Goal: Navigation & Orientation: Find specific page/section

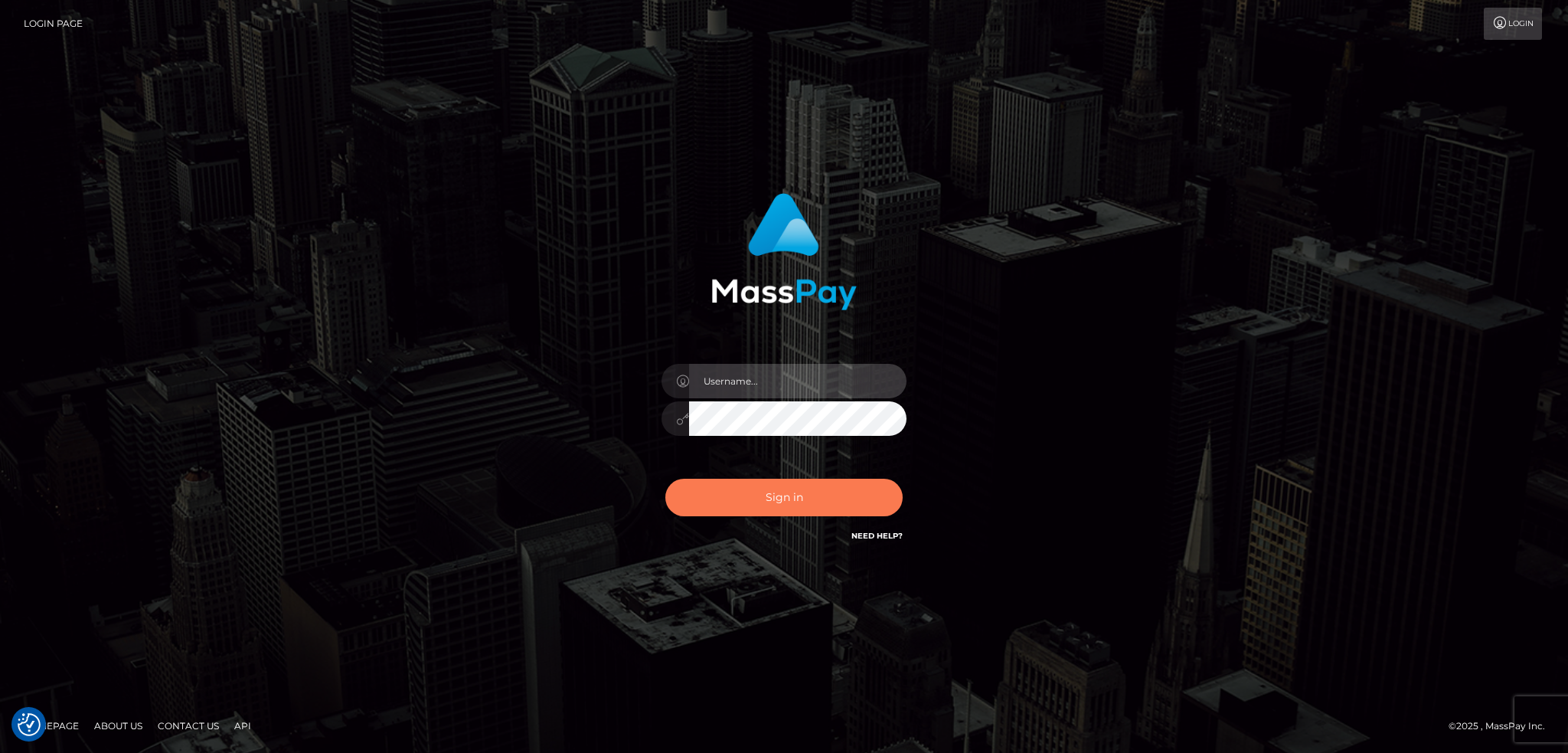
type input "alexstef"
click at [751, 485] on button "Sign in" at bounding box center [784, 497] width 237 height 37
type input "alexstef"
click at [747, 481] on button "Sign in" at bounding box center [784, 497] width 237 height 37
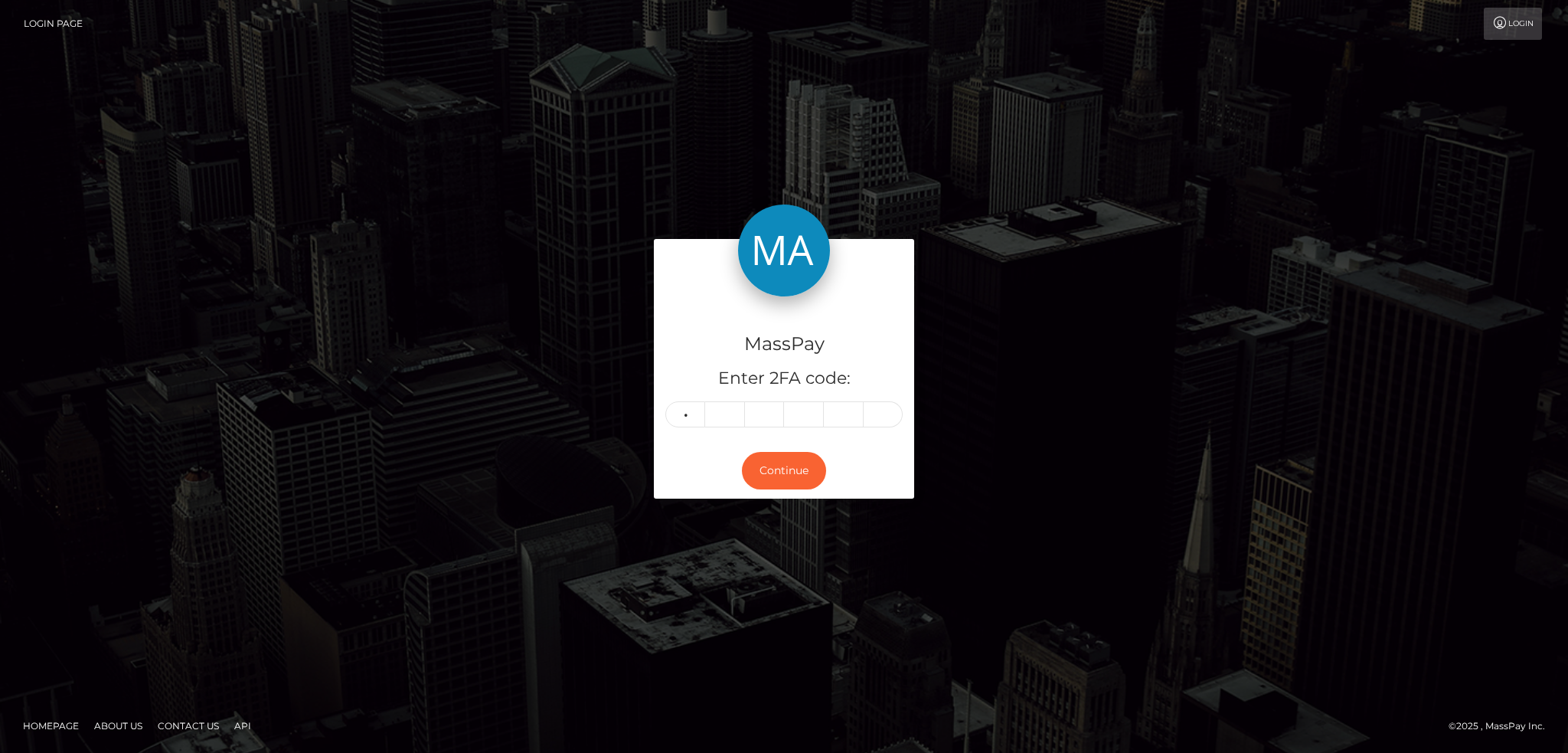
type input "6"
type input "1"
type input "5"
type input "0"
type input "6"
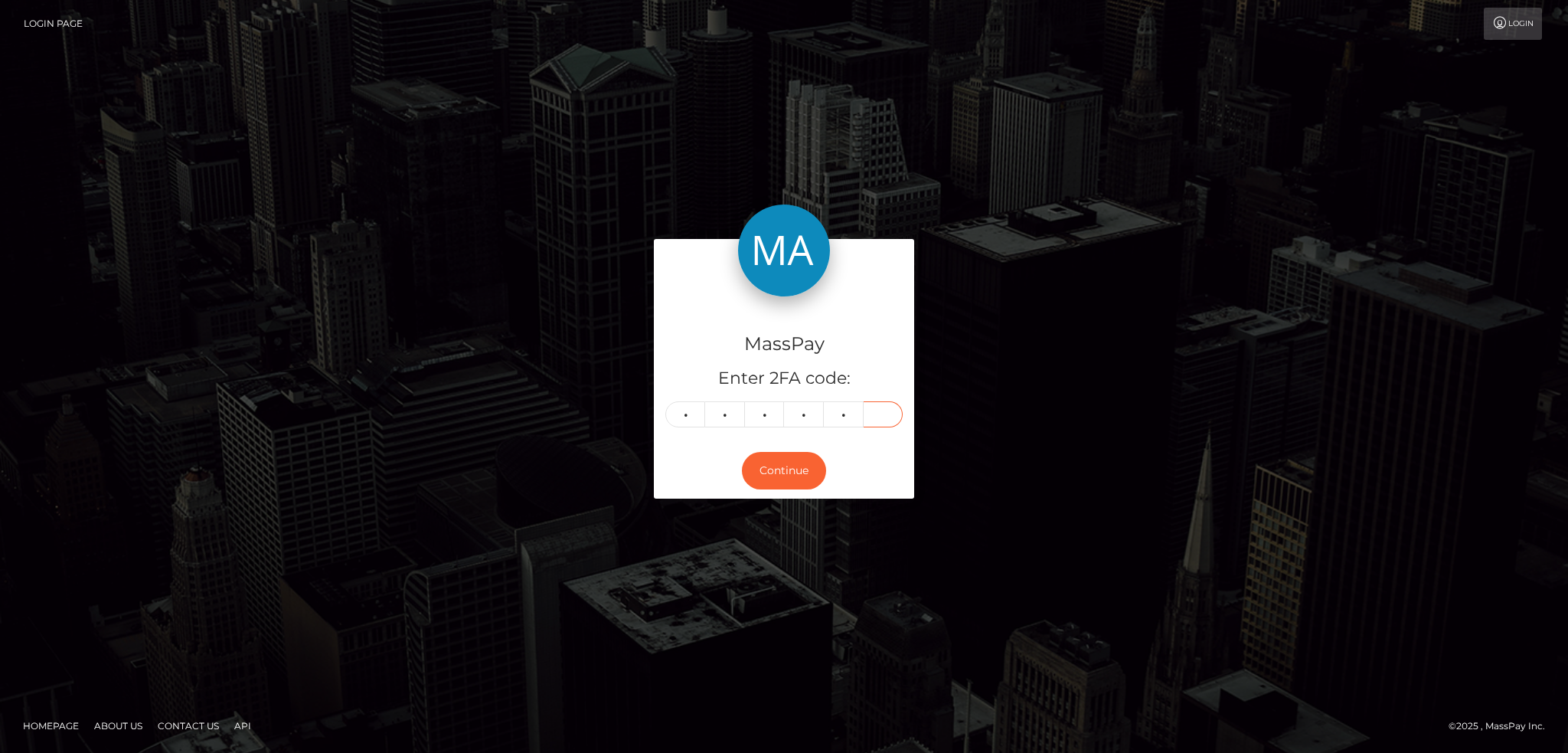
type input "5"
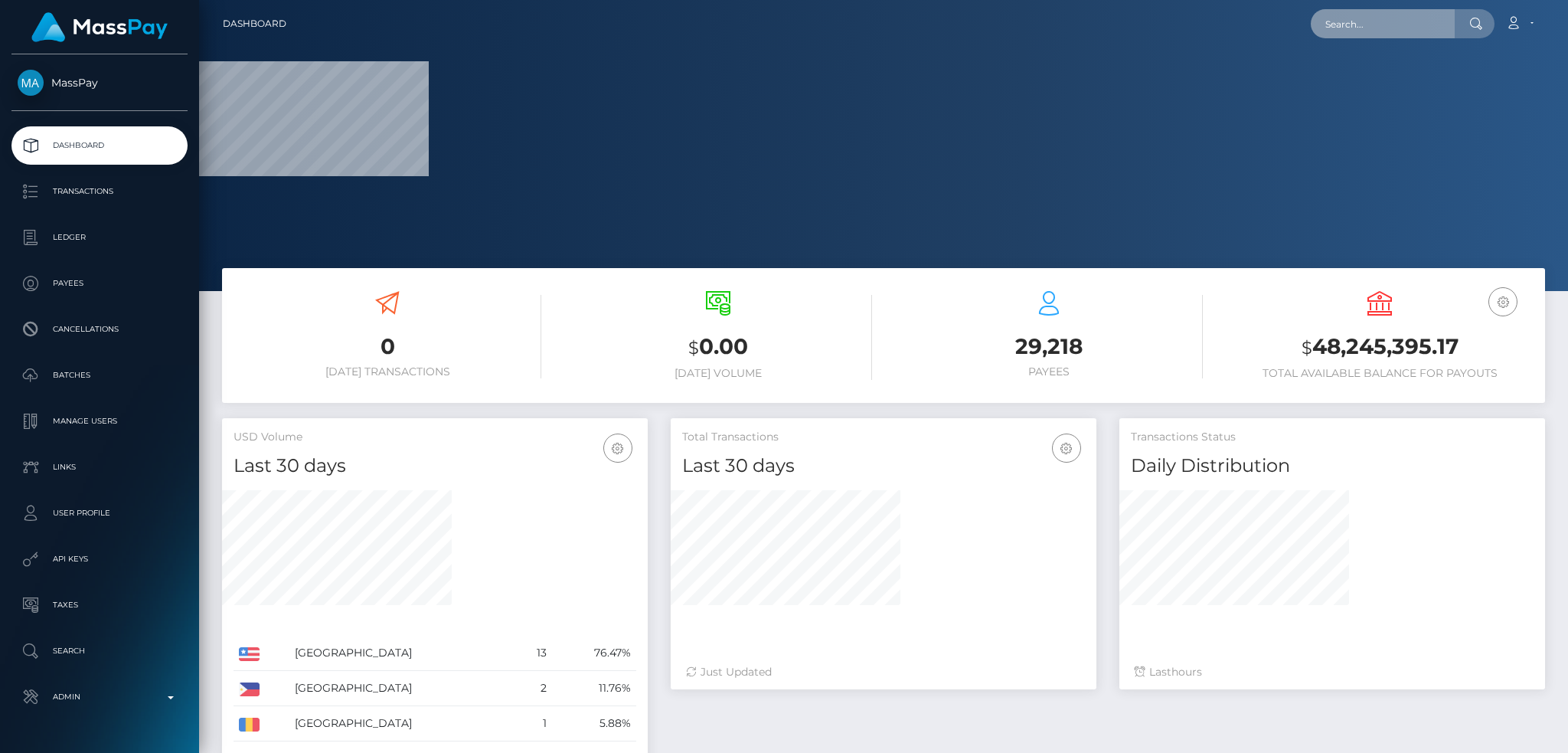
click at [1354, 14] on input "text" at bounding box center [1382, 24] width 144 height 29
paste input "f6a6b209-5002-4f3a-929d-0ae3368f3cdd"
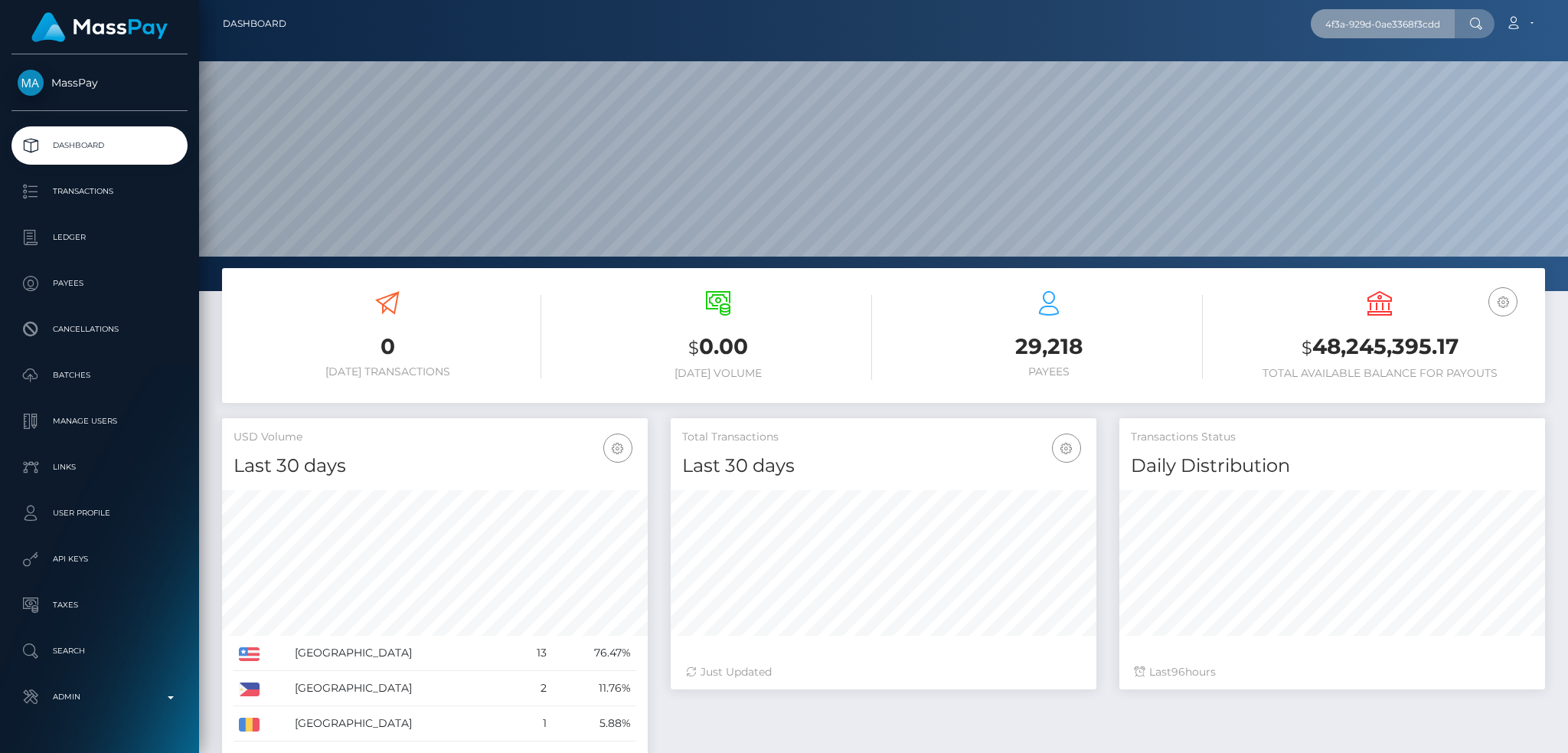
scroll to position [272, 425]
type input "f6a6b209-5002-4f3a-929d-0ae3368f3cdd"
click at [1365, 74] on link "Brittany Smurthwaite" at bounding box center [1371, 79] width 122 height 28
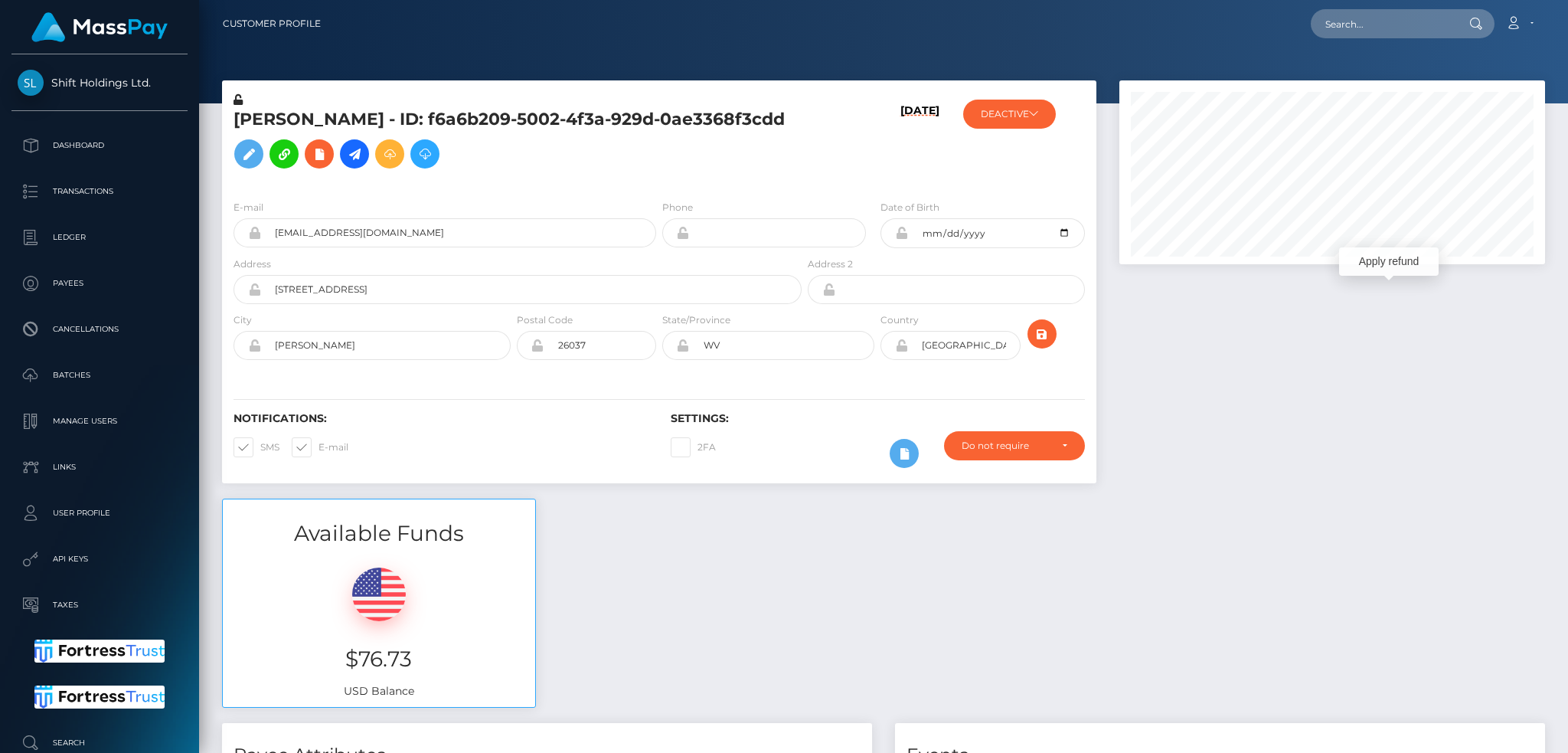
scroll to position [184, 425]
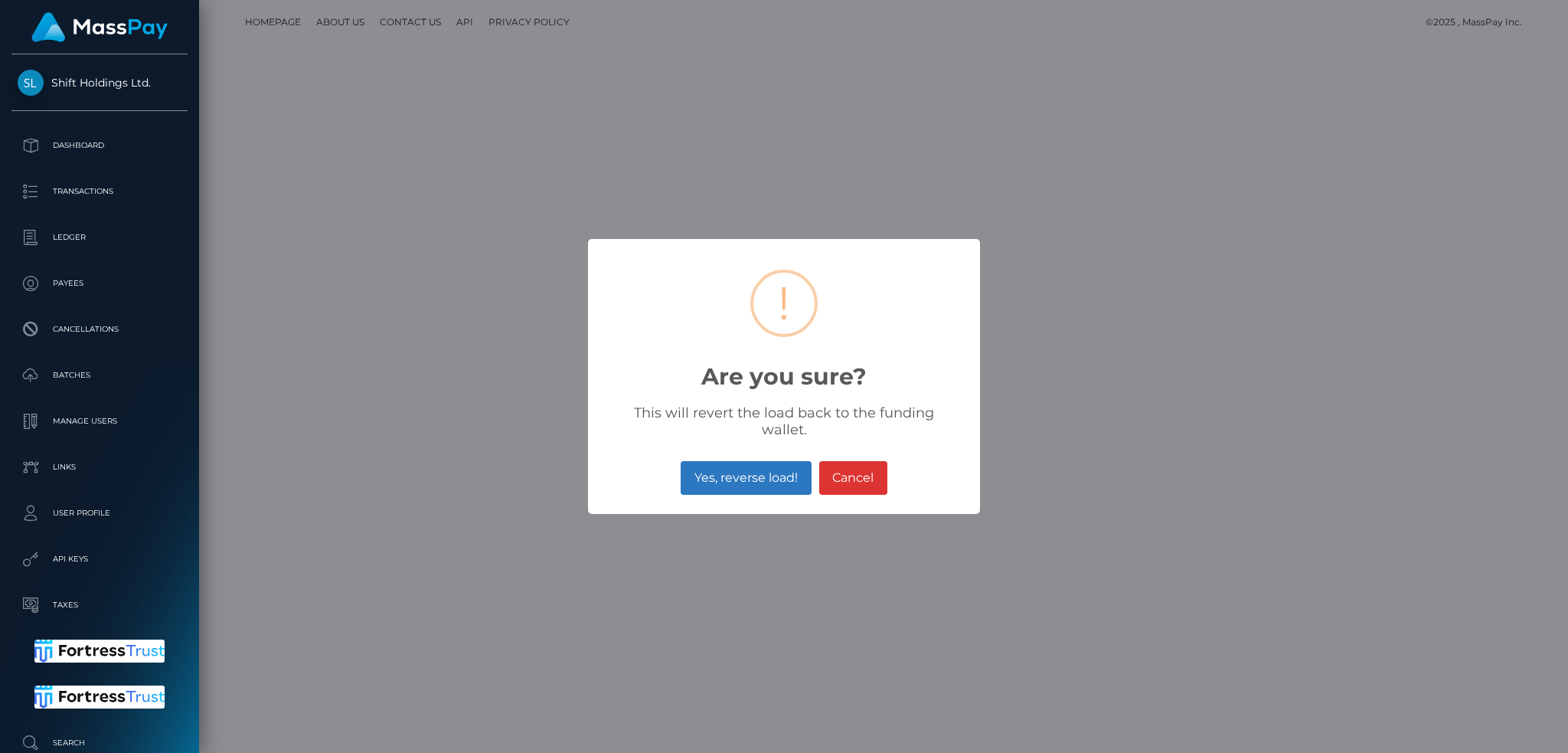
click at [728, 462] on button "Yes, reverse load!" at bounding box center [746, 477] width 130 height 33
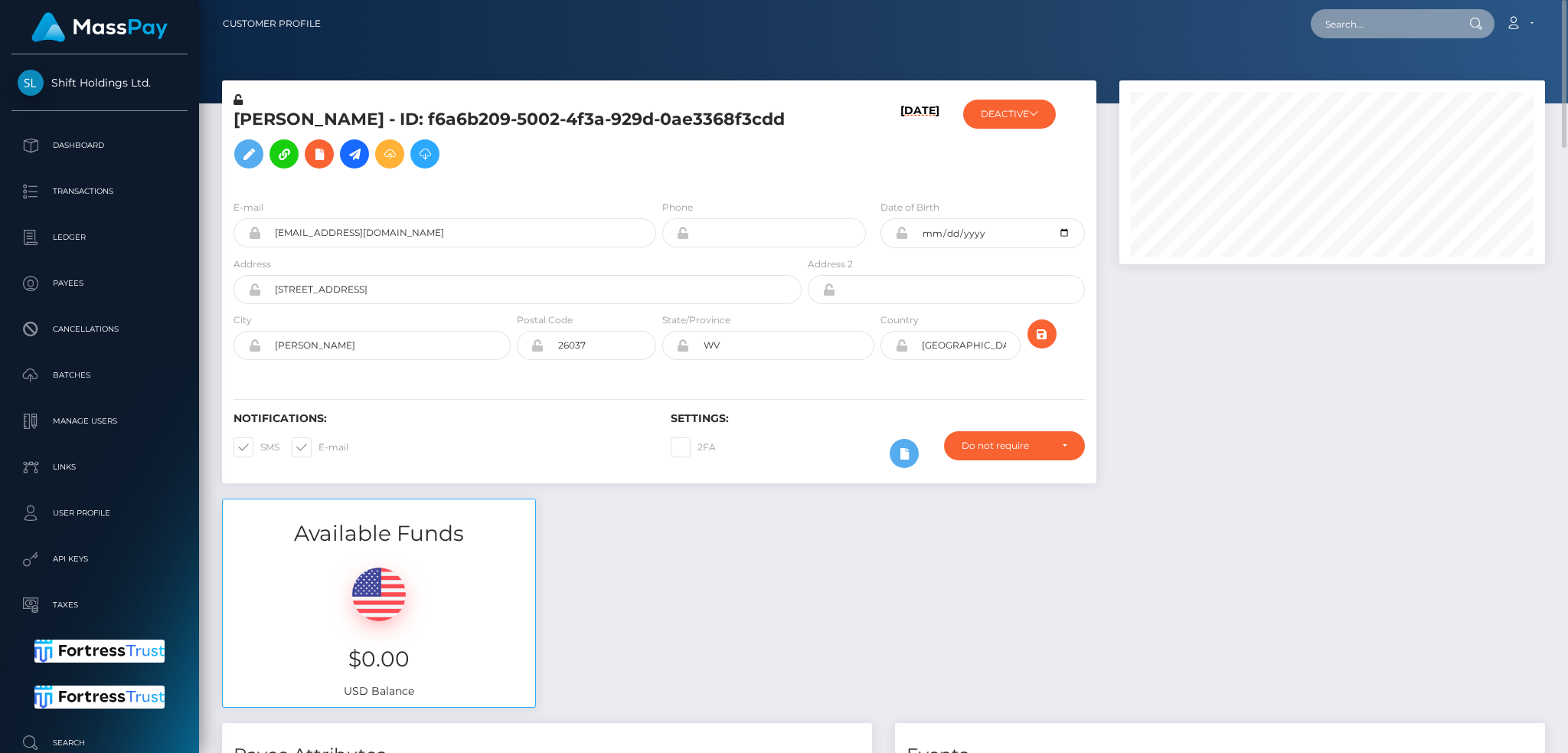
click at [1364, 24] on input "text" at bounding box center [1382, 24] width 144 height 29
paste input "213082637"
type input "213082637"
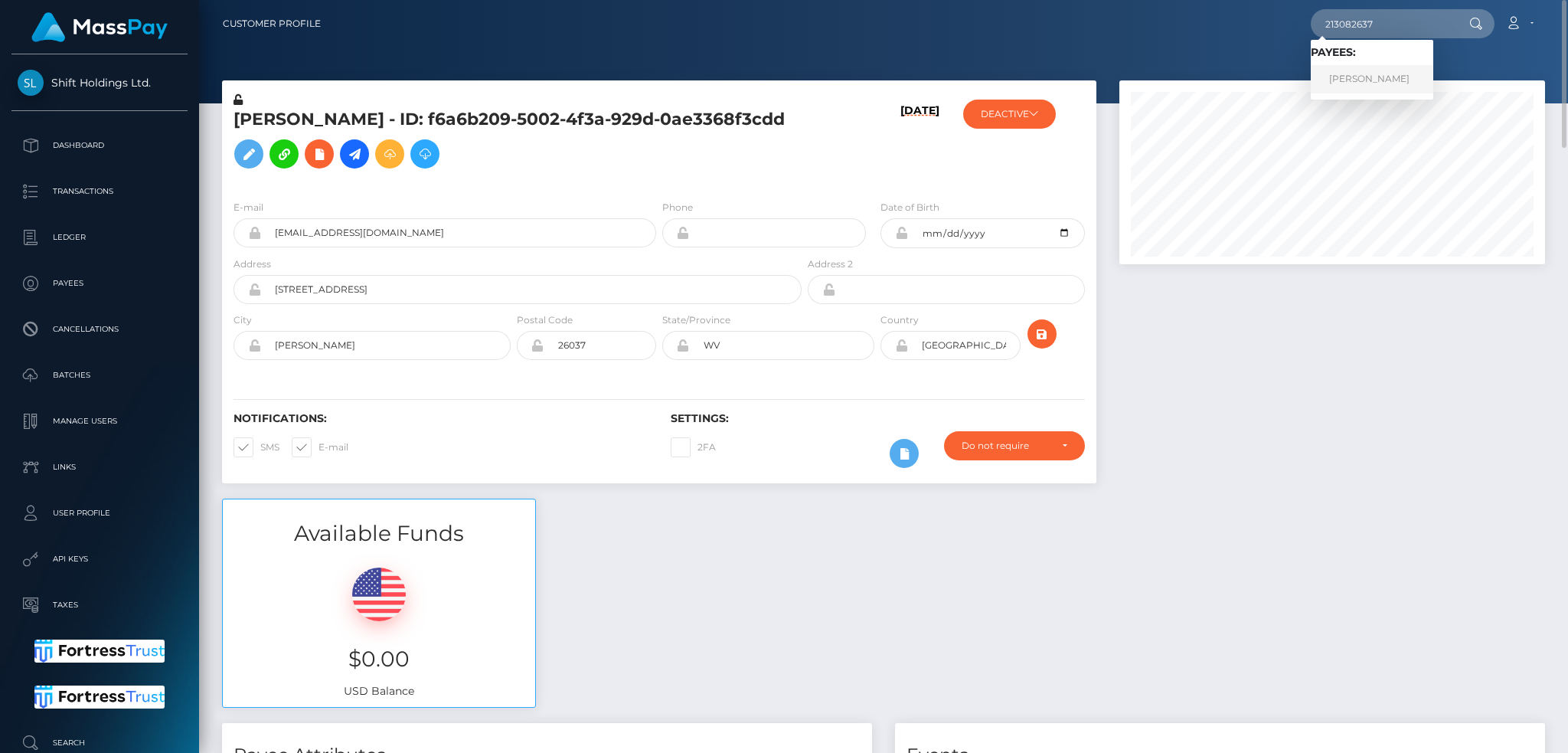
click at [1401, 82] on link "KATSIARYNA URBANOVICH" at bounding box center [1371, 79] width 122 height 28
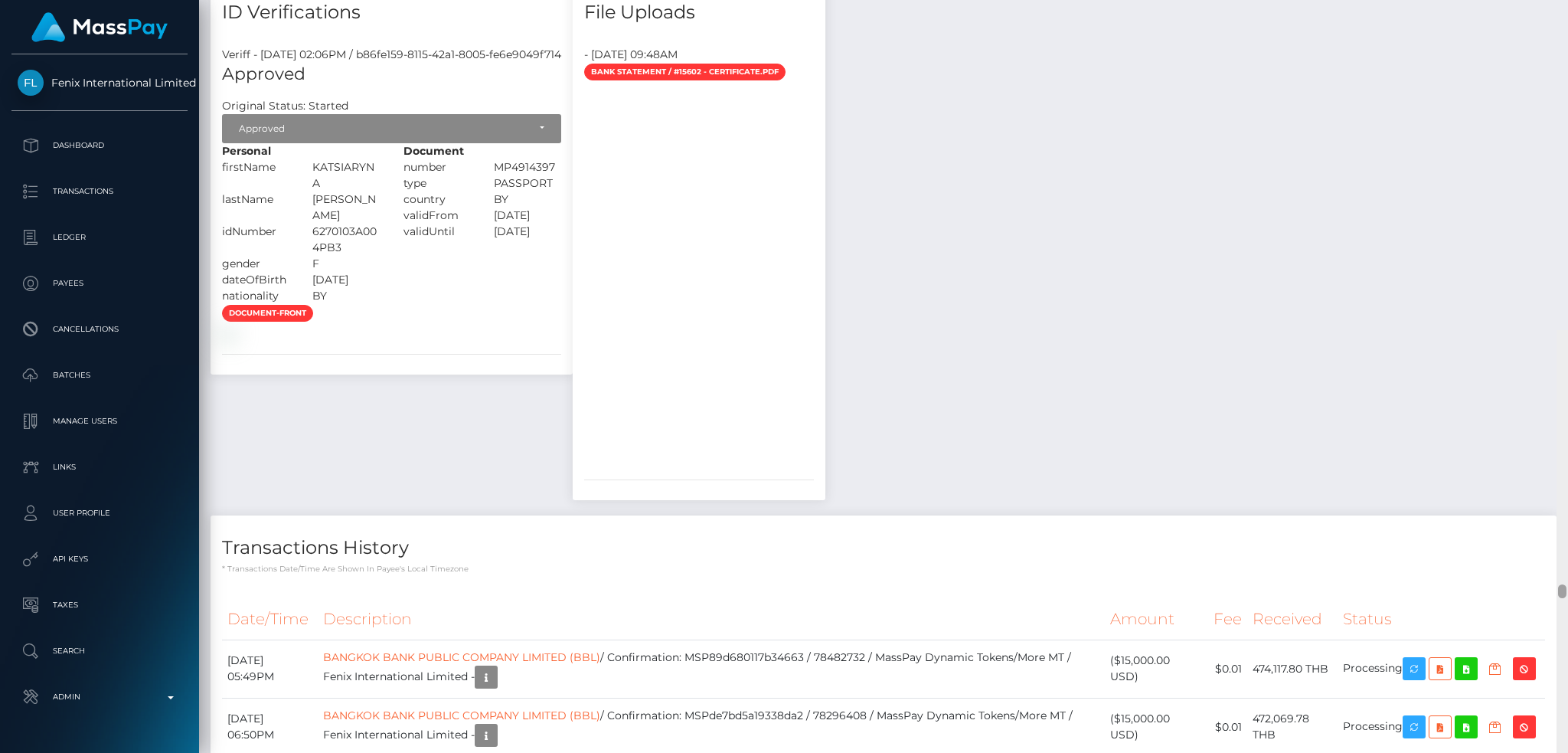
scroll to position [13994, 0]
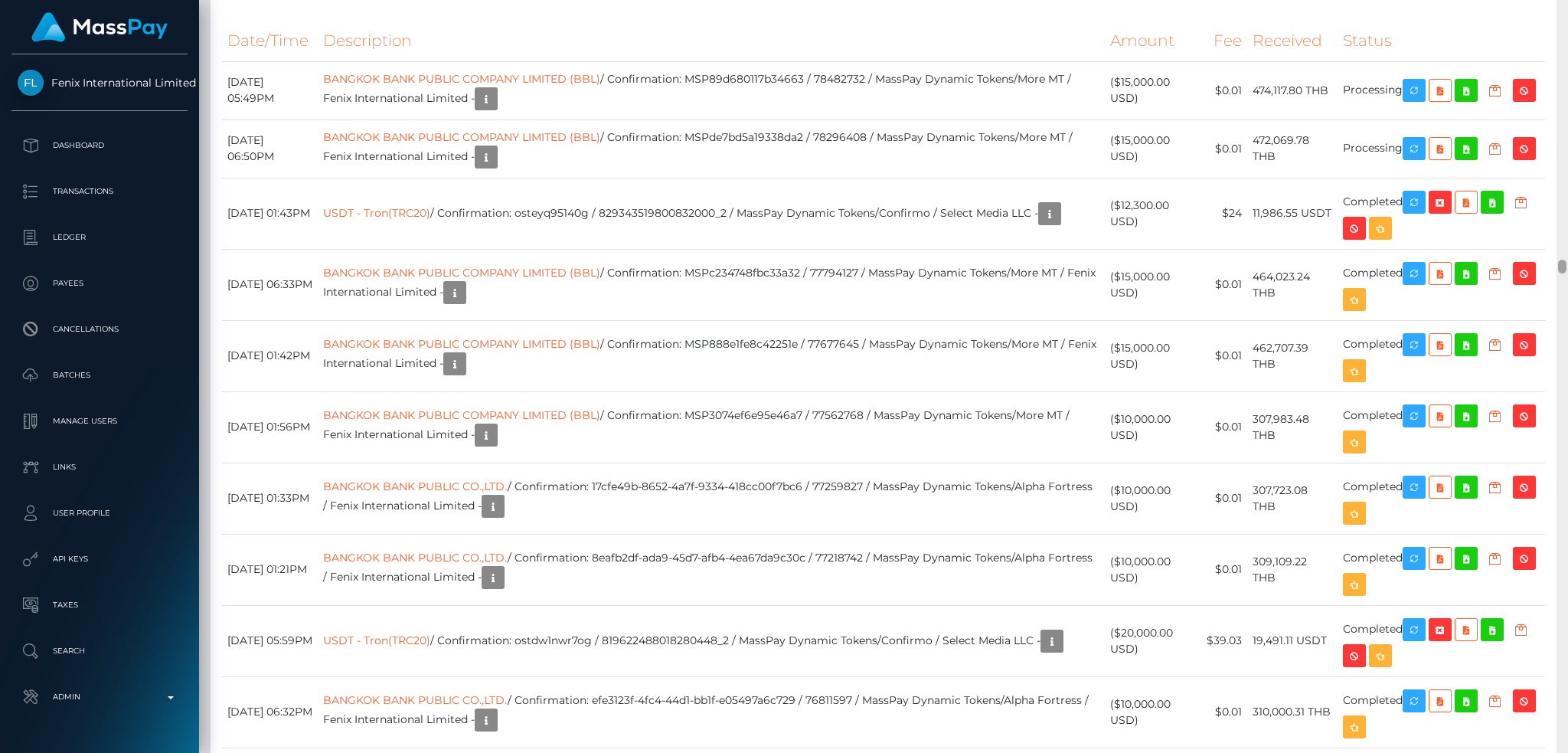
drag, startPoint x: 1562, startPoint y: 223, endPoint x: 1566, endPoint y: 263, distance: 40.2
click at [1566, 263] on div at bounding box center [1562, 376] width 12 height 753
click at [770, 119] on td "BANGKOK BANK PUBLIC COMPANY LIMITED (BBL) / Confirmation: MSP89d680117b34663 / …" at bounding box center [711, 91] width 787 height 58
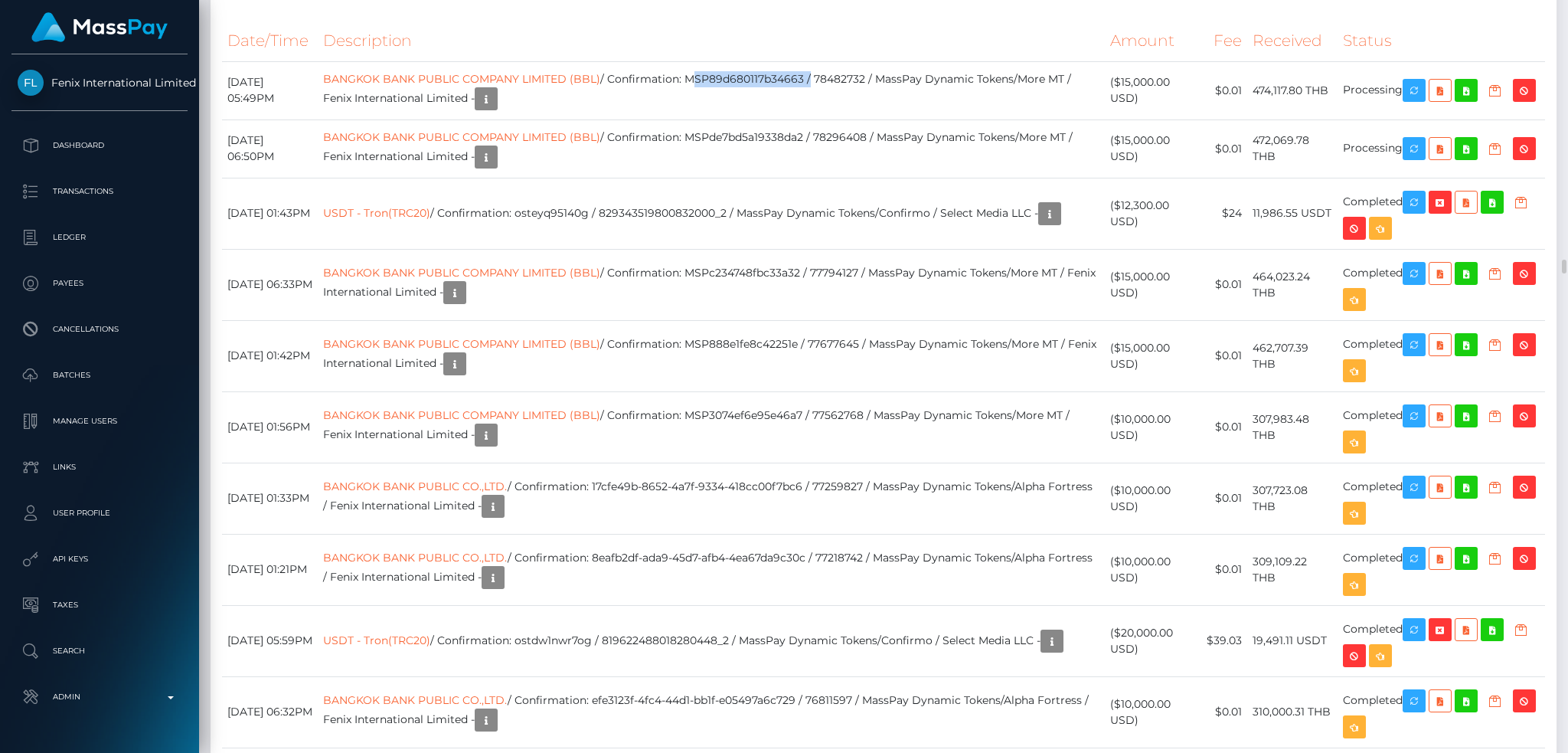
copy td "MSP89d680117b34663"
click at [800, 177] on td "BANGKOK BANK PUBLIC COMPANY LIMITED (BBL) / Confirmation: MSPde7bd5a19338da2 / …" at bounding box center [711, 148] width 787 height 58
copy td "MSPde7bd5a19338da2"
click at [813, 177] on td "BANGKOK BANK PUBLIC COMPANY LIMITED (BBL) / Confirmation: MSPde7bd5a19338da2 / …" at bounding box center [711, 148] width 787 height 58
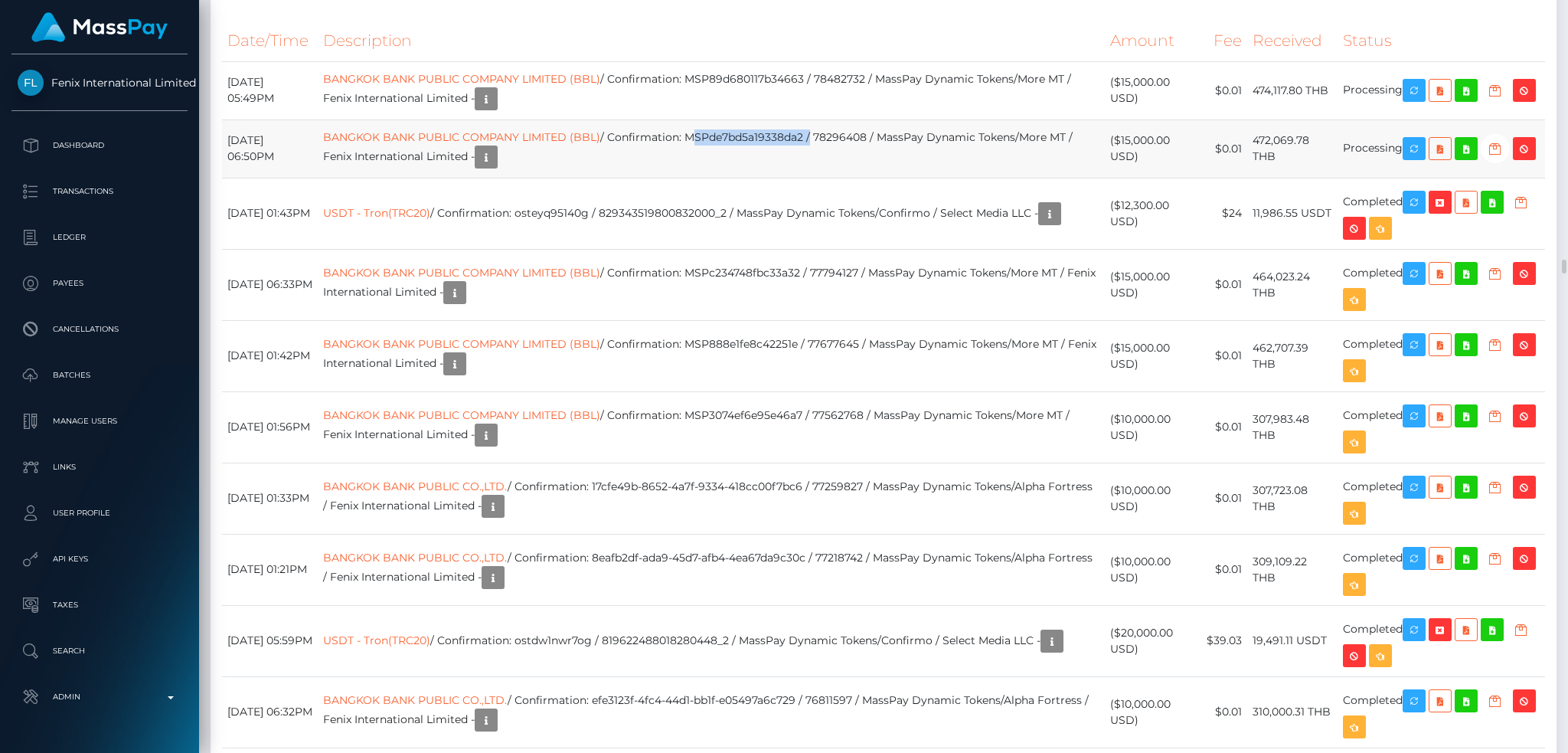
click at [813, 177] on td "BANGKOK BANK PUBLIC COMPANY LIMITED (BBL) / Confirmation: MSPde7bd5a19338da2 / …" at bounding box center [711, 148] width 787 height 58
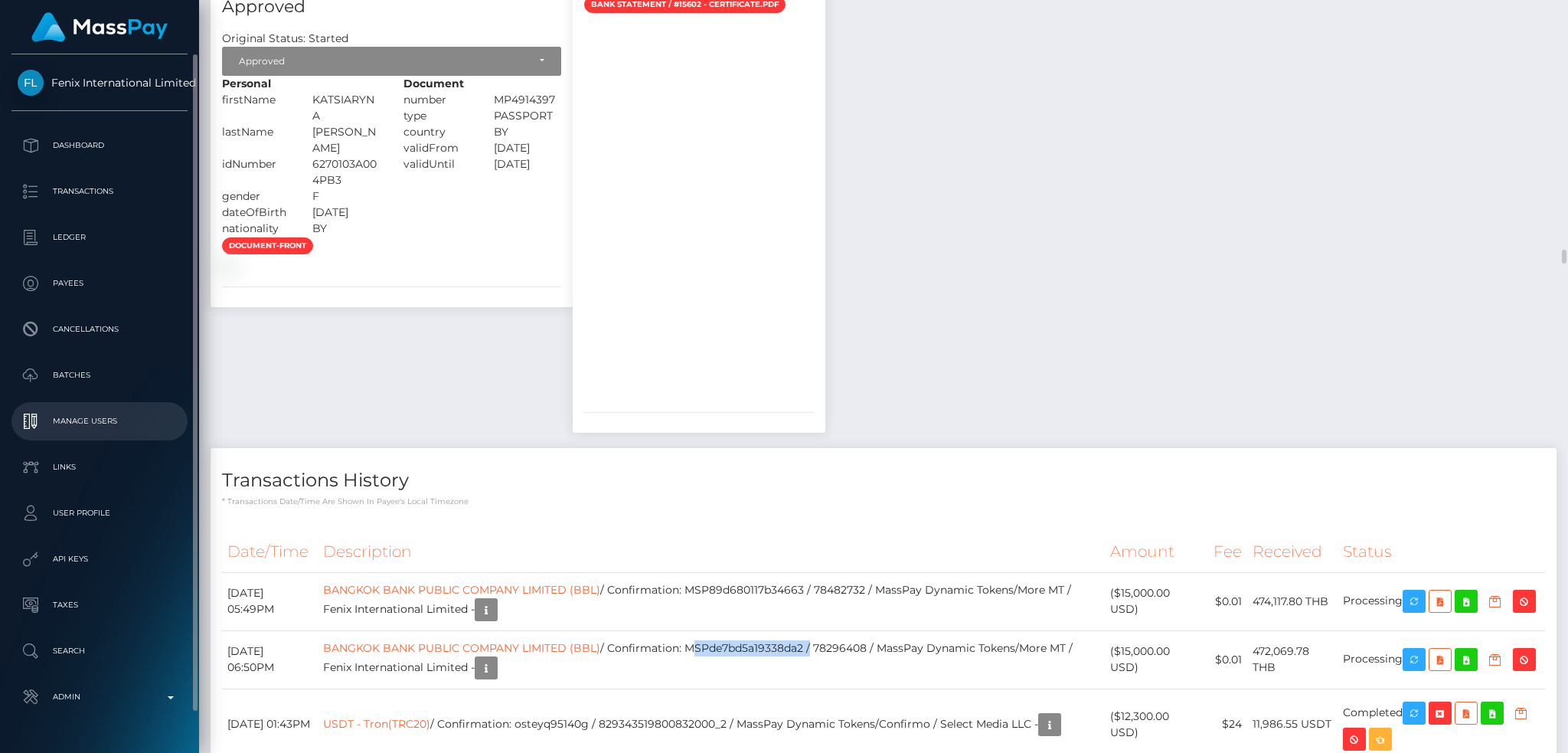
scroll to position [13075, 0]
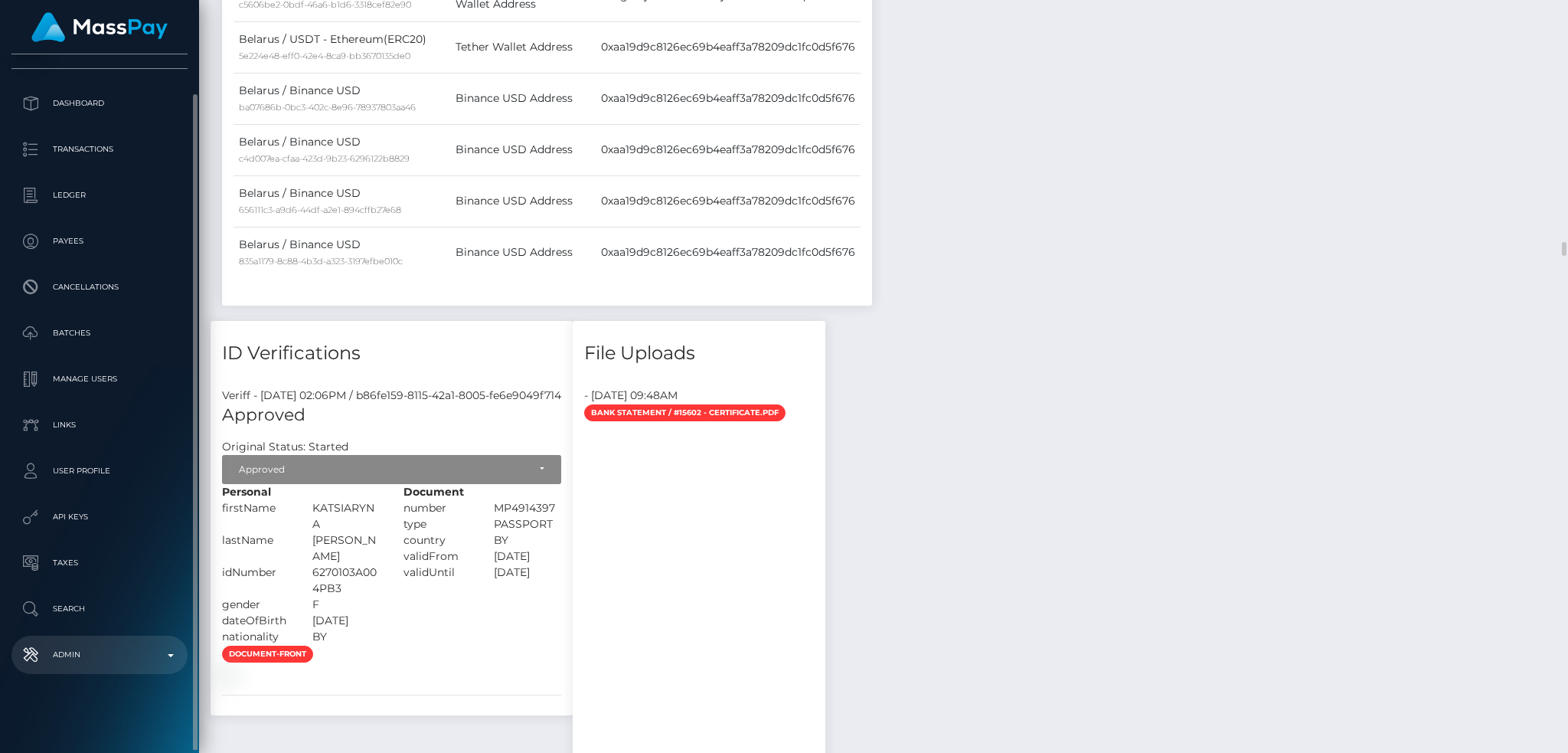
click at [113, 655] on p "Admin" at bounding box center [99, 654] width 164 height 23
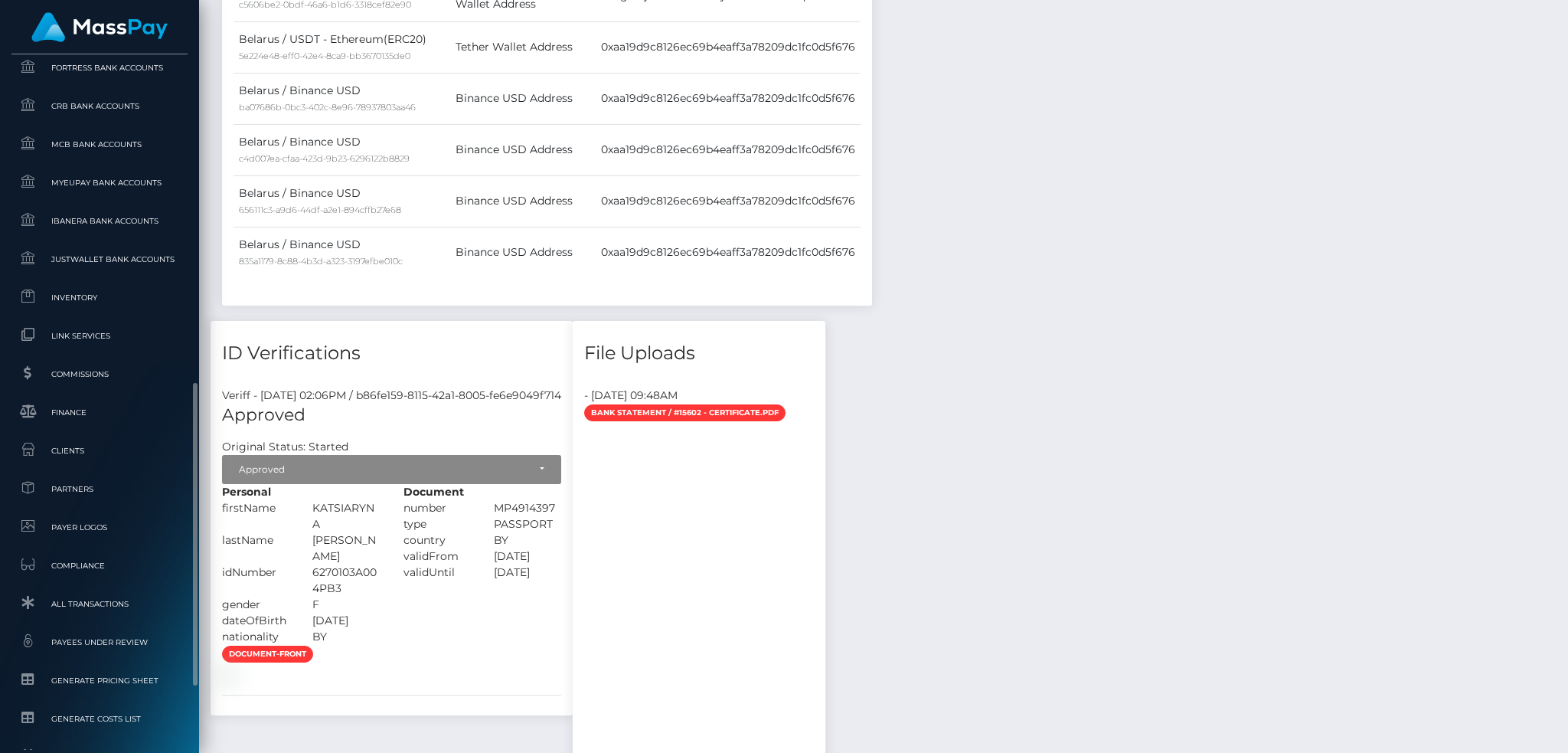
scroll to position [898, 0]
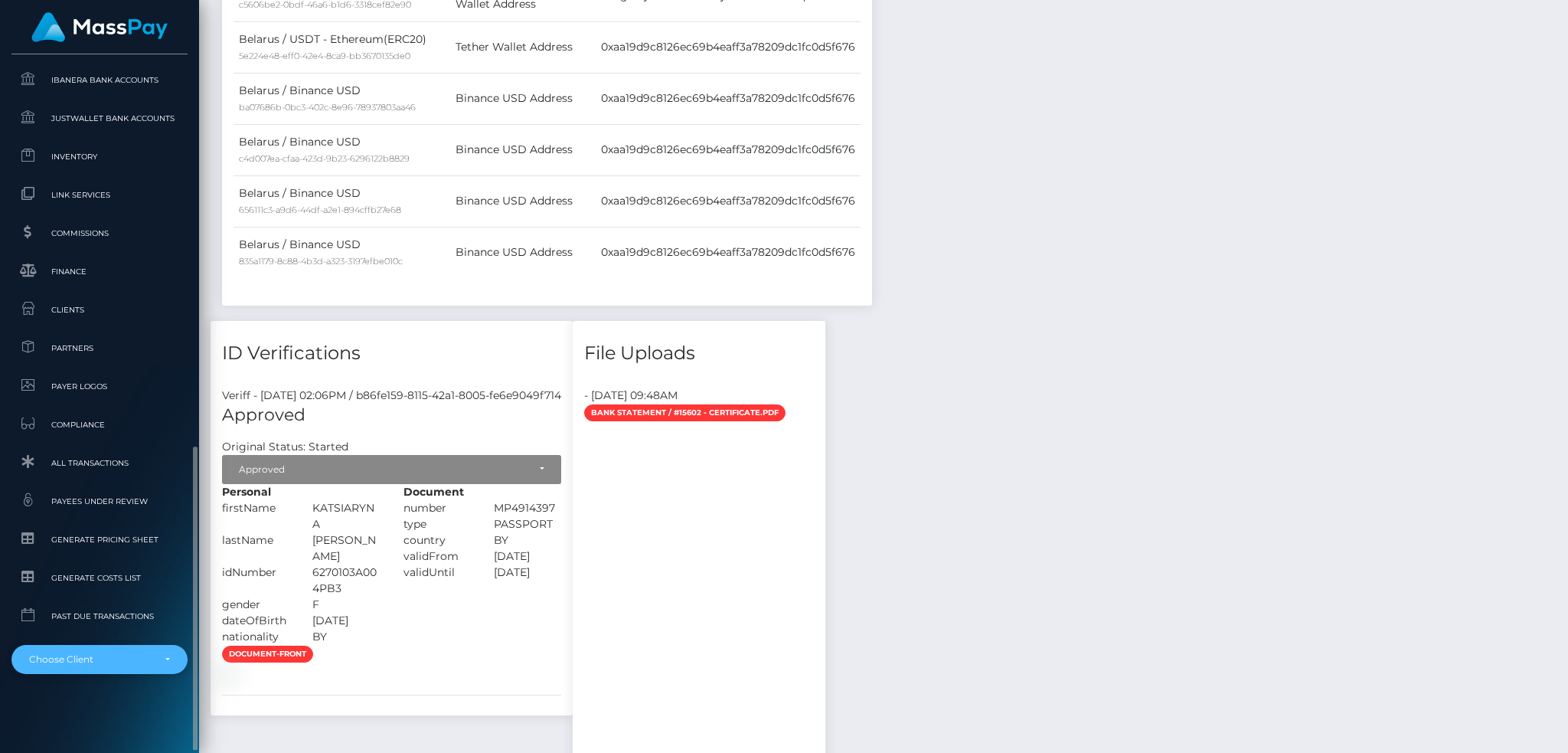
click at [128, 657] on div "Choose Client" at bounding box center [90, 660] width 123 height 13
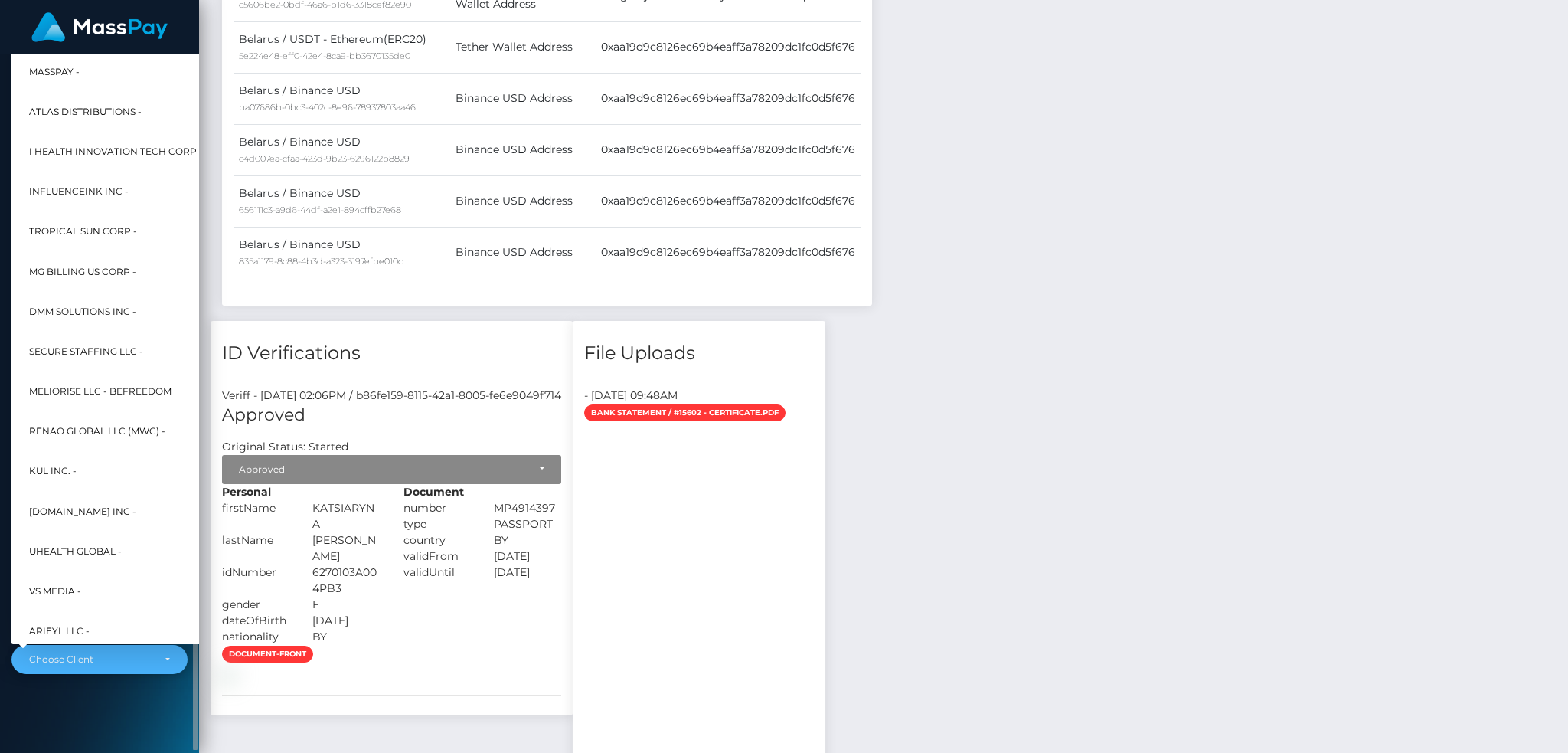
scroll to position [615, 0]
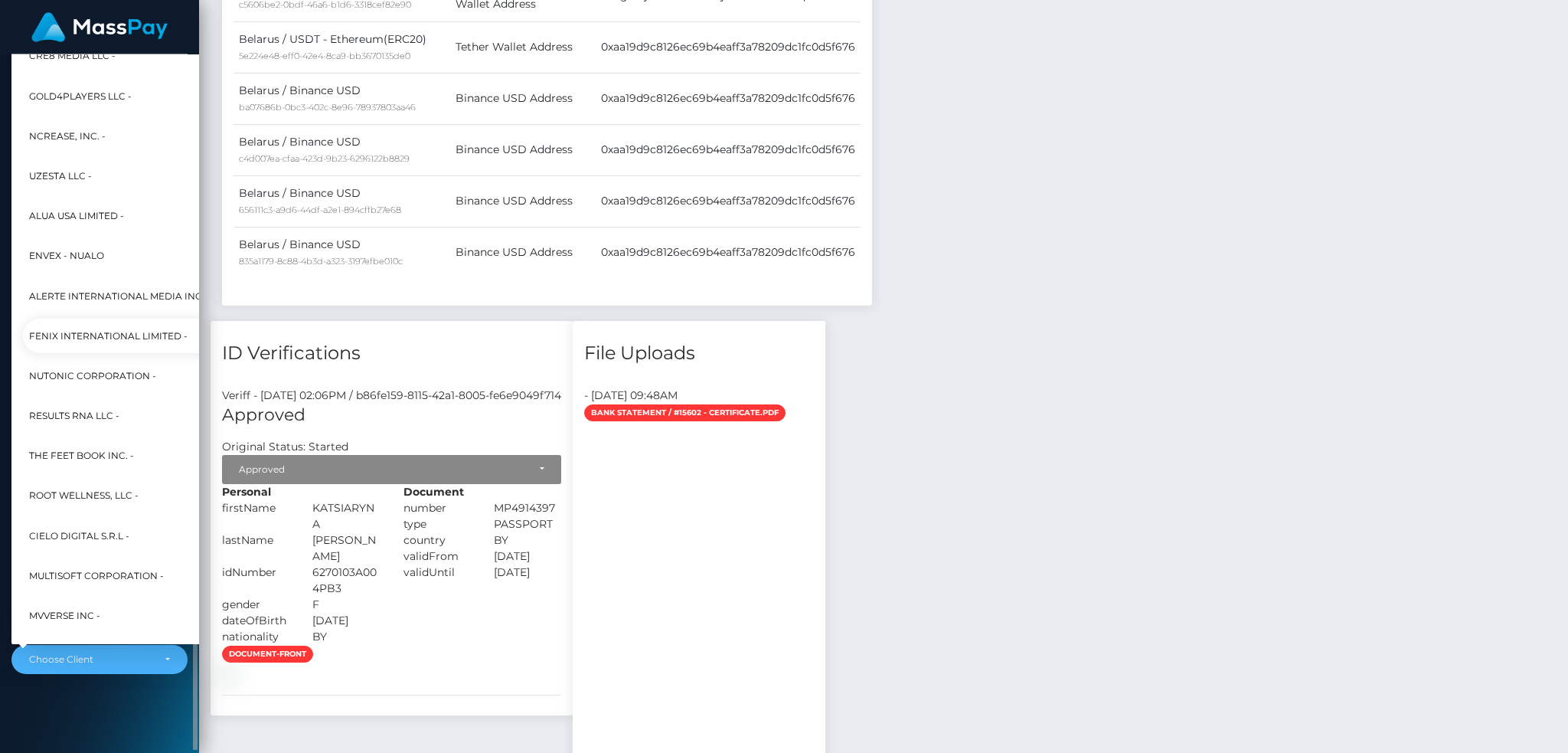
click at [103, 325] on link "Fenix International Limited -" at bounding box center [197, 336] width 349 height 34
select select "26"
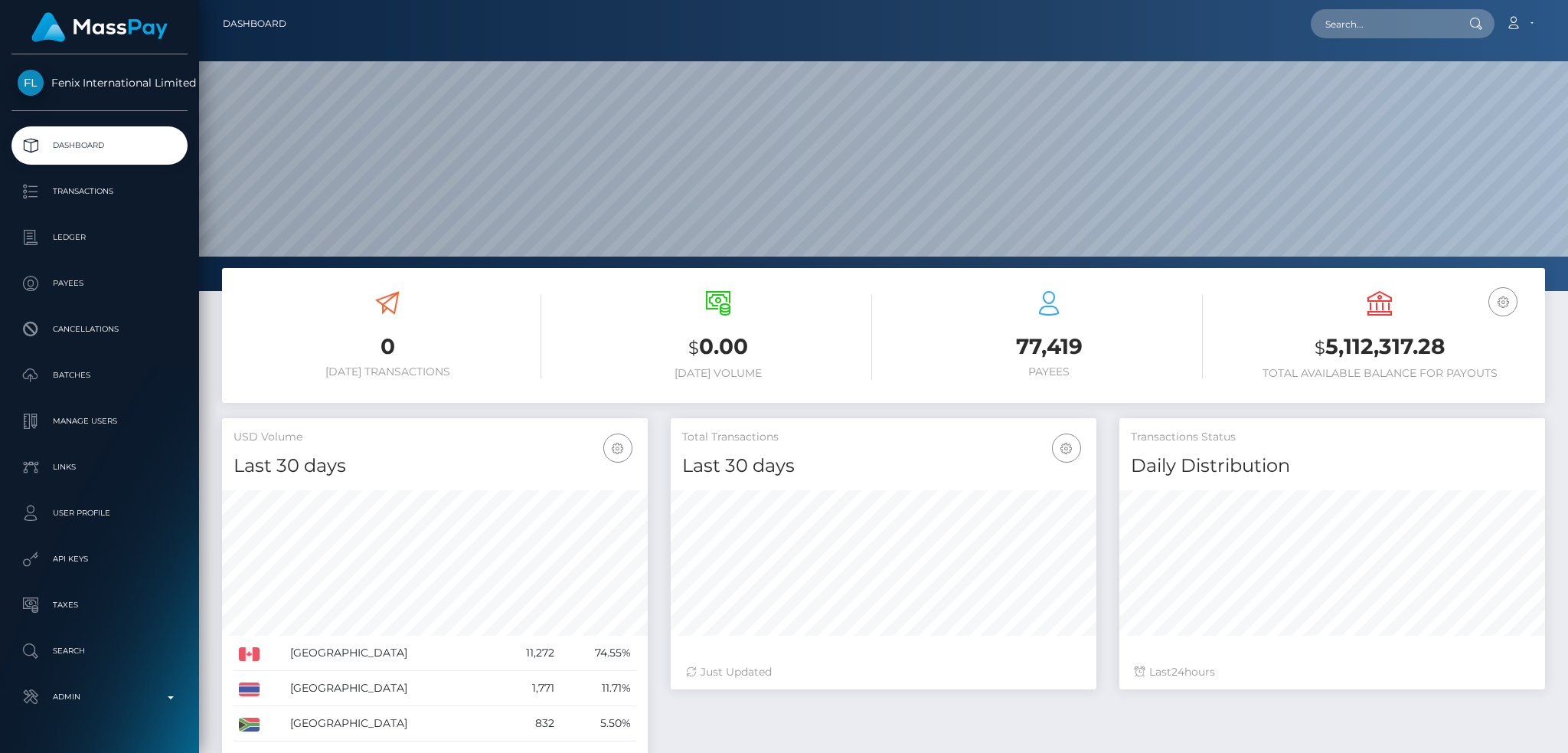
scroll to position [272, 425]
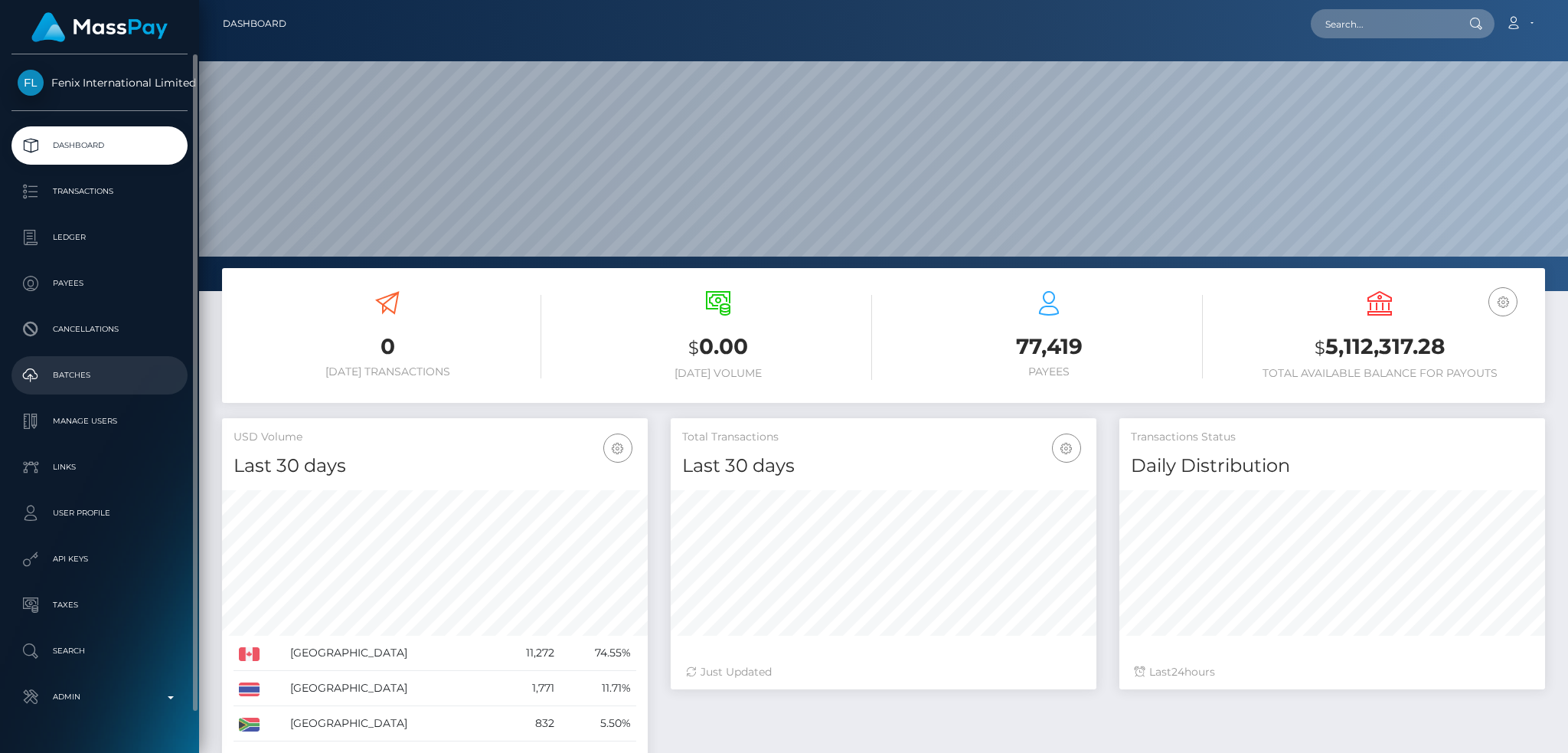
click at [123, 370] on p "Batches" at bounding box center [99, 375] width 164 height 23
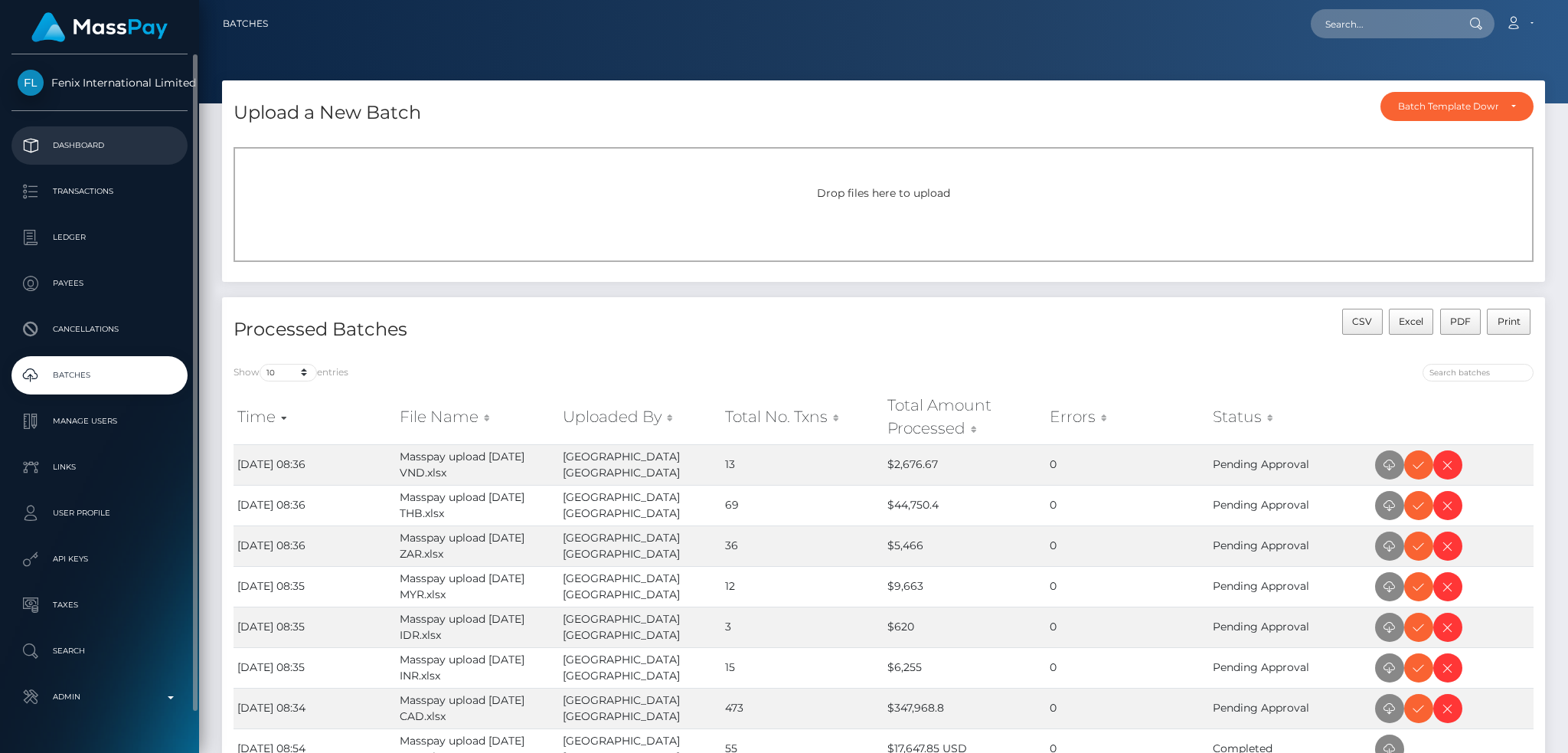
click at [100, 138] on p "Dashboard" at bounding box center [99, 145] width 164 height 23
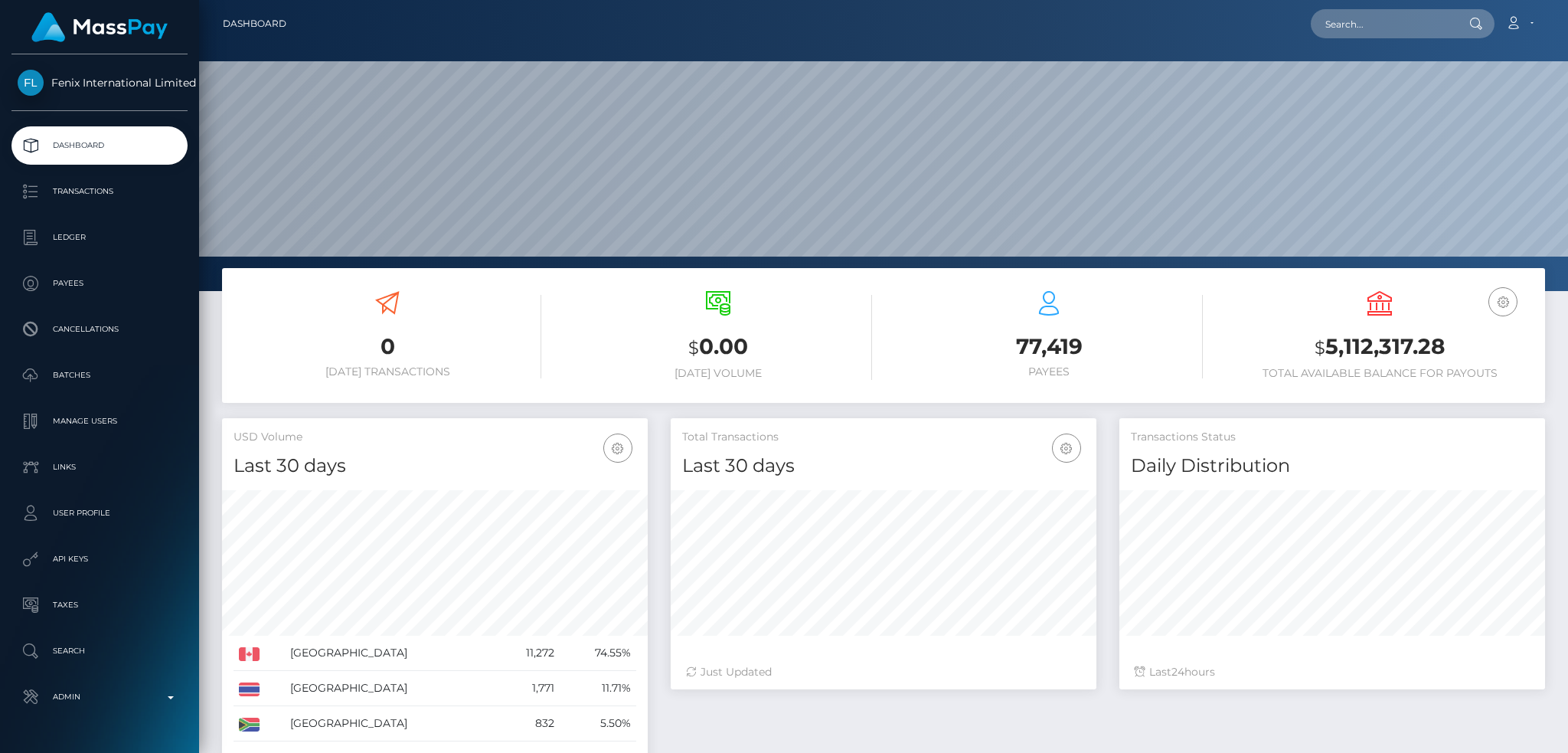
scroll to position [272, 425]
click at [1433, 33] on input "text" at bounding box center [1382, 24] width 144 height 29
paste input "9894241a-0d1d-435e-89be-f67d5390f1bb"
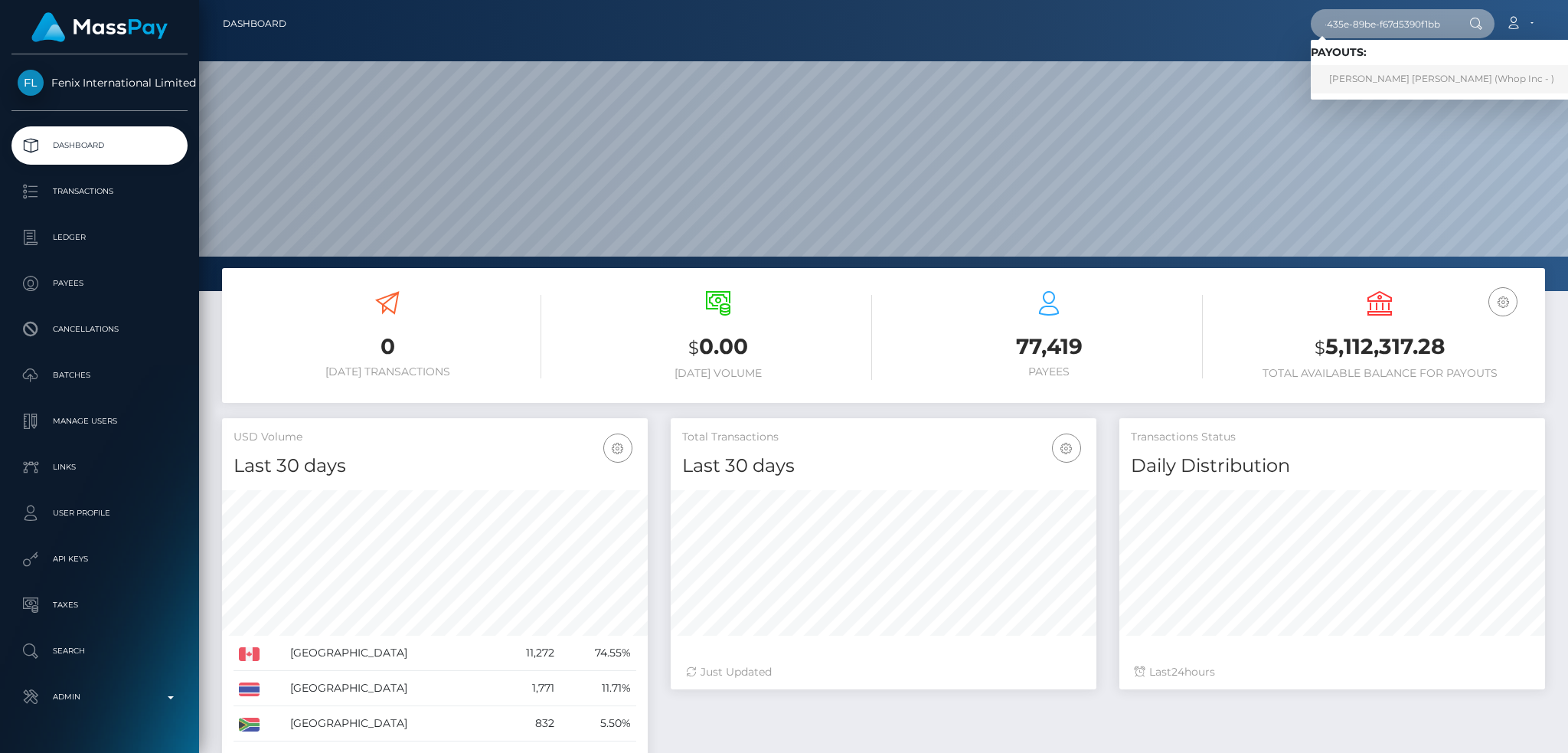
type input "9894241a-0d1d-435e-89be-f67d5390f1bb"
click at [1394, 65] on link "[PERSON_NAME] [PERSON_NAME] (Whop Inc - )" at bounding box center [1440, 79] width 261 height 28
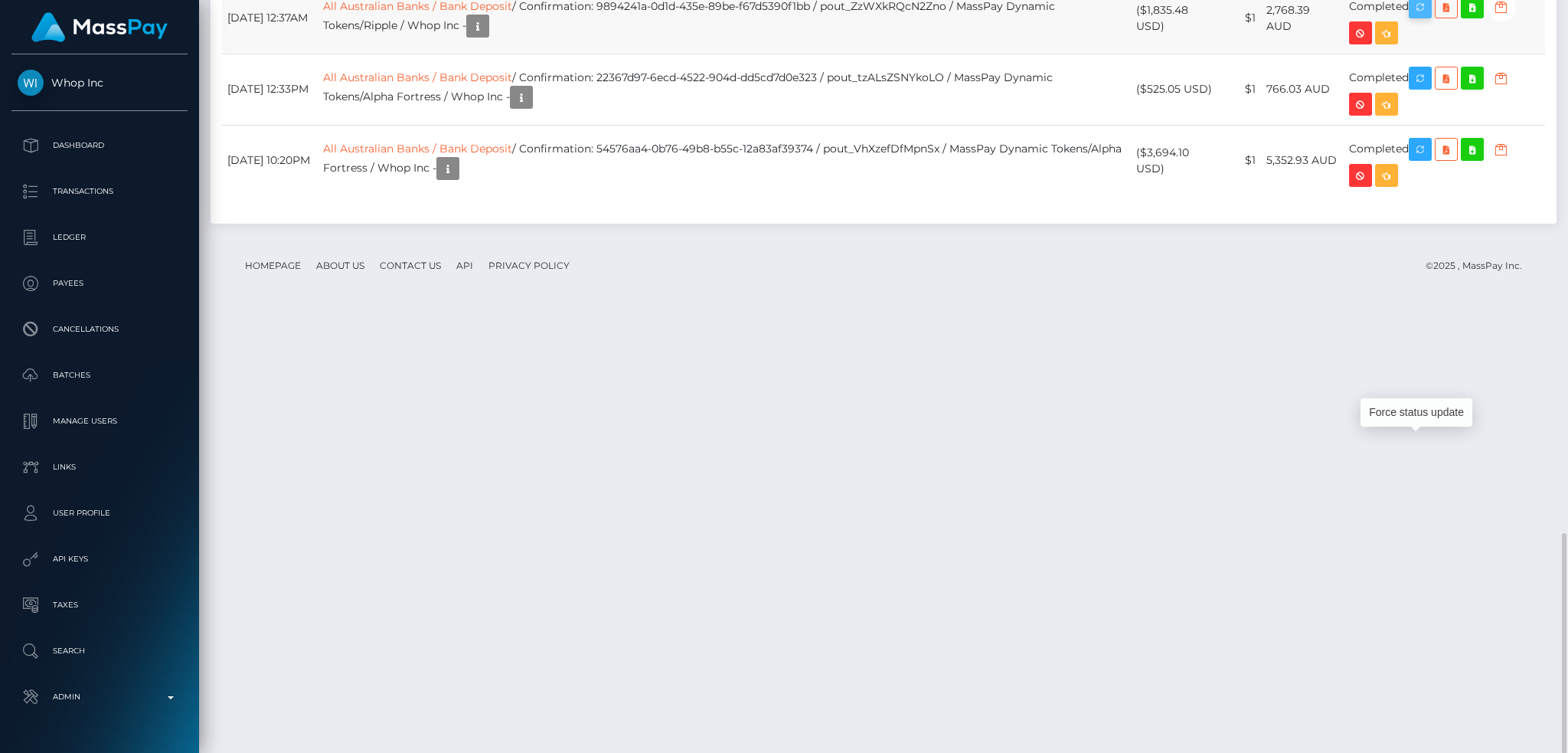
scroll to position [184, 425]
click at [1430, 17] on icon "button" at bounding box center [1420, 6] width 18 height 19
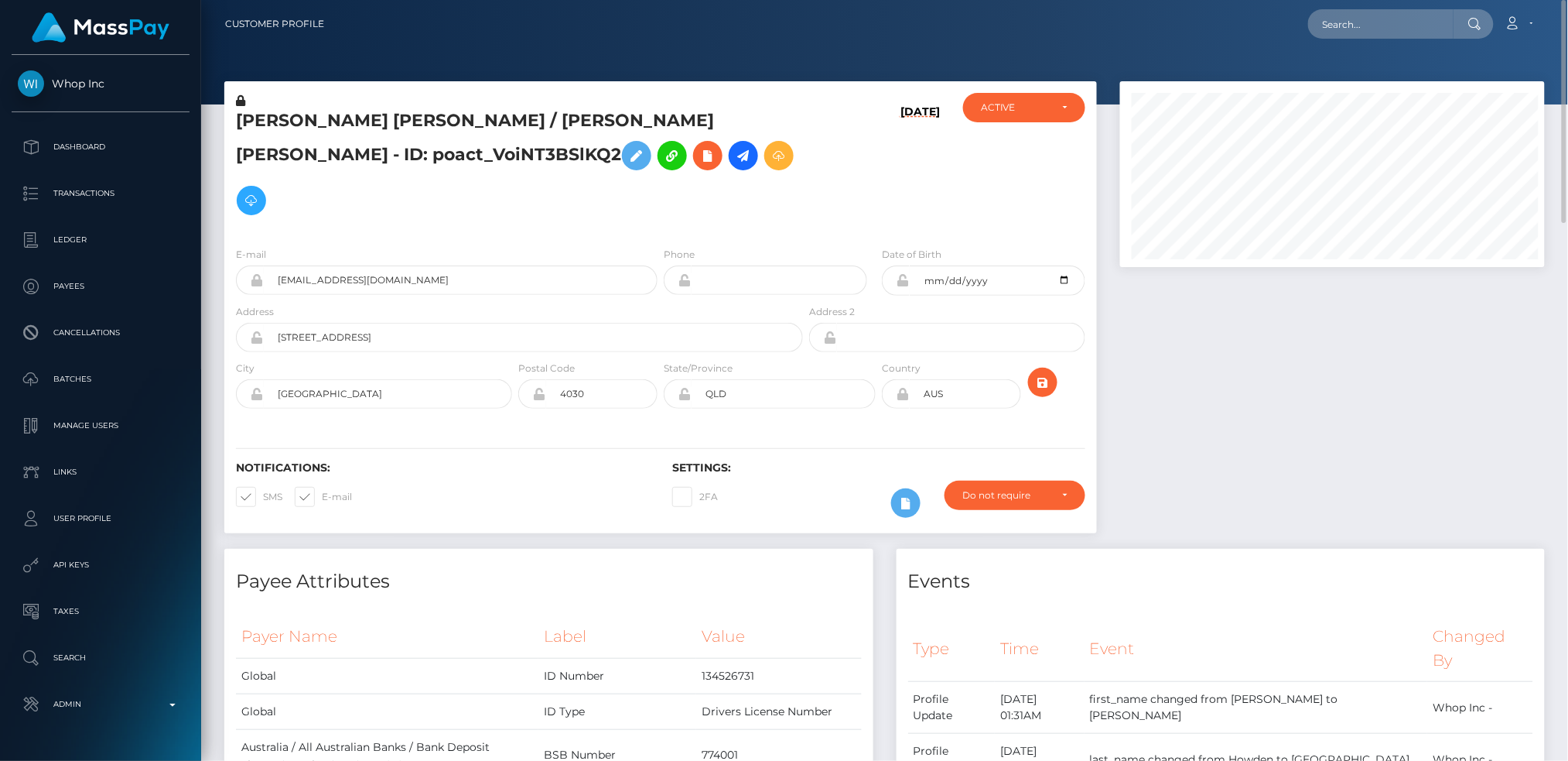
scroll to position [773642, 773083]
drag, startPoint x: 1399, startPoint y: 31, endPoint x: 1389, endPoint y: 31, distance: 10.0
click at [1399, 31] on input "text" at bounding box center [1381, 24] width 145 height 29
paste input "rf_YQ8eCy2WMnU4JpX"
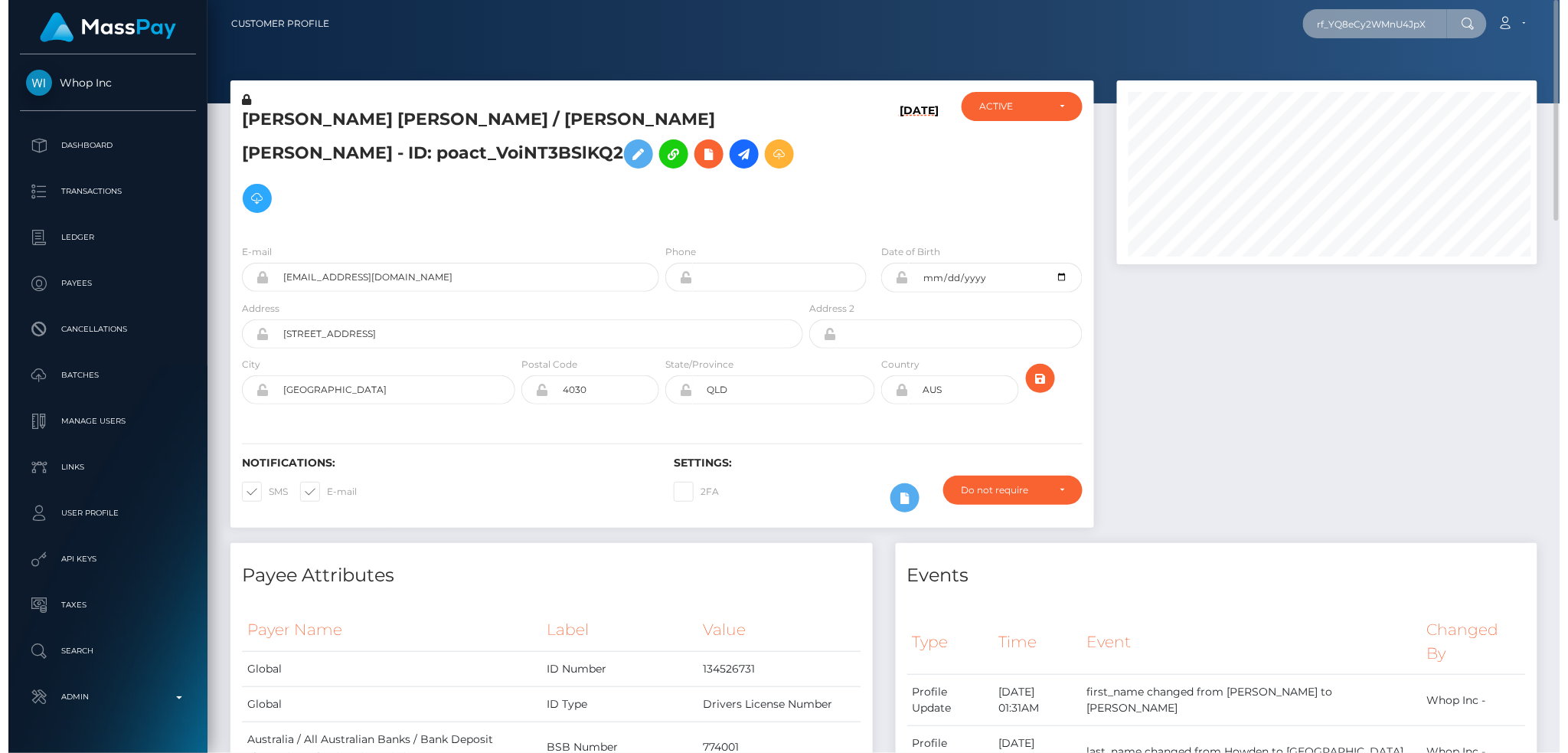
scroll to position [184, 425]
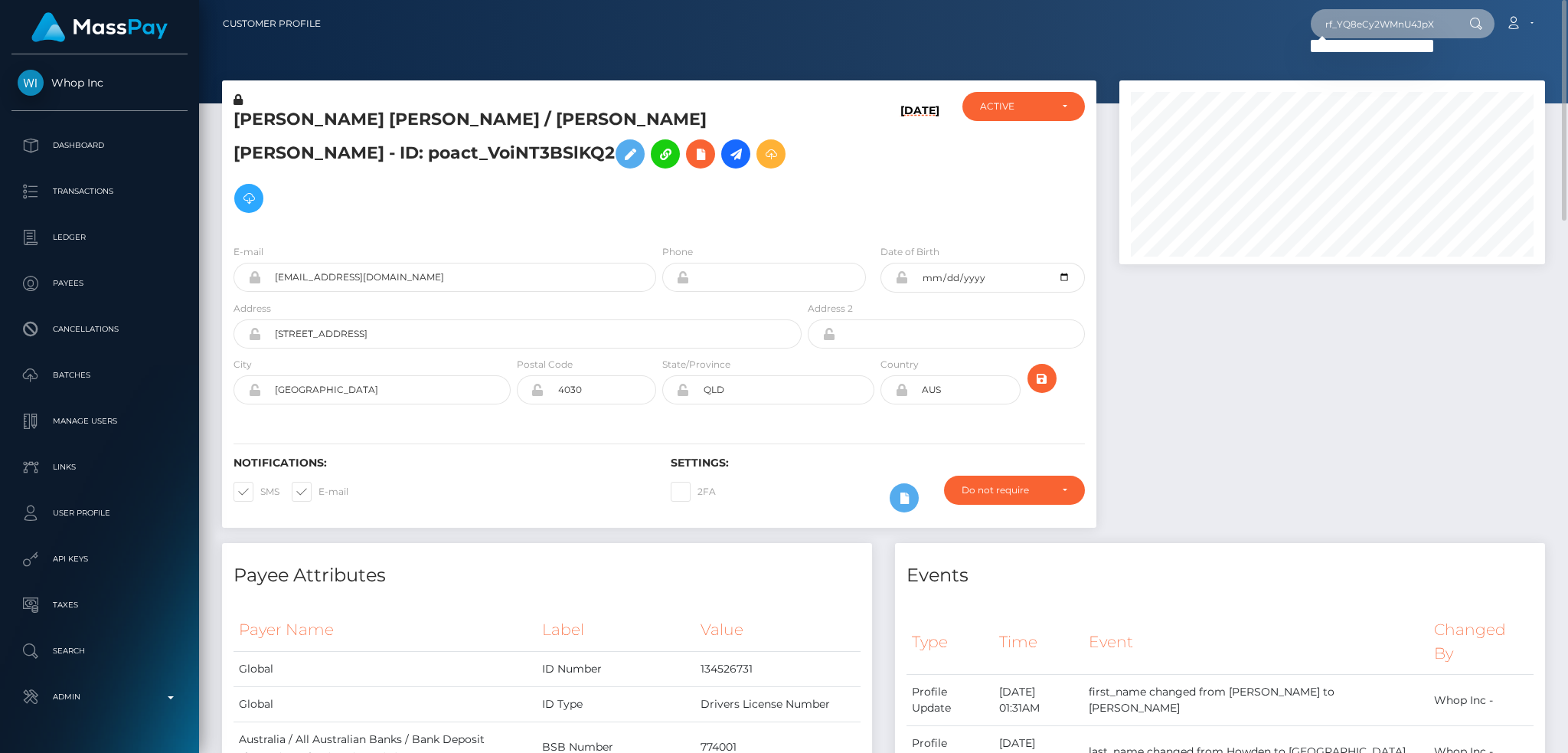
click at [1347, 23] on input "rf_YQ8eCy2WMnU4JpX" at bounding box center [1382, 24] width 144 height 29
paste input "11cd17ee-d418-48cf-9307-f45e475420ab"
click at [1373, 15] on input "11cd17ee-d418-48cf-9307-f45e475420ab" at bounding box center [1382, 24] width 144 height 29
paste input "68dd5aab986b45fb9cd05f19519a0a69"
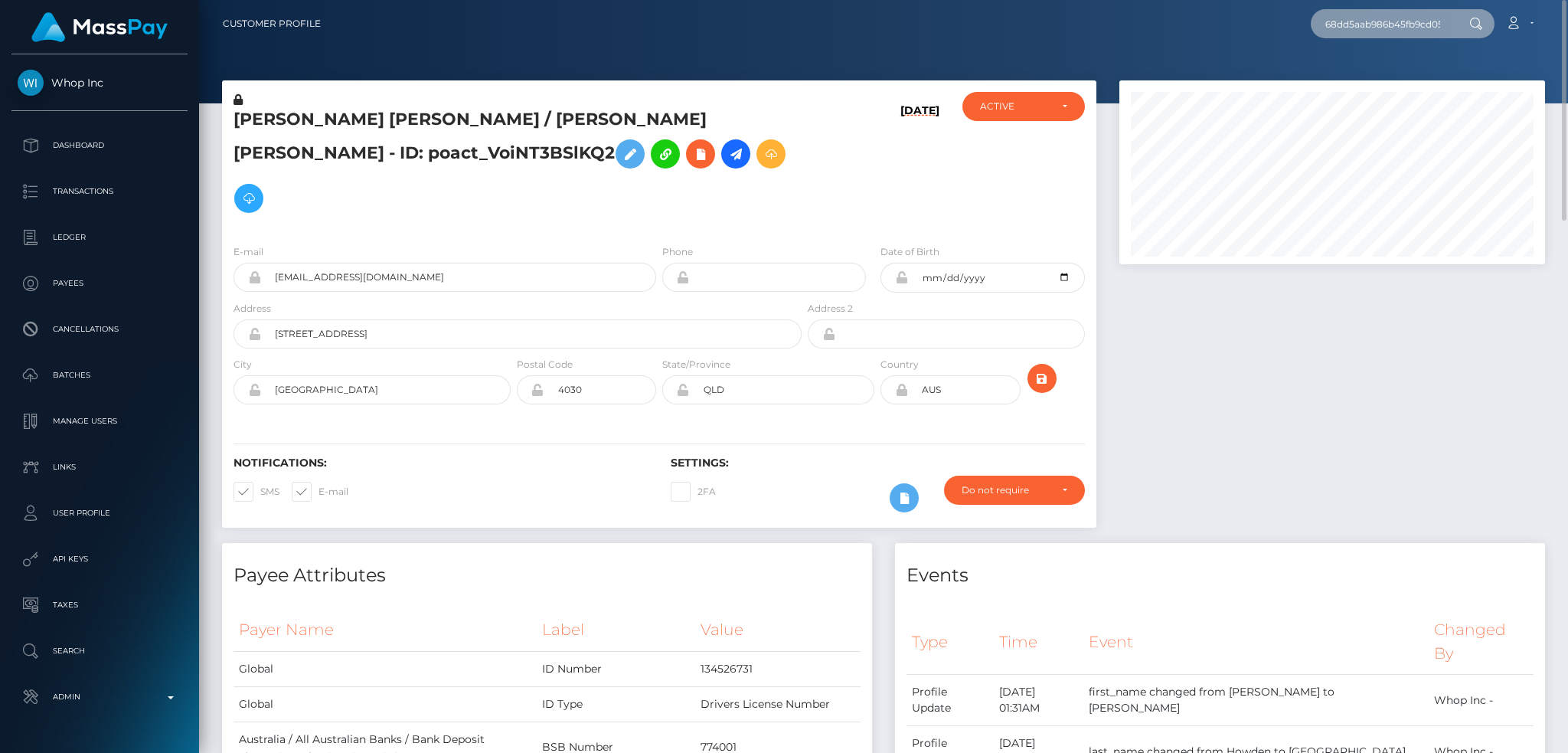
scroll to position [0, 64]
type input "68dd5aab986b45fb9cd05f19519a0a69"
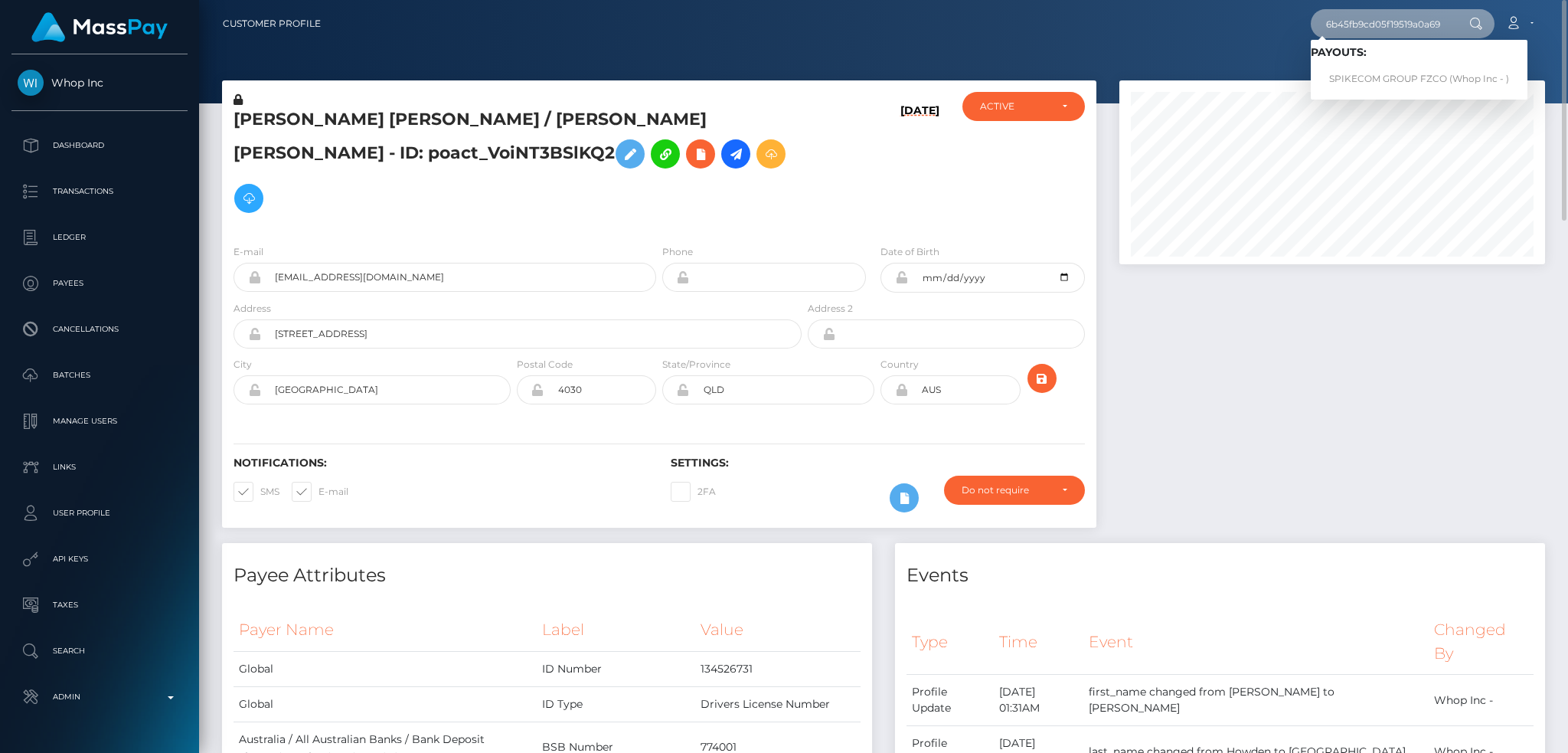
scroll to position [0, 0]
click at [1367, 76] on link "SPIKECOM GROUP FZCO (Whop Inc - )" at bounding box center [1418, 79] width 216 height 28
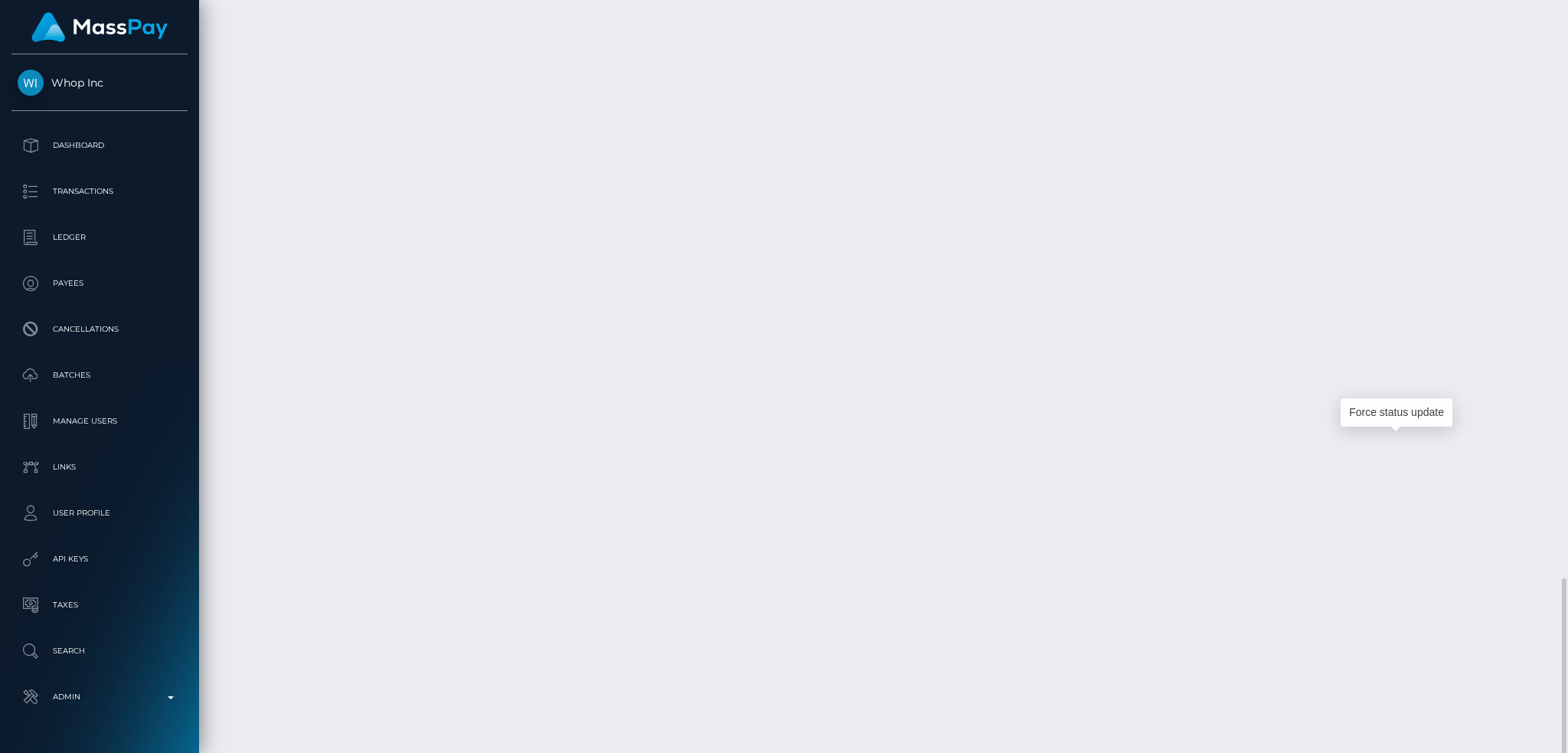
scroll to position [184, 425]
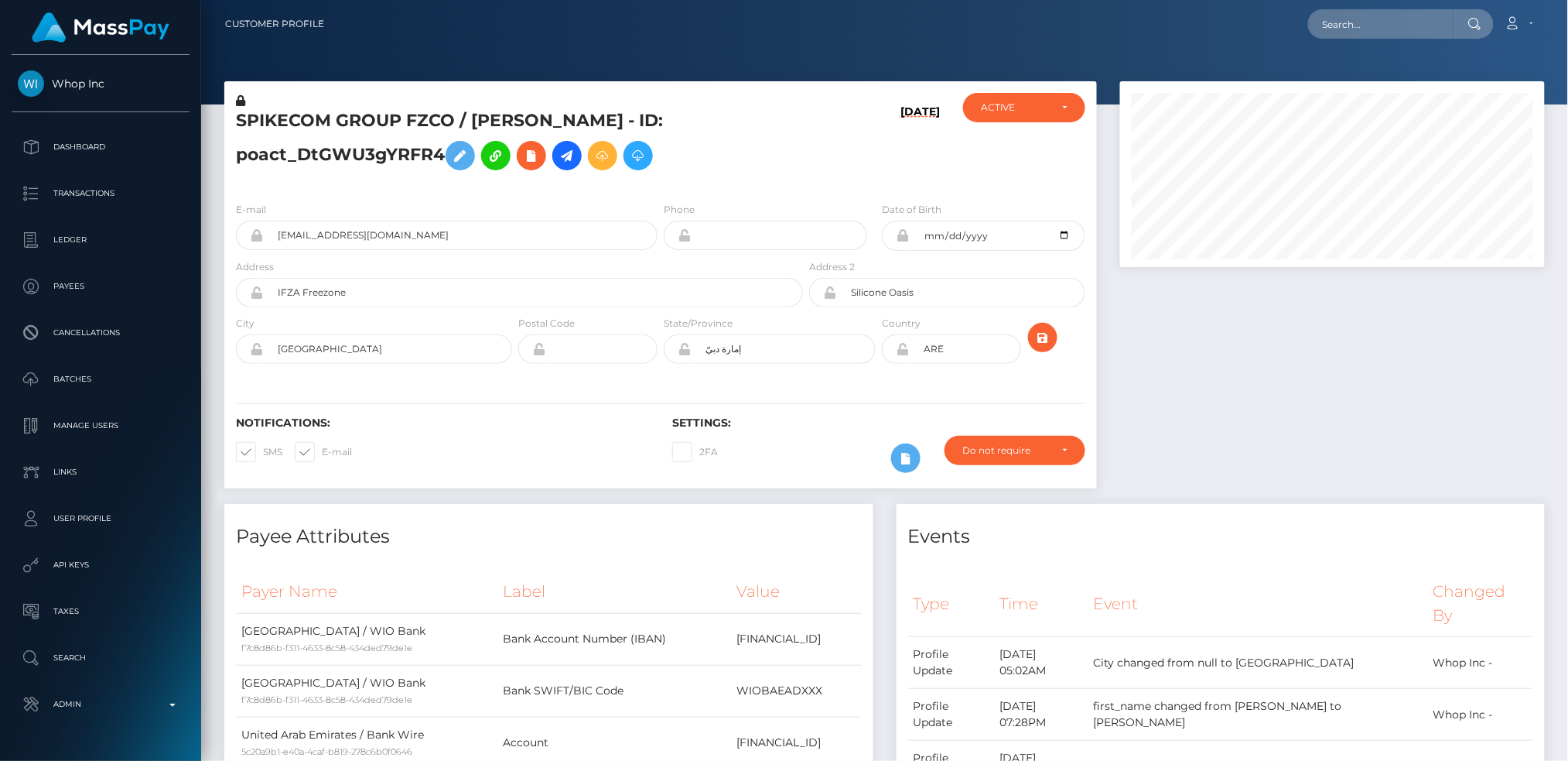
scroll to position [773642, 773083]
drag, startPoint x: 1340, startPoint y: 27, endPoint x: 1328, endPoint y: 27, distance: 12.0
click at [1341, 27] on input "text" at bounding box center [1381, 24] width 145 height 29
paste input "poact_1PiT4YFcQew5"
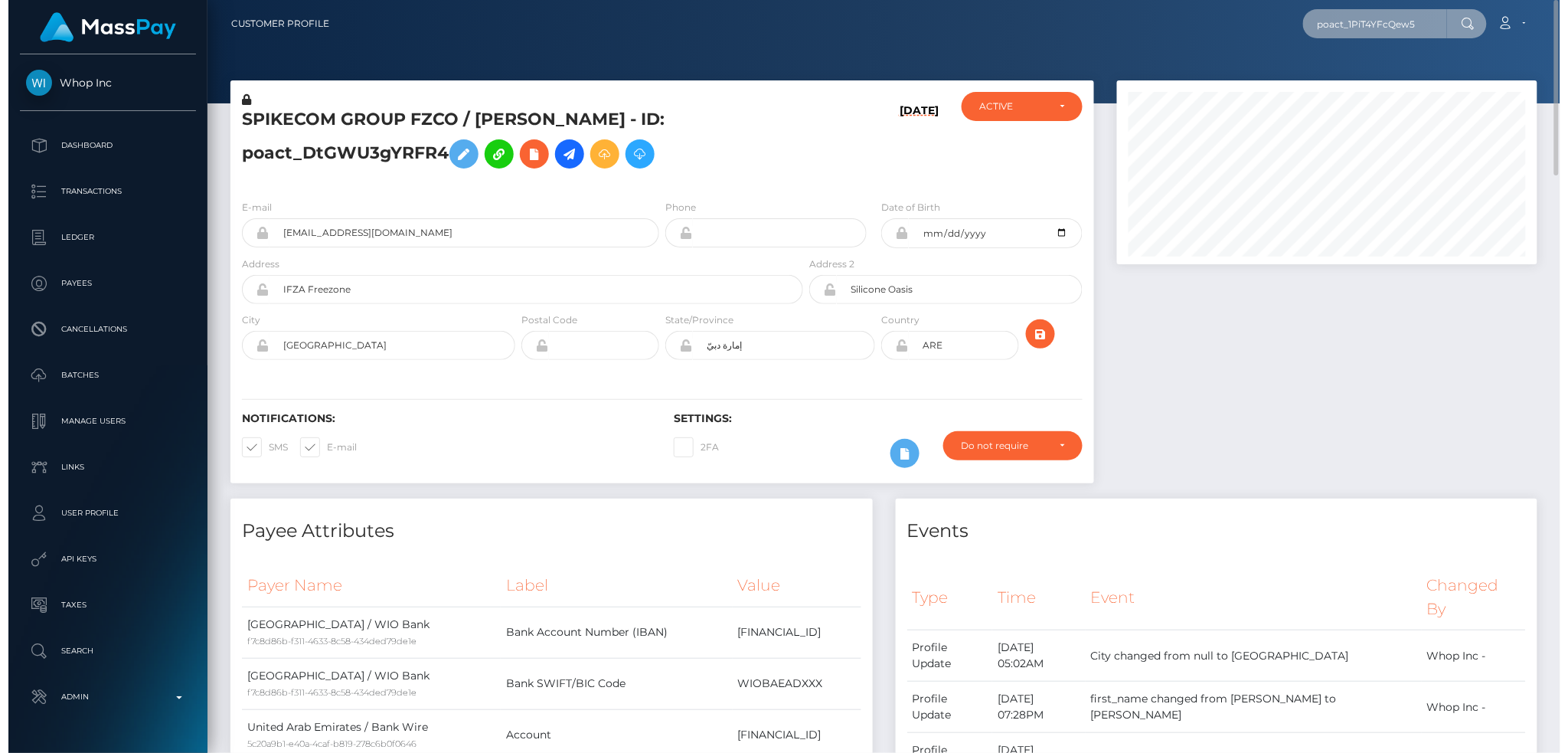
scroll to position [184, 425]
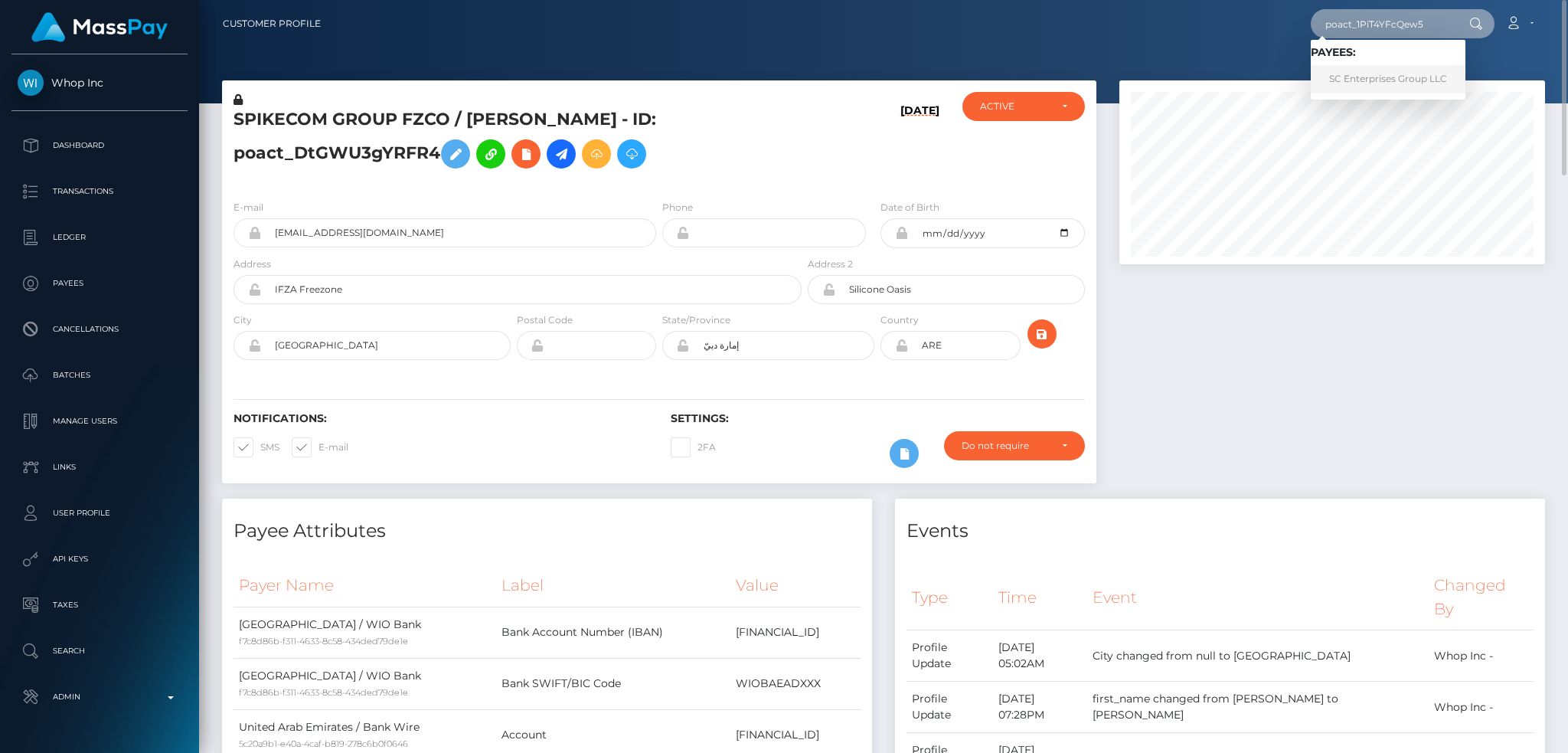
type input "poact_1PiT4YFcQew5"
click at [1370, 79] on link "SC Enterprises Group LLC" at bounding box center [1387, 79] width 155 height 28
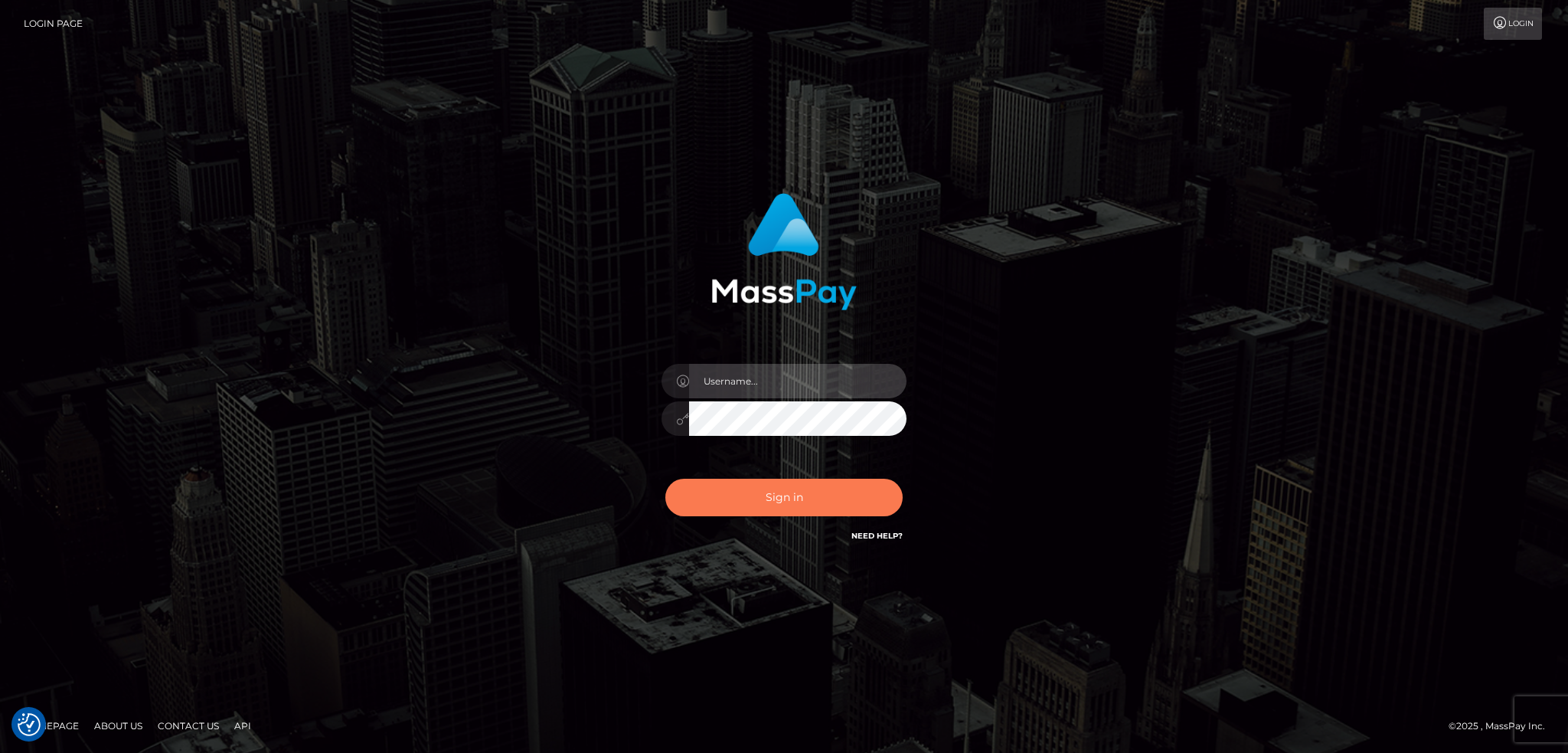
type input "alexstef"
click at [811, 493] on button "Sign in" at bounding box center [784, 497] width 237 height 37
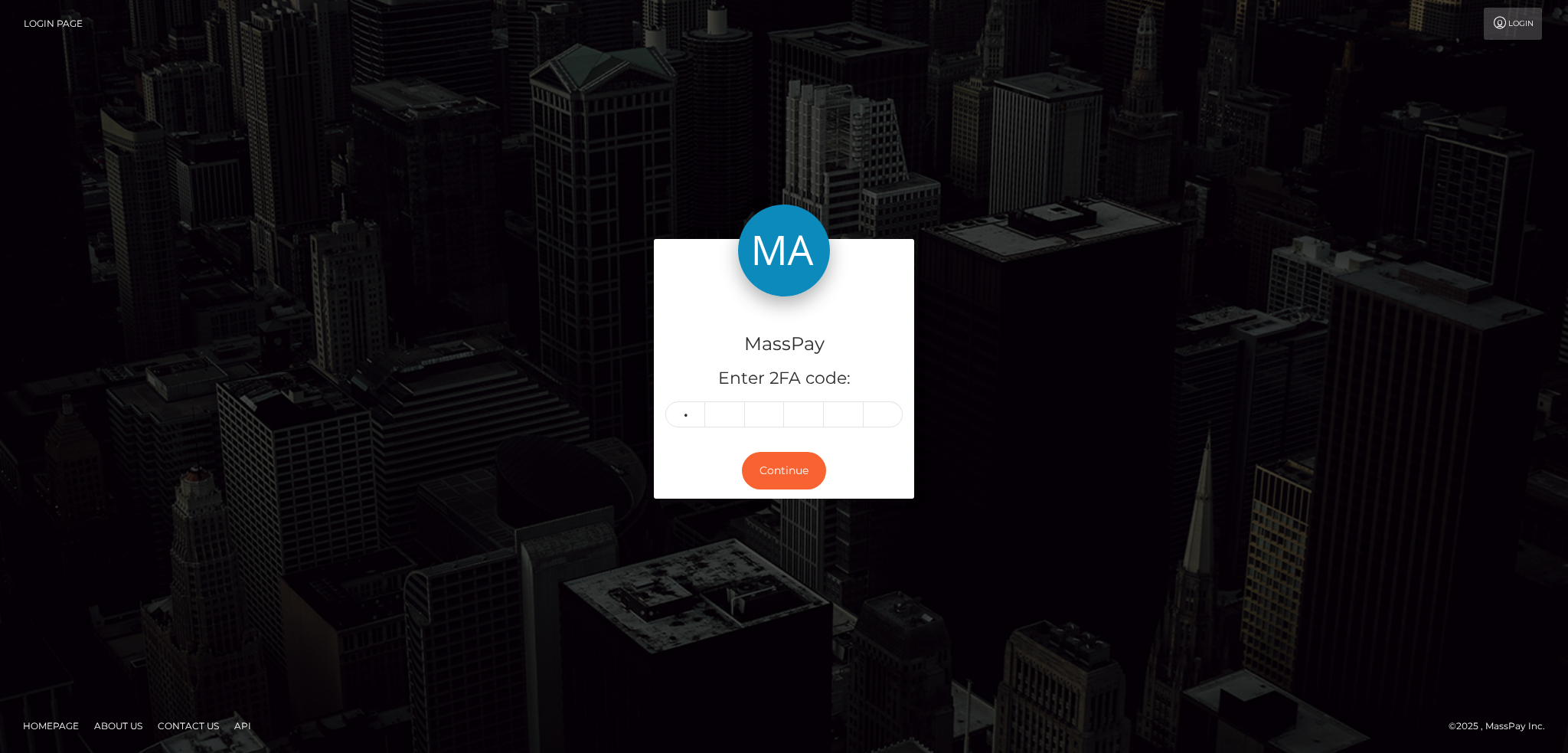
type input "1"
type input "3"
type input "2"
type input "4"
type input "3"
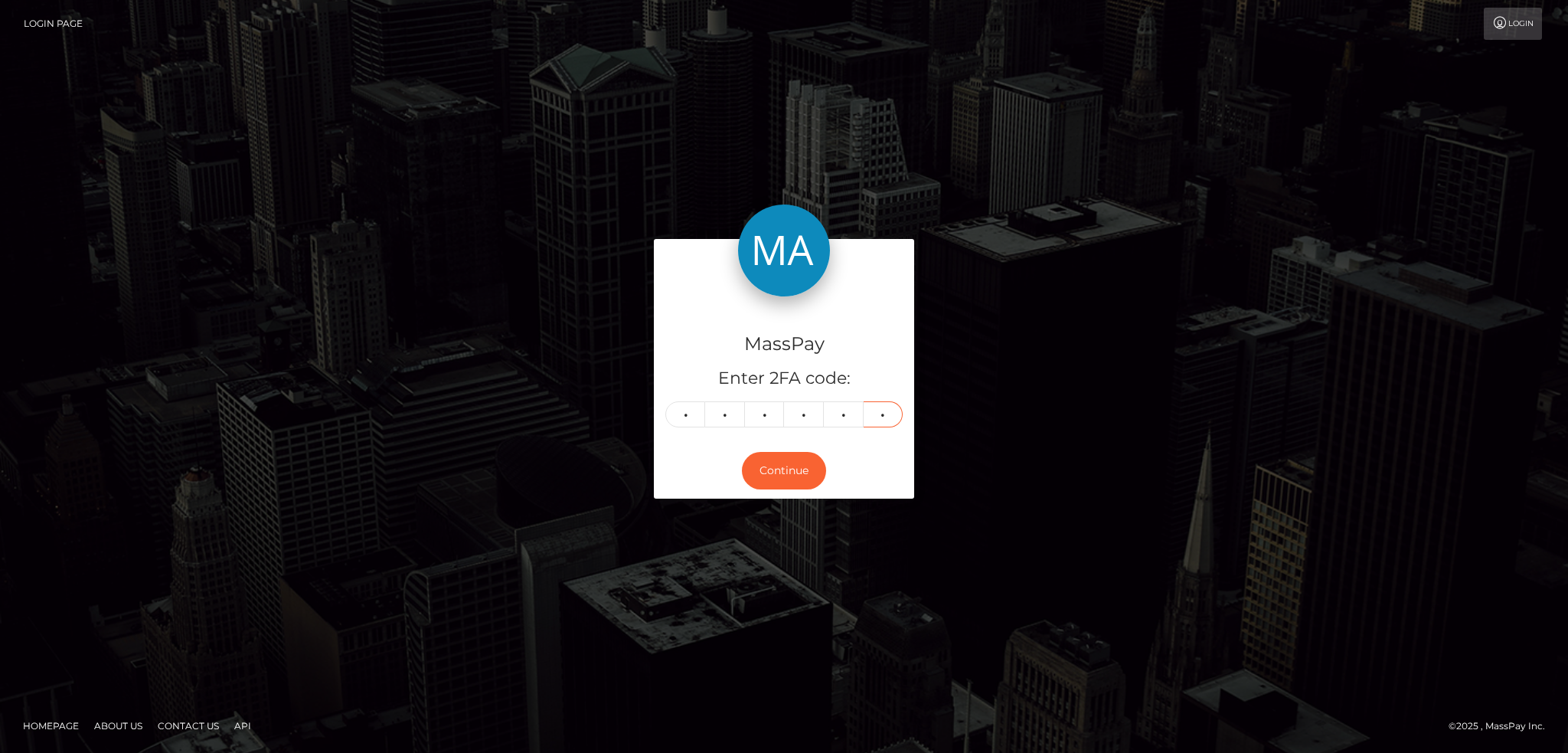
type input "9"
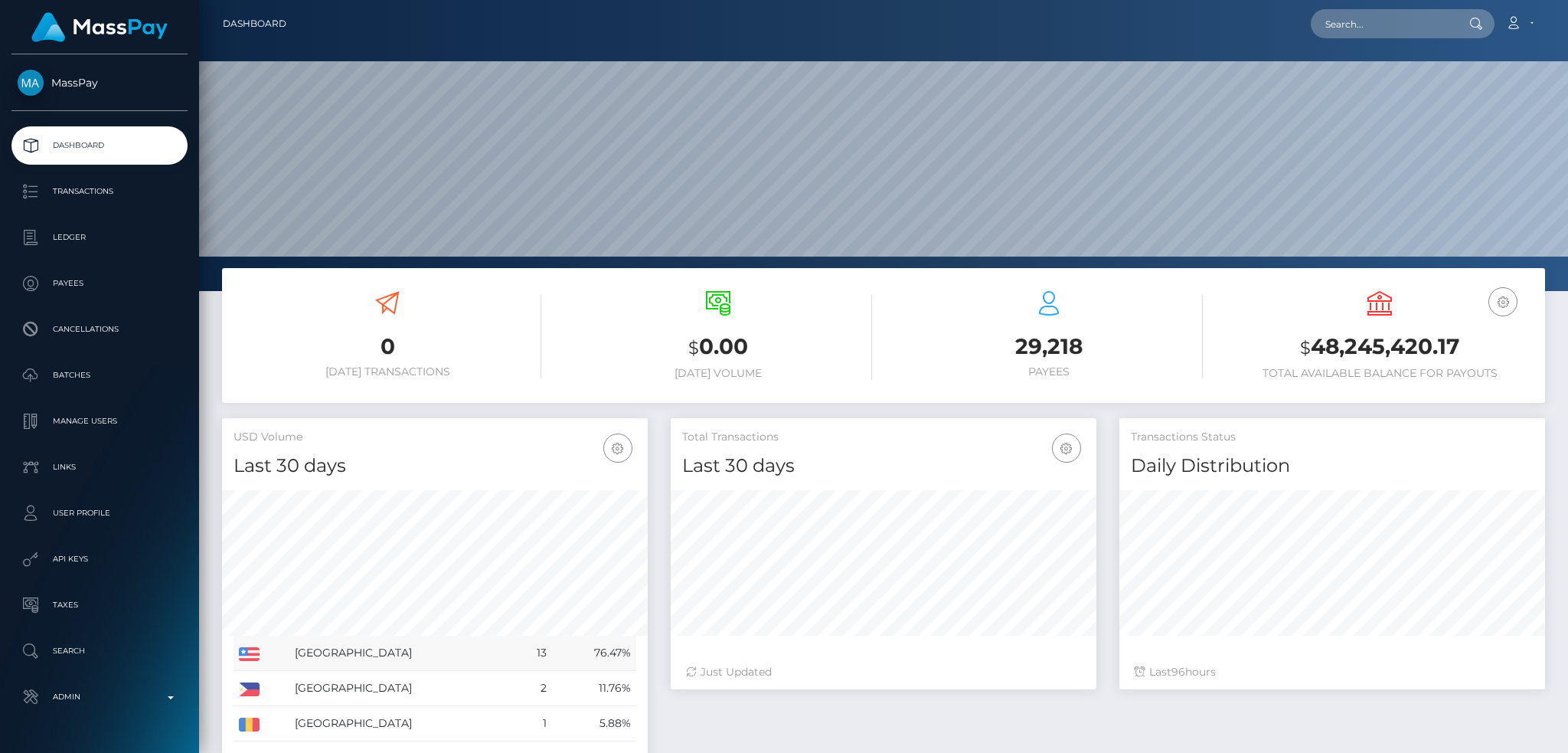
scroll to position [272, 425]
drag, startPoint x: 112, startPoint y: 146, endPoint x: 320, endPoint y: 0, distance: 254.1
click at [113, 146] on p "Dashboard" at bounding box center [99, 145] width 164 height 23
type input "poact_QDkDZ4DGwJaH"
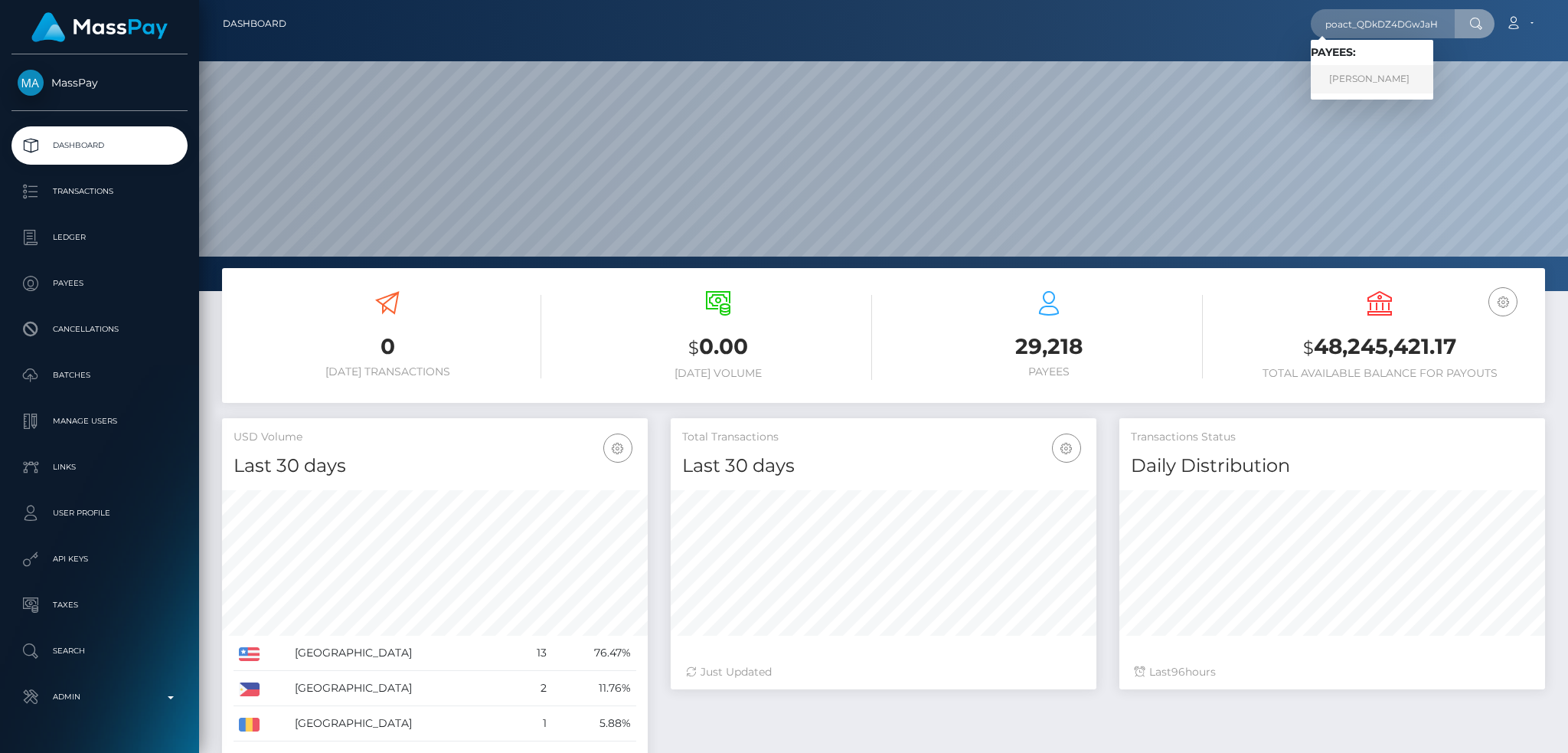
click at [1364, 76] on link "[PERSON_NAME]" at bounding box center [1371, 79] width 122 height 28
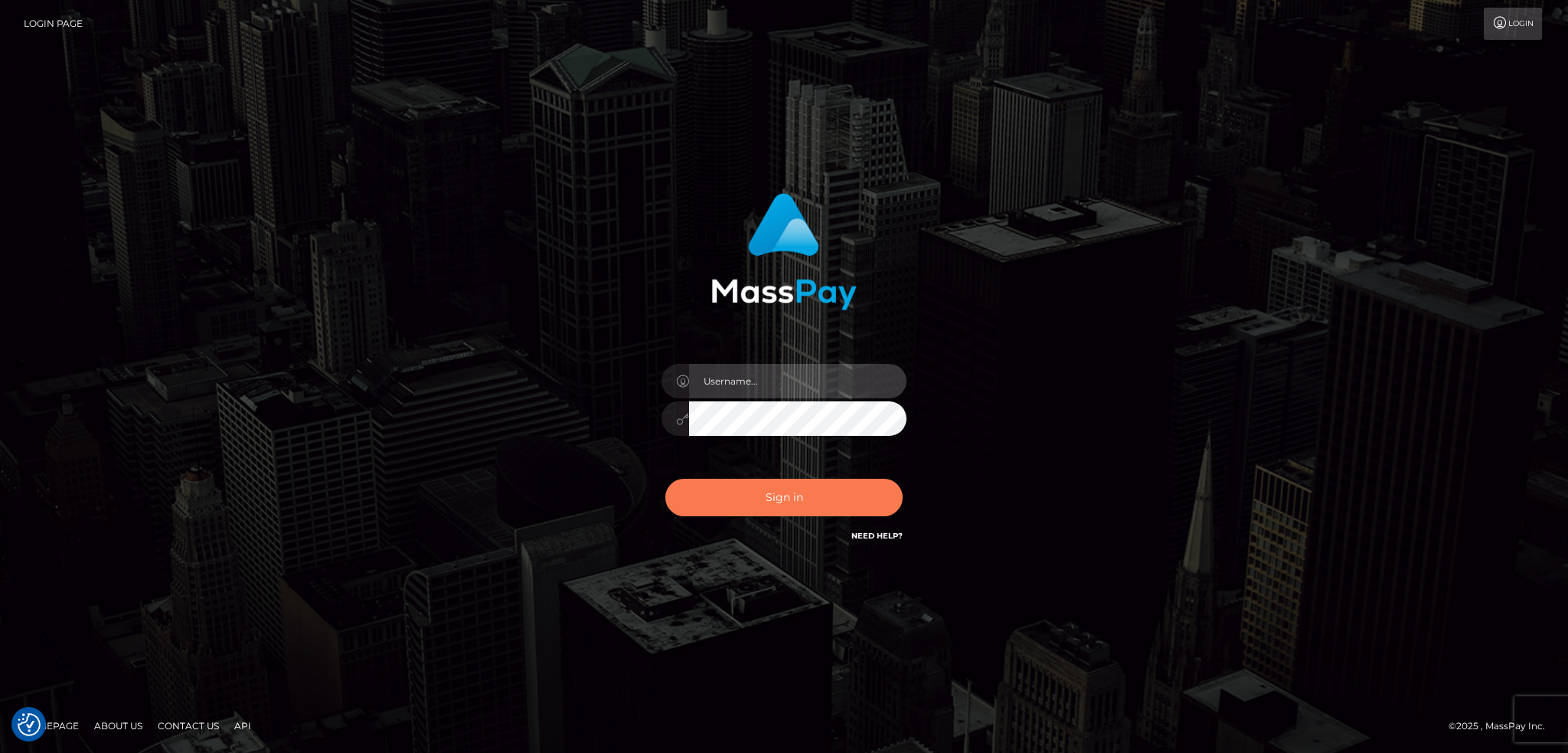
type input "alexstef"
click at [784, 501] on button "Sign in" at bounding box center [784, 497] width 237 height 37
type input "alexstef"
click at [785, 487] on button "Sign in" at bounding box center [784, 497] width 237 height 37
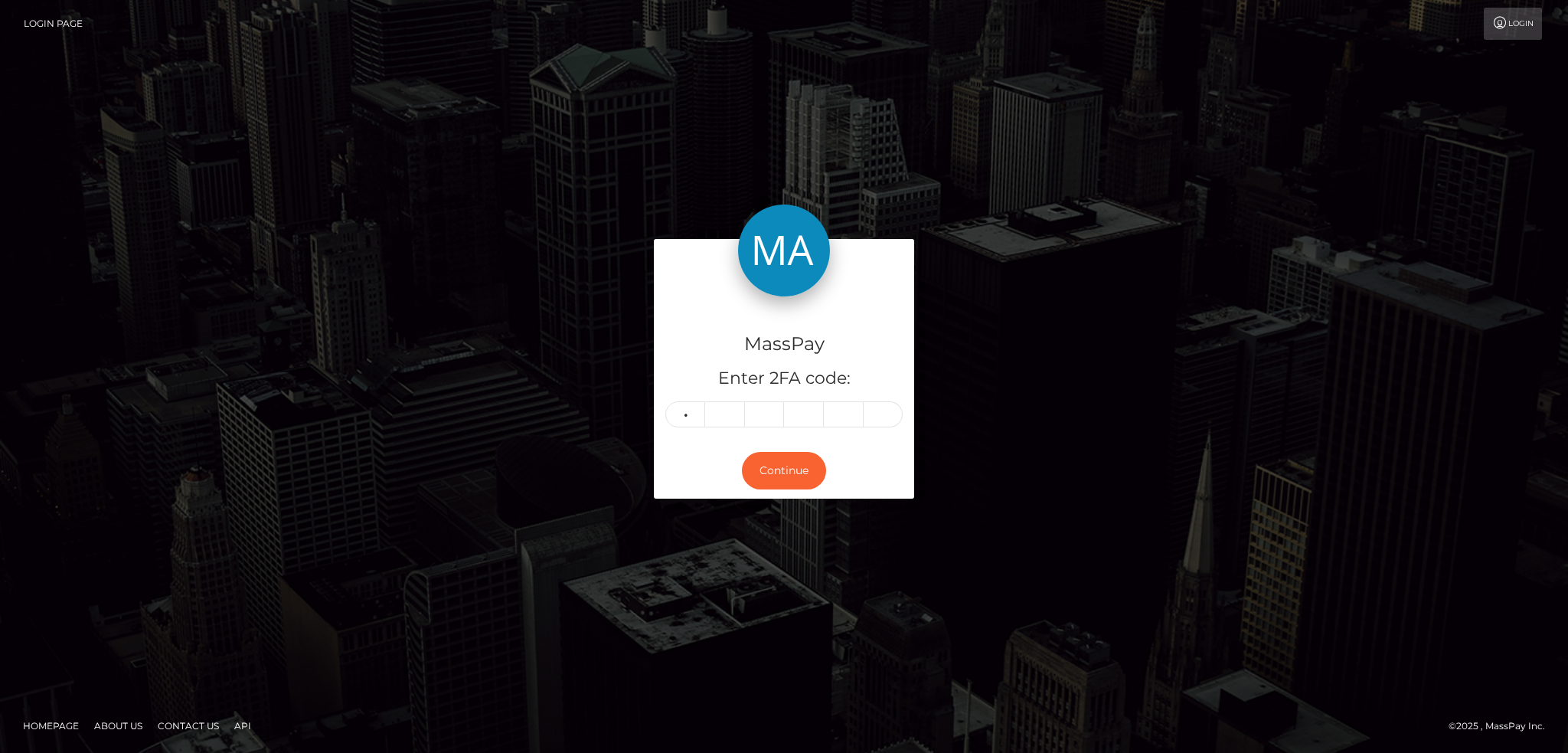
type input "5"
type input "4"
type input "9"
type input "7"
type input "8"
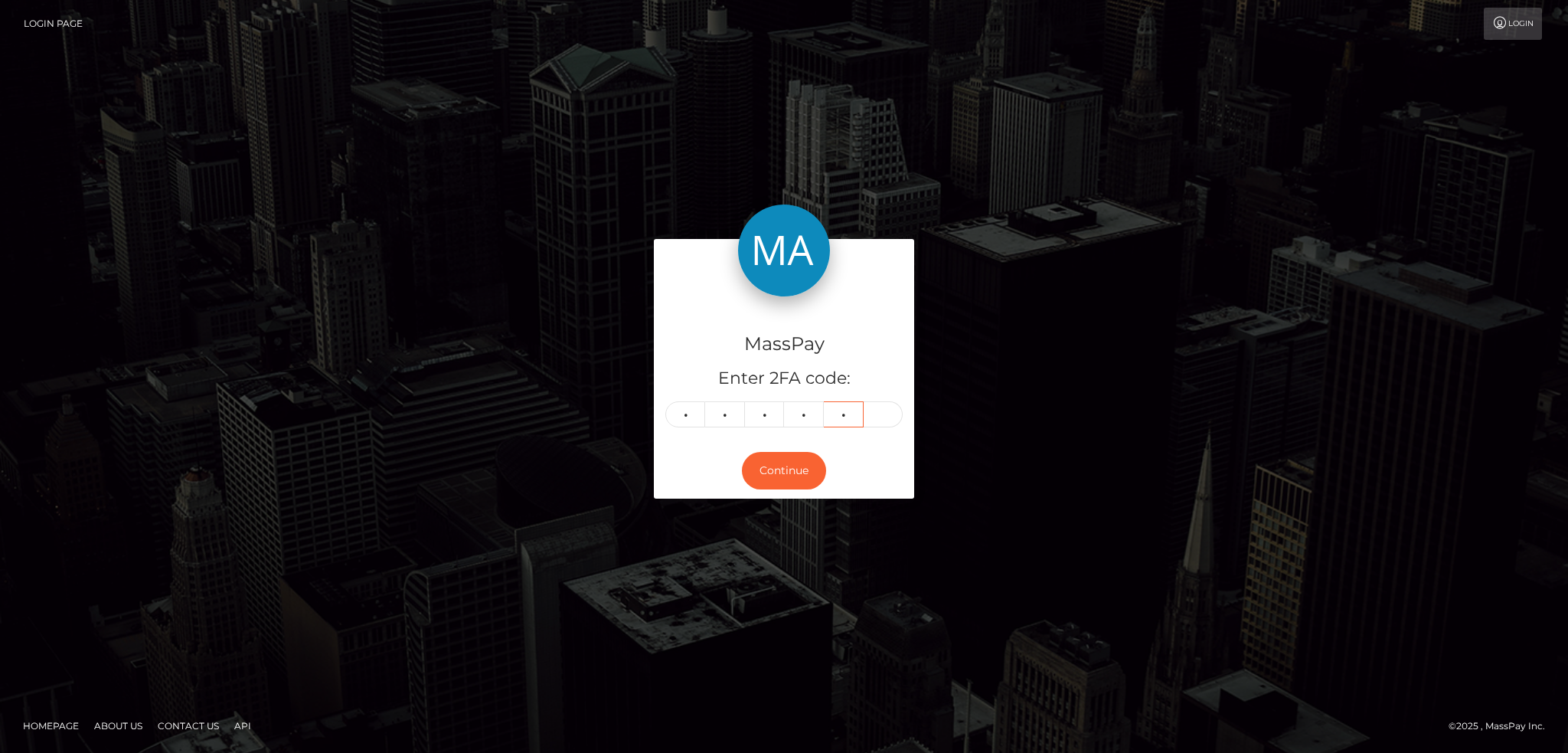
type input "7"
type input "6"
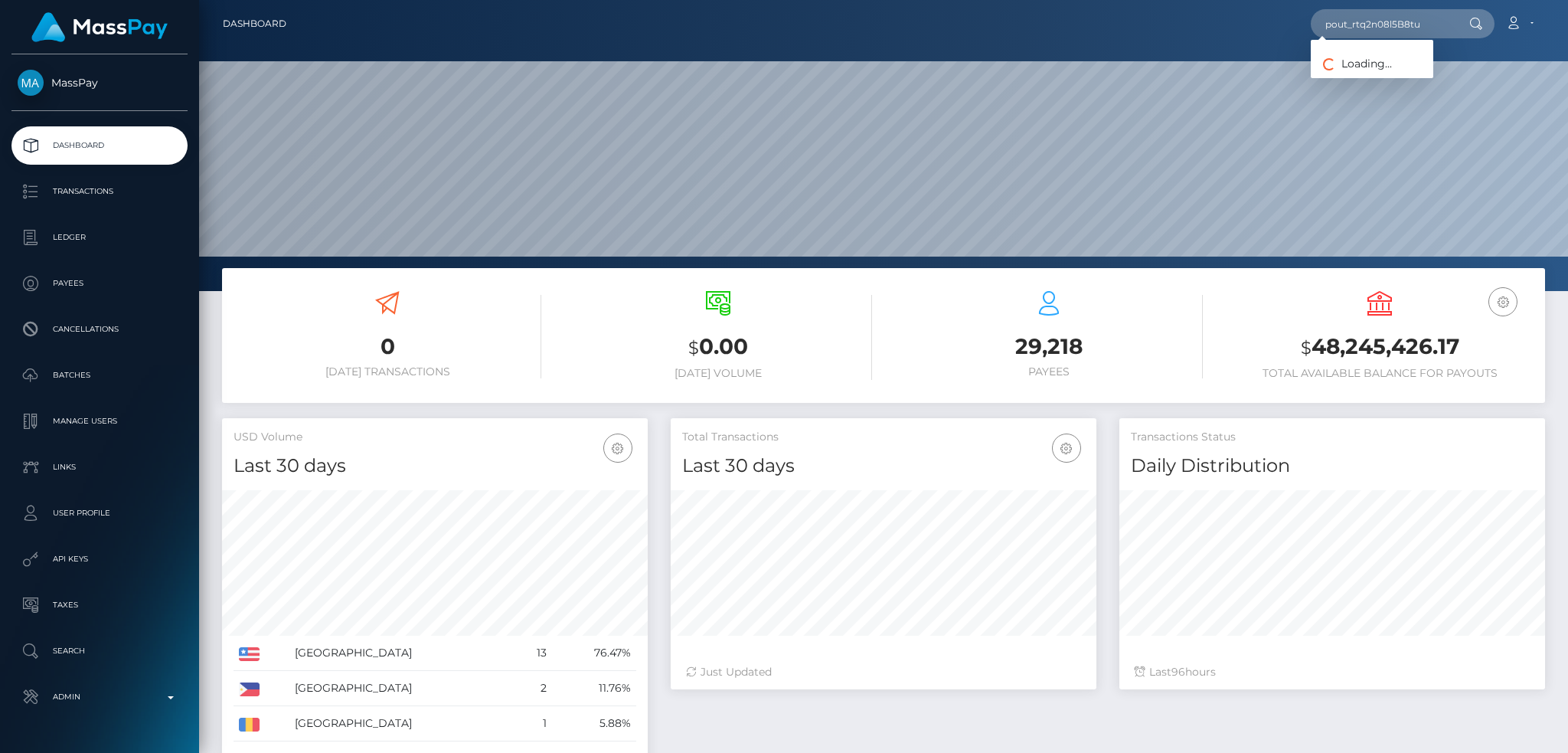
scroll to position [272, 425]
type input "pout_rtq2n08l5B8tu"
click at [1358, 81] on link "KYMANI [PERSON_NAME] [PERSON_NAME] (Whop Inc - )" at bounding box center [1461, 79] width 302 height 28
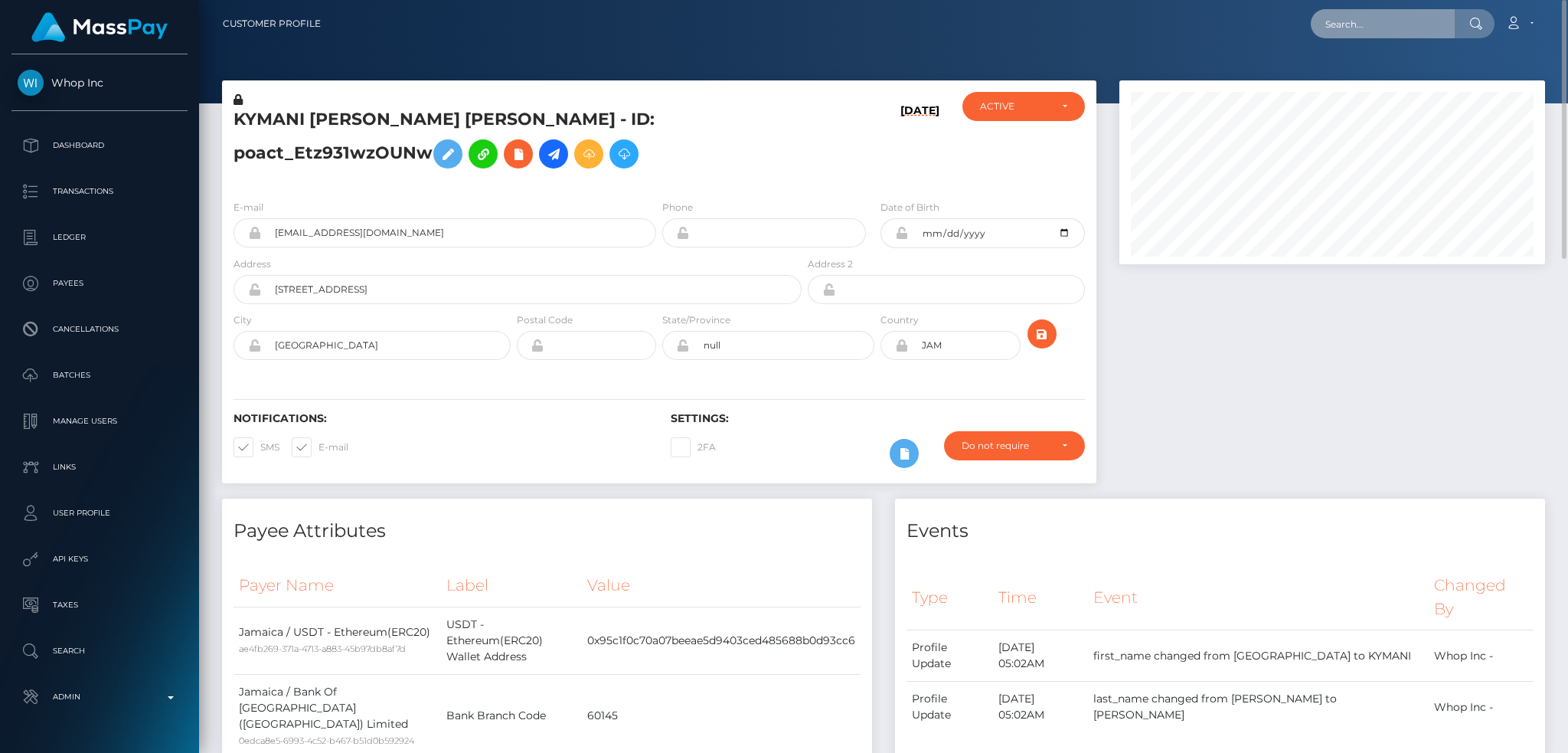
drag, startPoint x: 1394, startPoint y: 19, endPoint x: 1255, endPoint y: 83, distance: 153.0
click at [1393, 23] on input "text" at bounding box center [1382, 24] width 144 height 29
paste input "1349148189"
type input "1349148189"
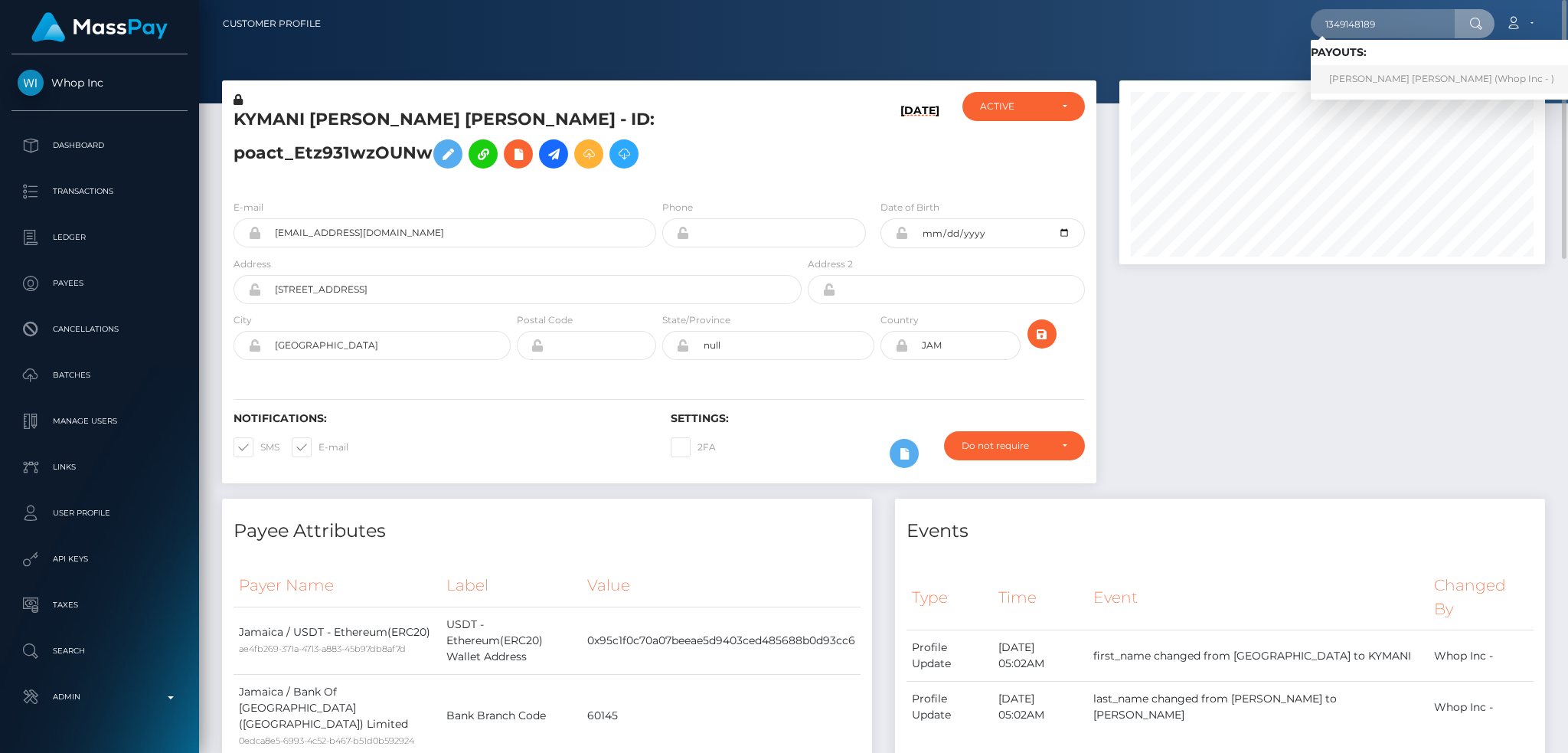
click at [1357, 84] on link "JODY-ANN ELIXA PORTER (Whop Inc - )" at bounding box center [1440, 79] width 261 height 28
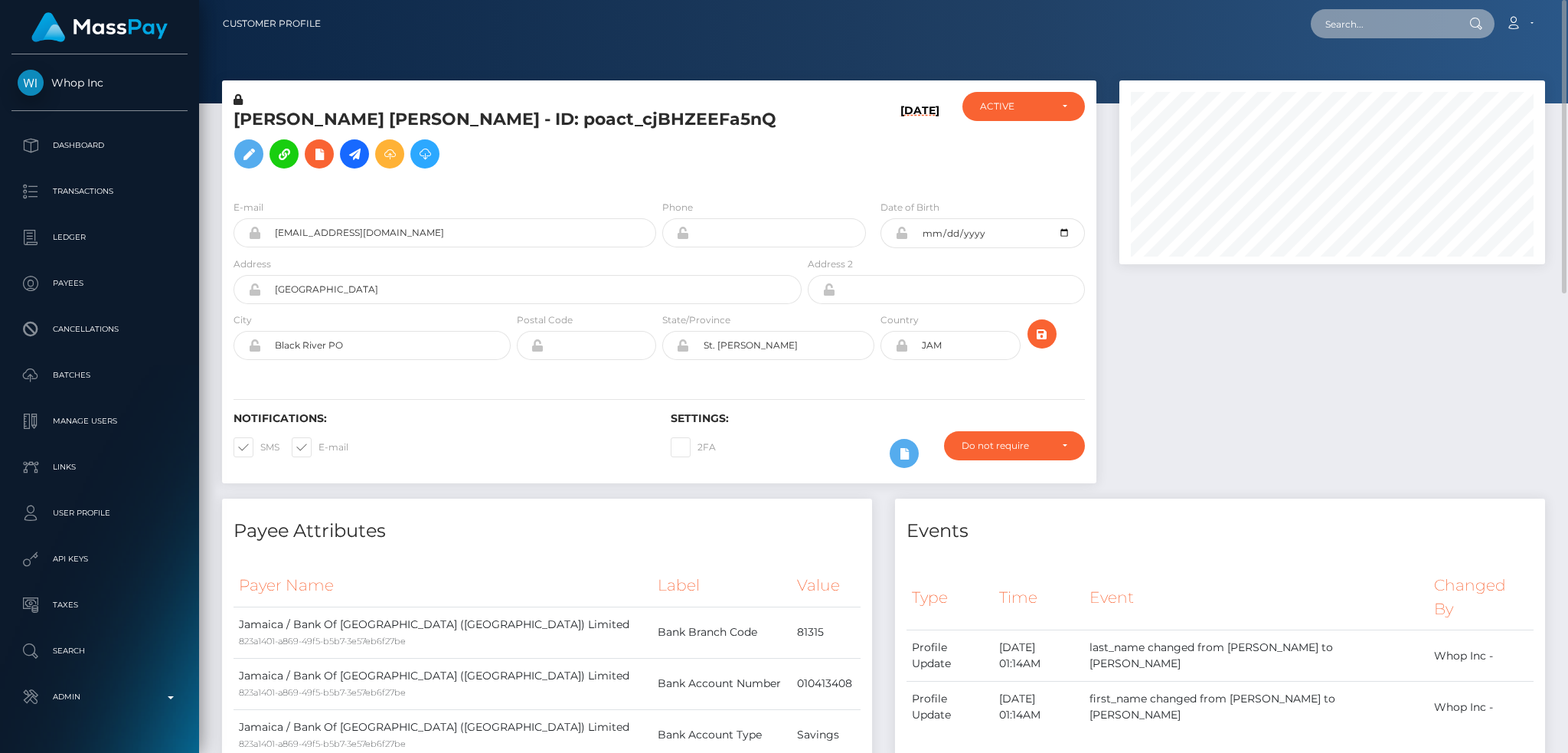
click at [1378, 20] on input "text" at bounding box center [1382, 24] width 144 height 29
paste input "135472"
click at [1373, 28] on input "135472" at bounding box center [1382, 24] width 144 height 29
paste input "RQ0M0fnENGEemL7c1x6c61"
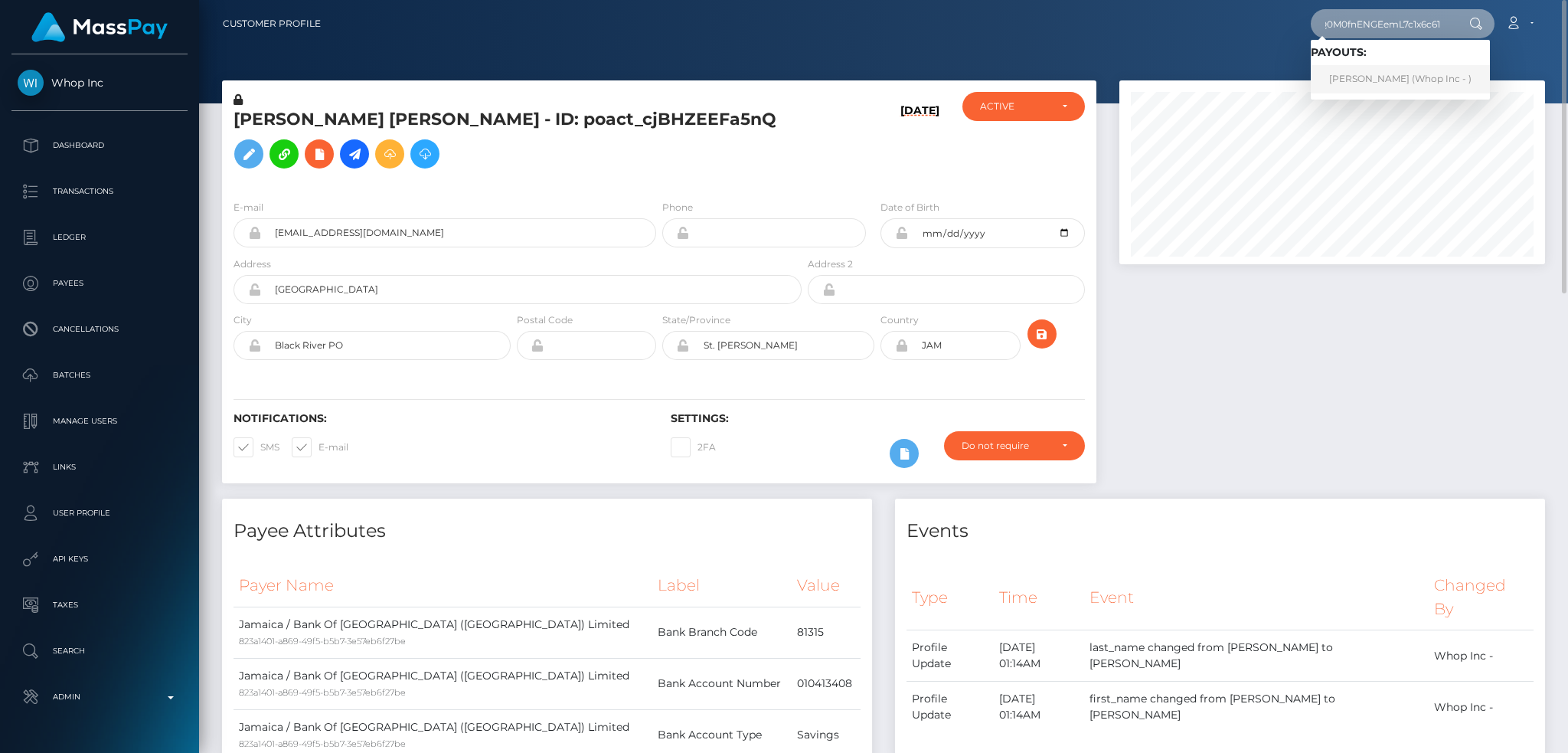
type input "RQ0M0fnENGEemL7c1x6c61"
click at [1374, 81] on link "[PERSON_NAME] (Whop Inc - )" at bounding box center [1400, 79] width 179 height 28
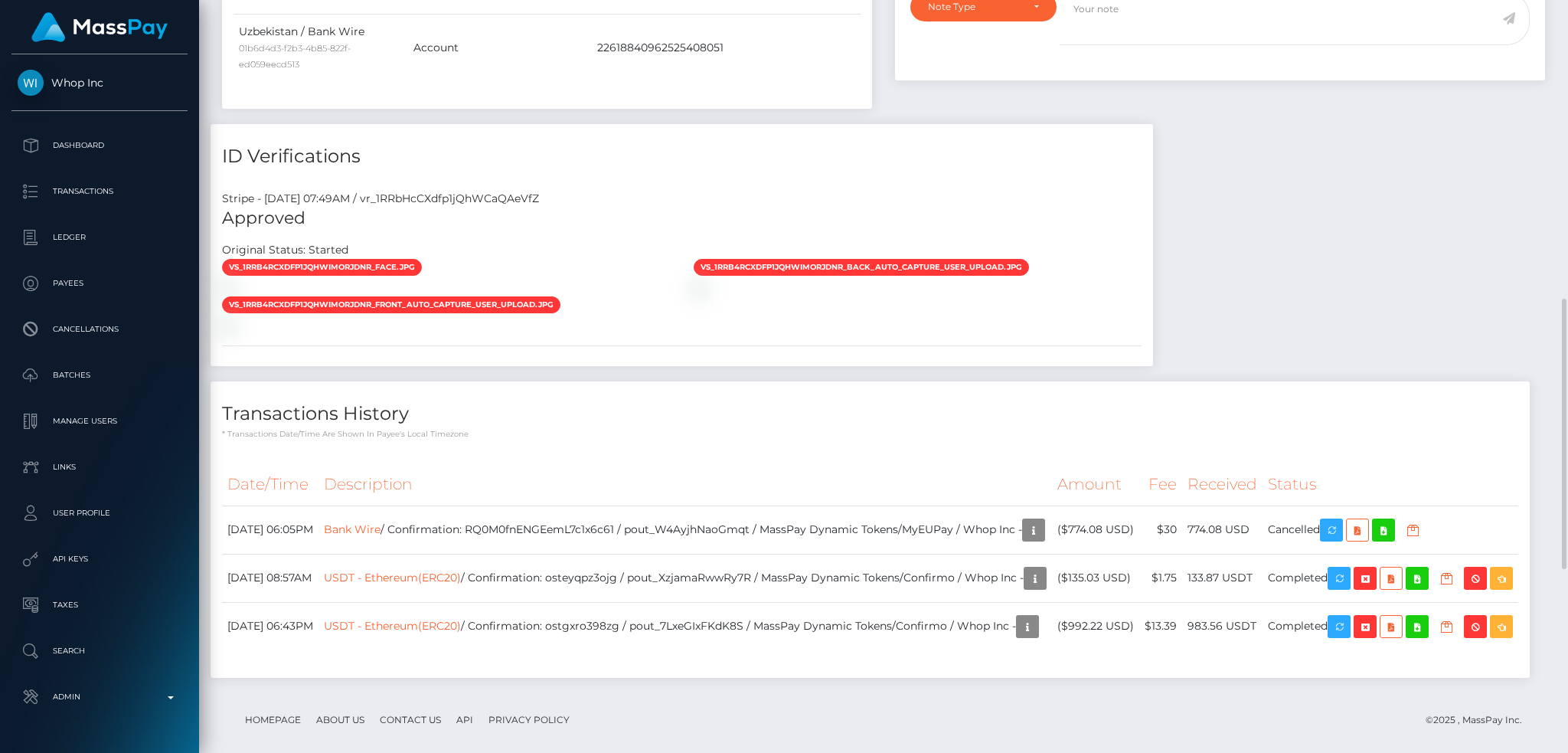
scroll to position [1342, 0]
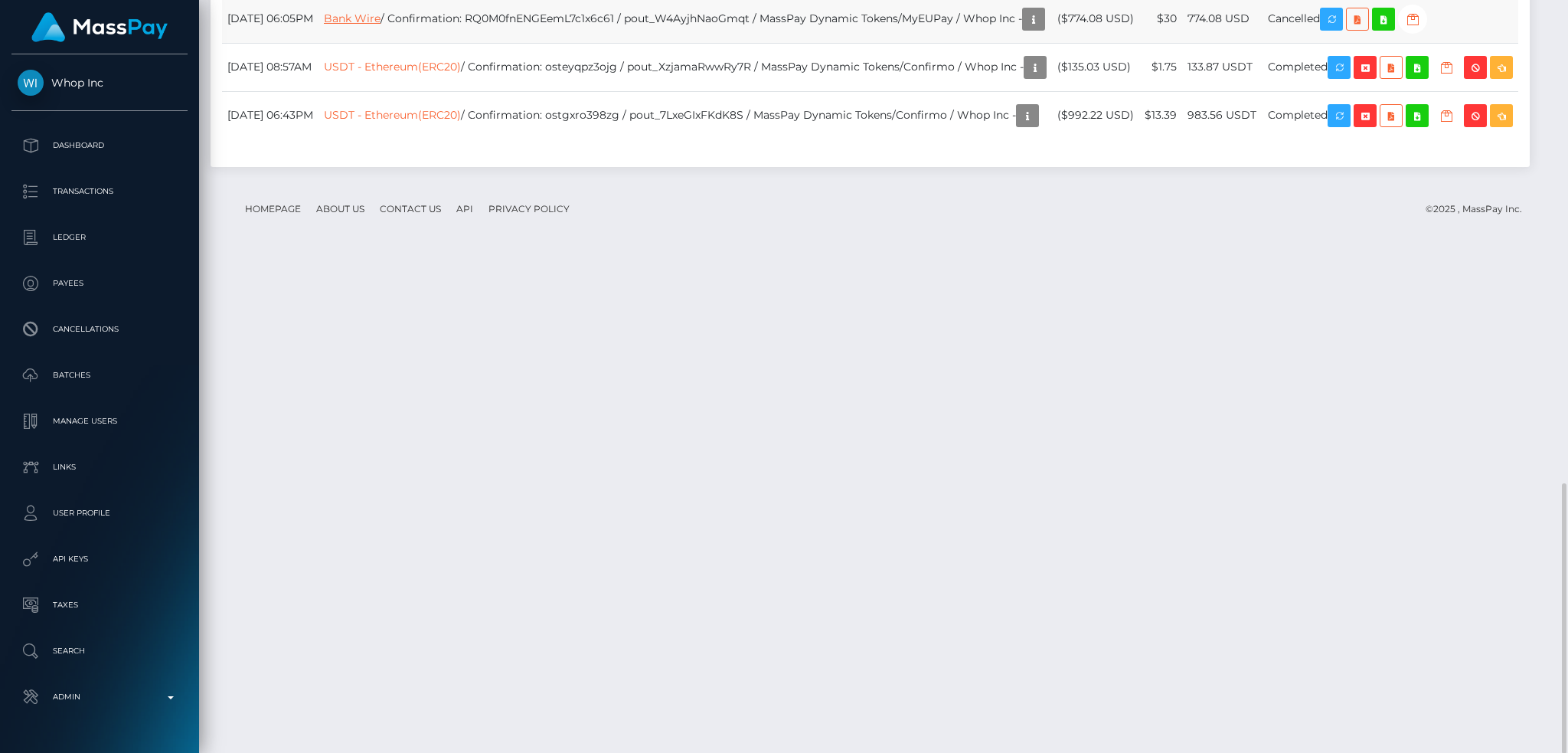
click at [380, 25] on link "Bank Wire" at bounding box center [352, 18] width 57 height 14
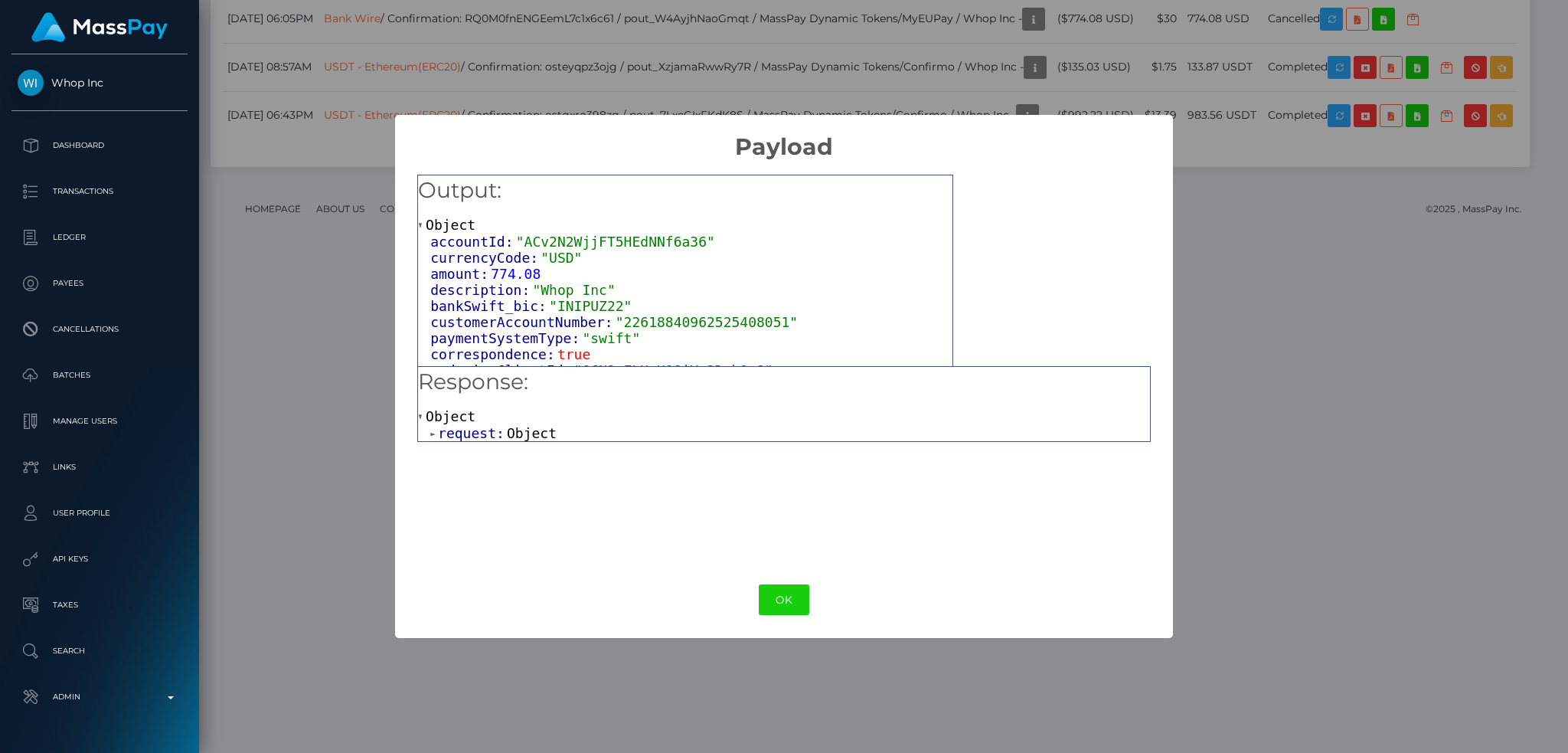
click at [517, 428] on span "Object" at bounding box center [531, 434] width 50 height 16
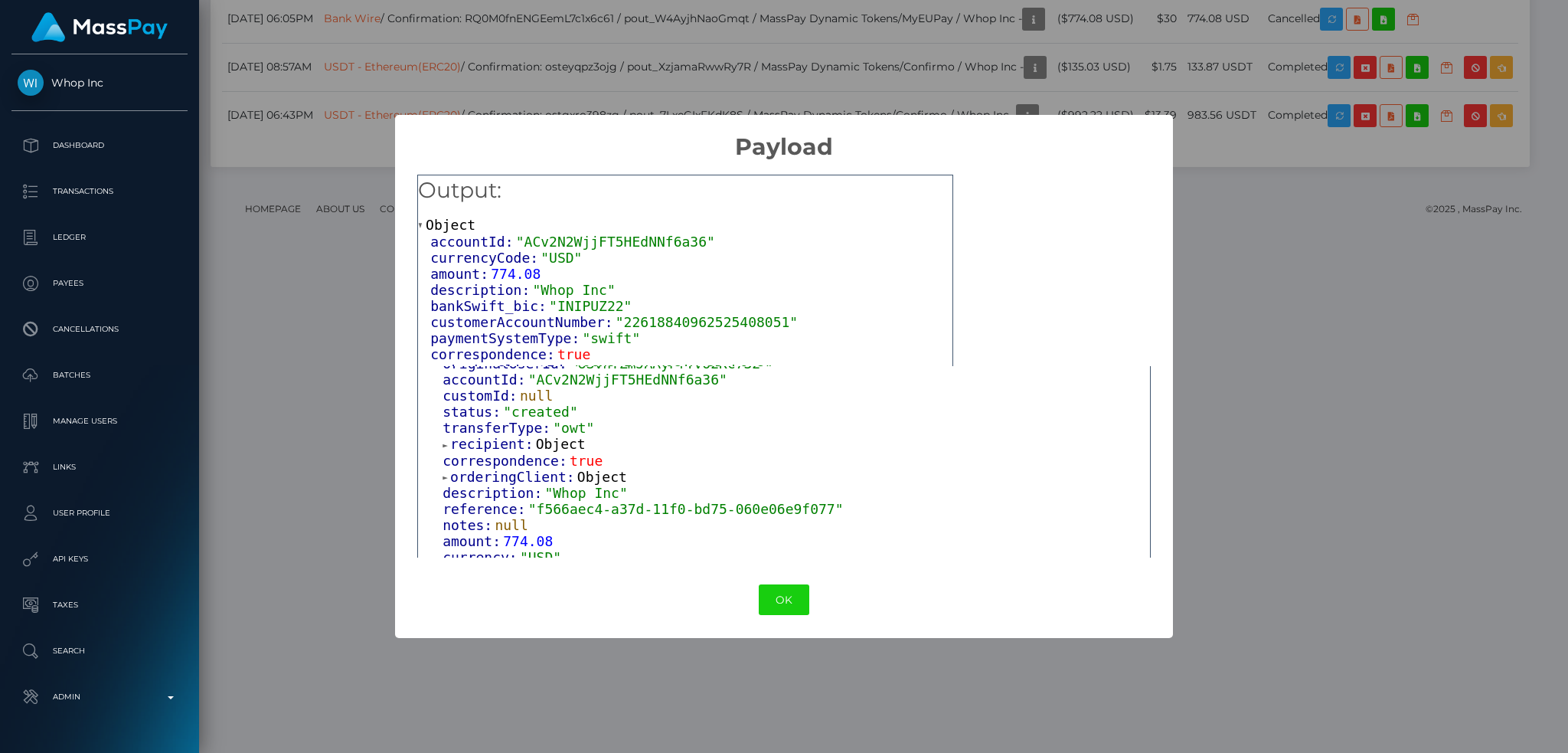
scroll to position [182, 0]
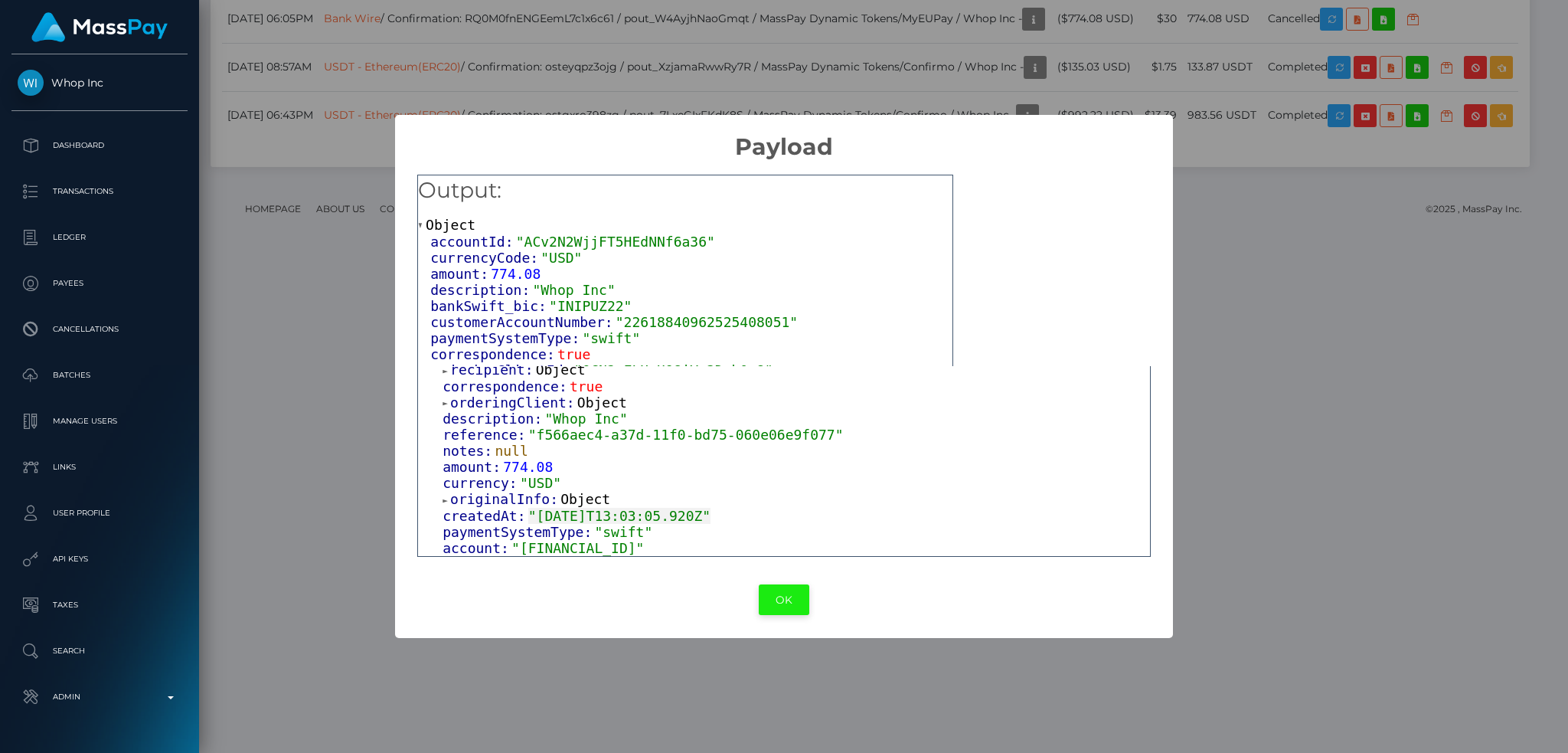
click at [781, 602] on button "OK" at bounding box center [784, 600] width 51 height 32
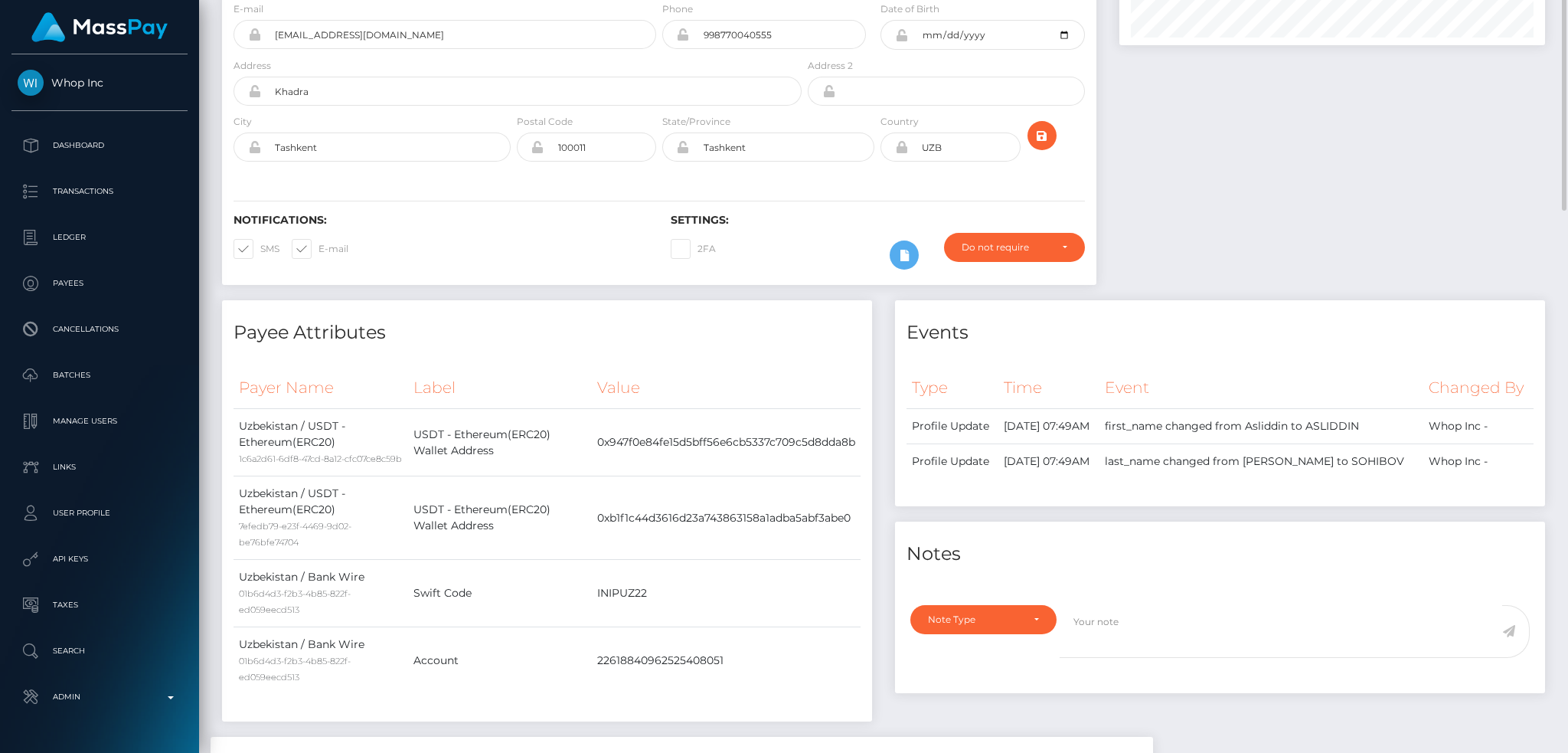
scroll to position [0, 0]
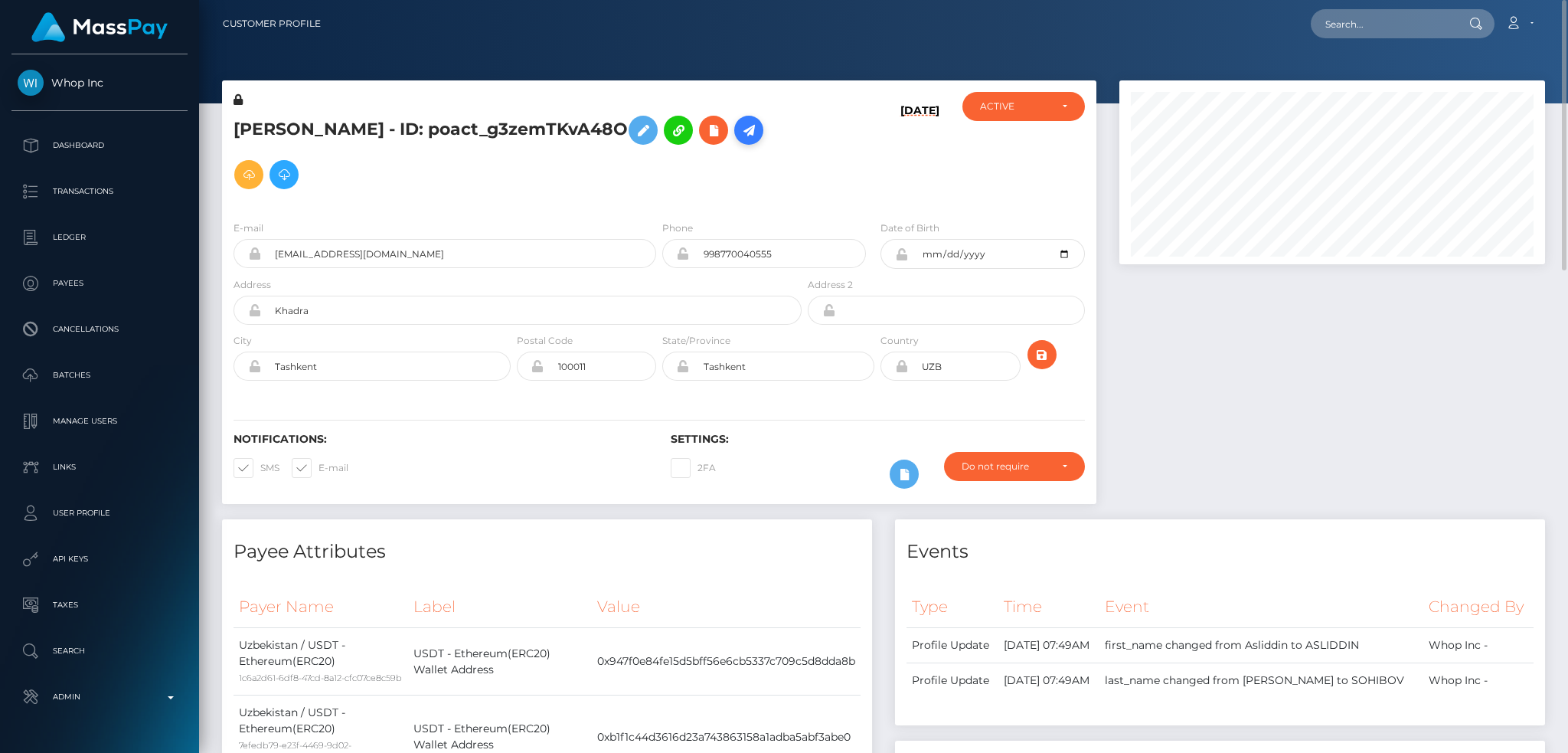
click at [758, 133] on icon at bounding box center [748, 130] width 18 height 19
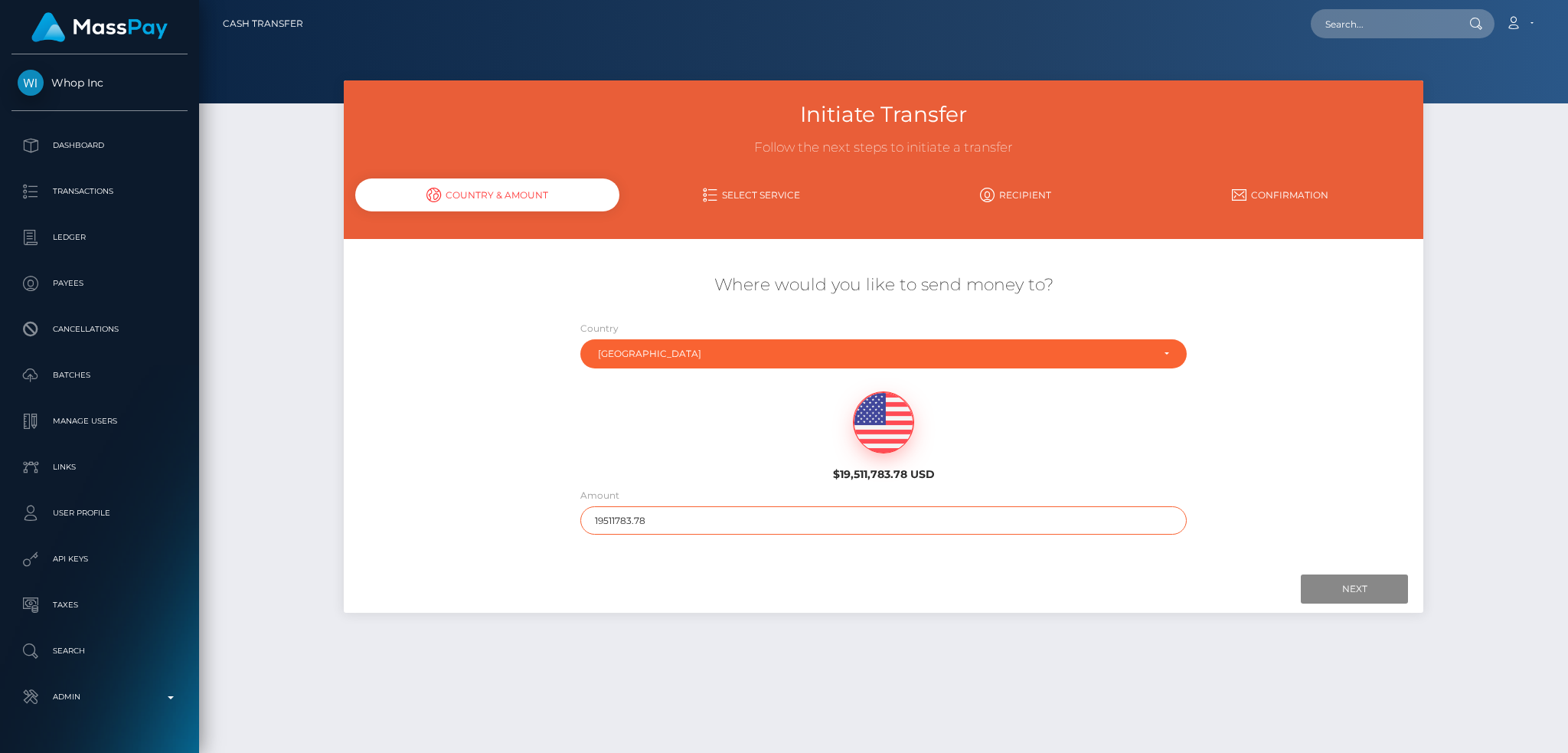
drag, startPoint x: 634, startPoint y: 524, endPoint x: 569, endPoint y: 510, distance: 66.5
click at [564, 517] on div "Where would you like to send money to? Country Abkhazia [GEOGRAPHIC_DATA] [GEOG…" at bounding box center [883, 404] width 1079 height 276
type input "200"
click at [1355, 593] on input "Next" at bounding box center [1354, 589] width 107 height 29
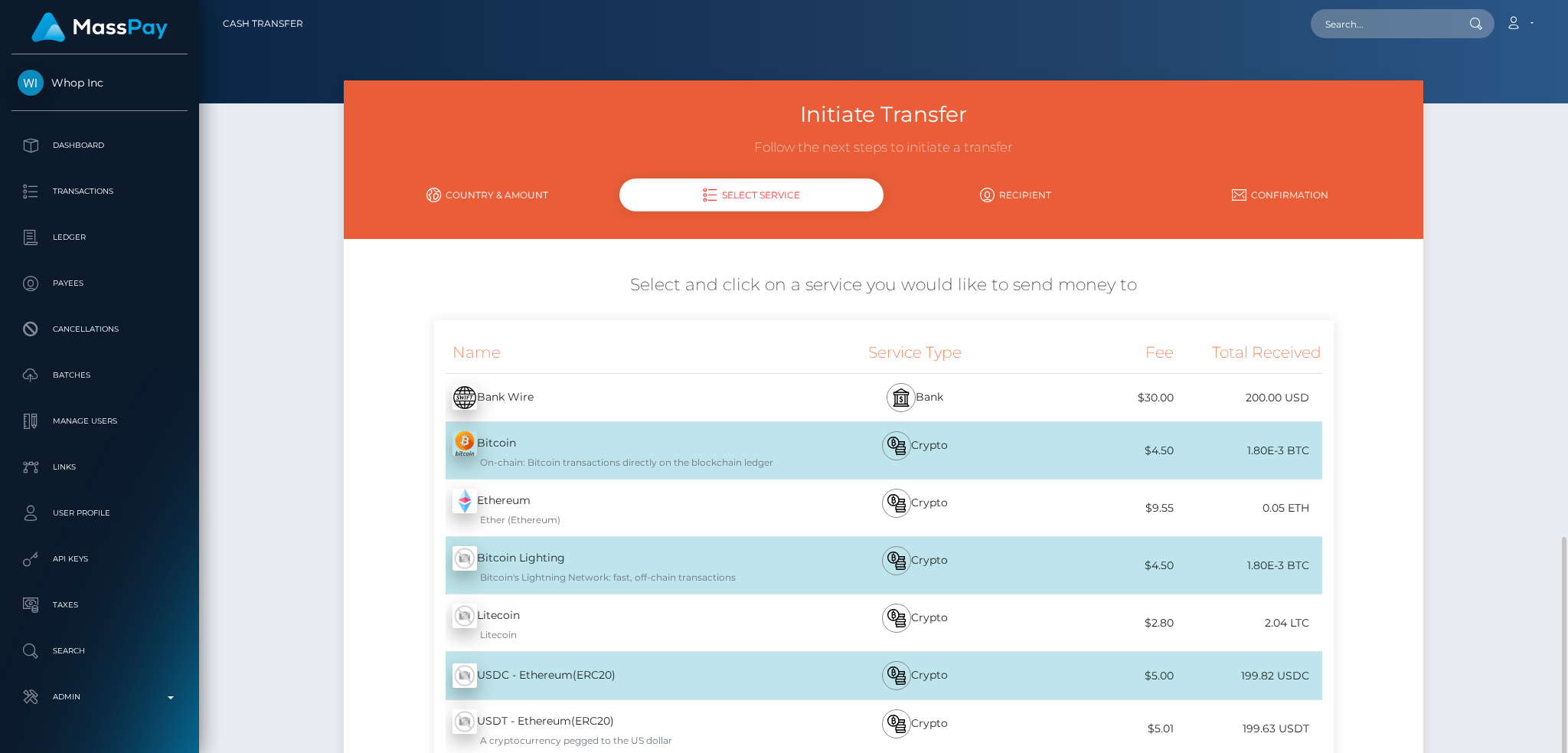
scroll to position [315, 0]
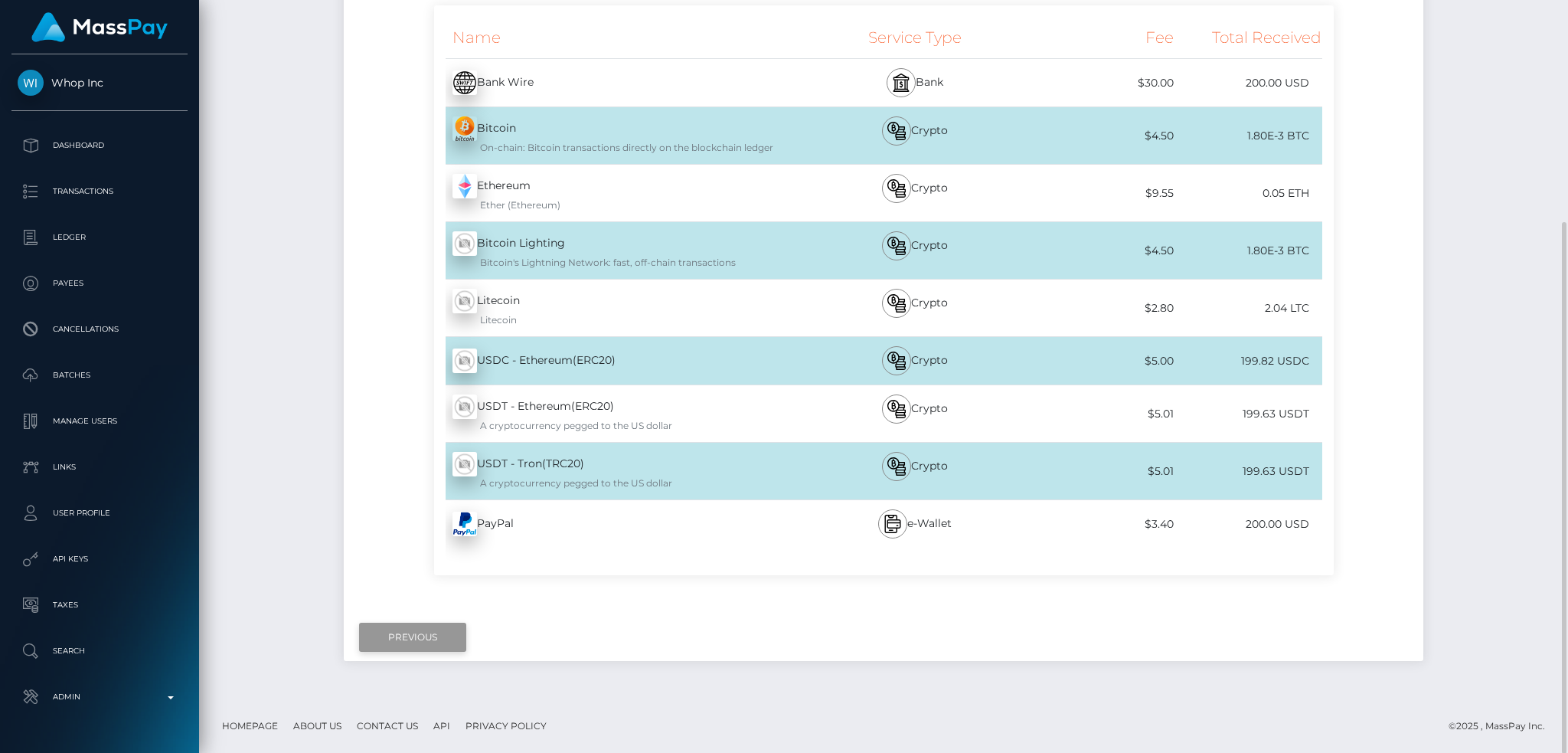
click at [400, 643] on input "Previous" at bounding box center [413, 637] width 107 height 29
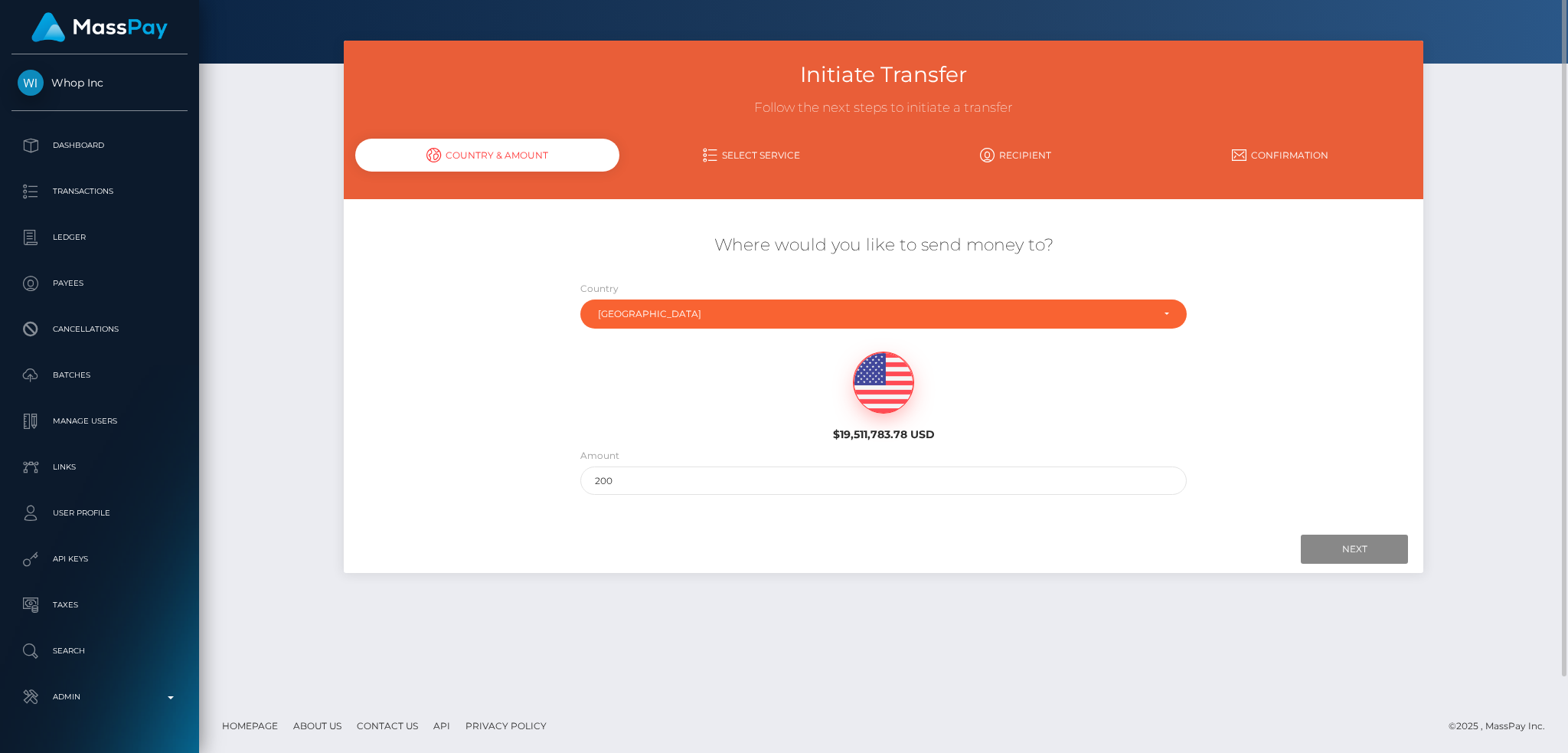
scroll to position [0, 0]
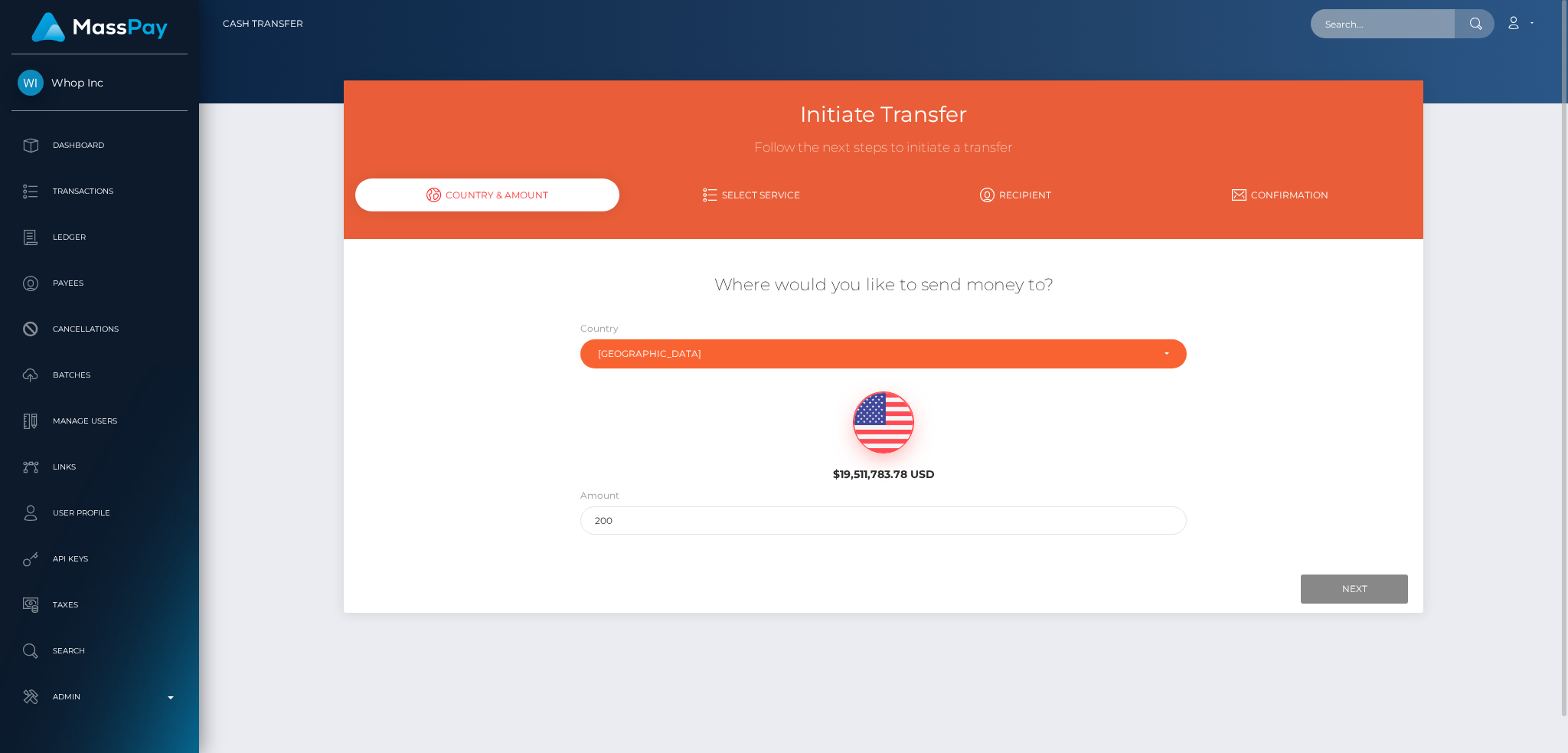
click at [1352, 24] on input "text" at bounding box center [1382, 24] width 144 height 29
paste input "dfd7d373-a4cc-11f0-bd75-060e06e9f077"
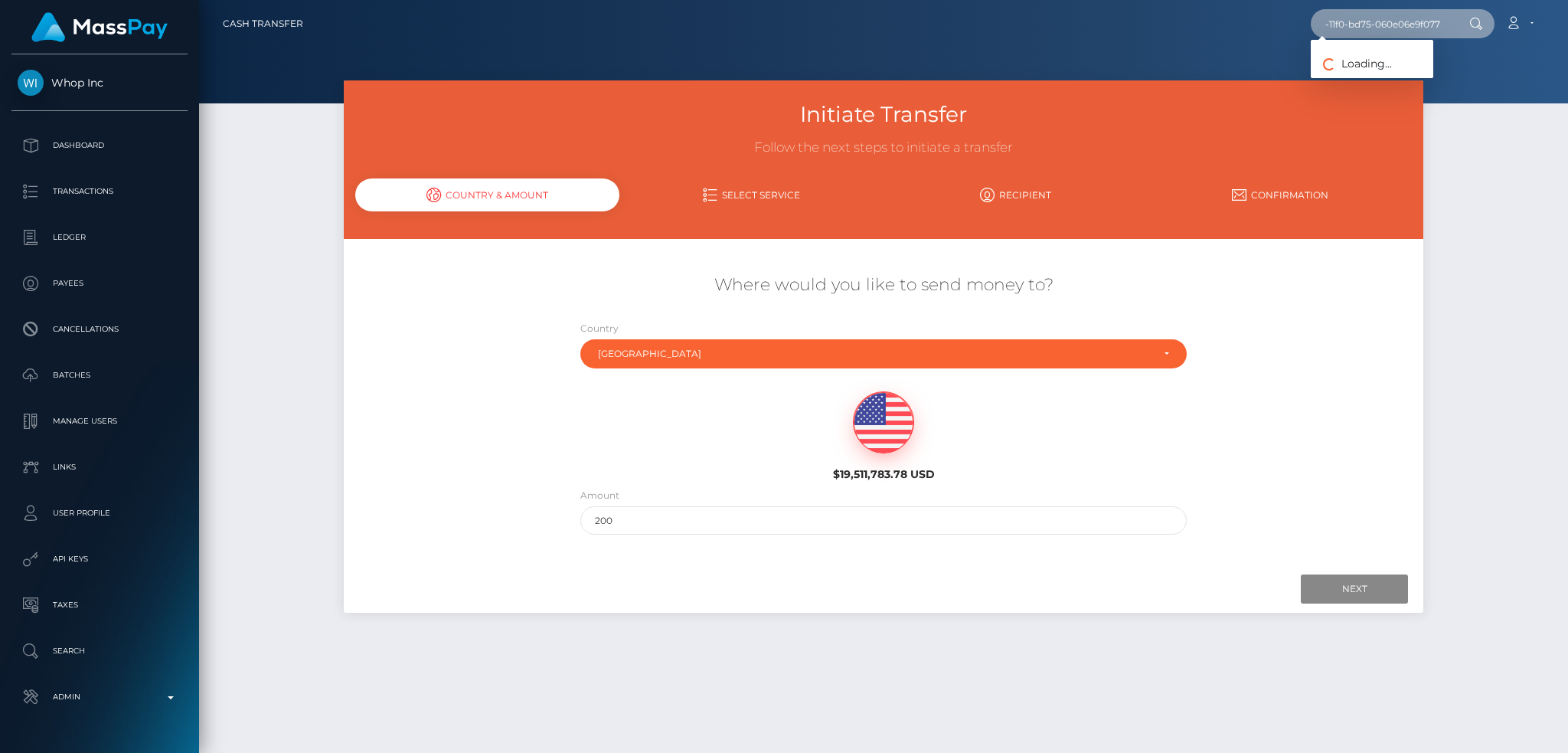
type input "dfd7d373-a4cc-11f0-bd75-060e06e9f077"
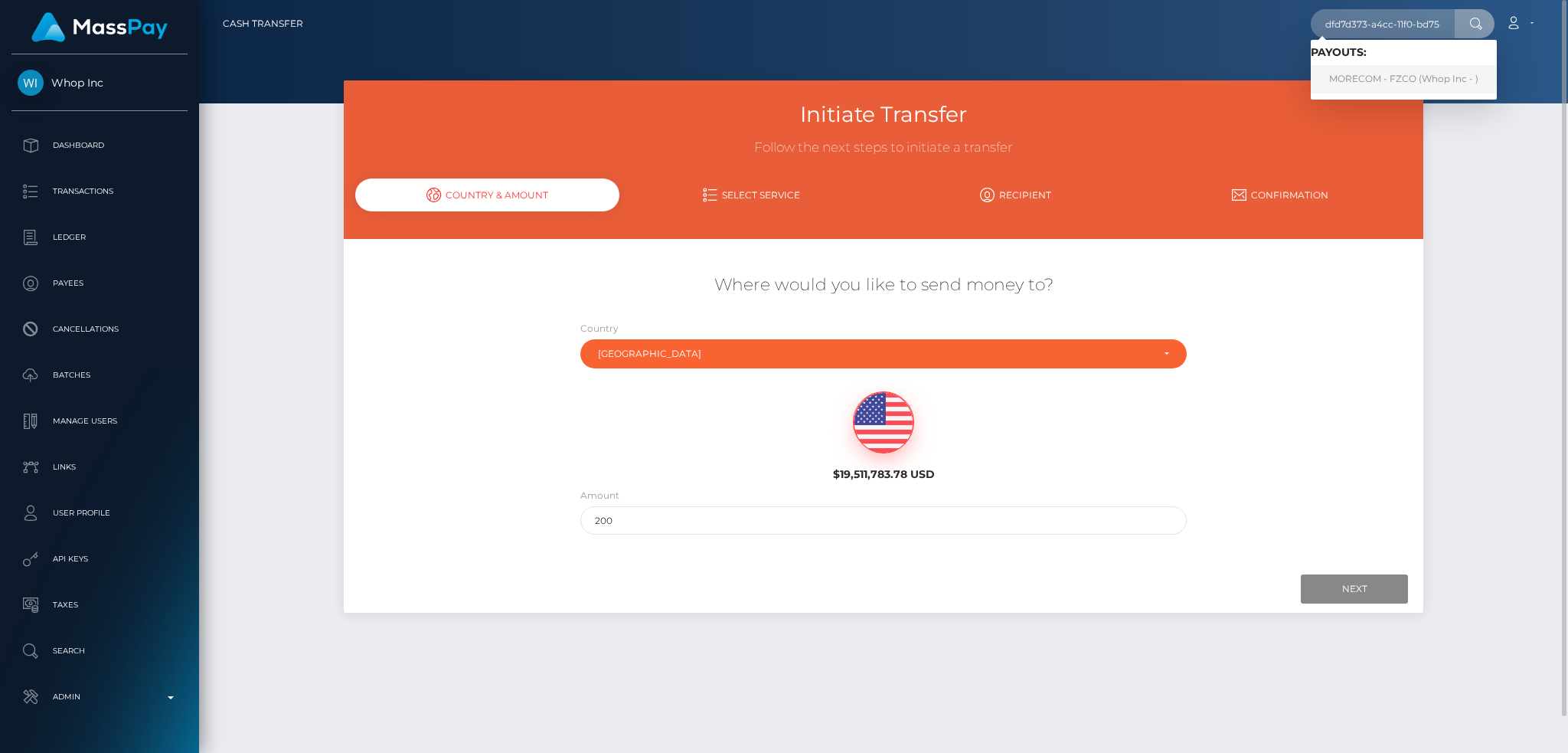
click at [1358, 79] on link "MORECOM - FZCO (Whop Inc - )" at bounding box center [1403, 79] width 186 height 28
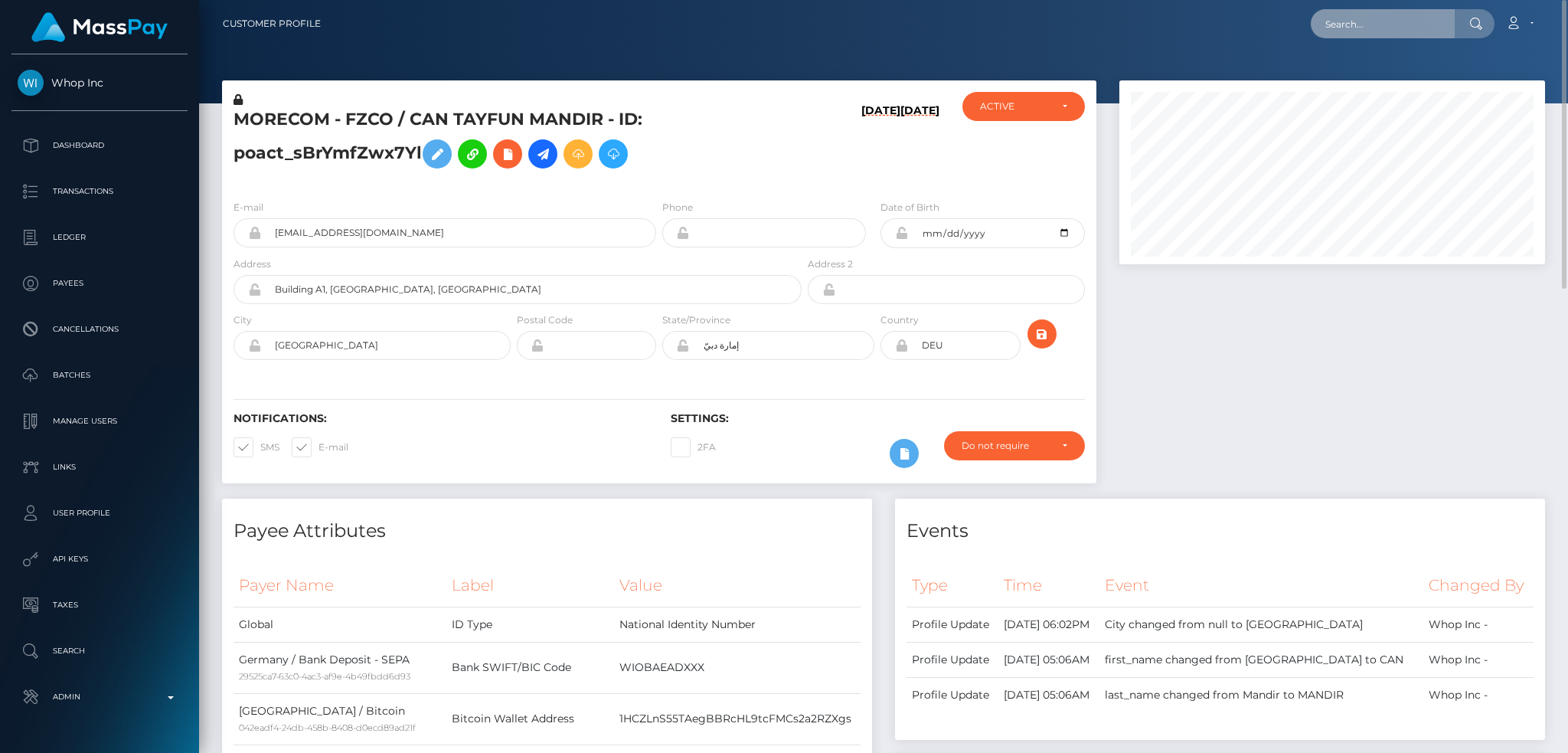
drag, startPoint x: 1420, startPoint y: 27, endPoint x: 1392, endPoint y: 24, distance: 28.2
click at [1420, 27] on input "text" at bounding box center [1382, 24] width 144 height 29
paste input "MSP58ad95b39135576"
type input "MSP58ad95b39135576"
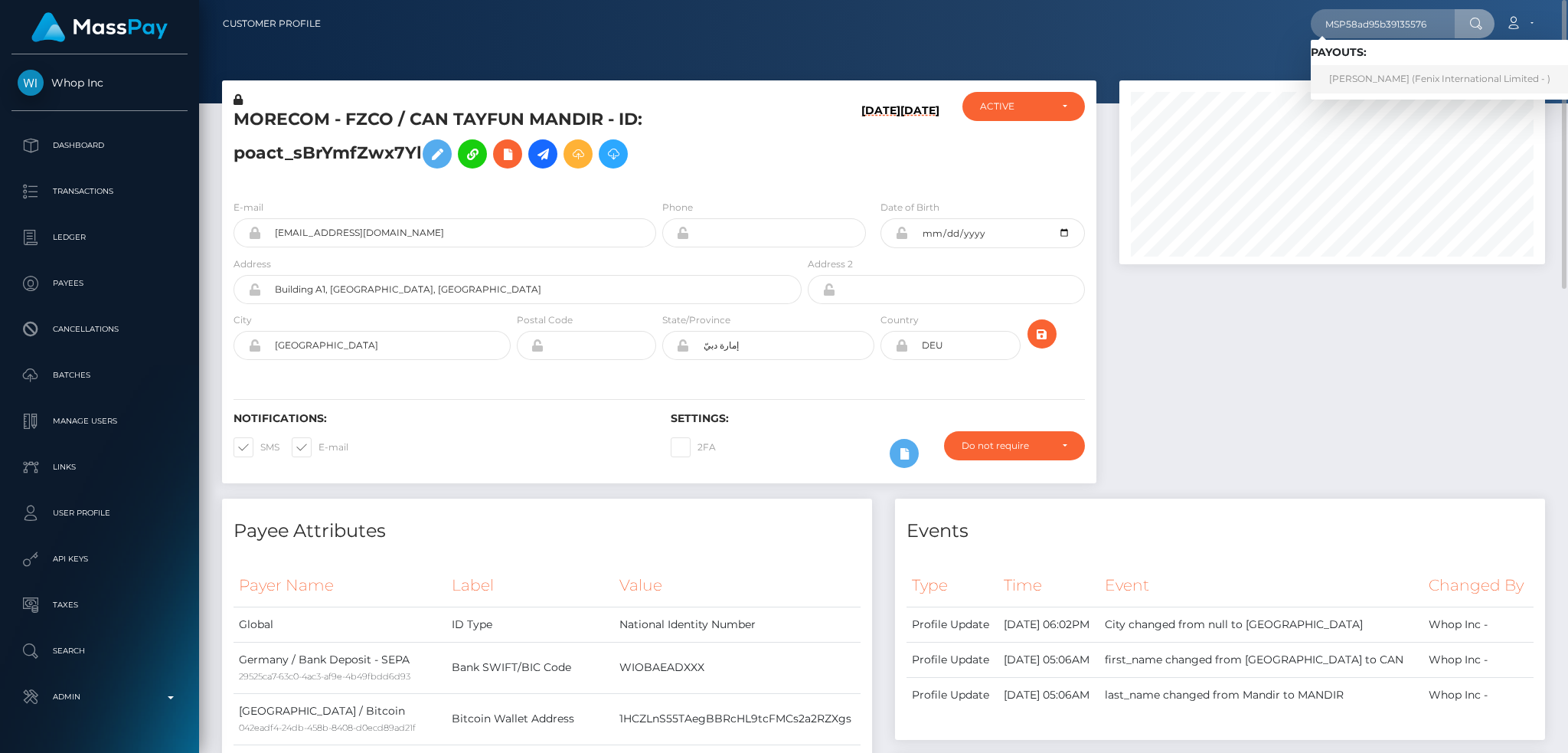
click at [1397, 87] on link "[PERSON_NAME] (Fenix International Limited - )" at bounding box center [1439, 79] width 258 height 28
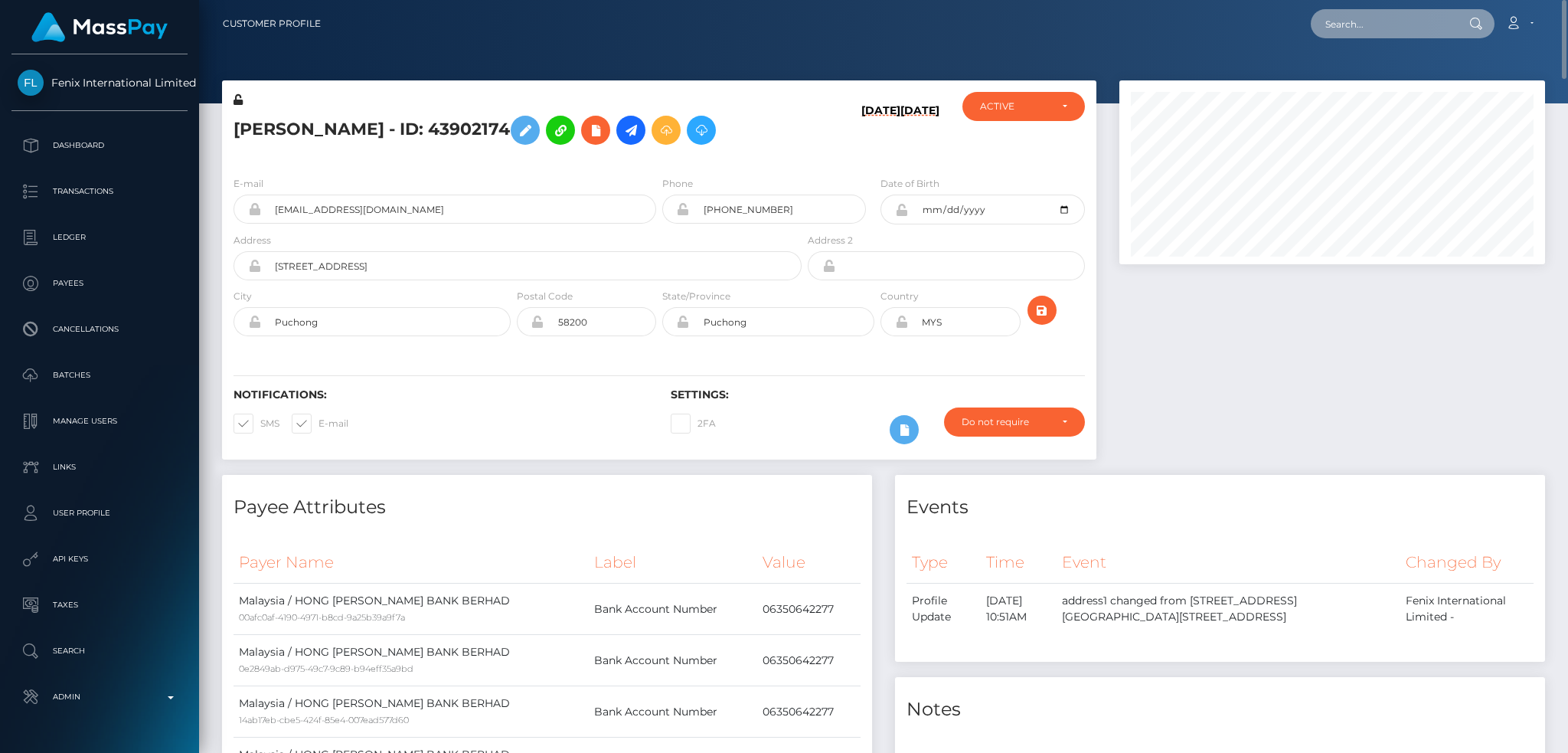
click at [1369, 27] on input "text" at bounding box center [1382, 24] width 144 height 29
paste input "MSP9a84f240ccda7a8"
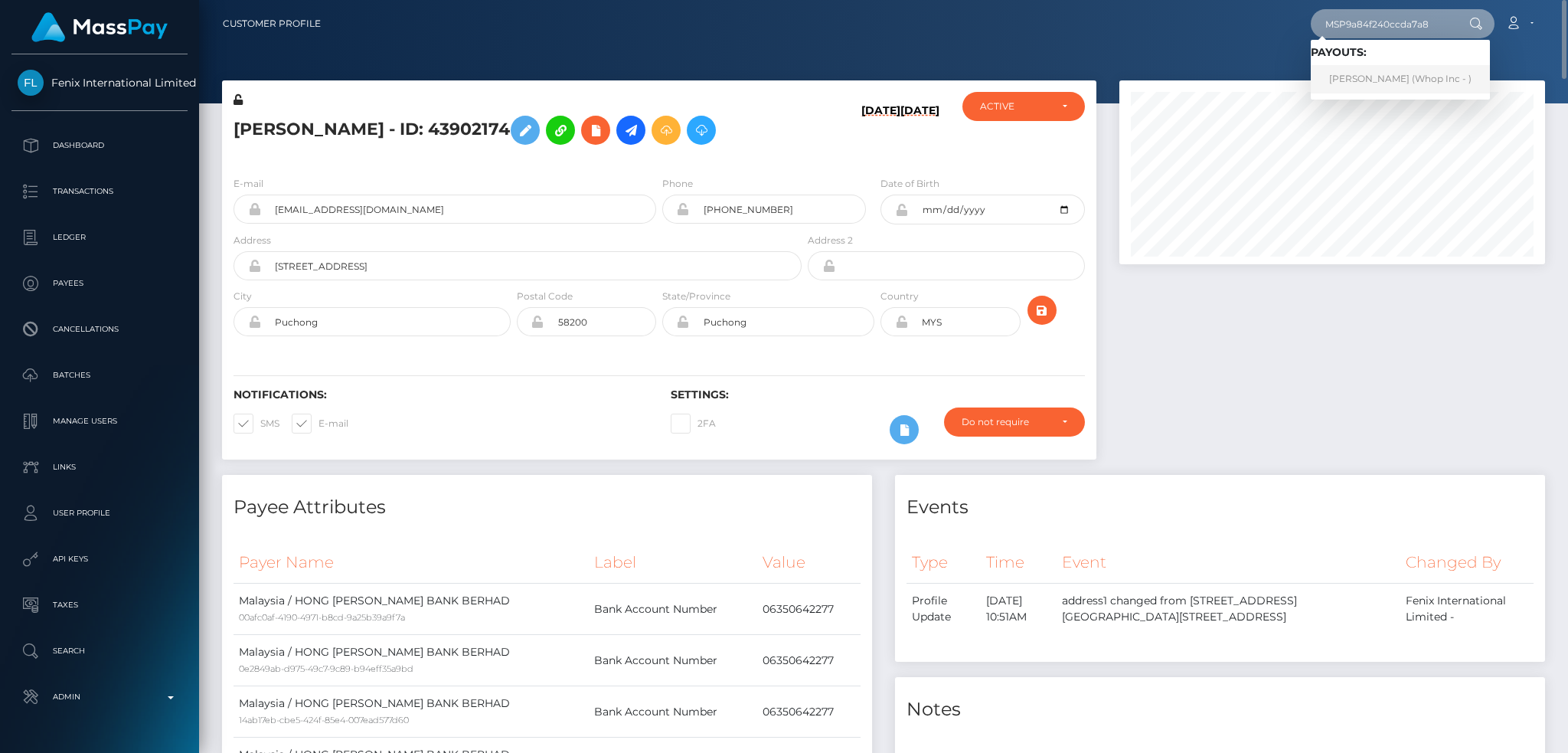
type input "MSP9a84f240ccda7a8"
click at [1386, 78] on link "AHMED RIAZ (Whop Inc - )" at bounding box center [1400, 79] width 179 height 28
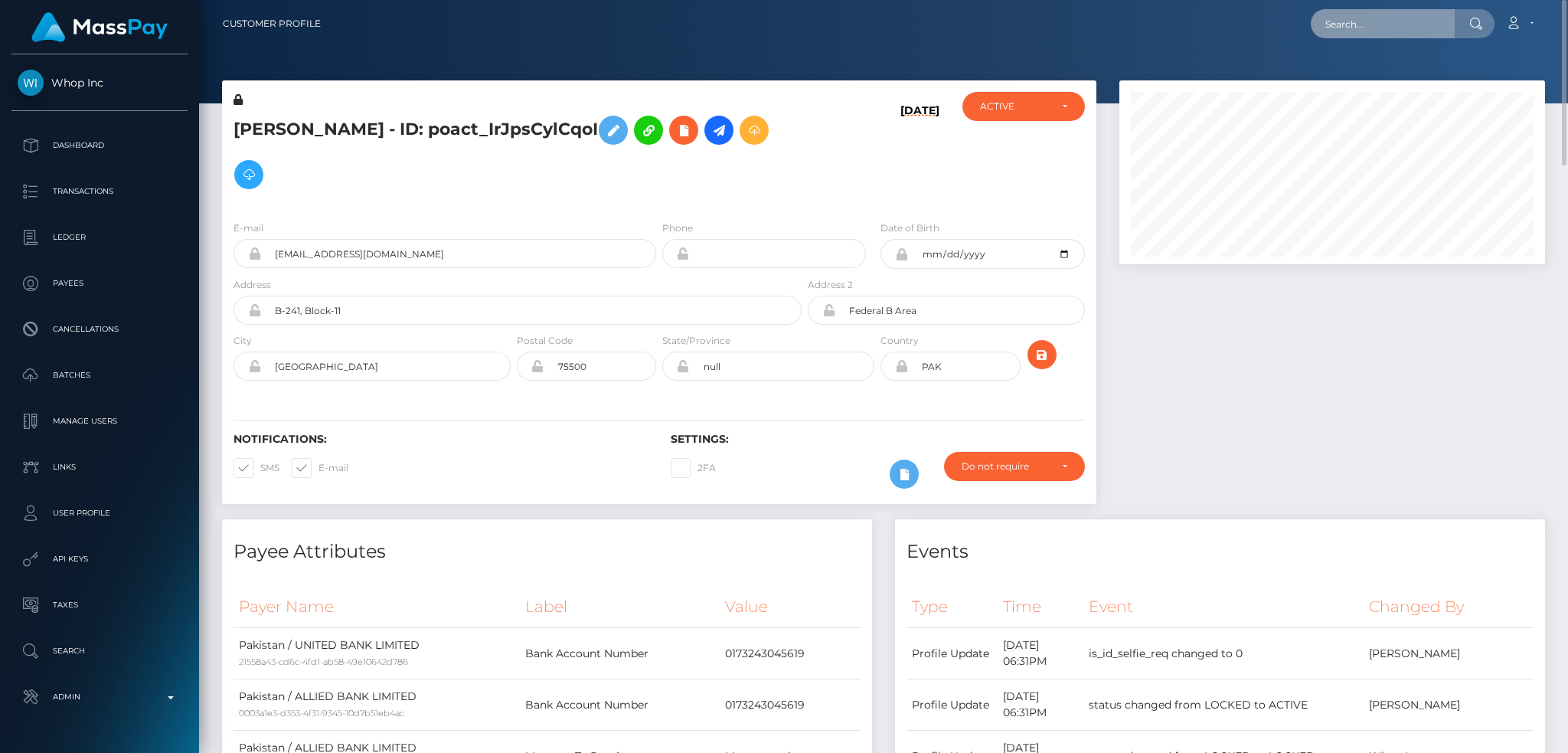
click at [1397, 19] on input "text" at bounding box center [1382, 24] width 144 height 29
paste input "MSPb50c591d34ed53d"
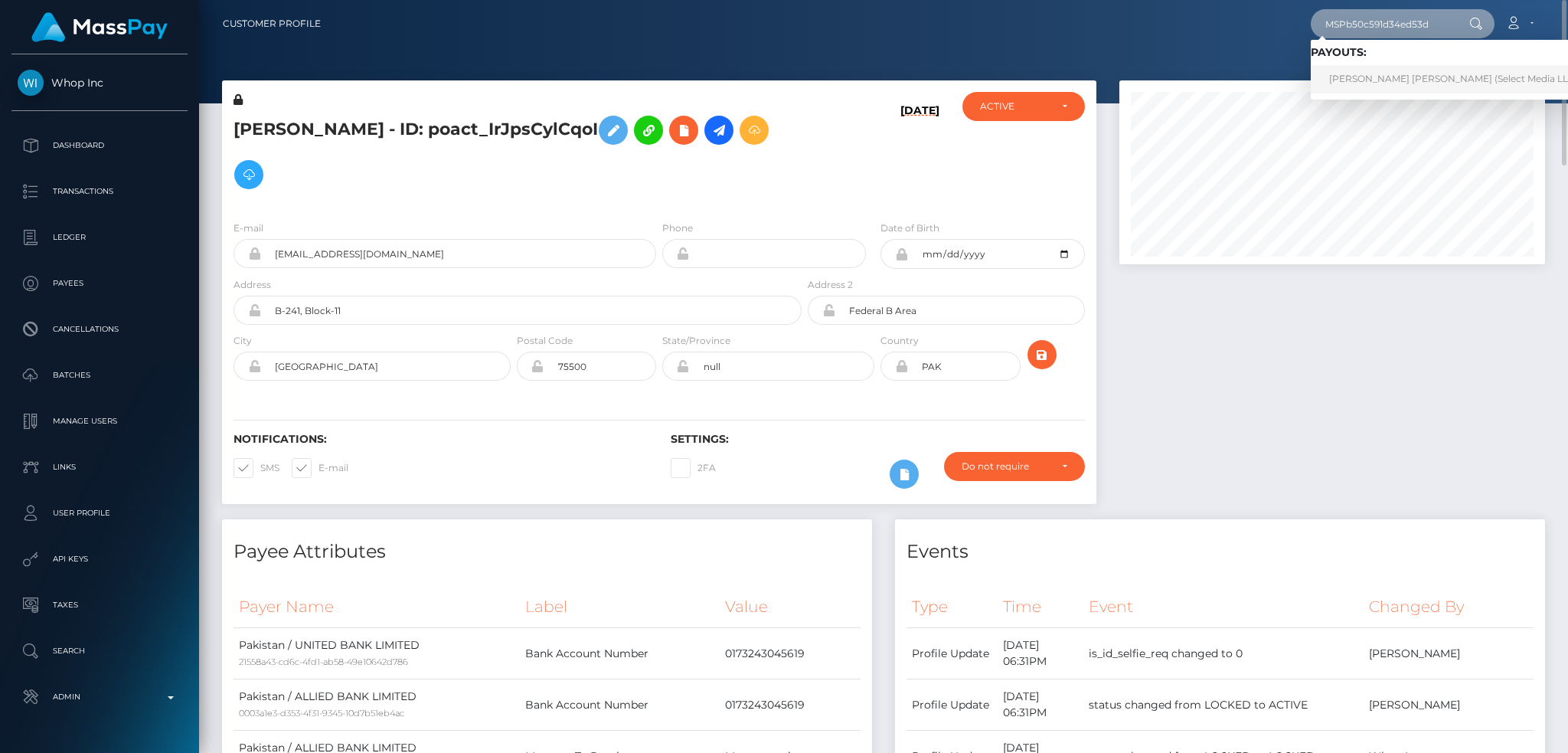
type input "MSPb50c591d34ed53d"
click at [1373, 78] on link "William Robert Coronel Aldaz (Select Media LLC - )" at bounding box center [1457, 79] width 294 height 28
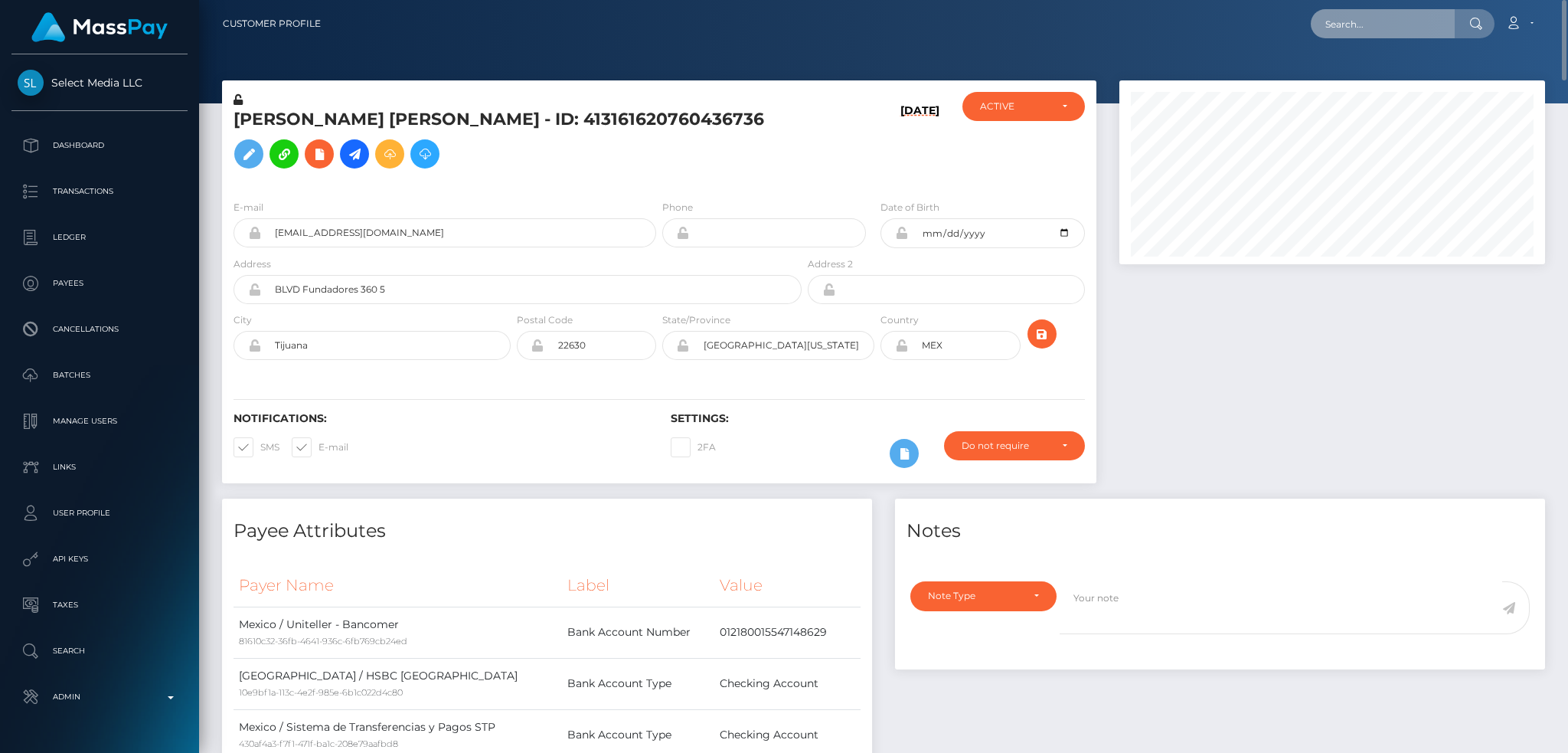
click at [1340, 17] on input "text" at bounding box center [1382, 24] width 144 height 29
paste input "1360518875"
type input "1360518875"
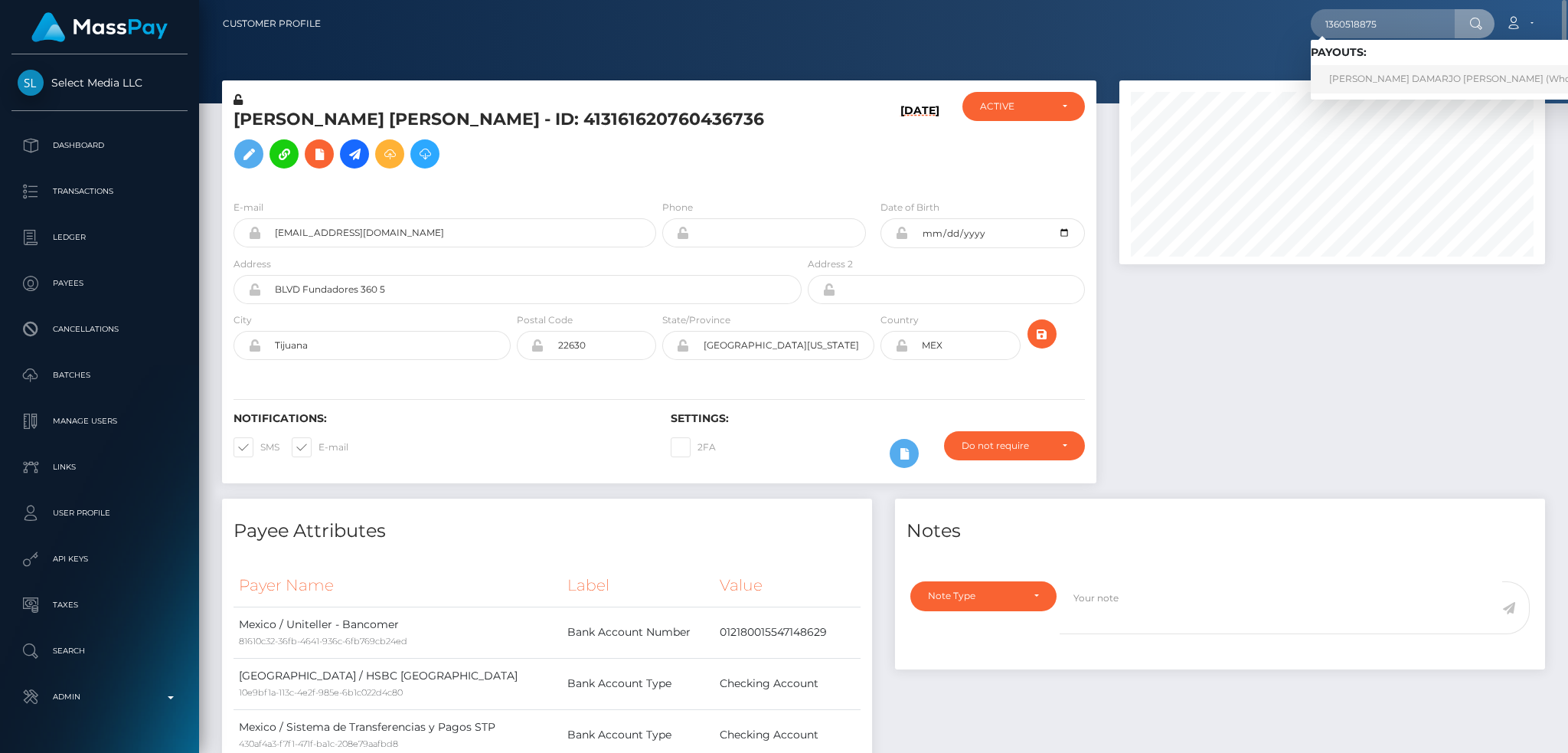
click at [1362, 78] on link "ALSTON DAMARJO BILLINGS (Whop Inc - )" at bounding box center [1467, 79] width 313 height 28
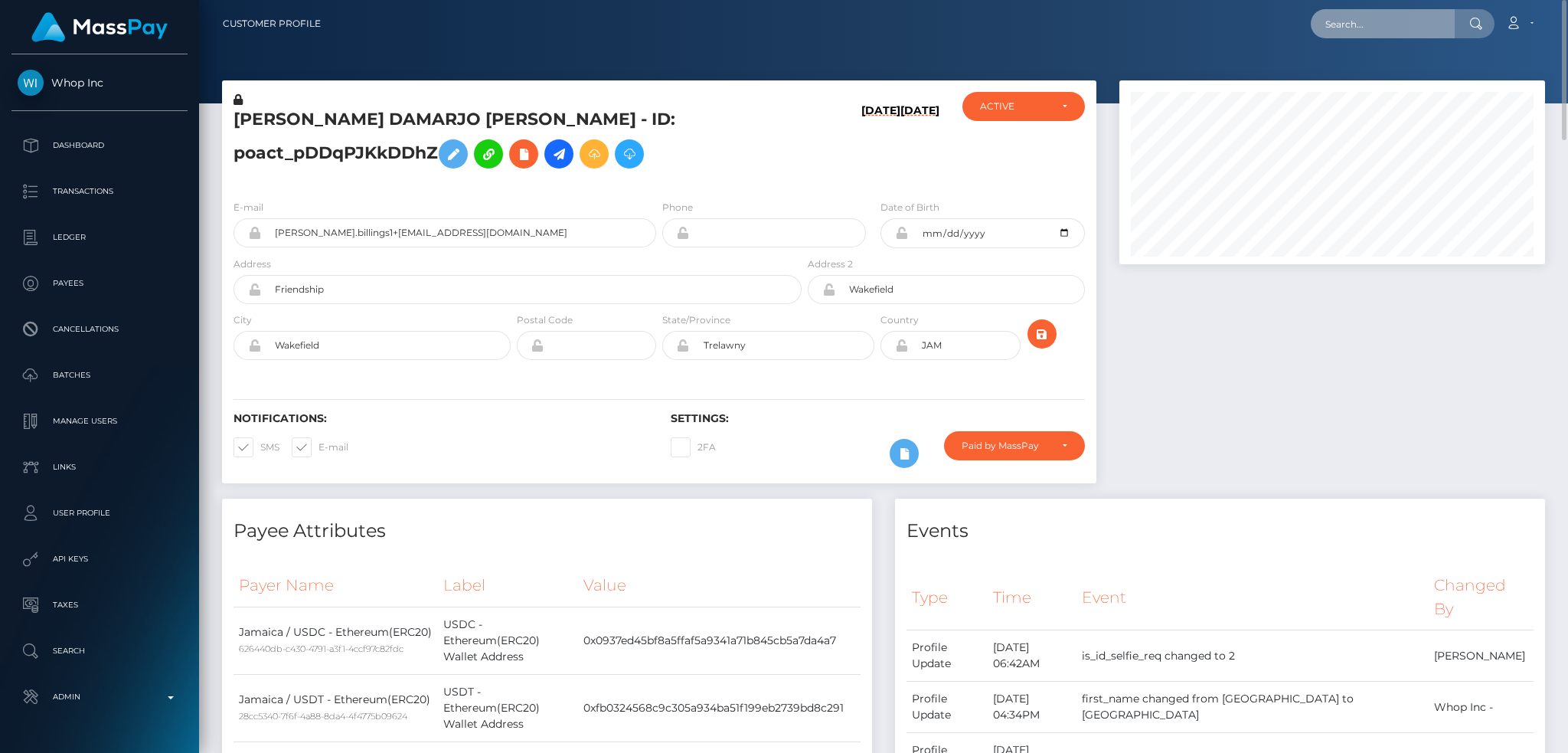
click at [1412, 16] on input "text" at bounding box center [1382, 24] width 144 height 29
paste input "MSPc19f4e650d3f1dc"
type input "MSPc19f4e650d3f1dc"
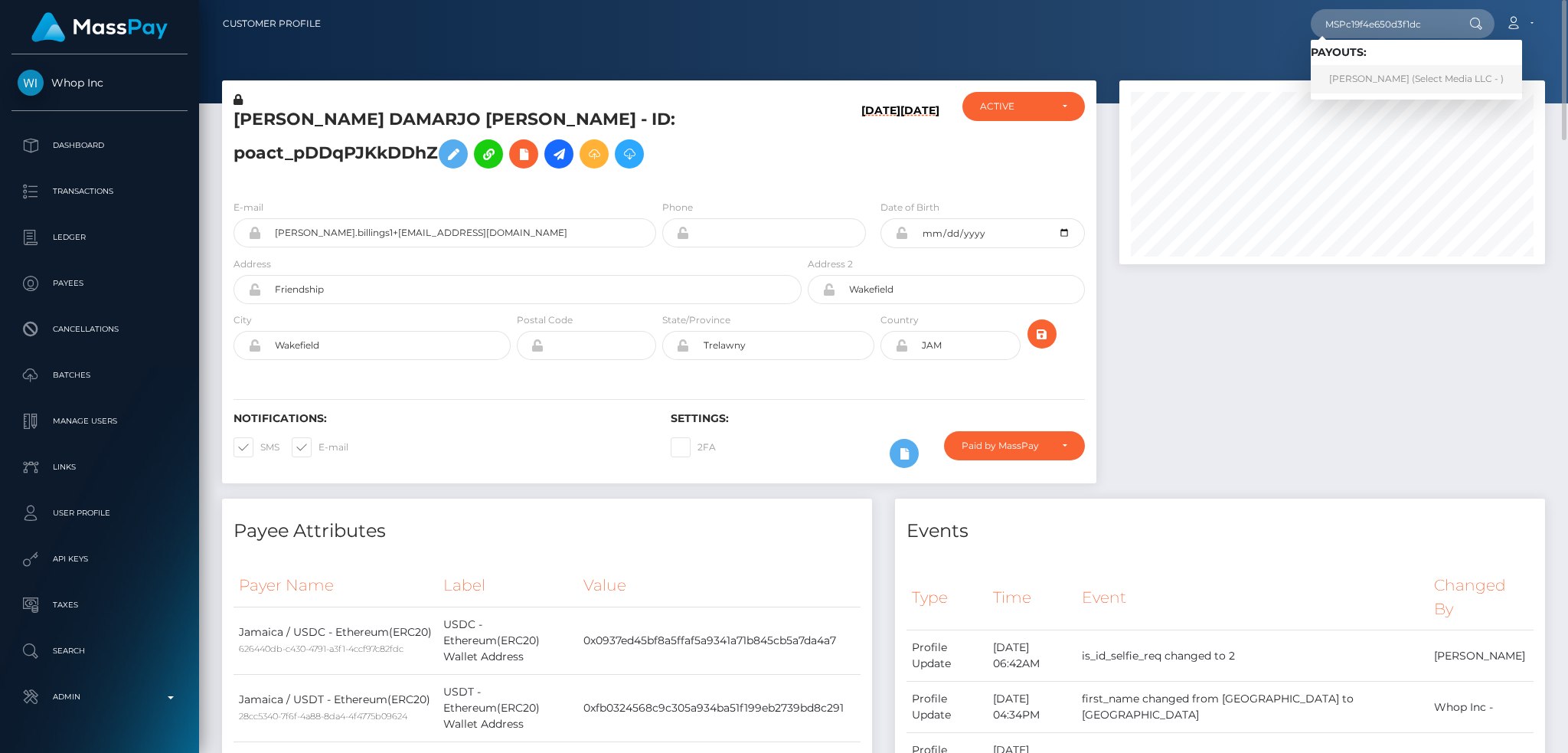
click at [1367, 78] on link "[PERSON_NAME] (Select Media LLC - )" at bounding box center [1416, 79] width 212 height 28
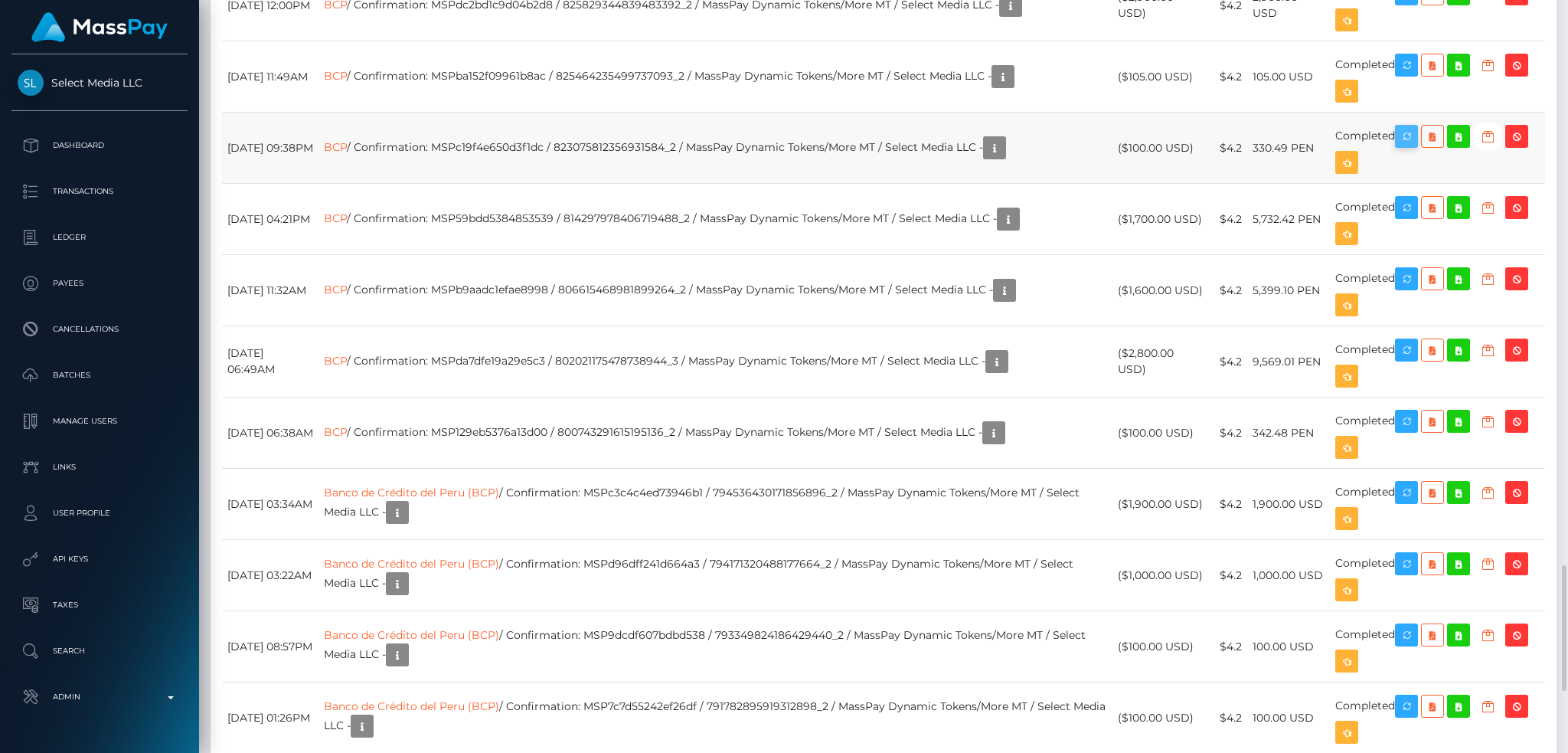
scroll to position [184, 425]
click at [1414, 142] on icon "button" at bounding box center [1406, 136] width 18 height 19
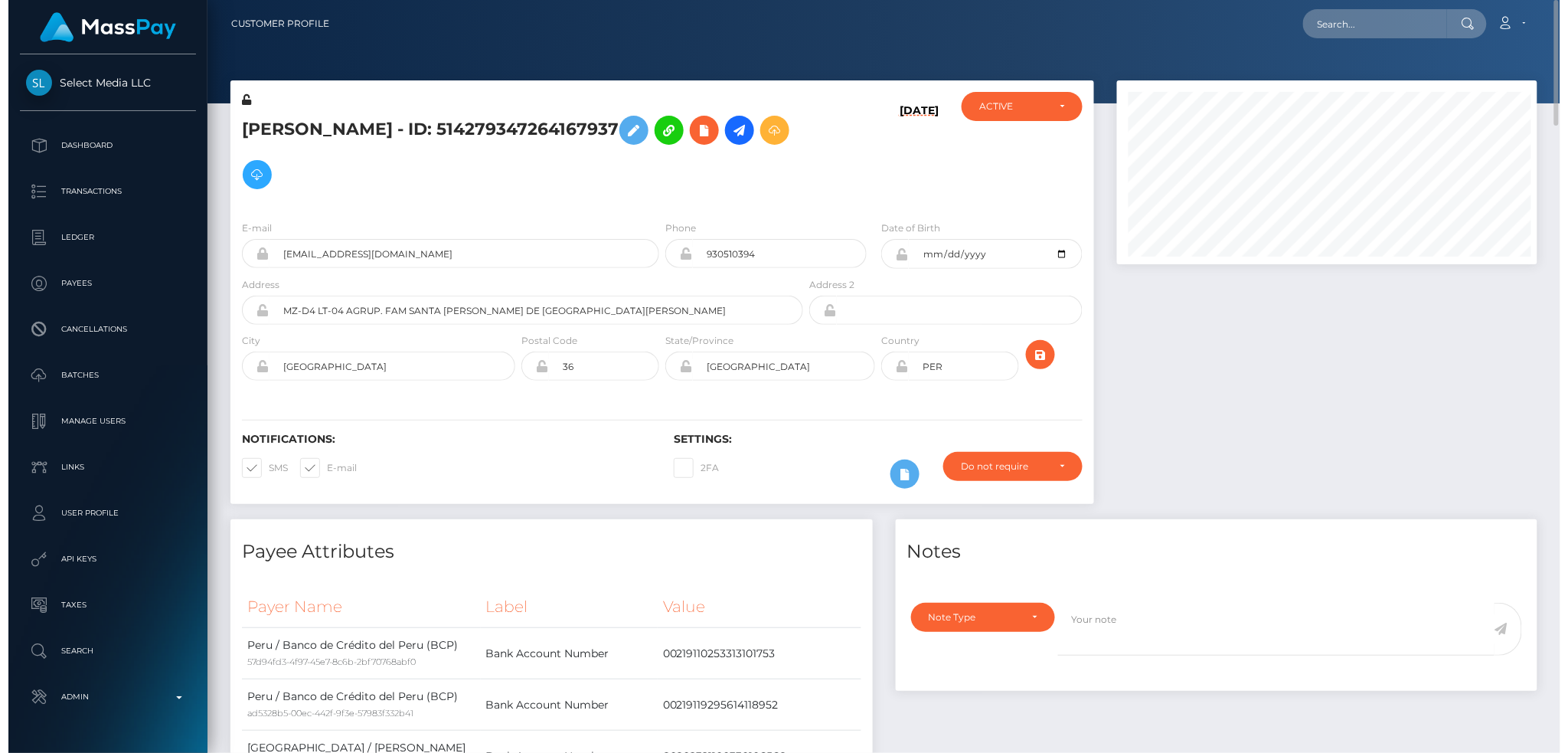
scroll to position [765509, 765053]
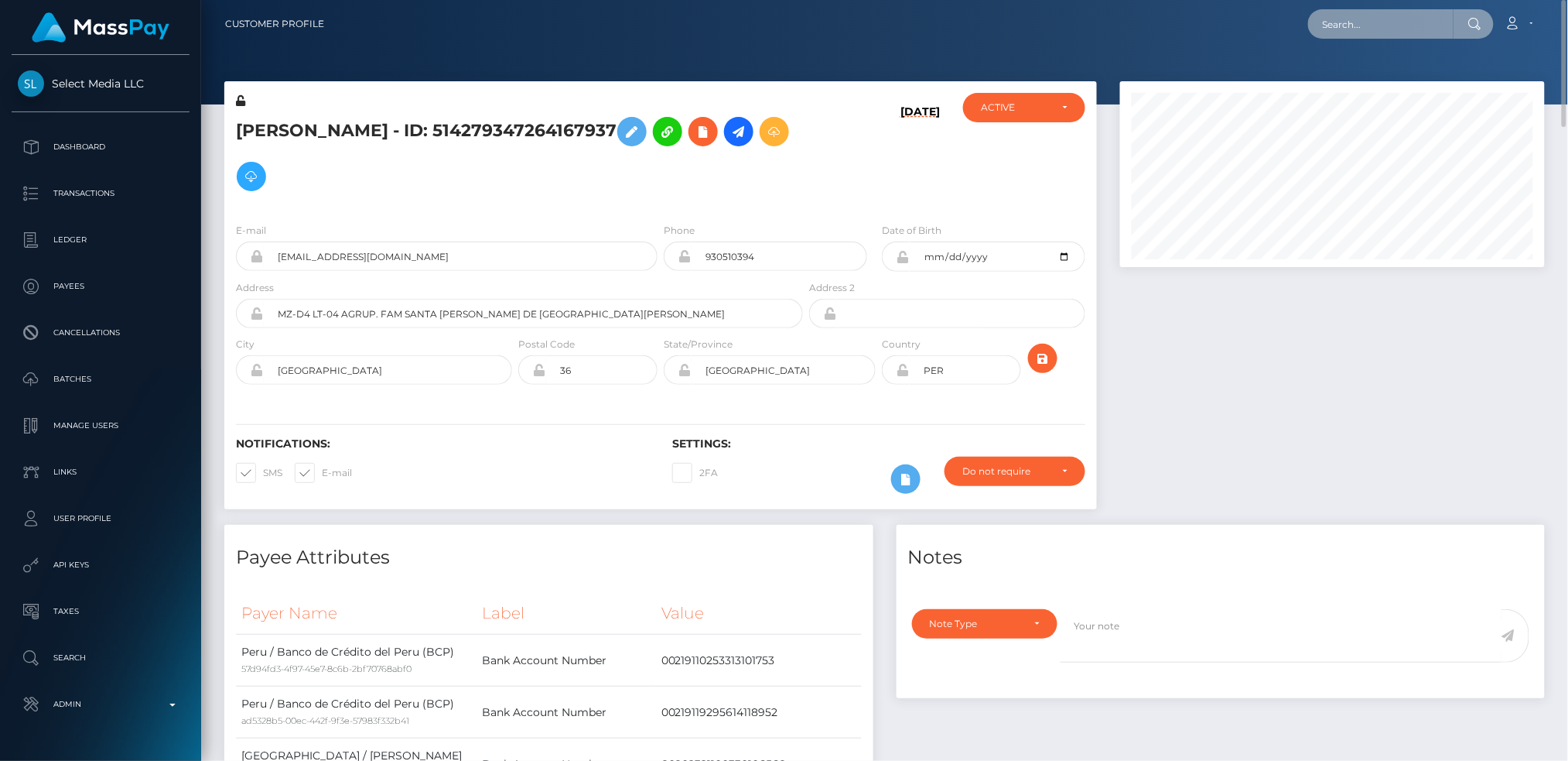
click at [1355, 19] on input "text" at bounding box center [1381, 24] width 145 height 29
paste input "RQ5o5QuDy7ANbkUJwWf796"
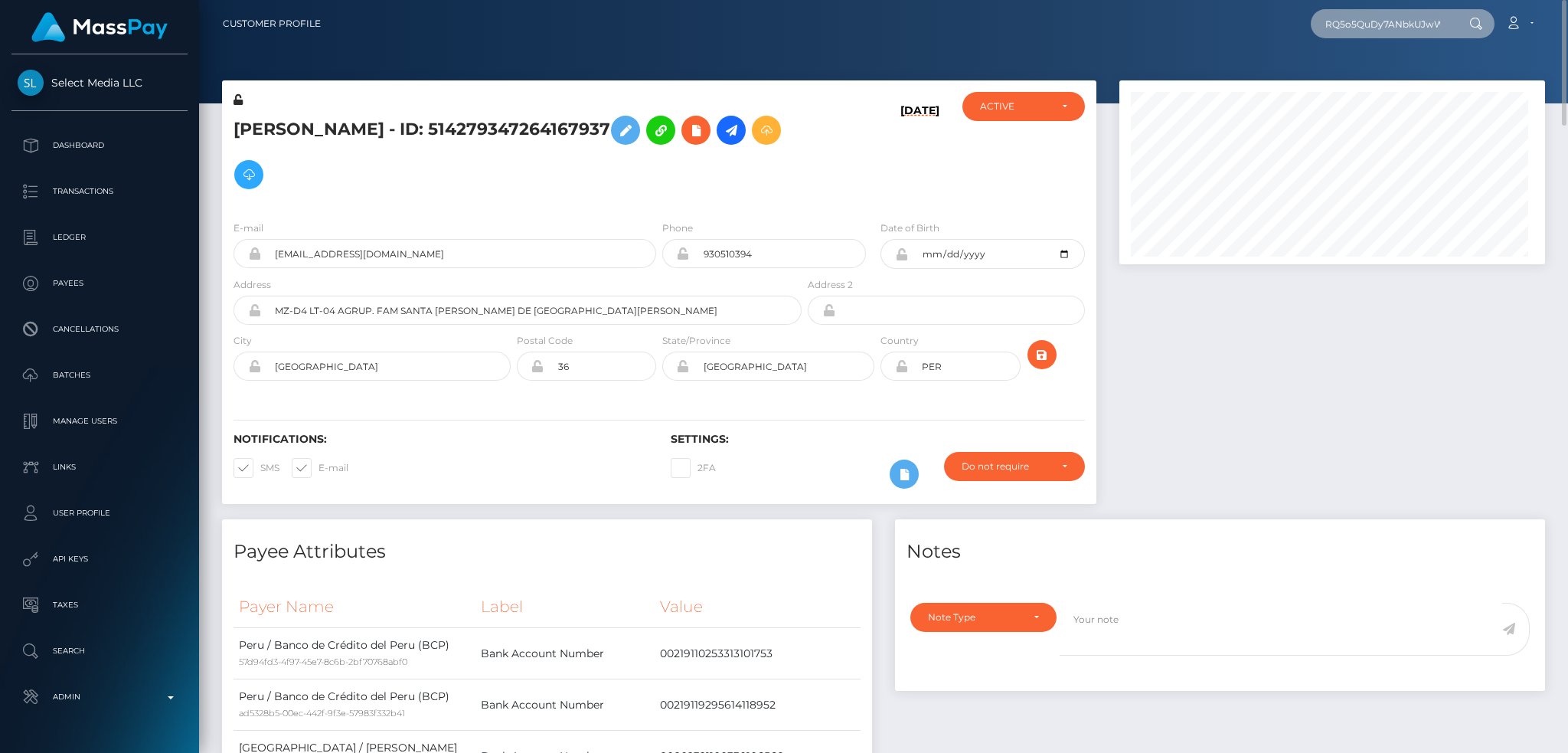
scroll to position [0, 25]
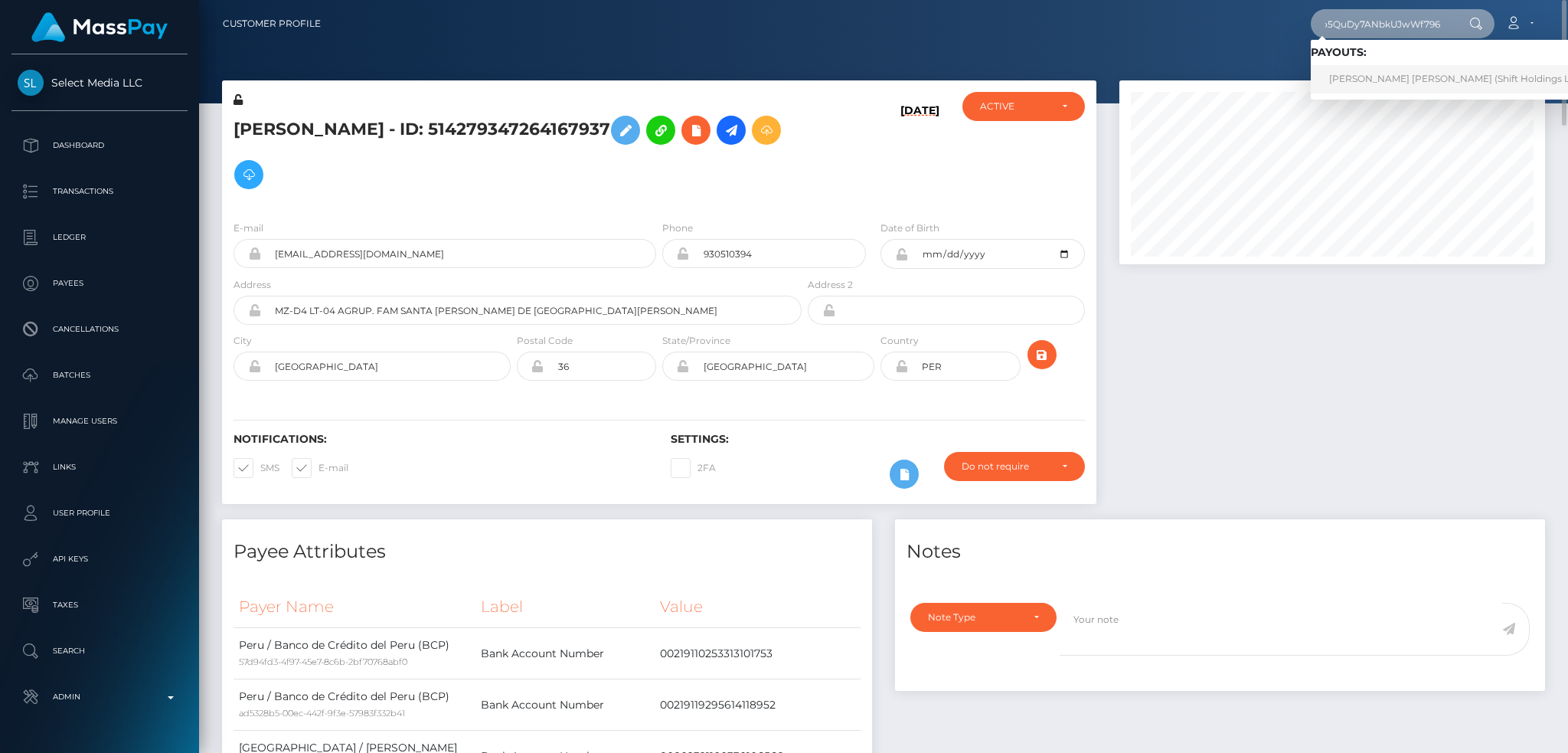
type input "RQ5o5QuDy7ANbkUJwWf796"
click at [1424, 80] on link "GABRIEL SANCHEZ GIL (Shift Holdings Ltd. - )" at bounding box center [1460, 79] width 300 height 28
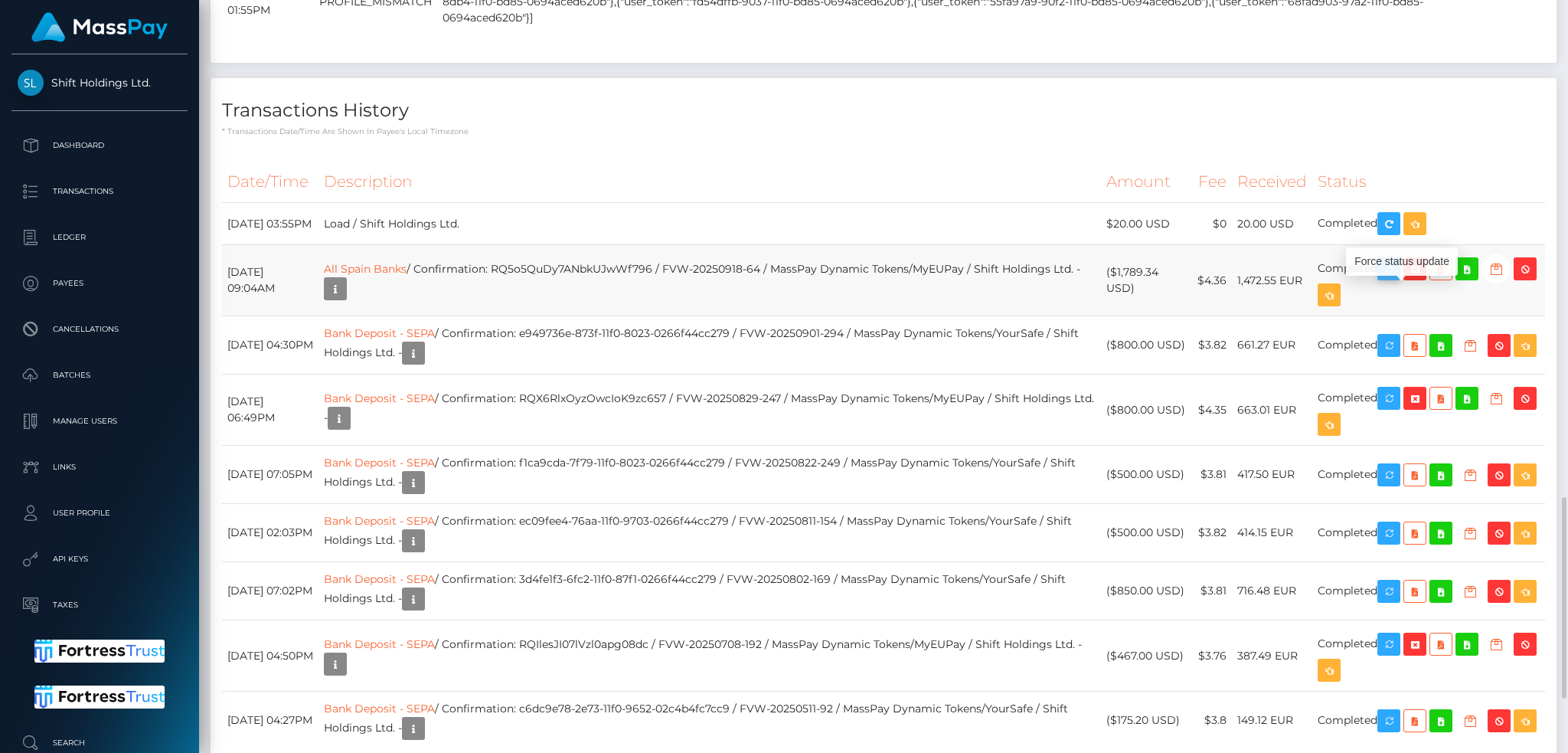
scroll to position [184, 425]
click at [1400, 281] on button "button" at bounding box center [1388, 268] width 23 height 23
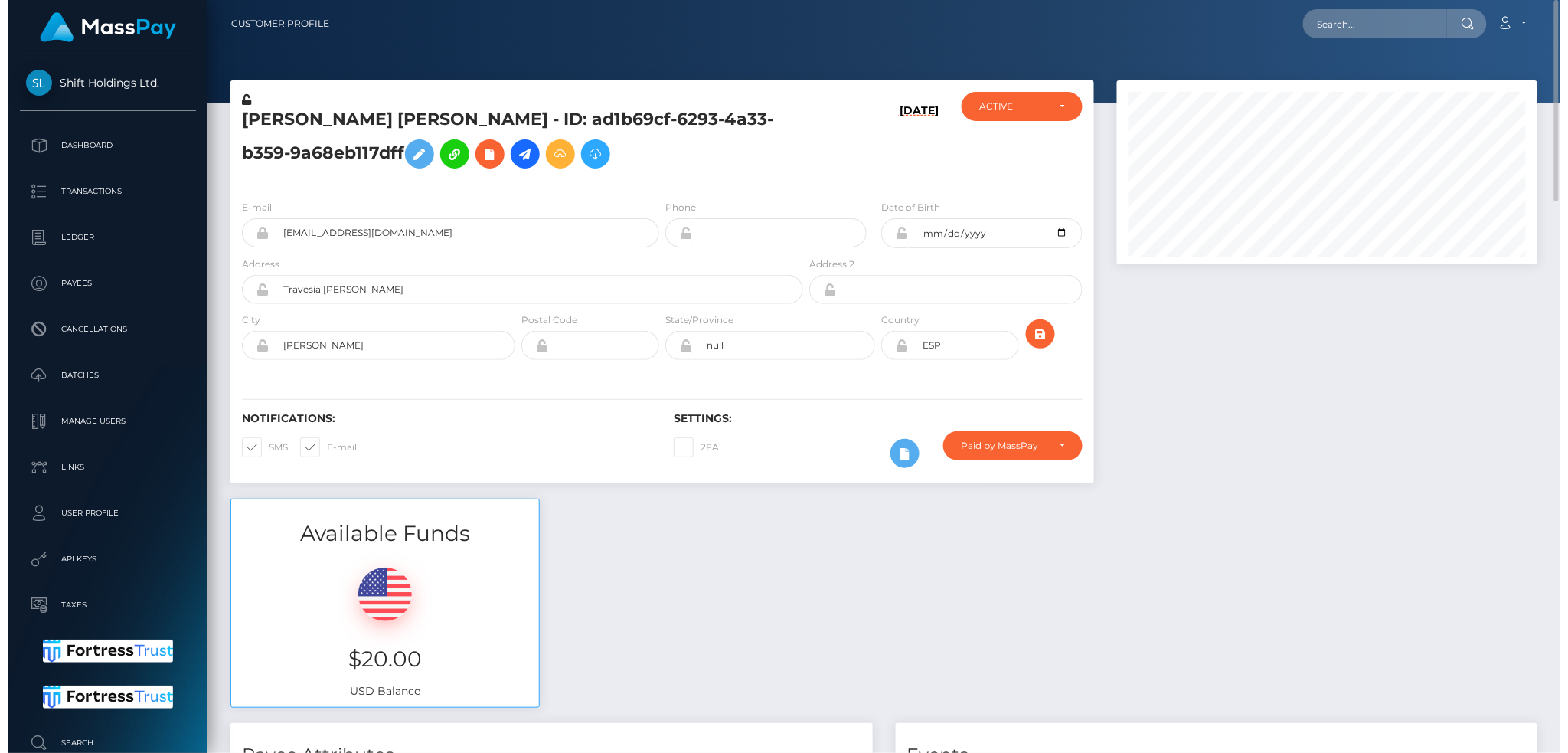
scroll to position [765509, 765053]
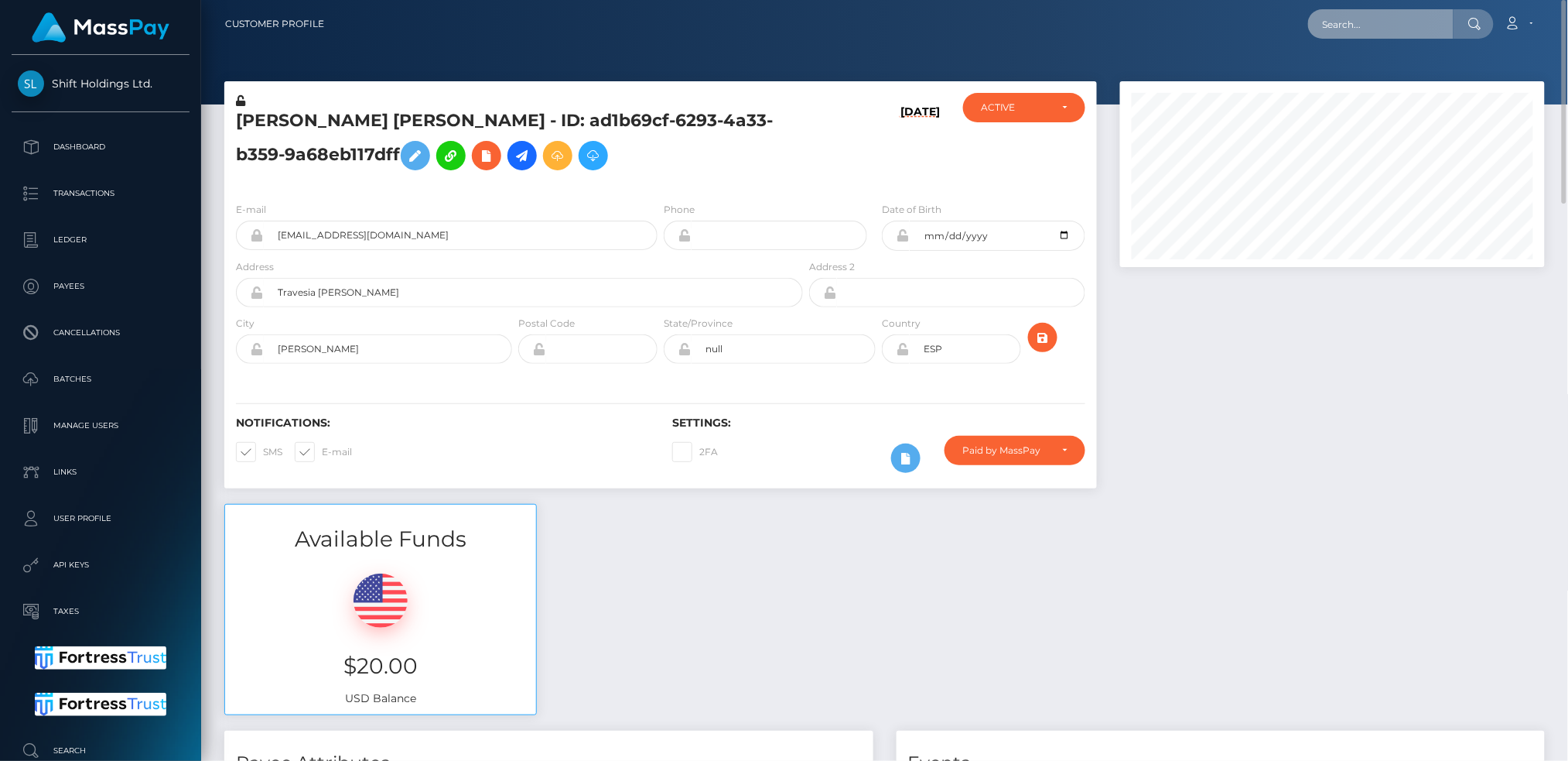
click at [1328, 17] on input "text" at bounding box center [1381, 24] width 145 height 29
paste input "RQ7ng4uBQ4JD8wmvsAe166"
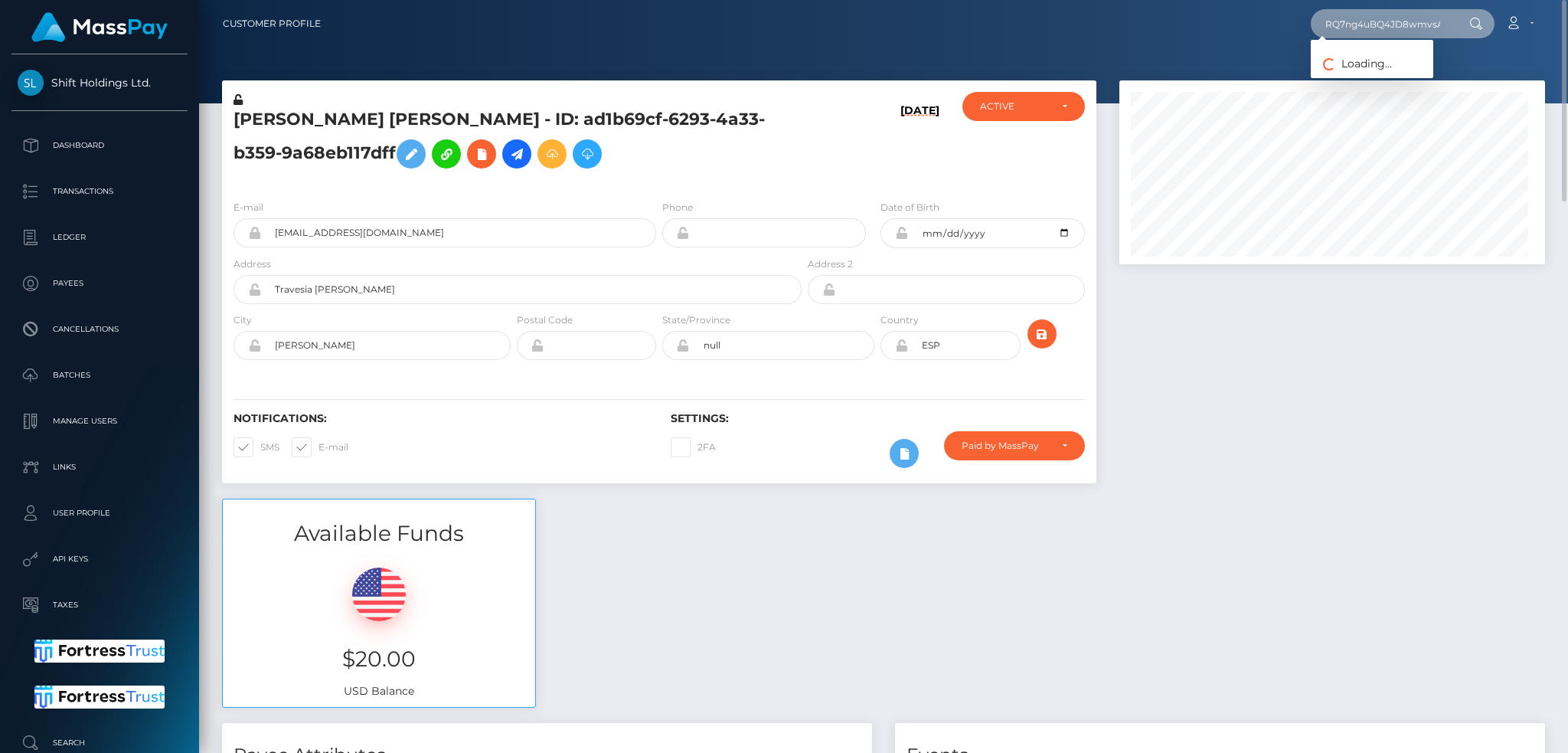
scroll to position [184, 425]
type input "RQ7ng4uBQ4JD8wmvsAe166"
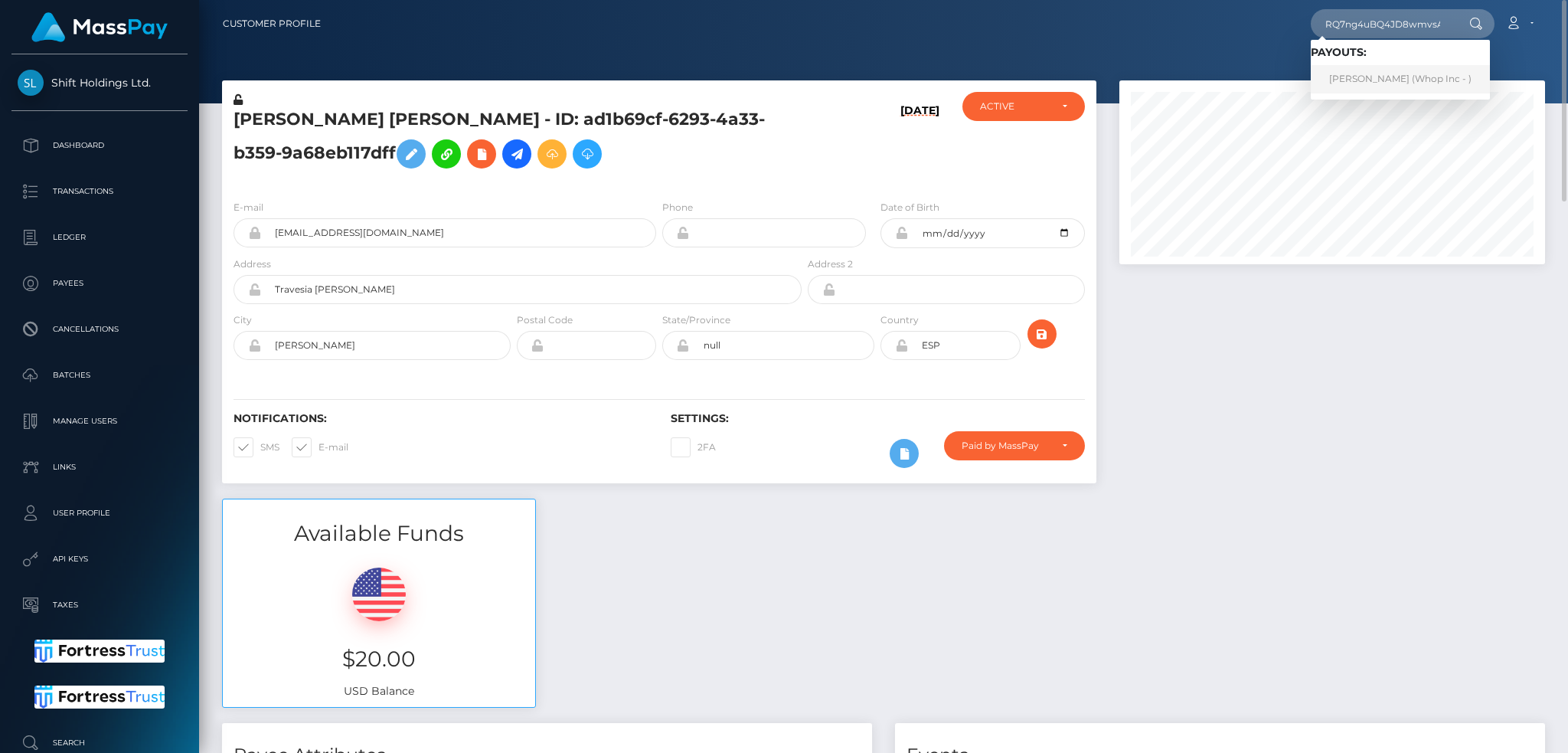
drag, startPoint x: 1379, startPoint y: 75, endPoint x: 1317, endPoint y: 66, distance: 62.6
click at [1379, 75] on link "SHOKHNOZA YARMATOVA (Whop Inc - )" at bounding box center [1400, 79] width 179 height 28
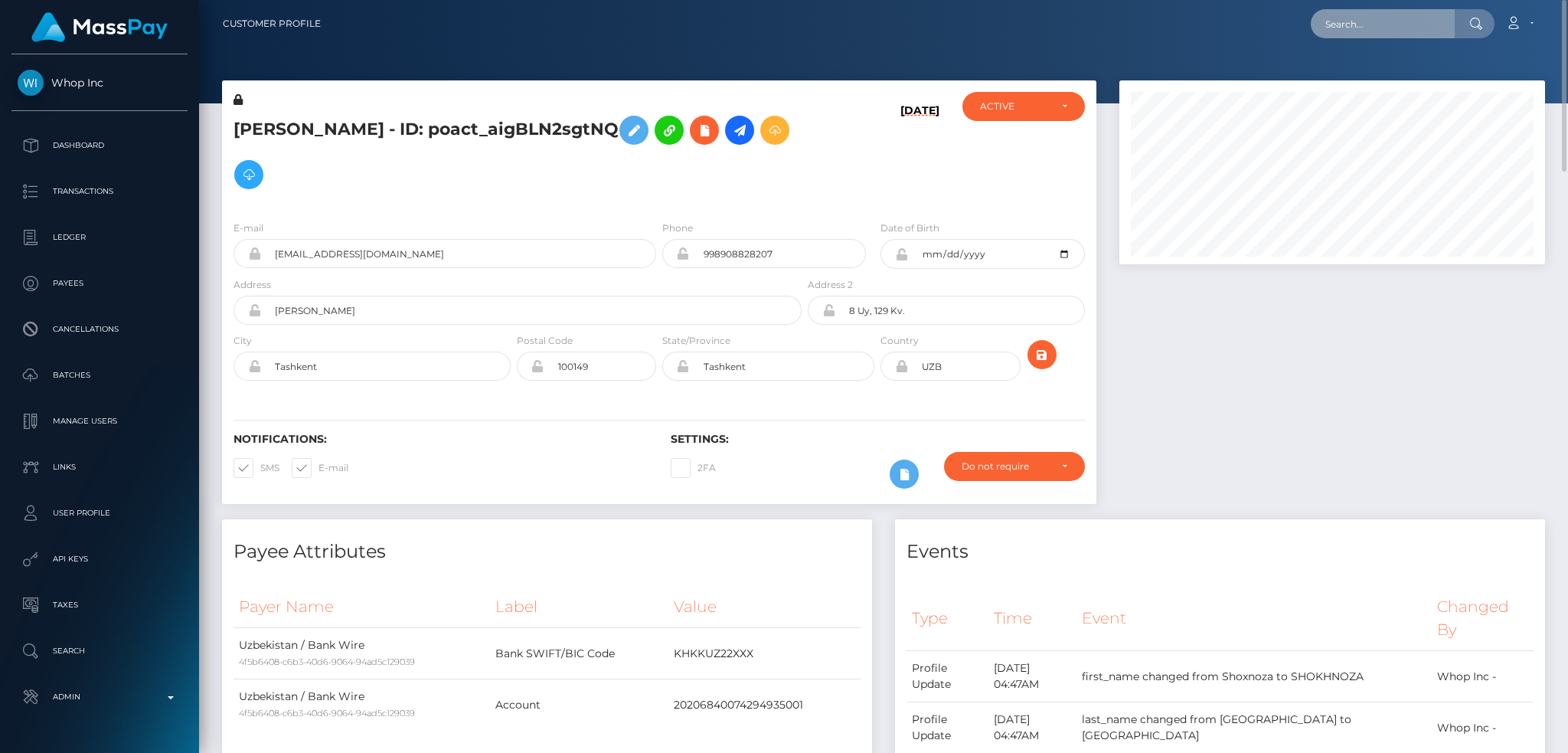
click at [1391, 27] on input "text" at bounding box center [1382, 24] width 144 height 29
paste input "f85a25bc-a677-4a51-be32-6e081c92698e"
type input "f85a25bc-a677-4a51-be32-6e081c92698e"
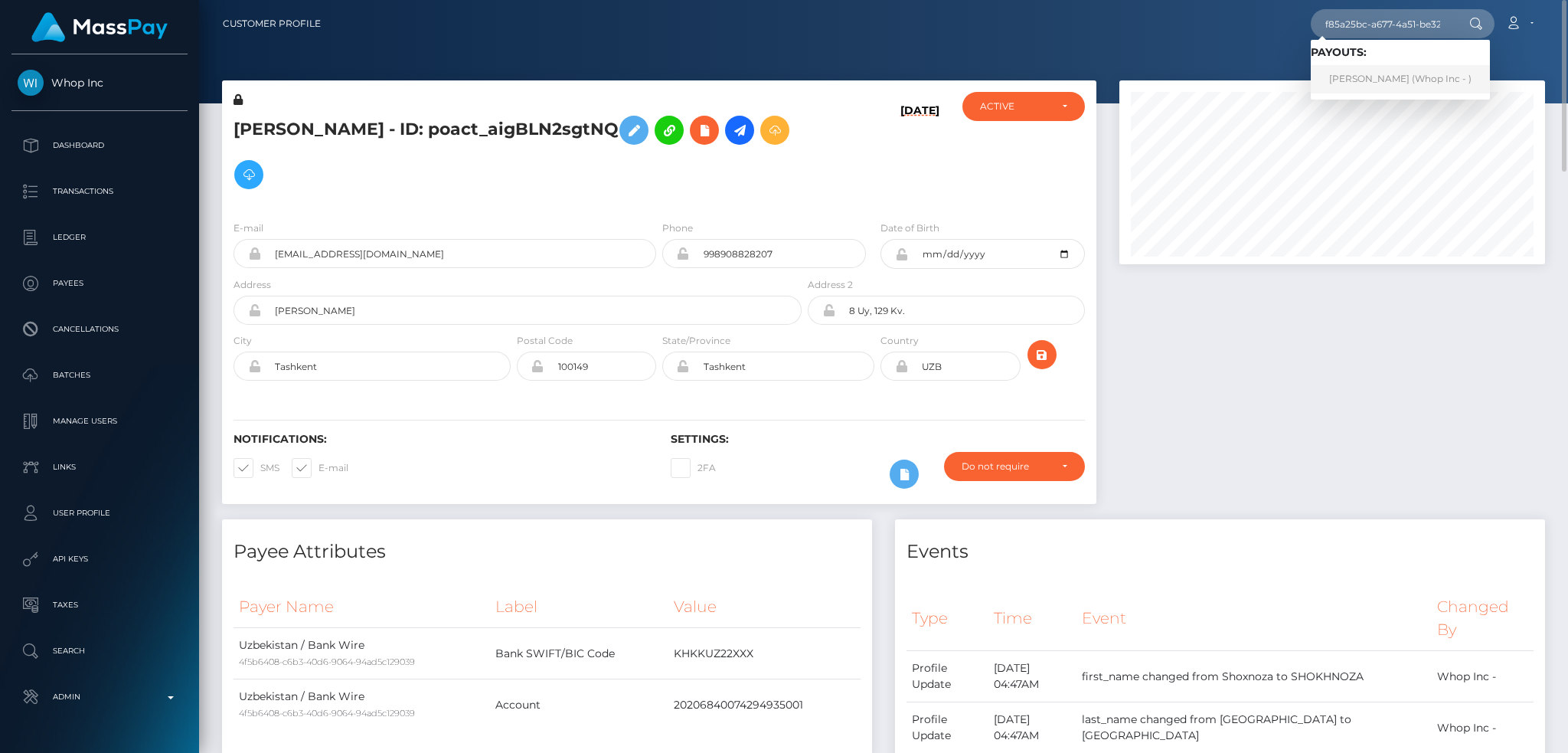
click at [1400, 80] on link "ROSALIE APAN OBONG (Whop Inc - )" at bounding box center [1400, 79] width 179 height 28
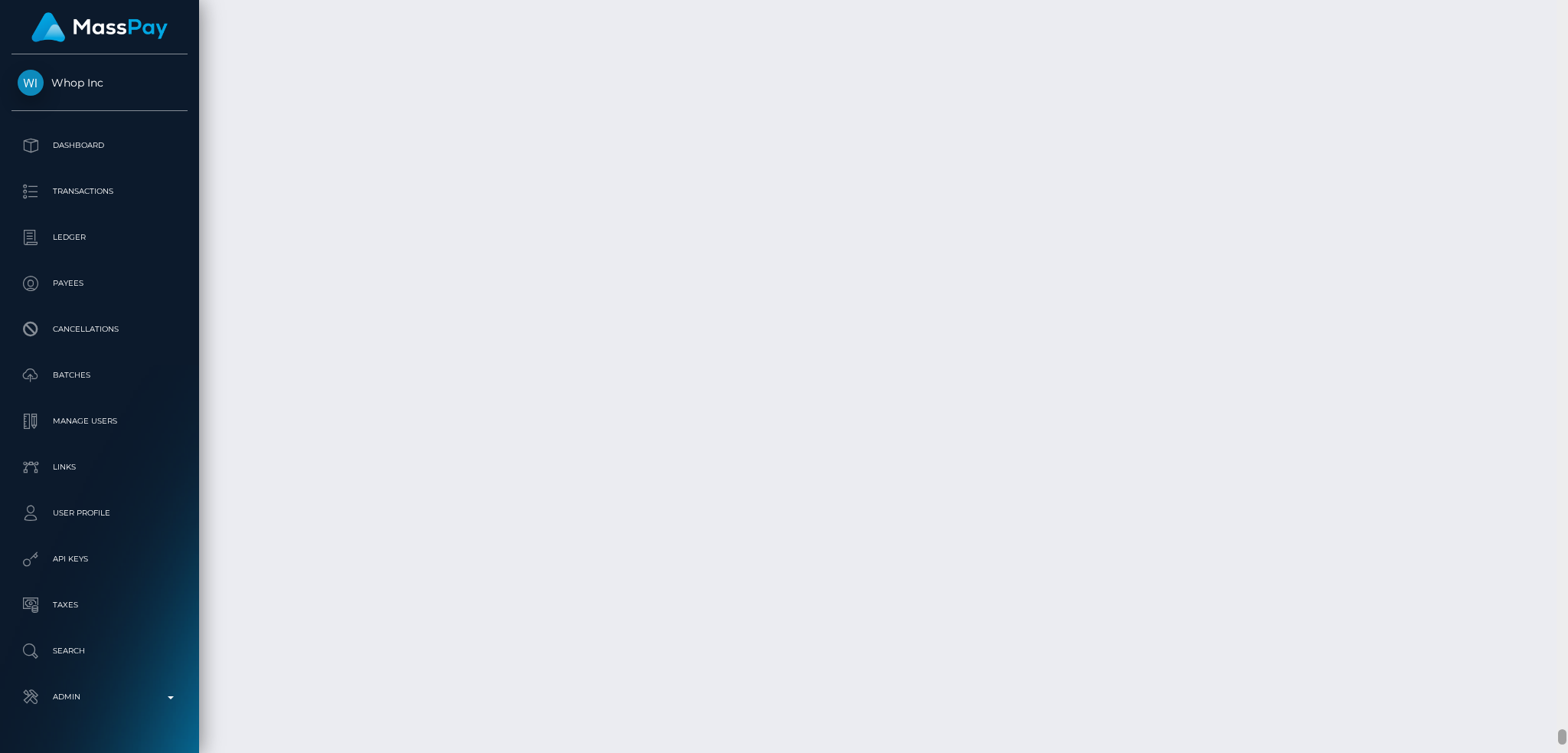
scroll to position [36278, 0]
drag, startPoint x: 1564, startPoint y: 246, endPoint x: 1562, endPoint y: 748, distance: 502.0
click at [1566, 752] on html "Whop Inc Dashboard Transactions Ledger Payees Cancellations Links" at bounding box center [784, 376] width 1568 height 753
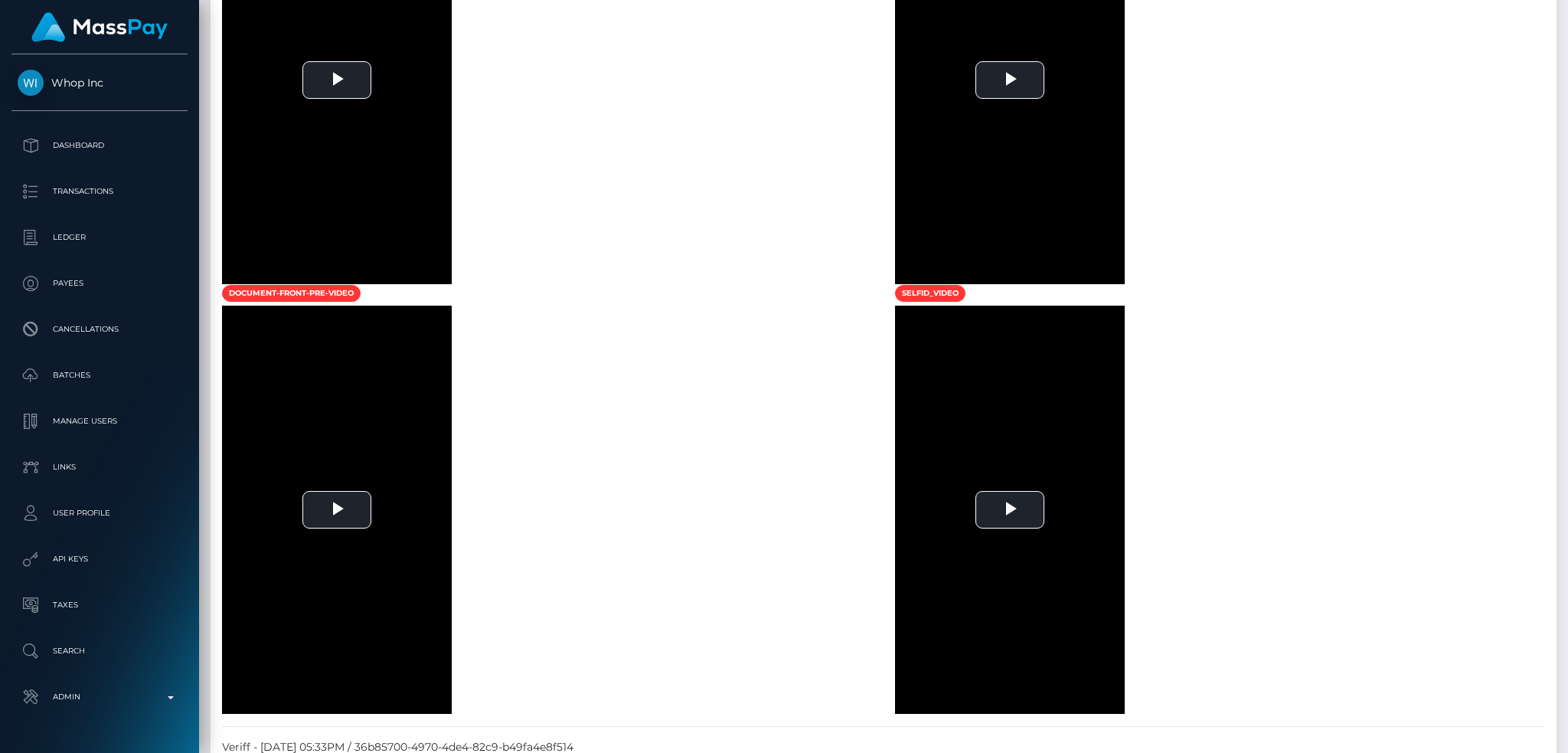
scroll to position [0, 0]
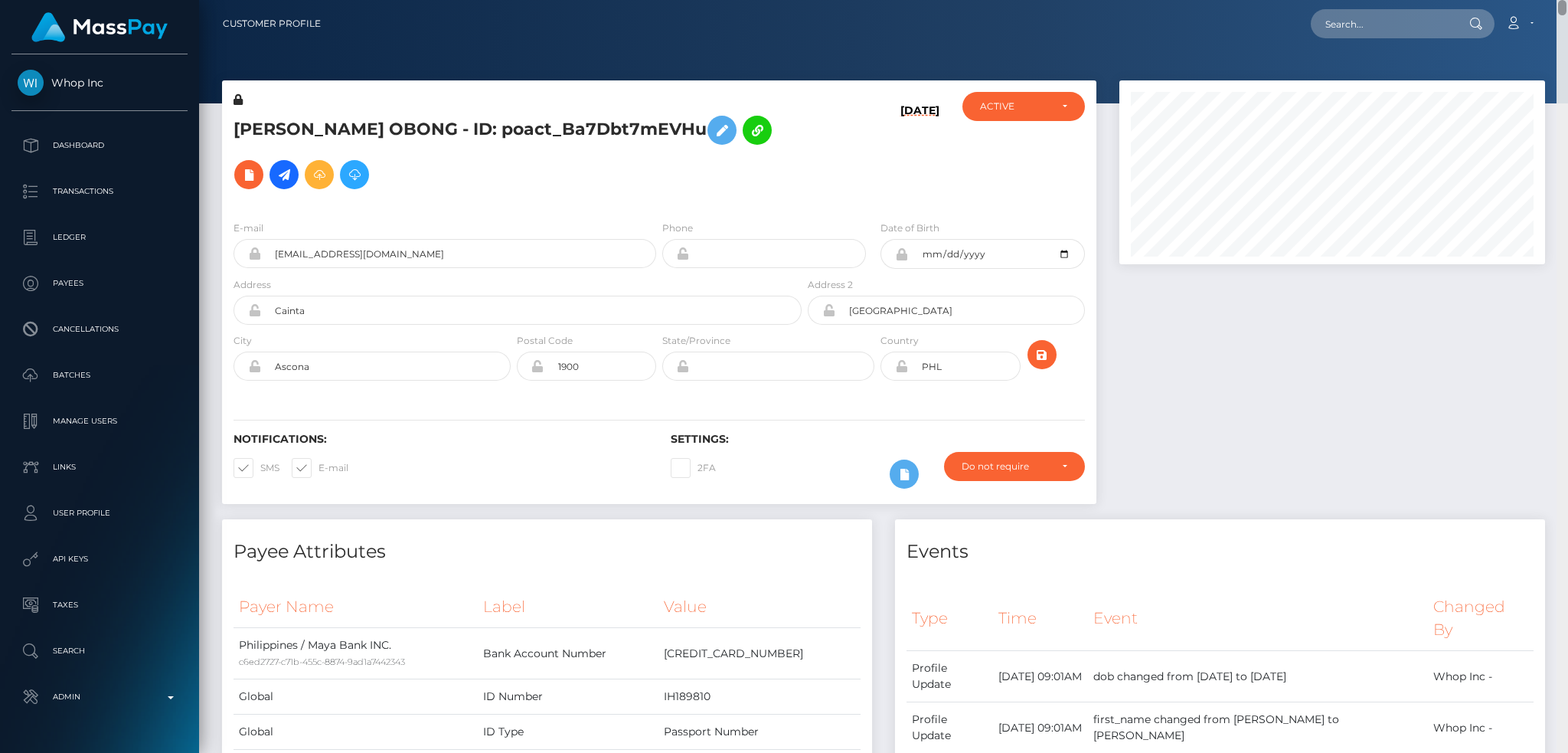
drag, startPoint x: 1560, startPoint y: 746, endPoint x: 1513, endPoint y: -90, distance: 837.3
click at [1513, 0] on html "Whop Inc Dashboard Transactions Ledger Payees Cancellations Links" at bounding box center [784, 376] width 1568 height 753
click at [1350, 24] on input "text" at bounding box center [1382, 24] width 144 height 29
paste input "ecb0d517495a4f418be9e213544dc234"
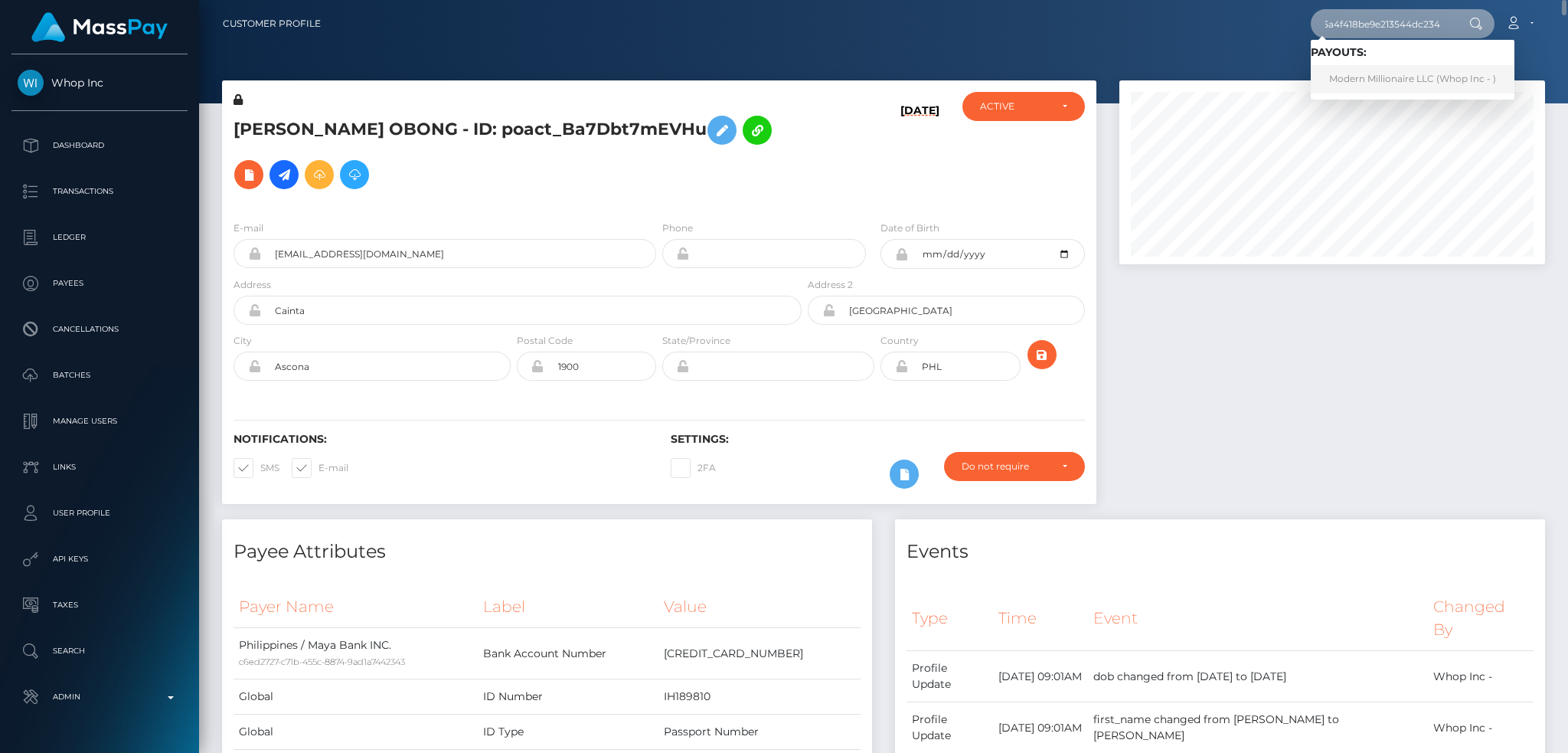
type input "ecb0d517495a4f418be9e213544dc234"
click at [1363, 85] on link "Modern Millionaire LLC (Whop Inc - )" at bounding box center [1411, 79] width 204 height 28
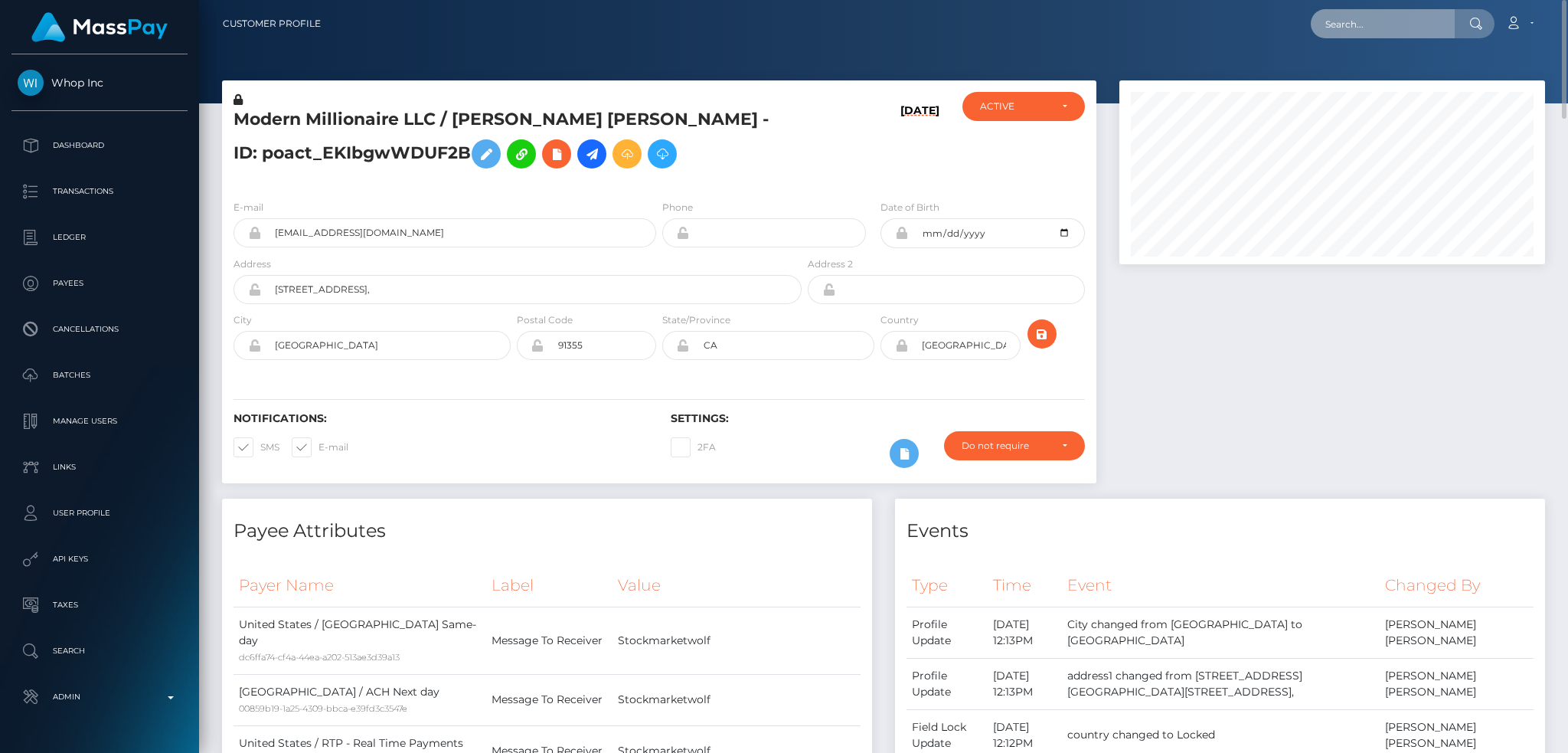
click at [1397, 27] on input "text" at bounding box center [1382, 24] width 144 height 29
paste input "82c640c5-5fae-43b7-a5a9-891ceb5b4833"
type input "82c640c5-5fae-43b7-a5a9-891ceb5b4833"
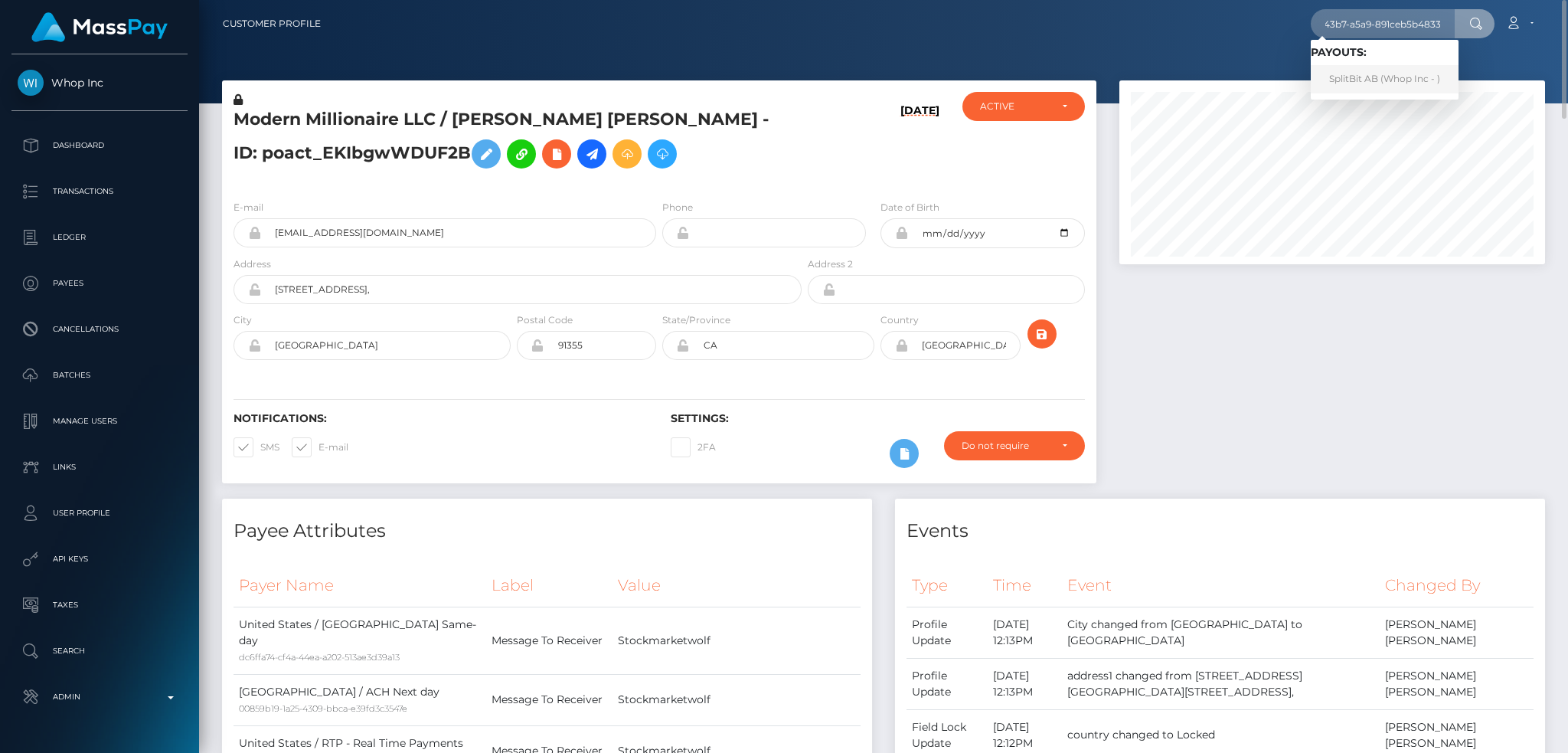
click at [1364, 75] on link "SplitBit AB (Whop Inc - )" at bounding box center [1383, 79] width 147 height 28
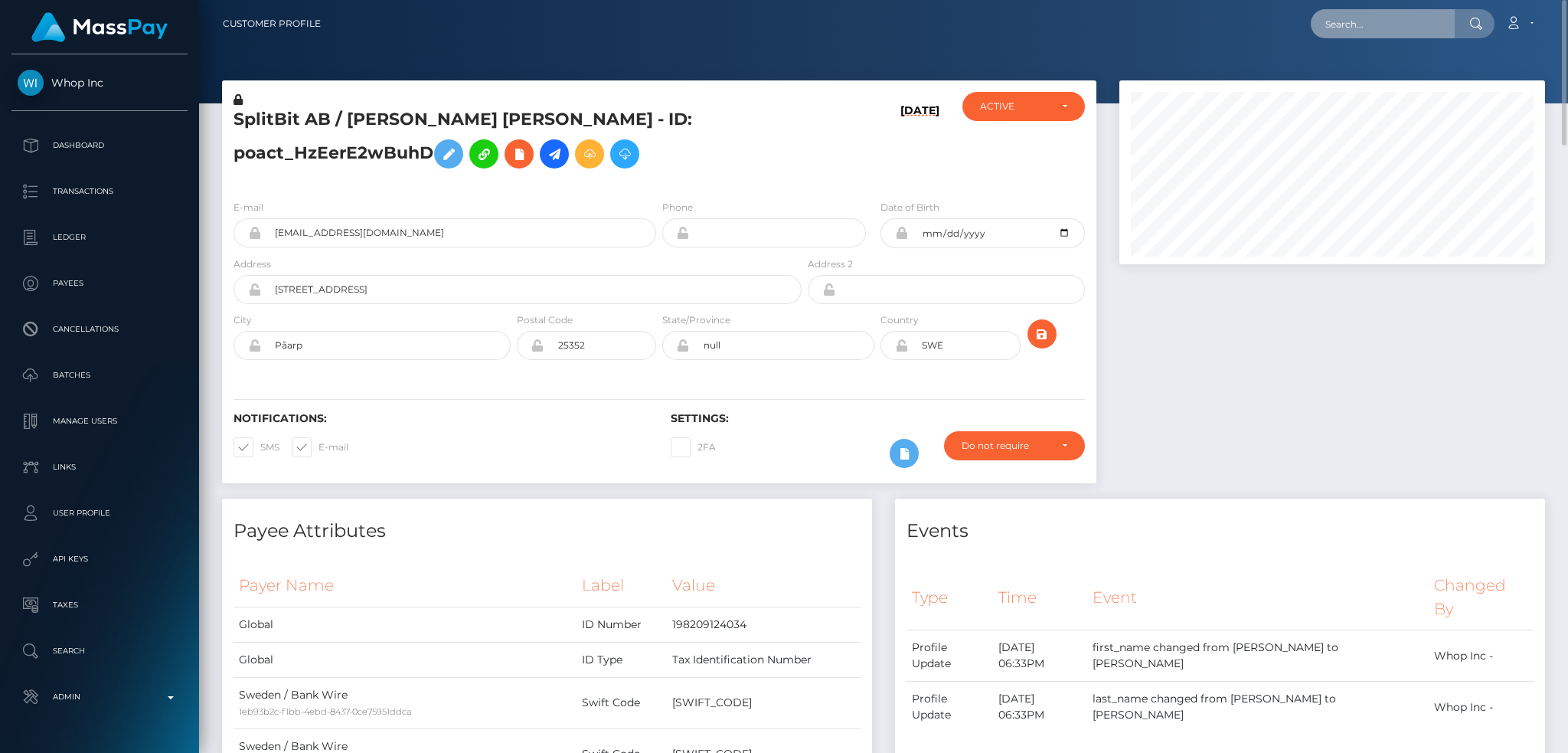
click at [1392, 24] on input "text" at bounding box center [1382, 24] width 144 height 29
paste input "MSP4da780eeaea0fe1"
type input "MSP4da780eeaea0fe1"
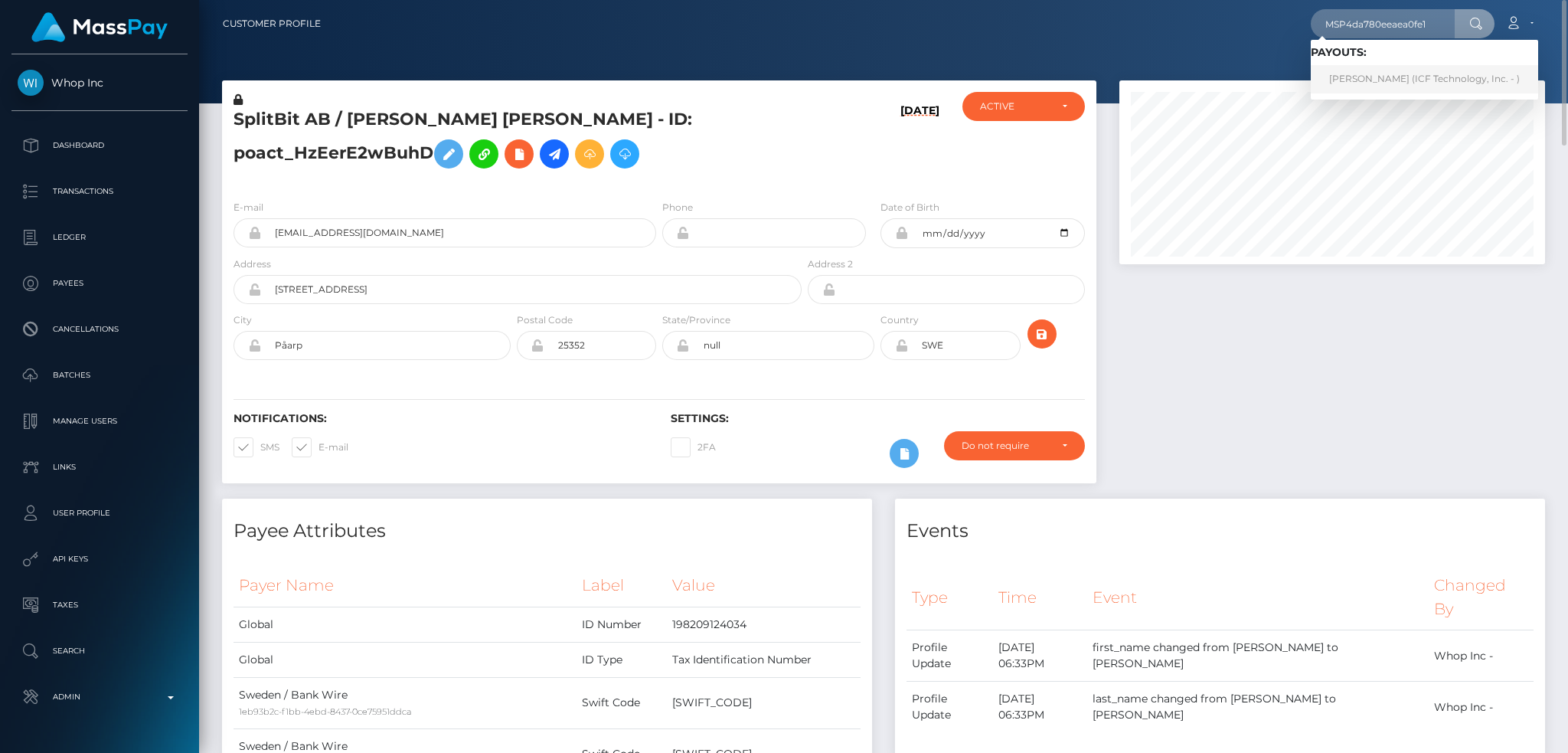
click at [1352, 74] on link "[PERSON_NAME] (ICF Technology, Inc. - )" at bounding box center [1423, 79] width 227 height 28
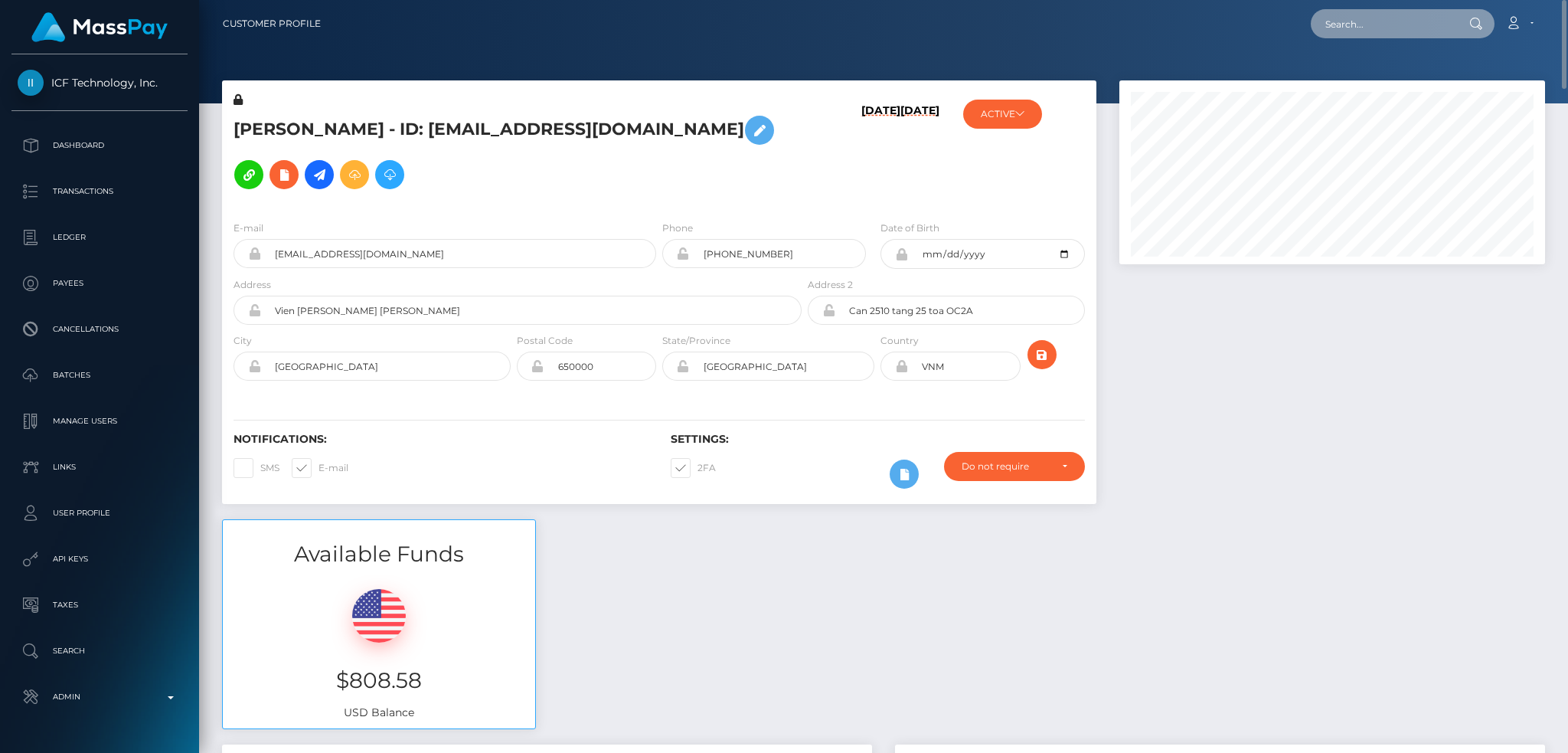
drag, startPoint x: 1396, startPoint y: 34, endPoint x: 1388, endPoint y: 26, distance: 11.3
click at [1396, 34] on input "text" at bounding box center [1382, 24] width 144 height 29
paste input "MSPa609764f56d9726"
type input "MSPa609764f56d9726"
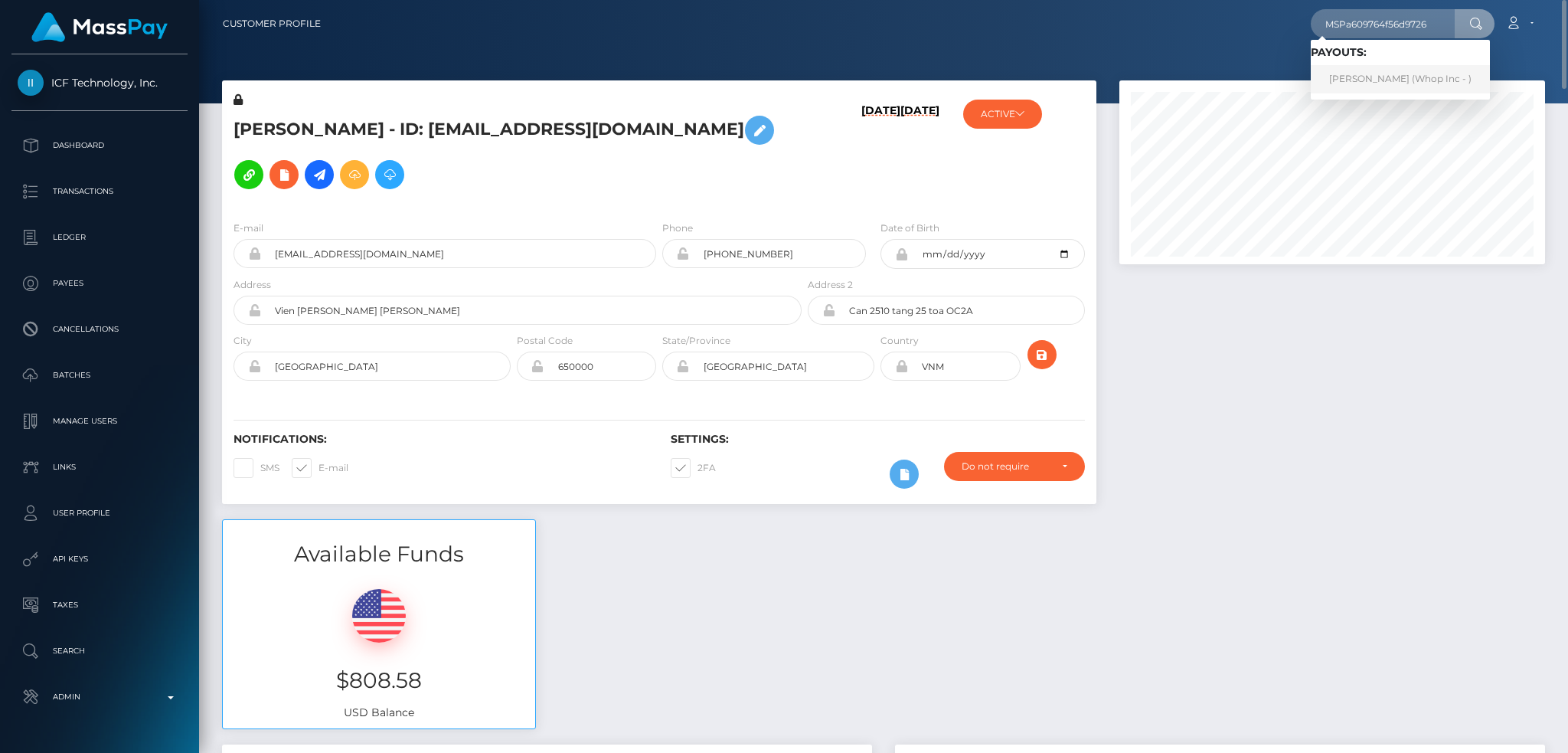
click at [1380, 73] on link "ABDUL SAMI (Whop Inc - )" at bounding box center [1400, 79] width 179 height 28
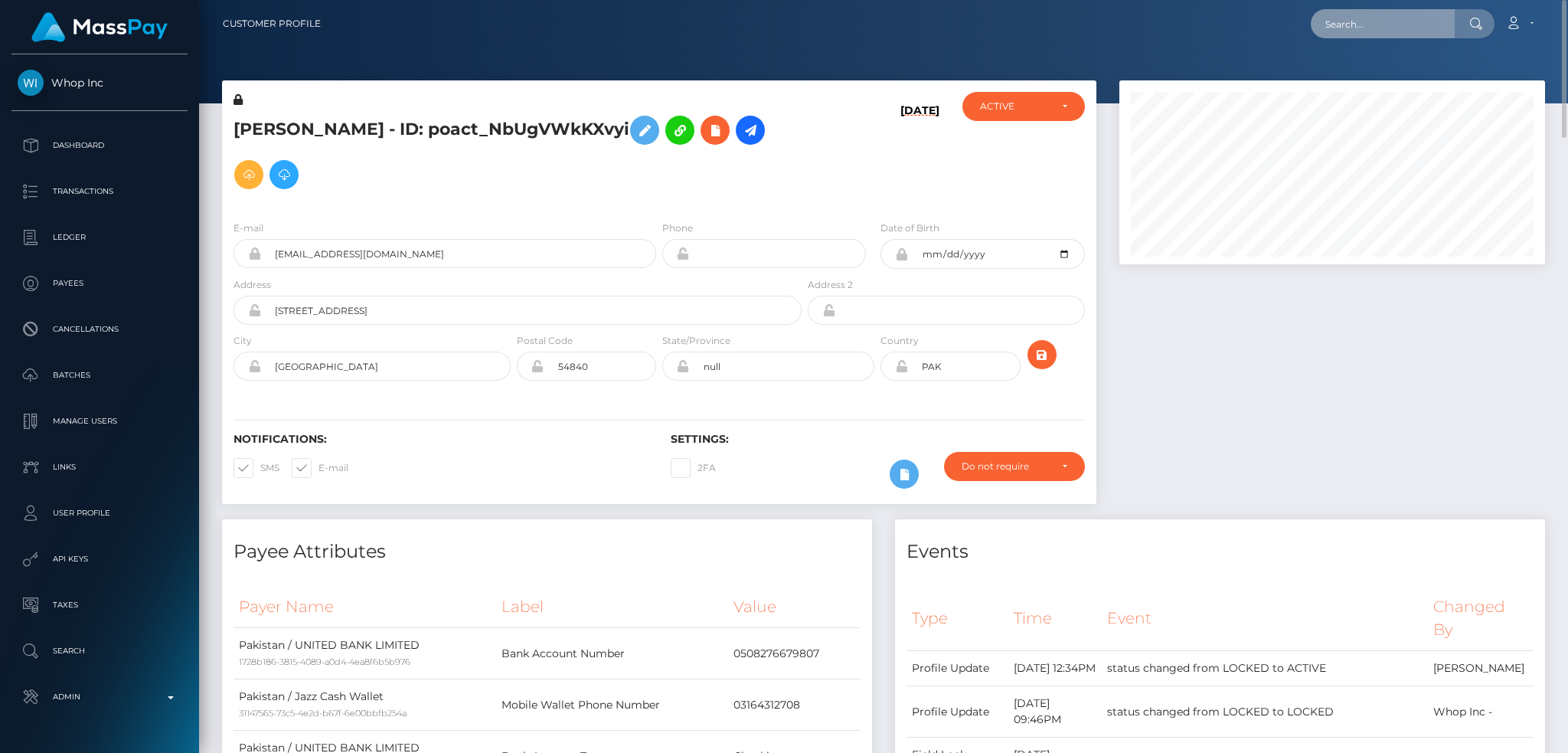
click at [1373, 24] on input "text" at bounding box center [1382, 24] width 144 height 29
paste input "[EMAIL_ADDRESS][DOMAIN_NAME]"
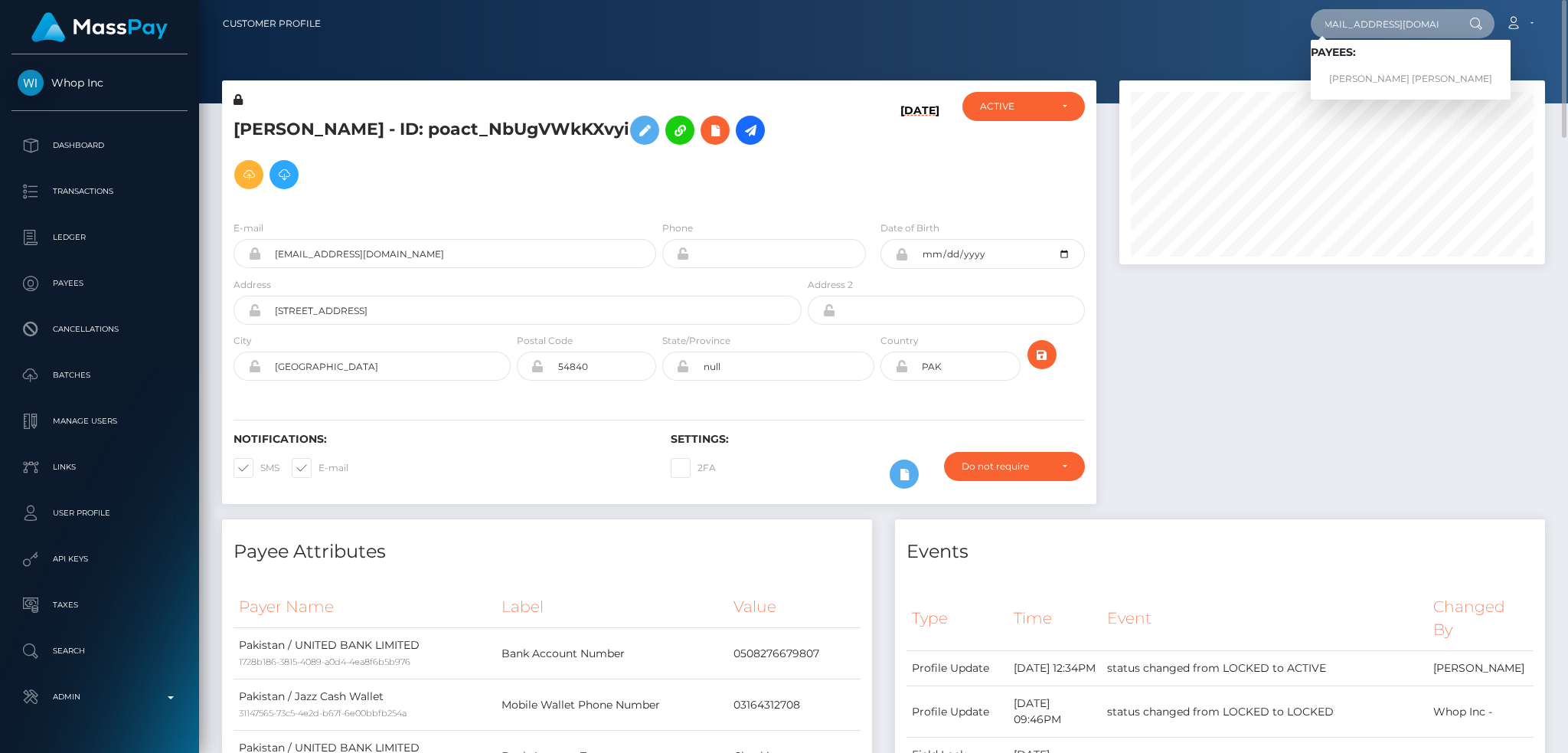
type input "[EMAIL_ADDRESS][DOMAIN_NAME]"
click at [1370, 79] on link "[PERSON_NAME] [PERSON_NAME]" at bounding box center [1410, 79] width 200 height 28
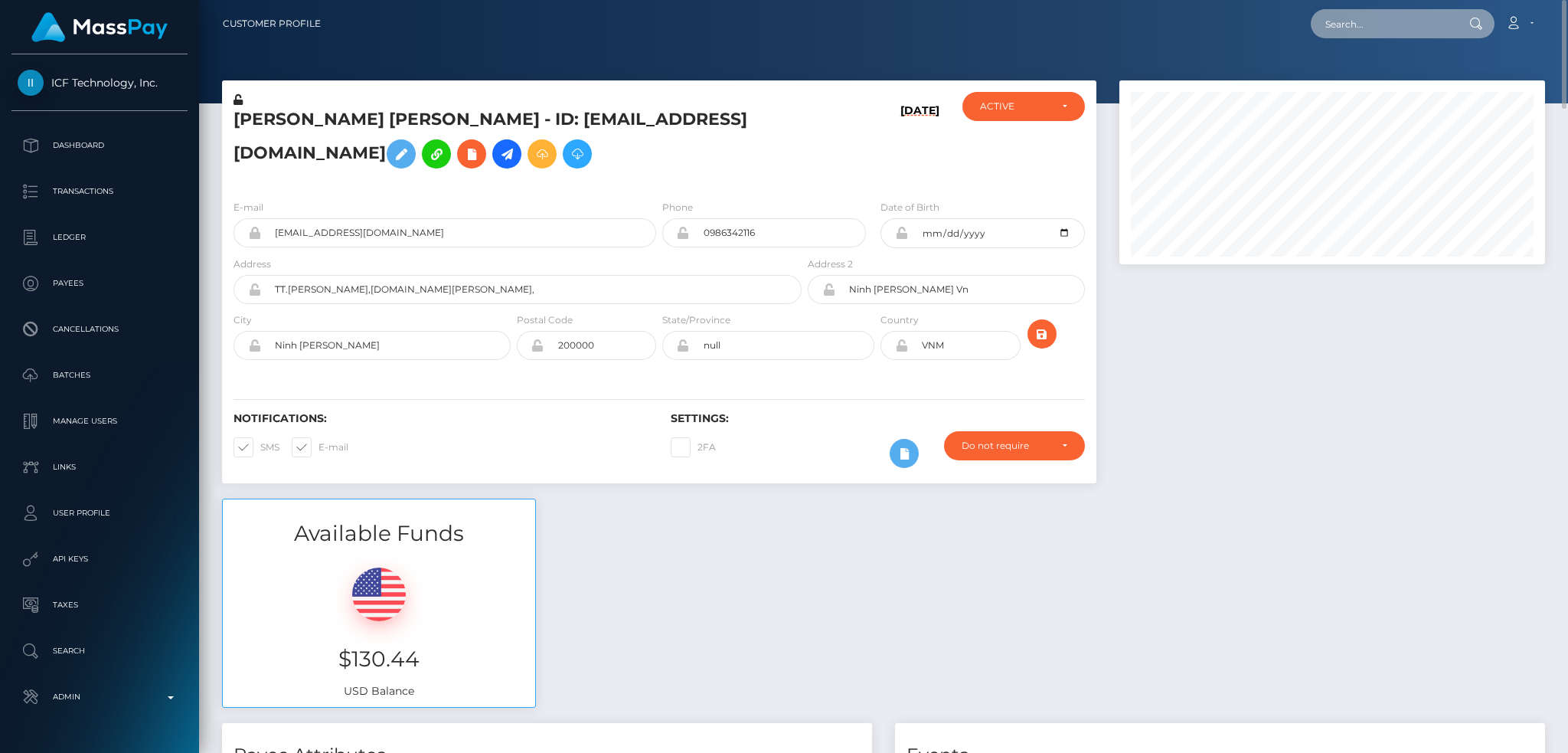
click at [1413, 27] on input "text" at bounding box center [1382, 24] width 144 height 29
paste input "poact_8pgZpy9OfMC2"
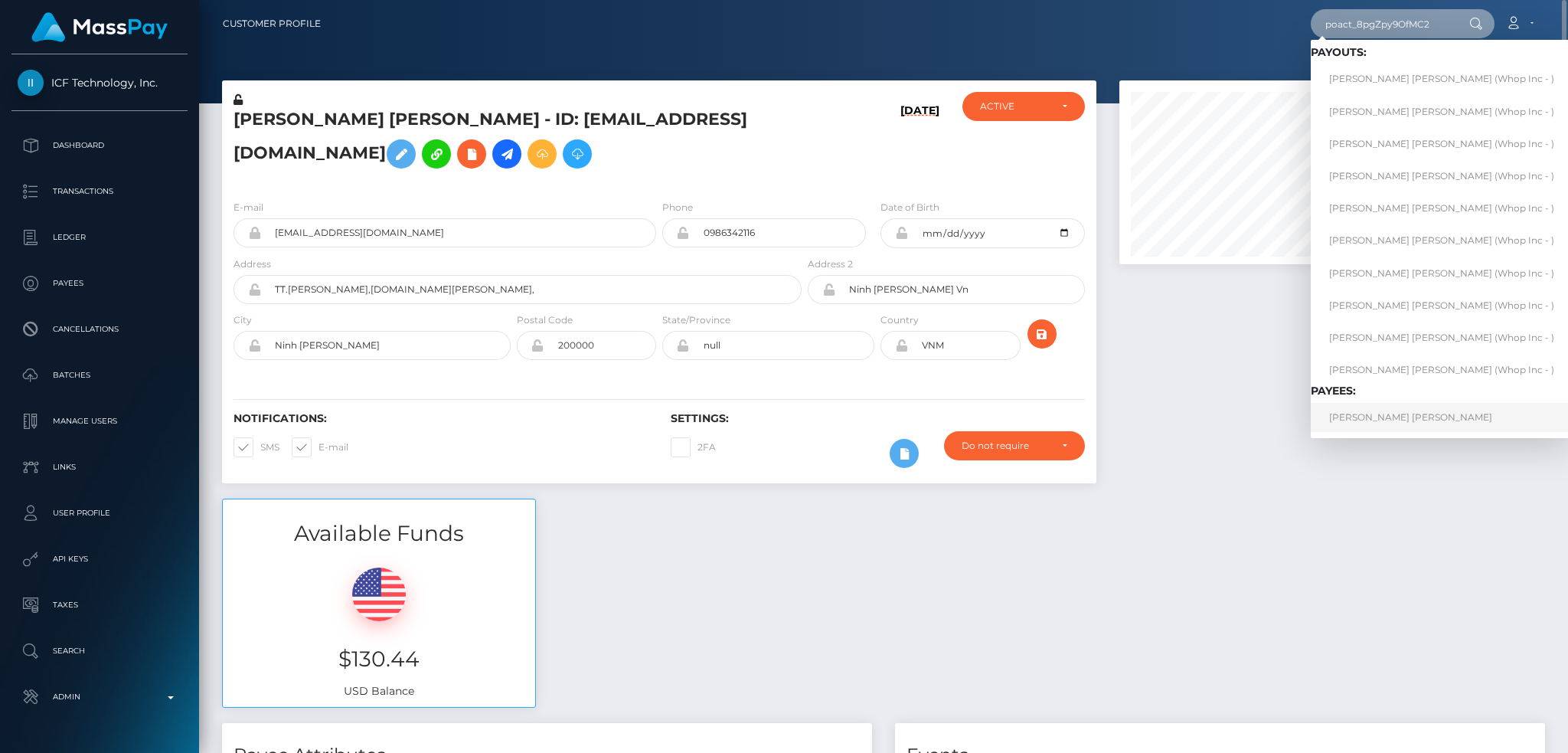
type input "poact_8pgZpy9OfMC2"
click at [1419, 414] on link "SOLOMON LAVALLION COLE" at bounding box center [1440, 416] width 261 height 28
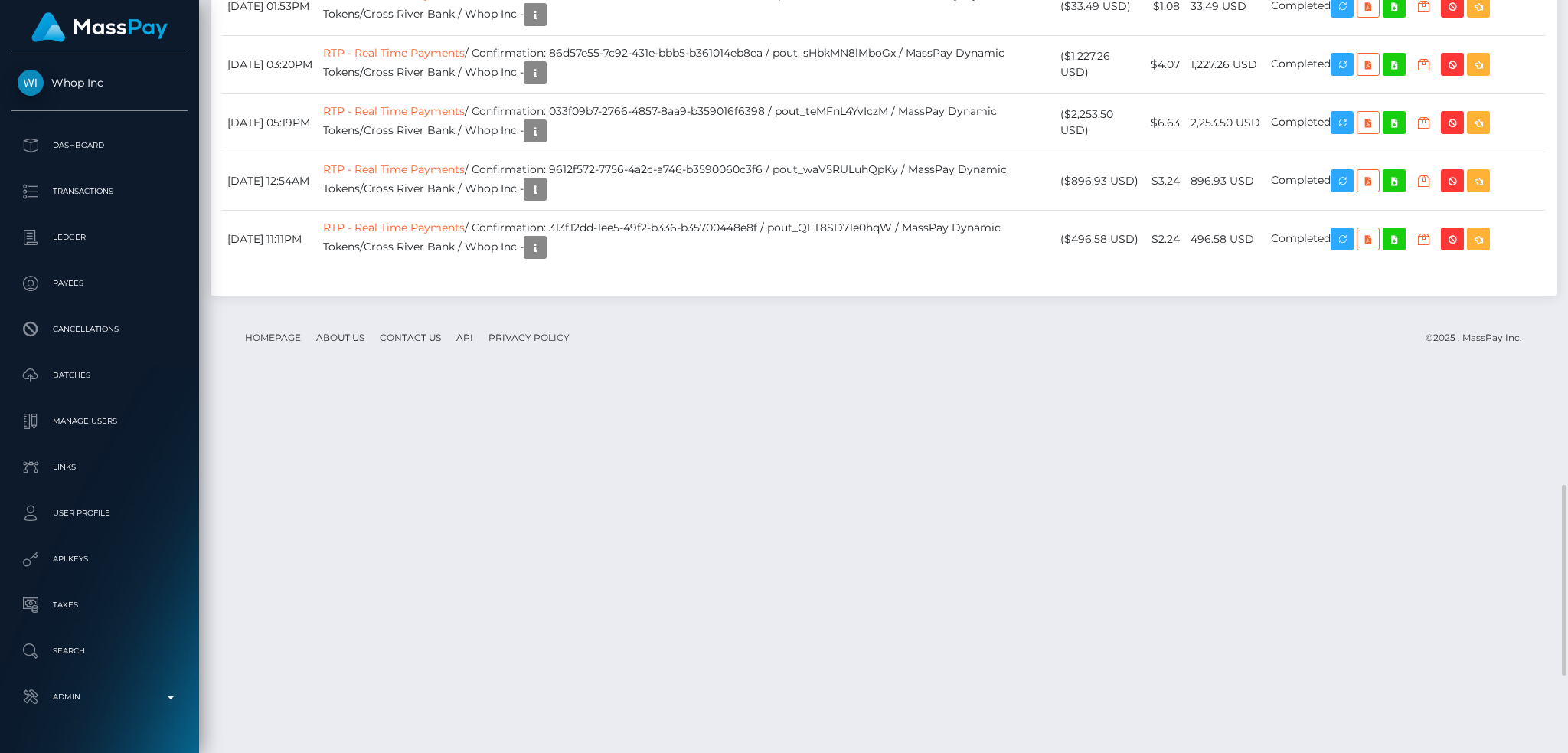
scroll to position [184, 425]
drag, startPoint x: 555, startPoint y: 492, endPoint x: 537, endPoint y: 323, distance: 170.0
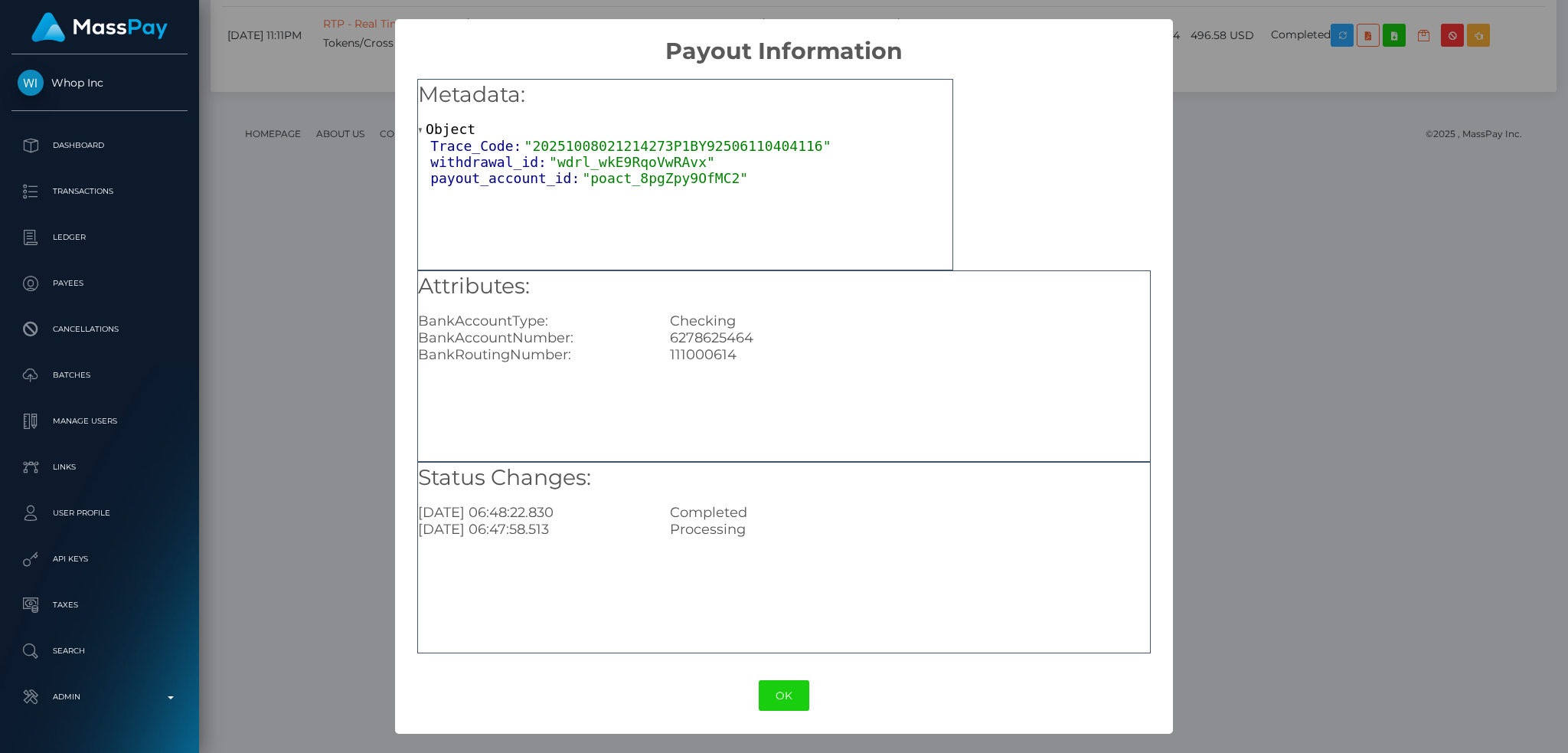
click at [1232, 170] on div "× Payout Information Metadata: Object Trace_Code: "20251008021214273P1BY9250611…" at bounding box center [784, 376] width 1568 height 753
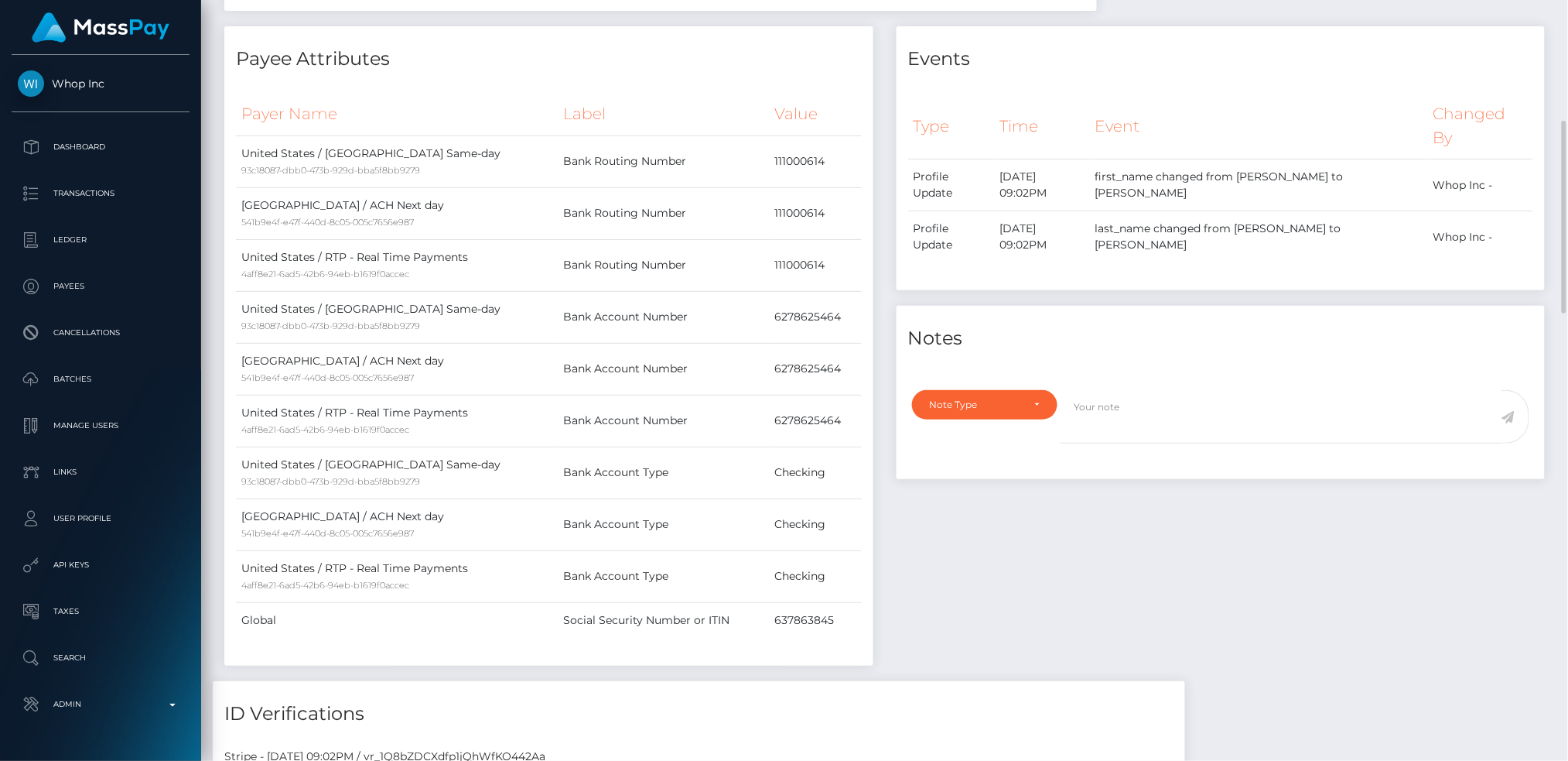
scroll to position [186, 424]
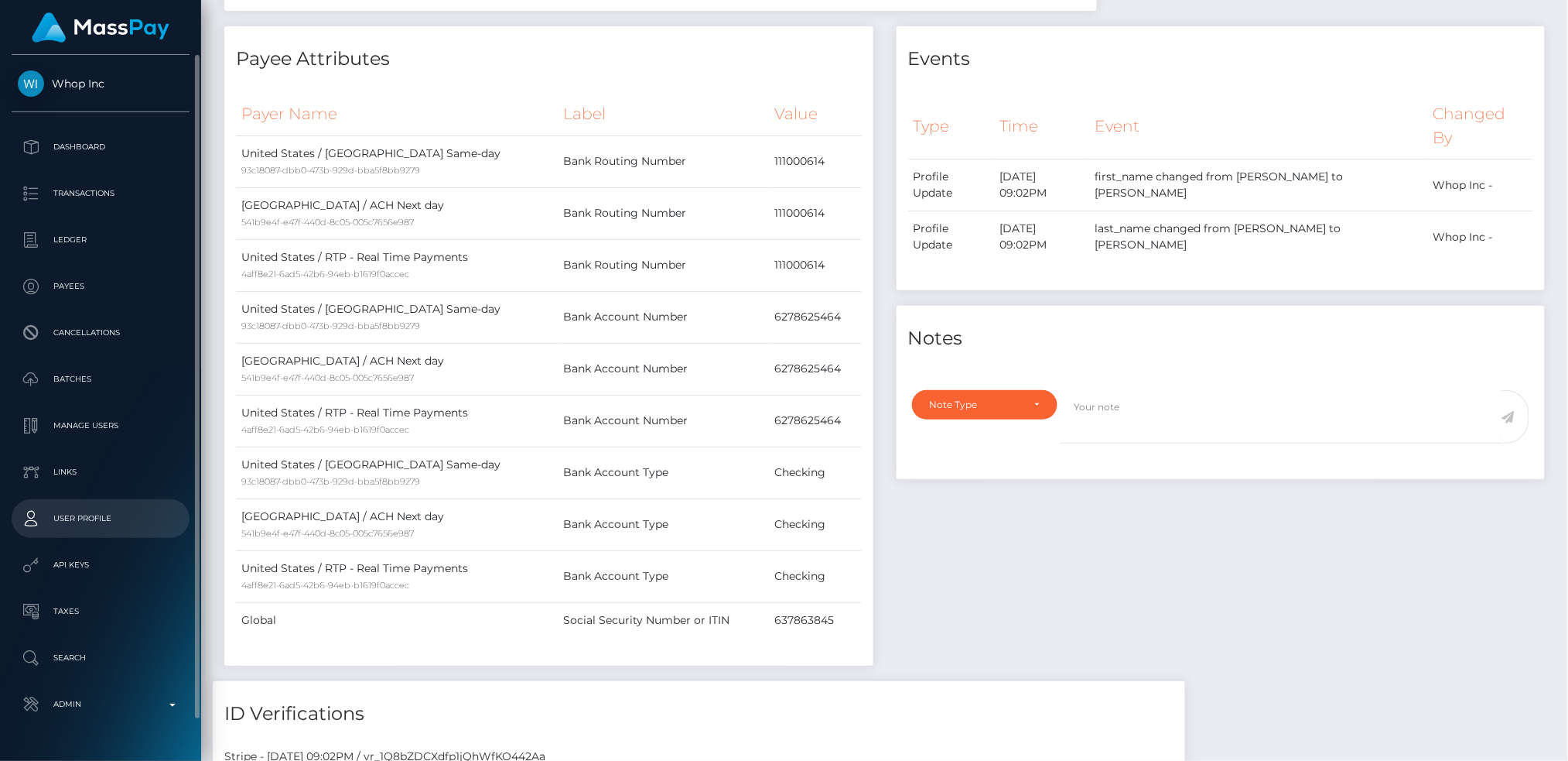
drag, startPoint x: 103, startPoint y: 705, endPoint x: 154, endPoint y: 524, distance: 188.0
click at [104, 705] on p "Admin" at bounding box center [100, 703] width 165 height 23
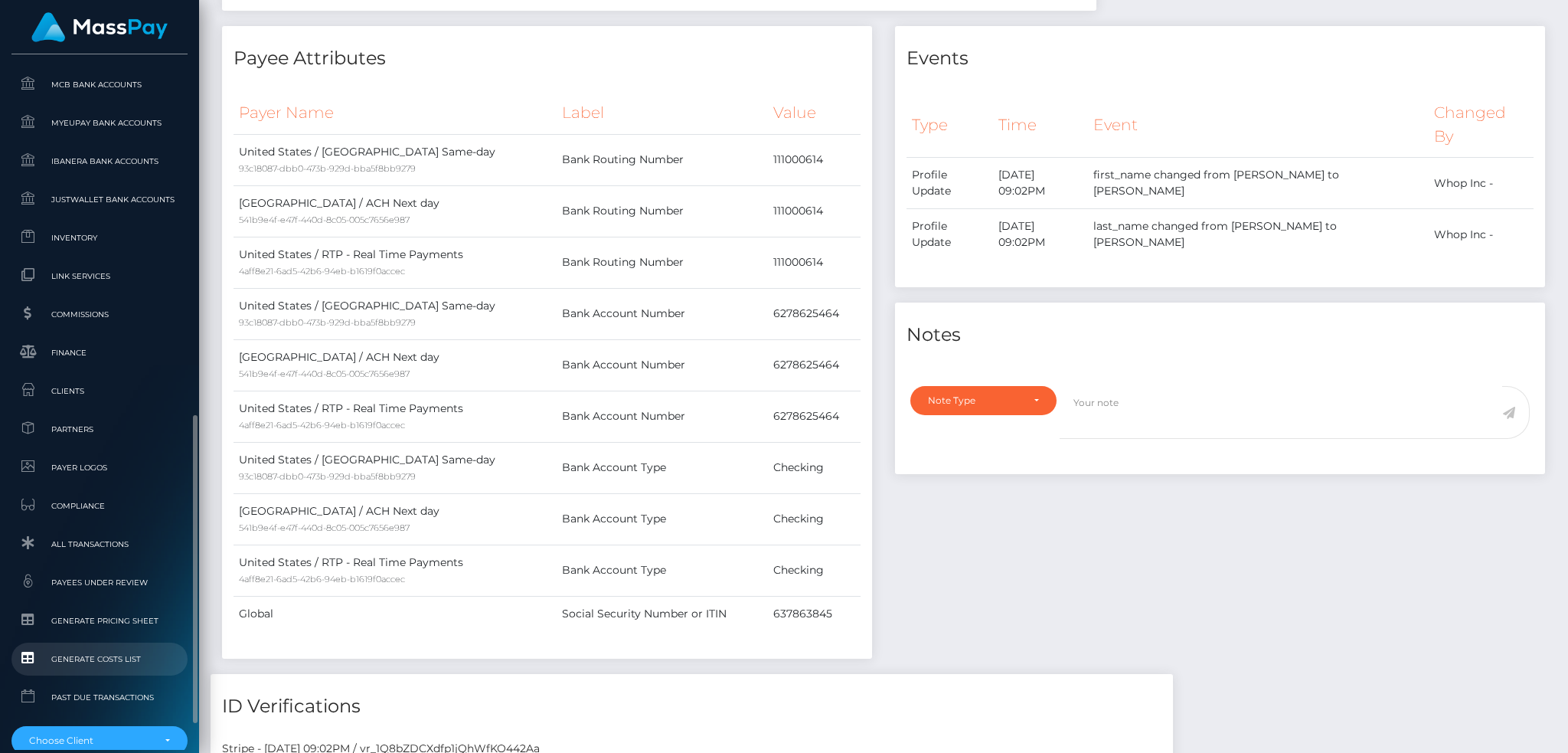
scroll to position [898, 0]
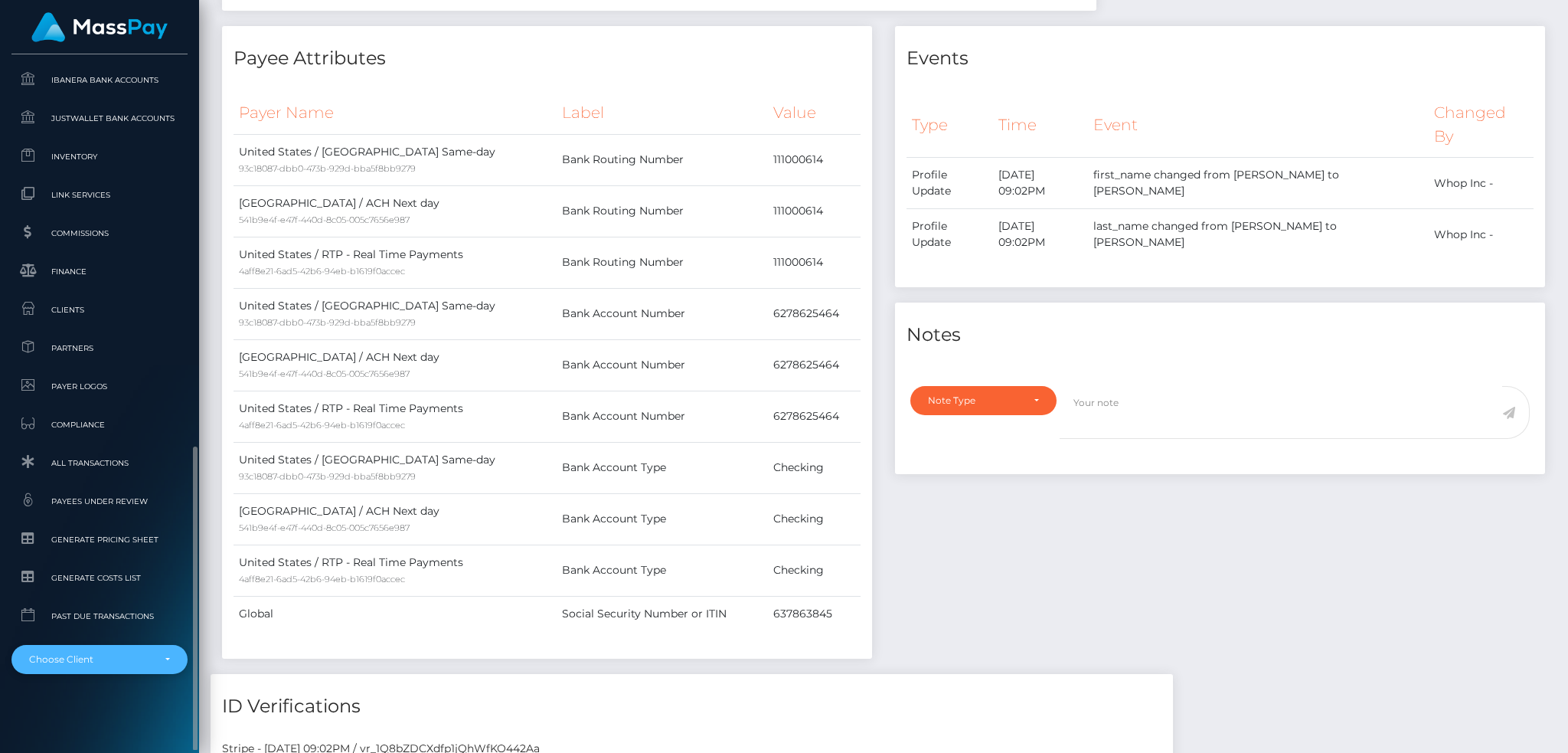
click at [141, 651] on div "Choose Client" at bounding box center [100, 659] width 176 height 29
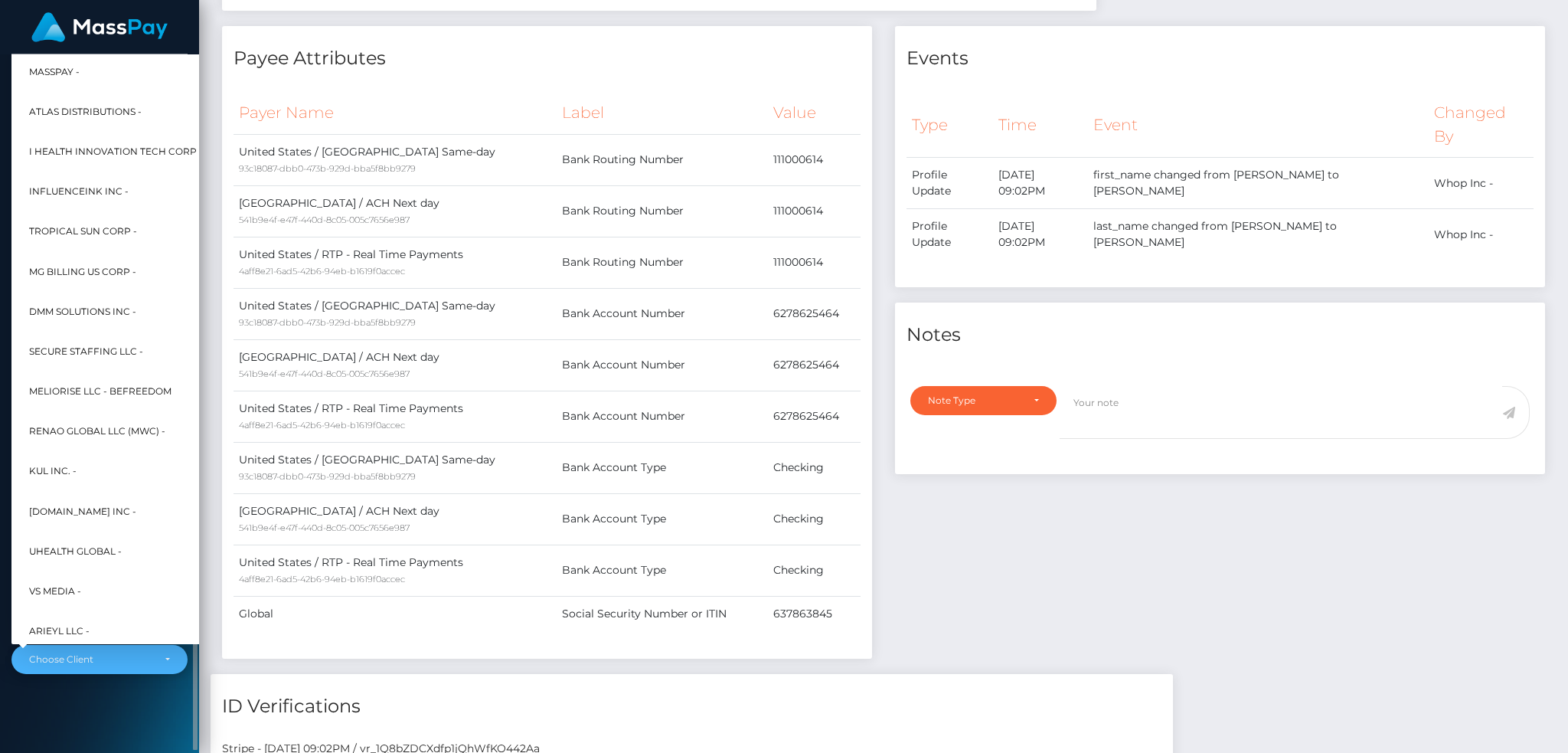
scroll to position [615, 0]
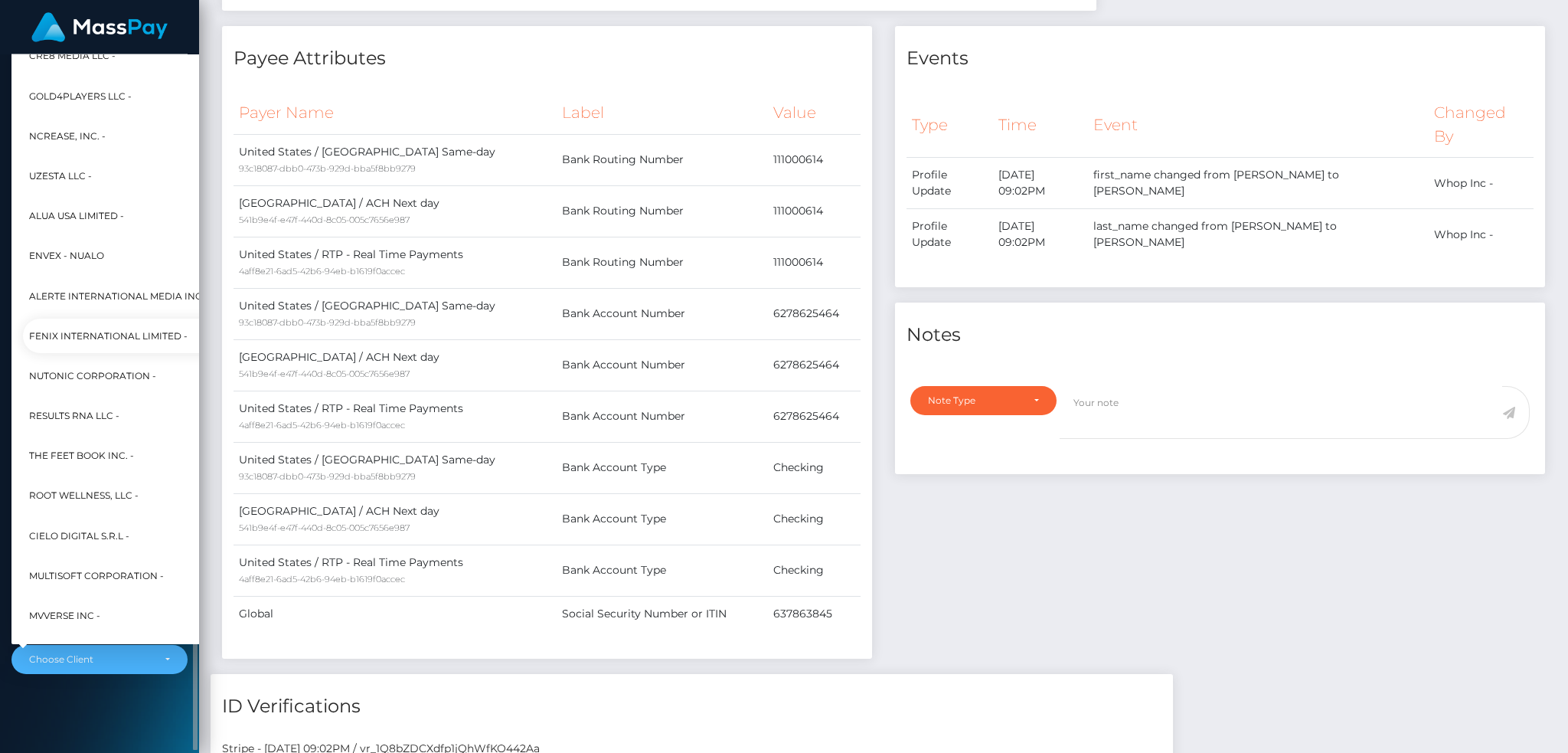
click at [132, 330] on span "Fenix International Limited -" at bounding box center [108, 336] width 158 height 20
select select "26"
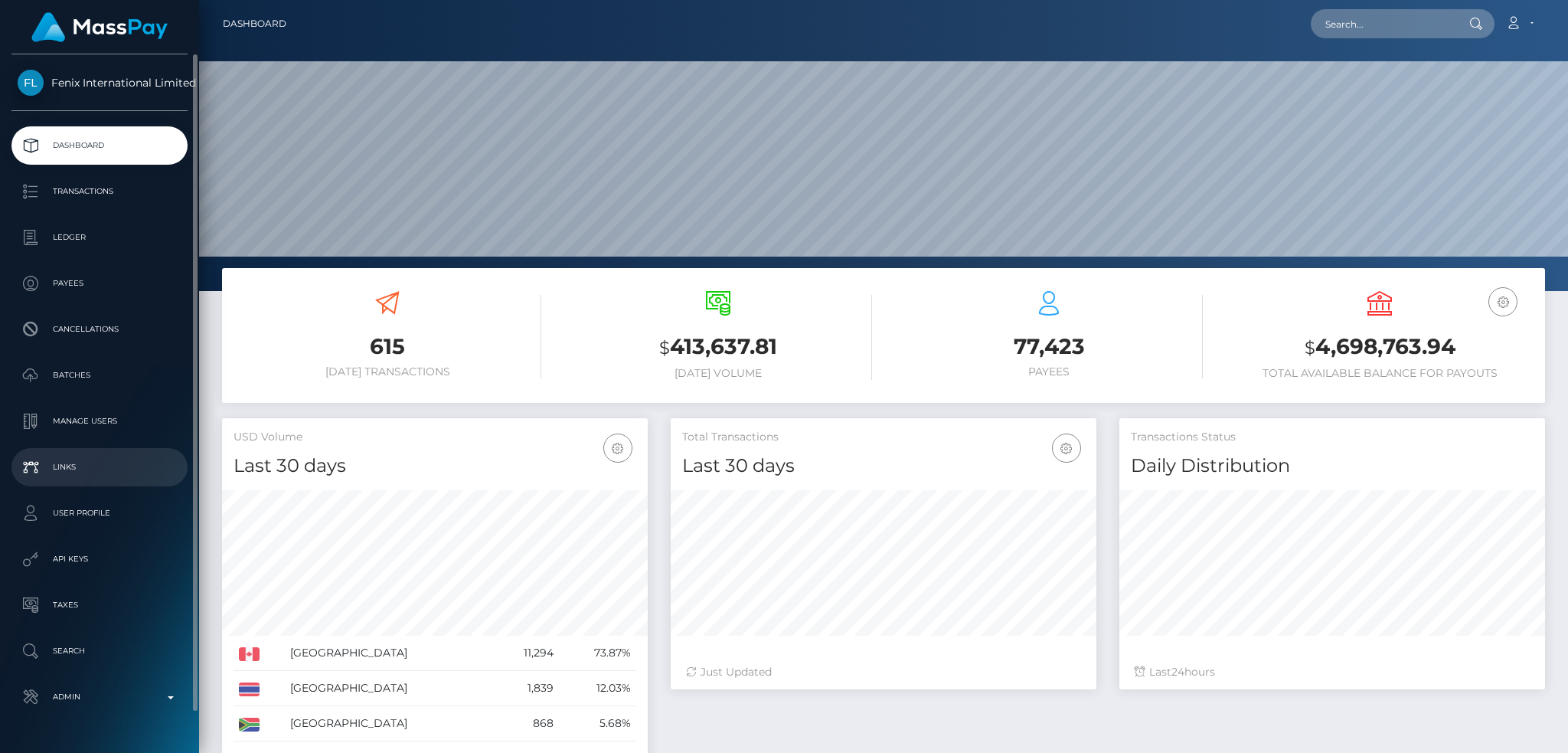
scroll to position [272, 425]
click at [125, 377] on p "Batches" at bounding box center [99, 375] width 164 height 23
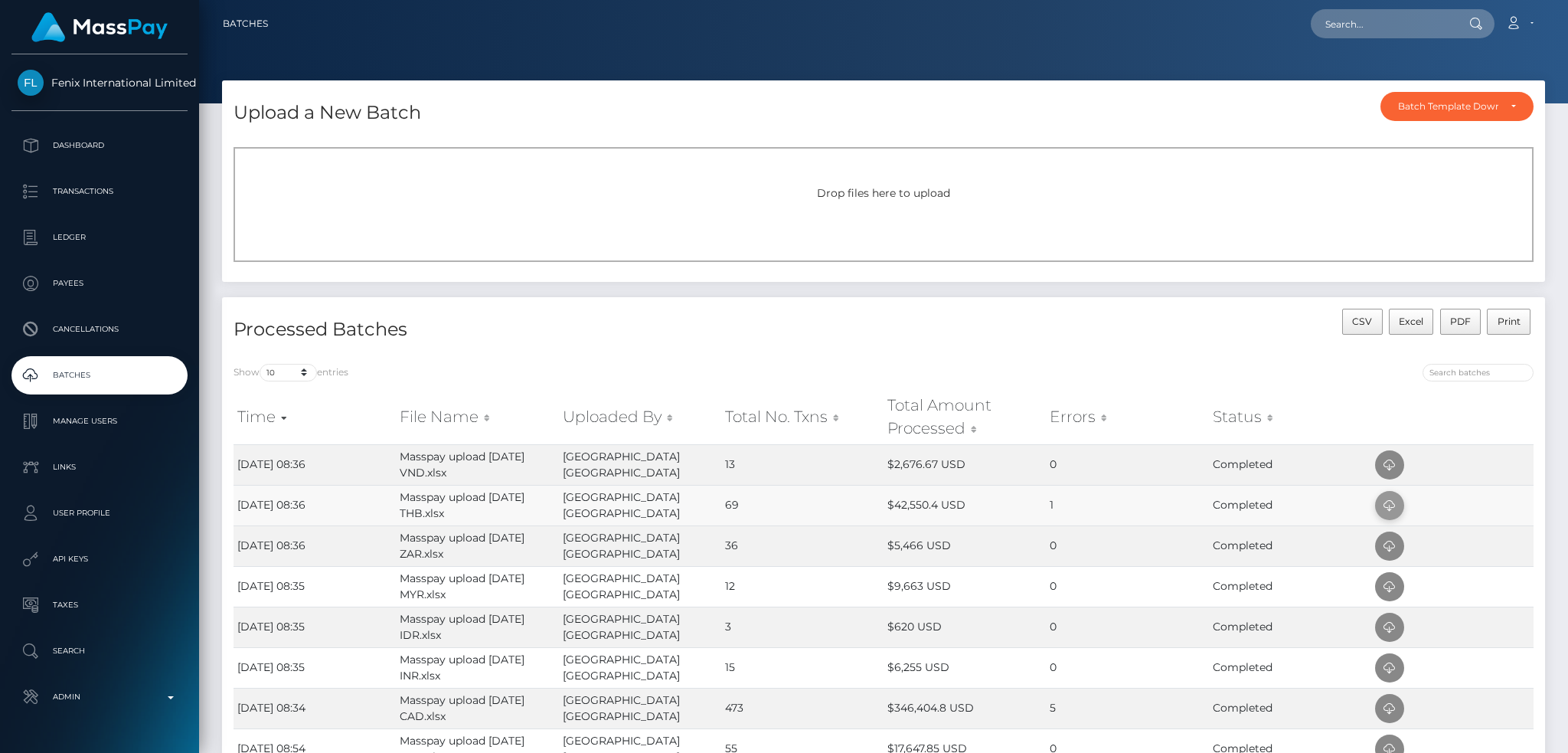
click at [1394, 505] on icon at bounding box center [1389, 505] width 18 height 19
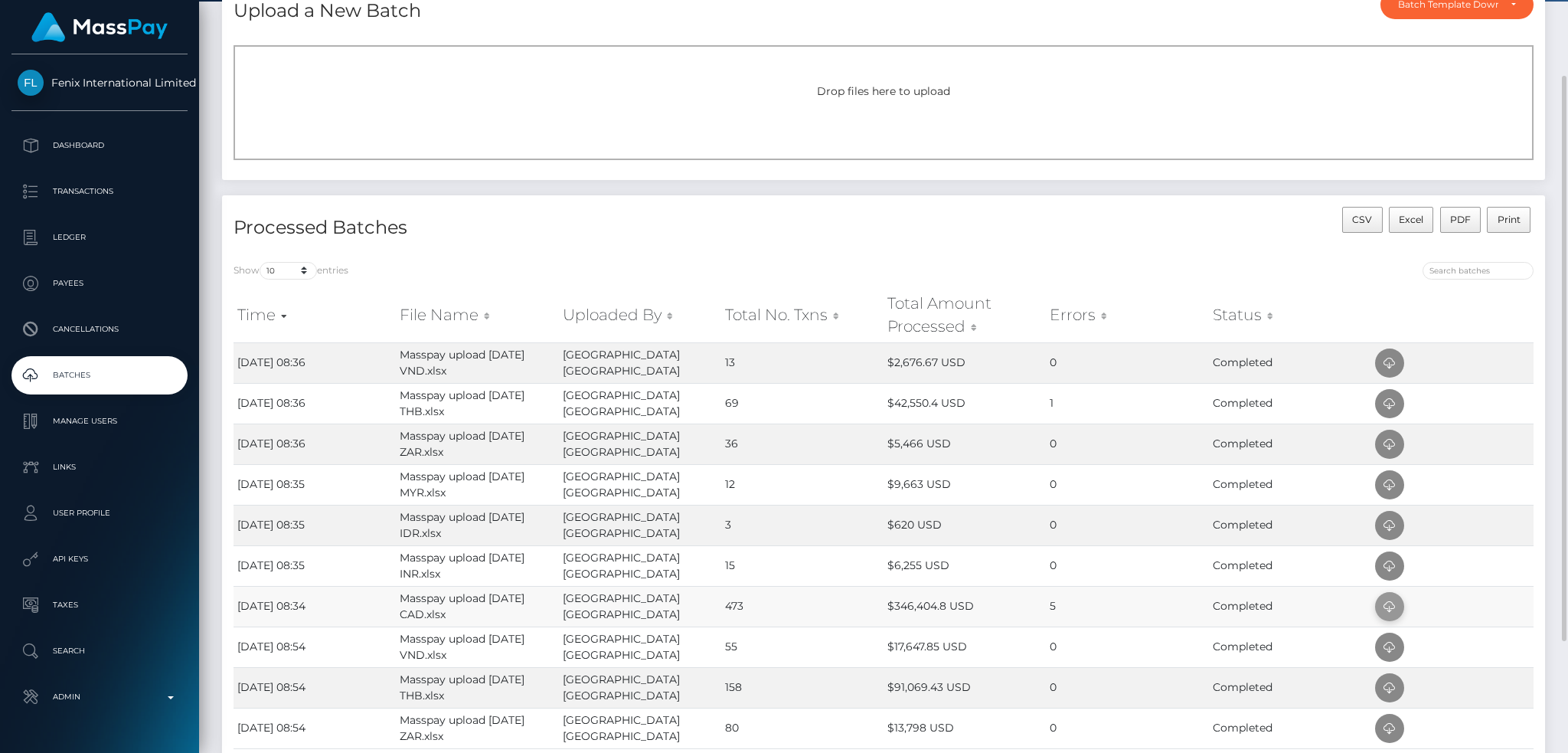
click at [1392, 609] on icon at bounding box center [1389, 606] width 18 height 19
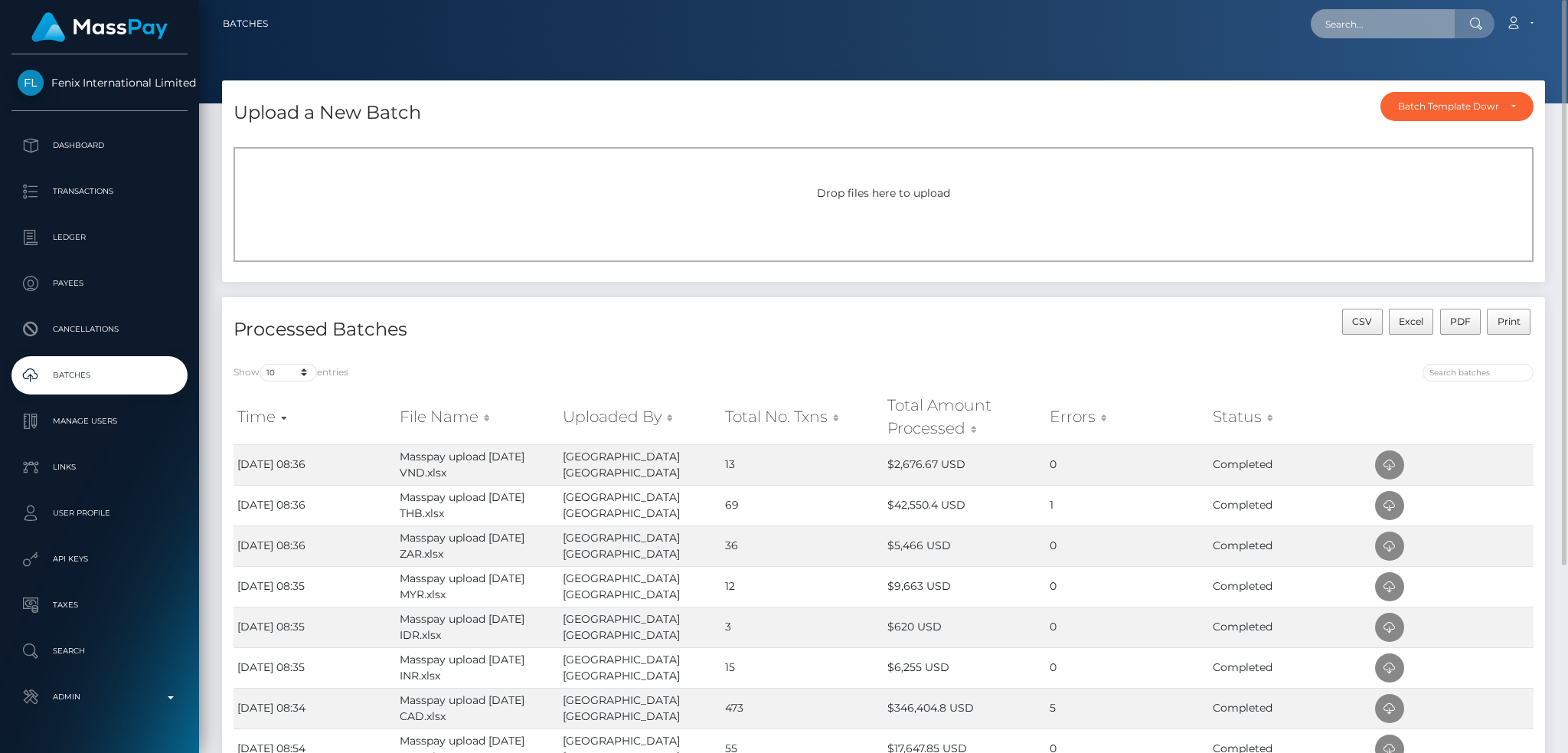
click at [1356, 19] on input "text" at bounding box center [1382, 24] width 144 height 29
paste input "215501180"
type input "215501180"
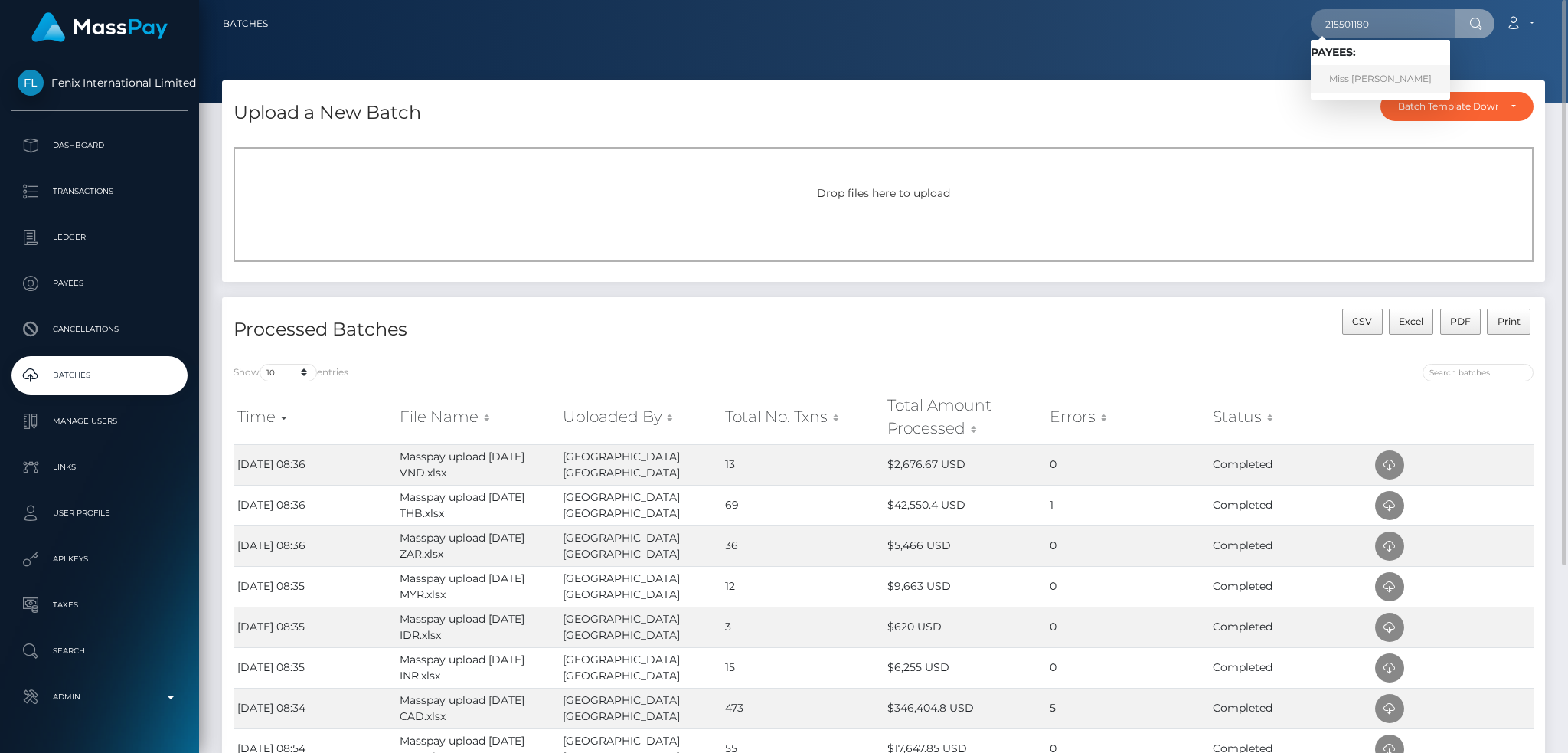
click at [1355, 79] on link "Miss Jintana Tingsa" at bounding box center [1380, 79] width 139 height 28
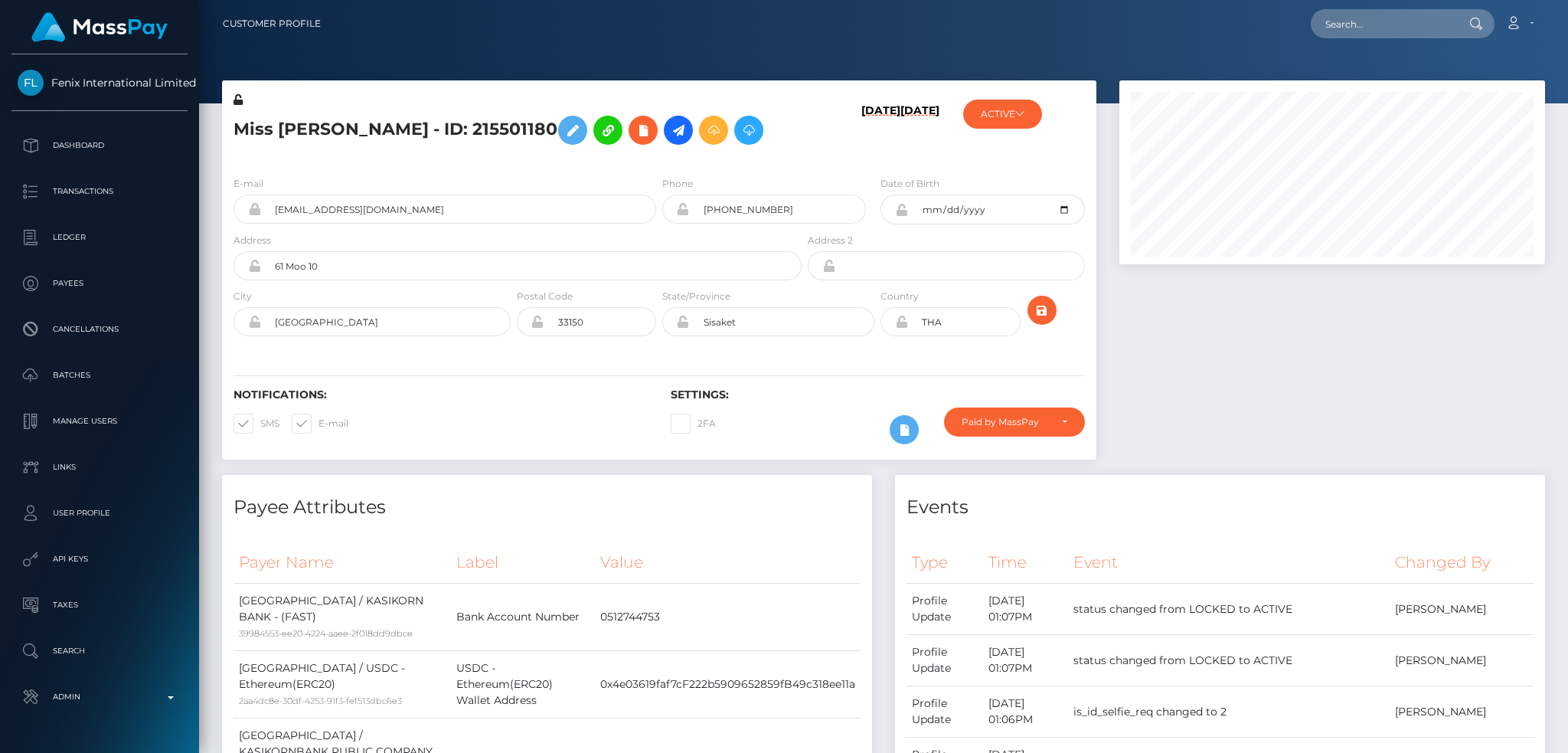
scroll to position [184, 425]
click at [410, 126] on h5 "Miss [PERSON_NAME] - ID: 215501180" at bounding box center [513, 129] width 559 height 44
copy h5 "Miss [PERSON_NAME] - ID: 215501180"
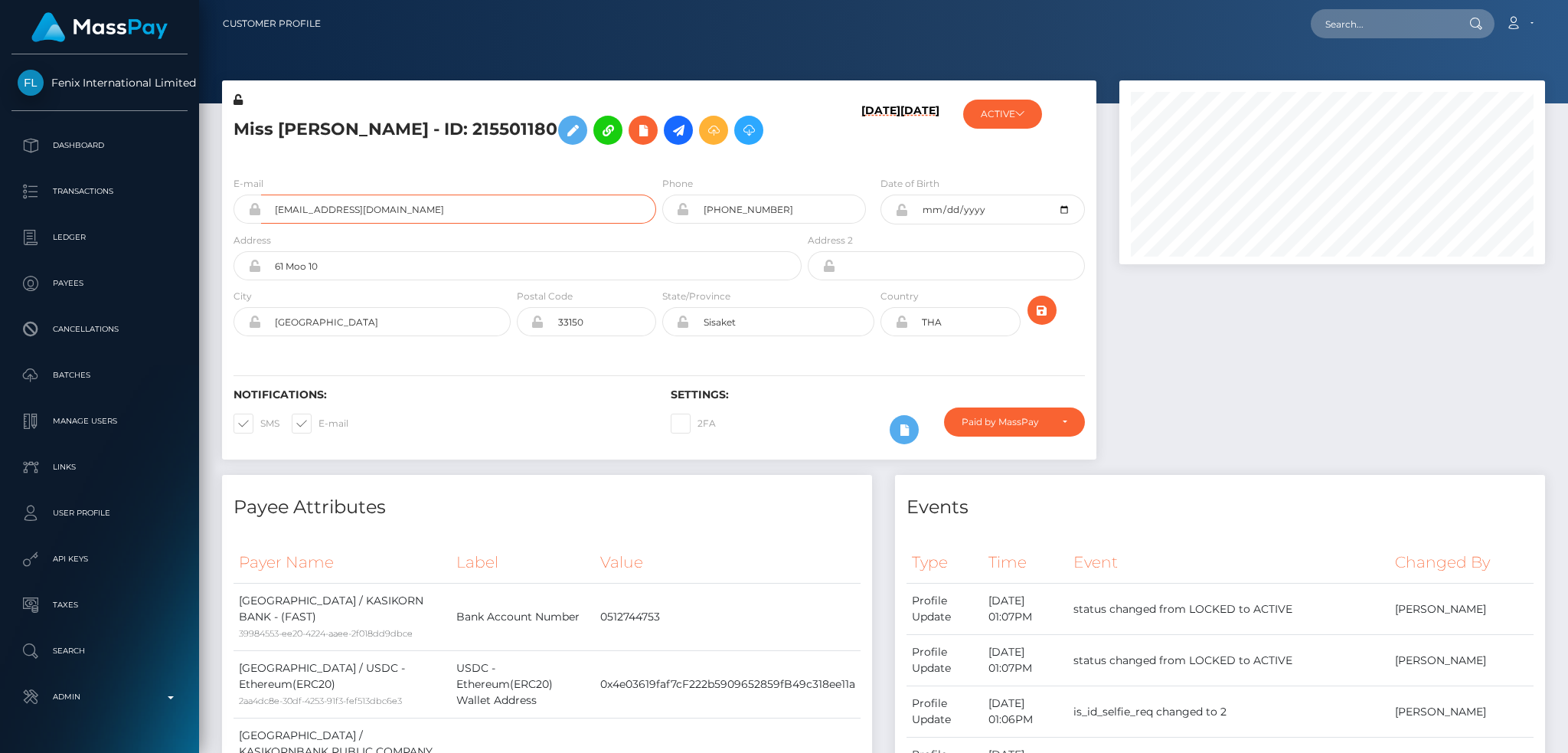
click at [430, 211] on input "[EMAIL_ADDRESS][DOMAIN_NAME]" at bounding box center [458, 209] width 395 height 29
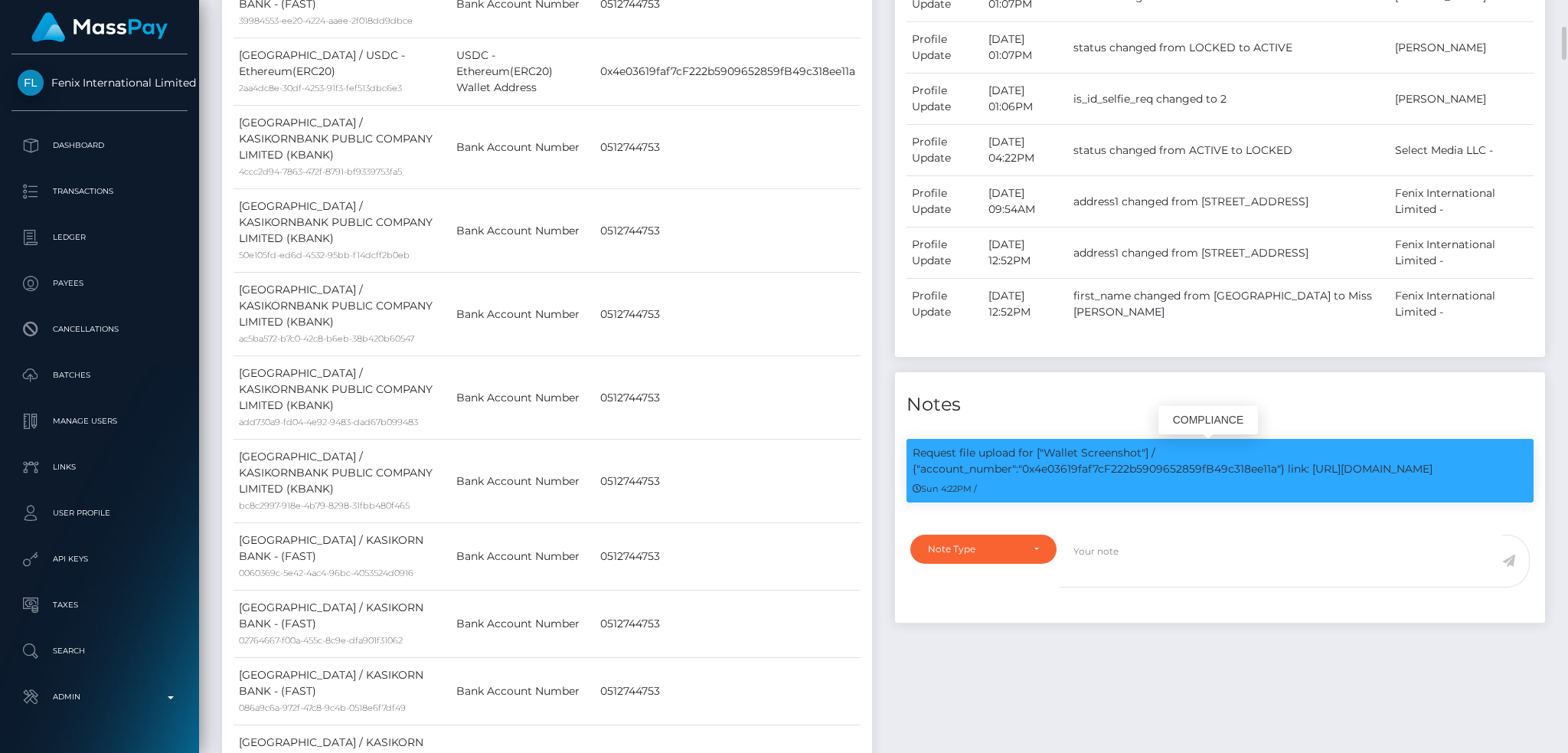
drag, startPoint x: 1046, startPoint y: 453, endPoint x: 1449, endPoint y: 470, distance: 403.4
click at [1449, 470] on p "Request file upload for ["Wallet Screenshot"] / {"account_number":"0x4e03619faf…" at bounding box center [1219, 462] width 614 height 33
copy p "Wallet Screenshot"] / {"account_number":"0x4e03619faf7cF222b5909652859fB49c318e…"
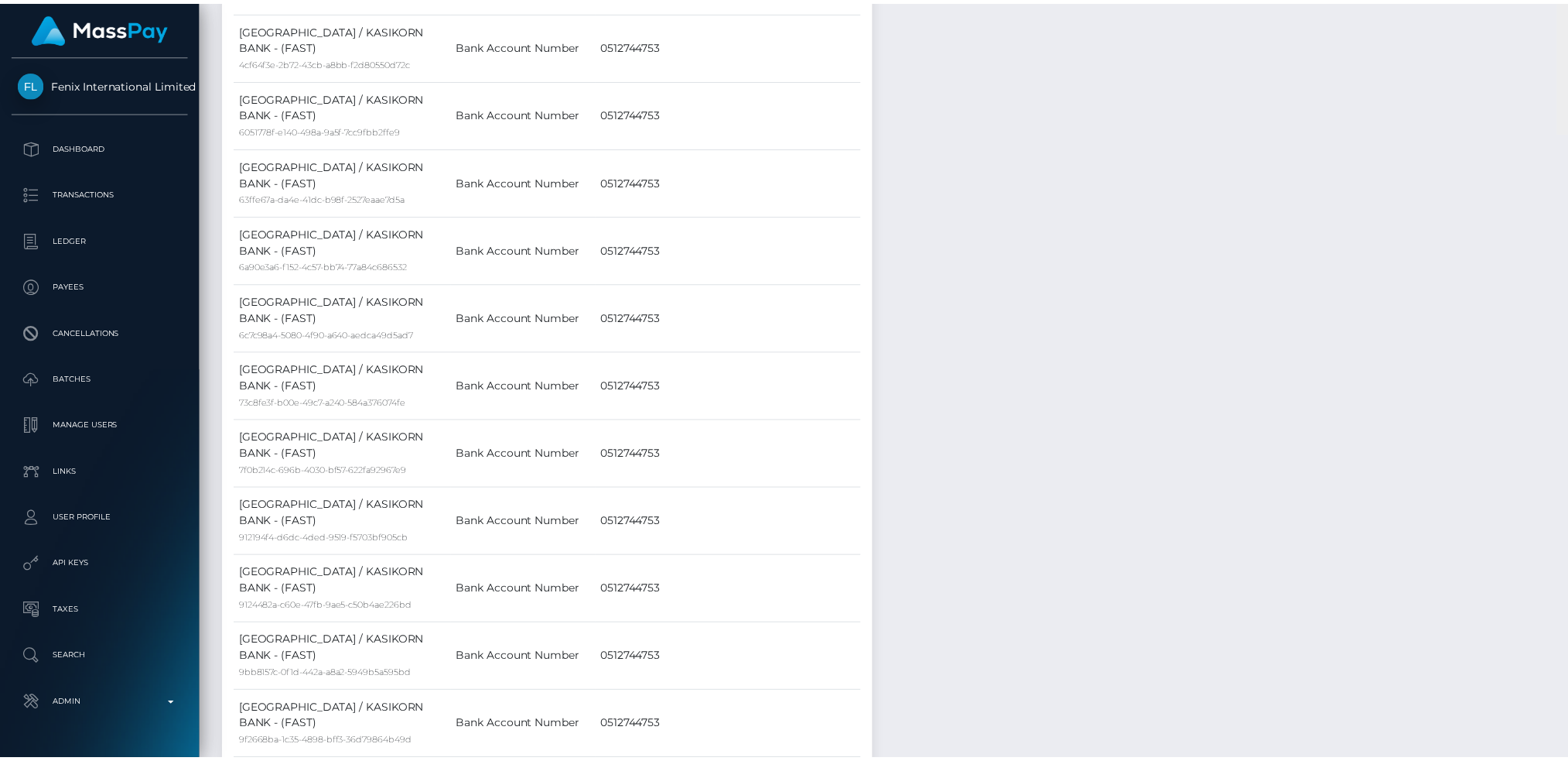
scroll to position [9079, 0]
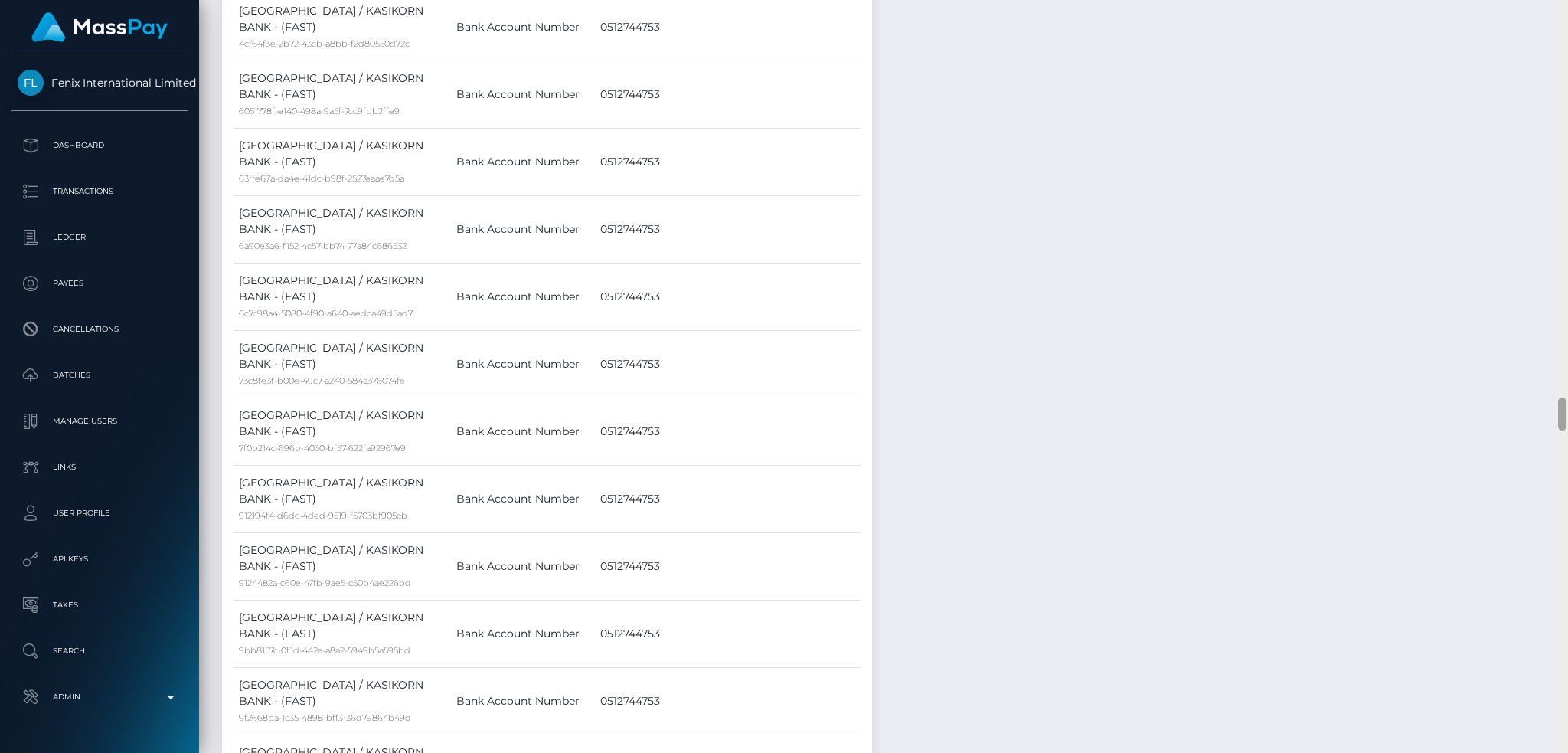
drag, startPoint x: 1558, startPoint y: 297, endPoint x: 1566, endPoint y: 415, distance: 118.3
click at [1566, 415] on div at bounding box center [1562, 376] width 12 height 753
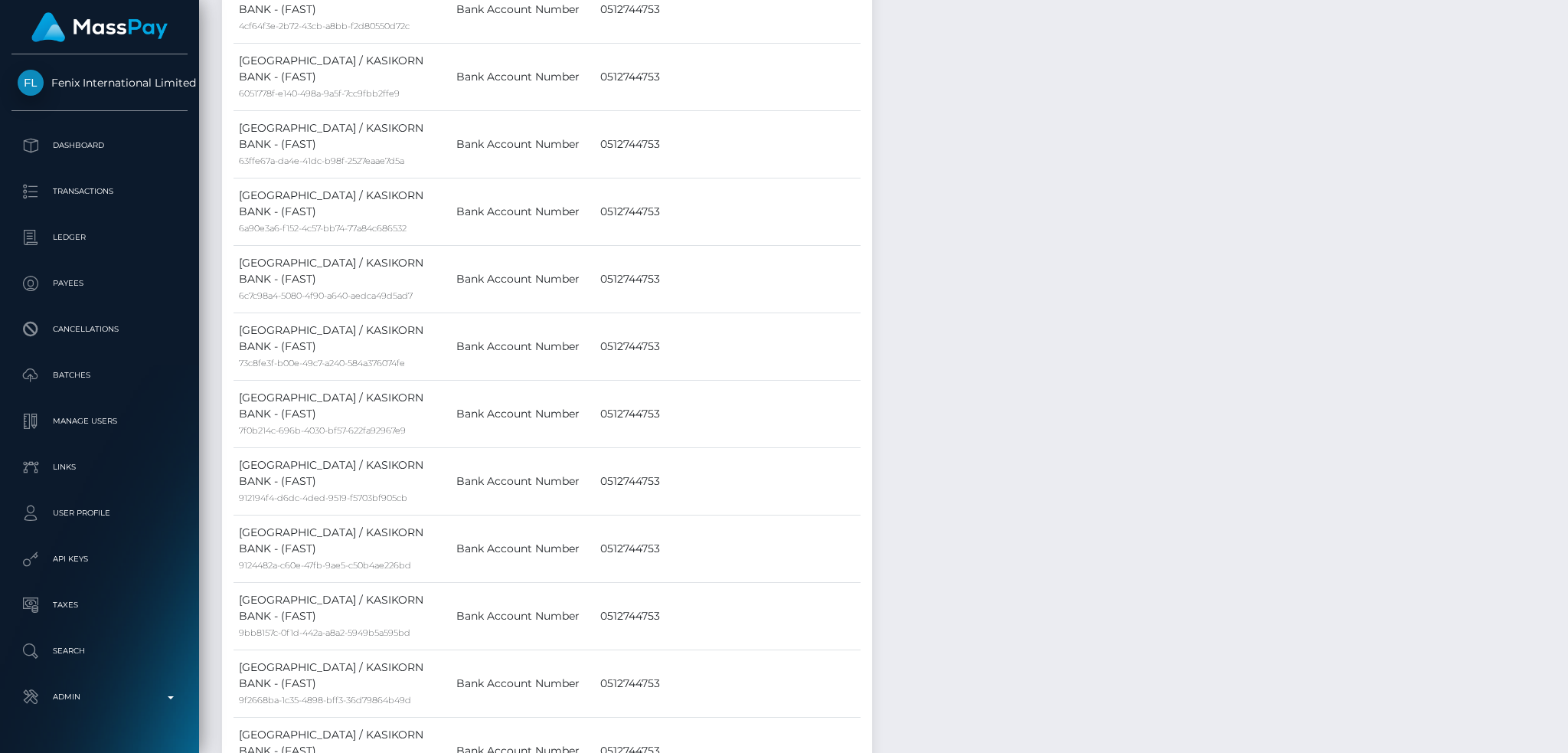
scroll to position [0, 0]
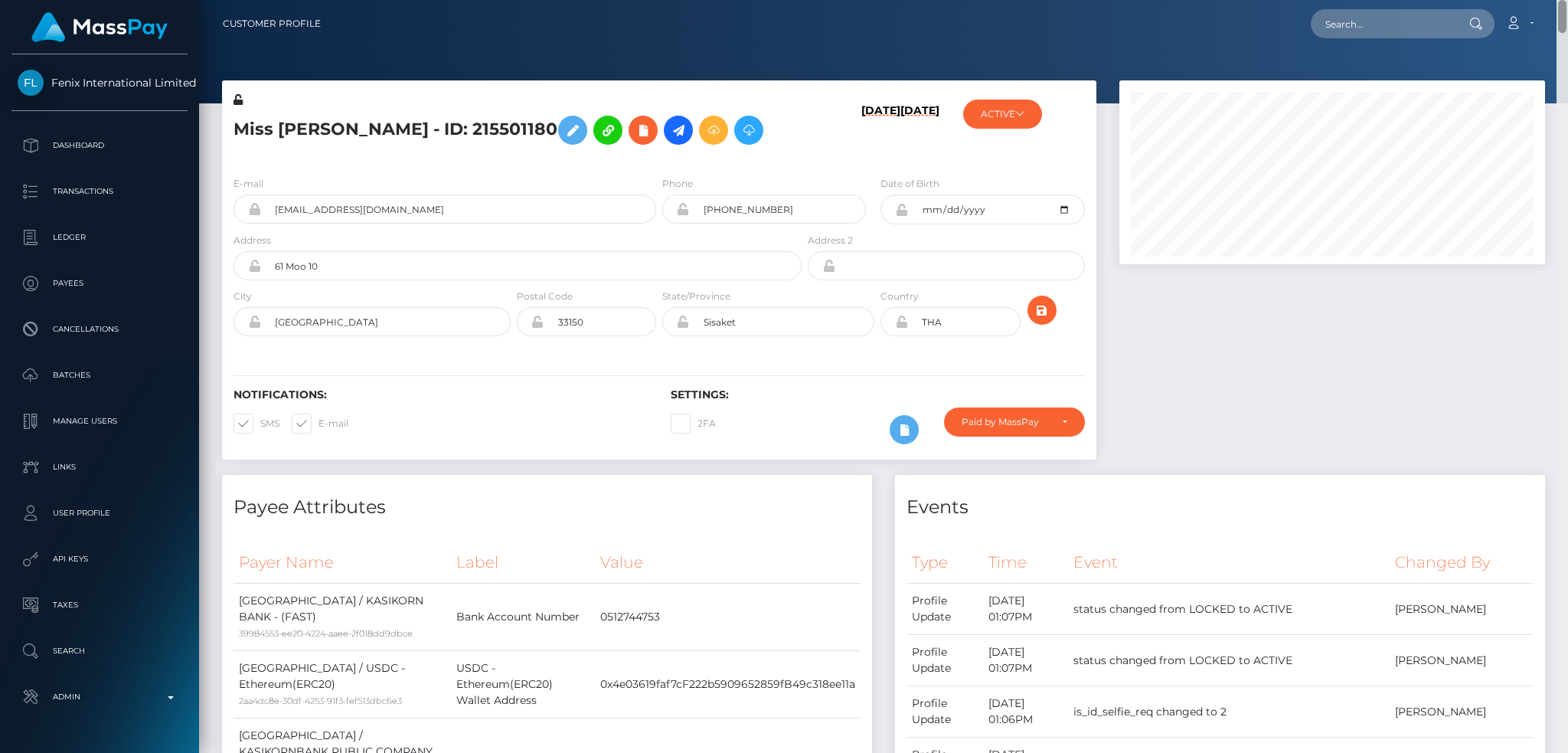
drag, startPoint x: 1561, startPoint y: 410, endPoint x: 1433, endPoint y: 19, distance: 411.4
click at [1553, 0] on html "Fenix International Limited Dashboard Transactions Ledger Payees" at bounding box center [784, 376] width 1568 height 753
click at [1382, 28] on input "text" at bounding box center [1382, 24] width 144 height 29
paste input "164909235"
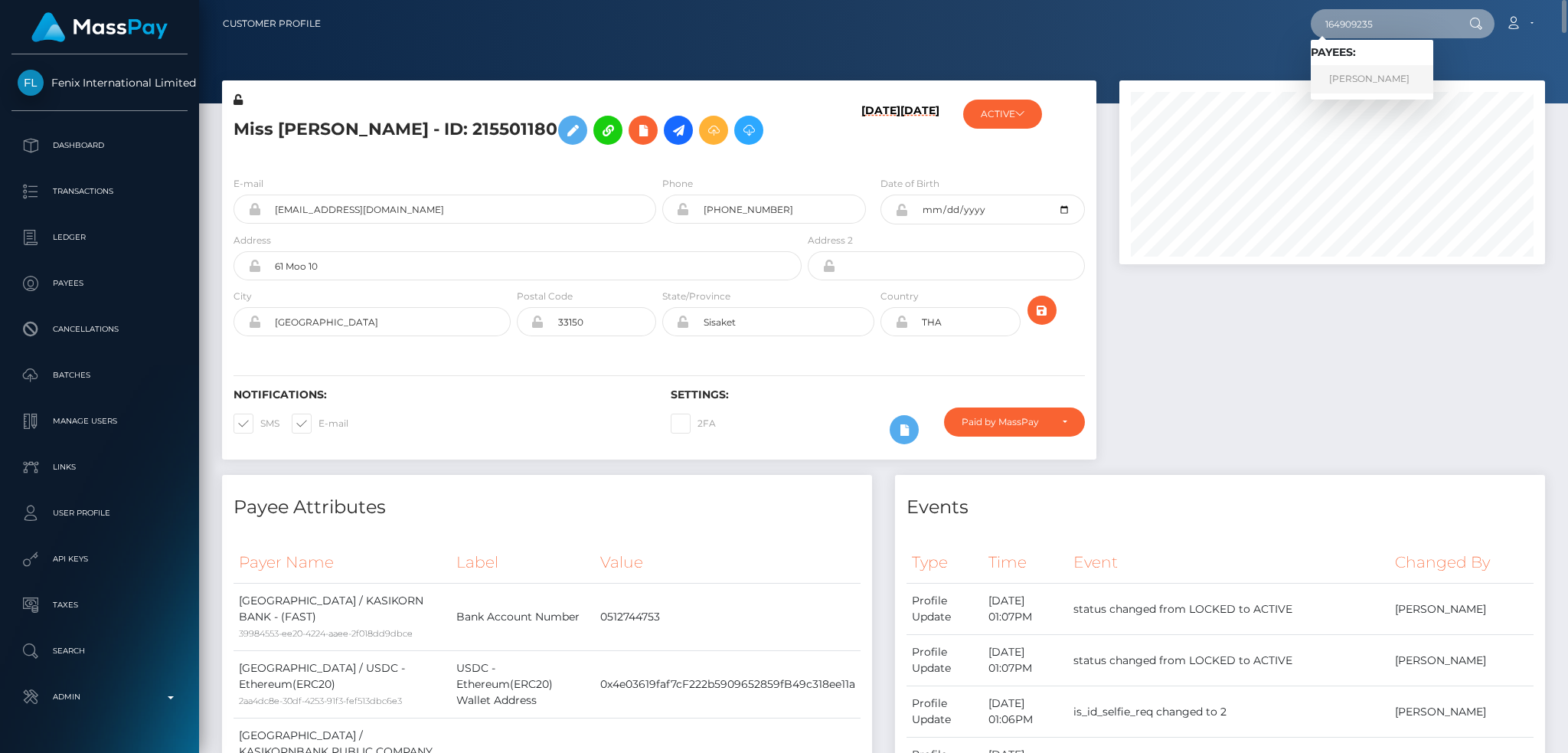
type input "164909235"
click at [1383, 77] on link "Deanne myschuk" at bounding box center [1371, 79] width 122 height 28
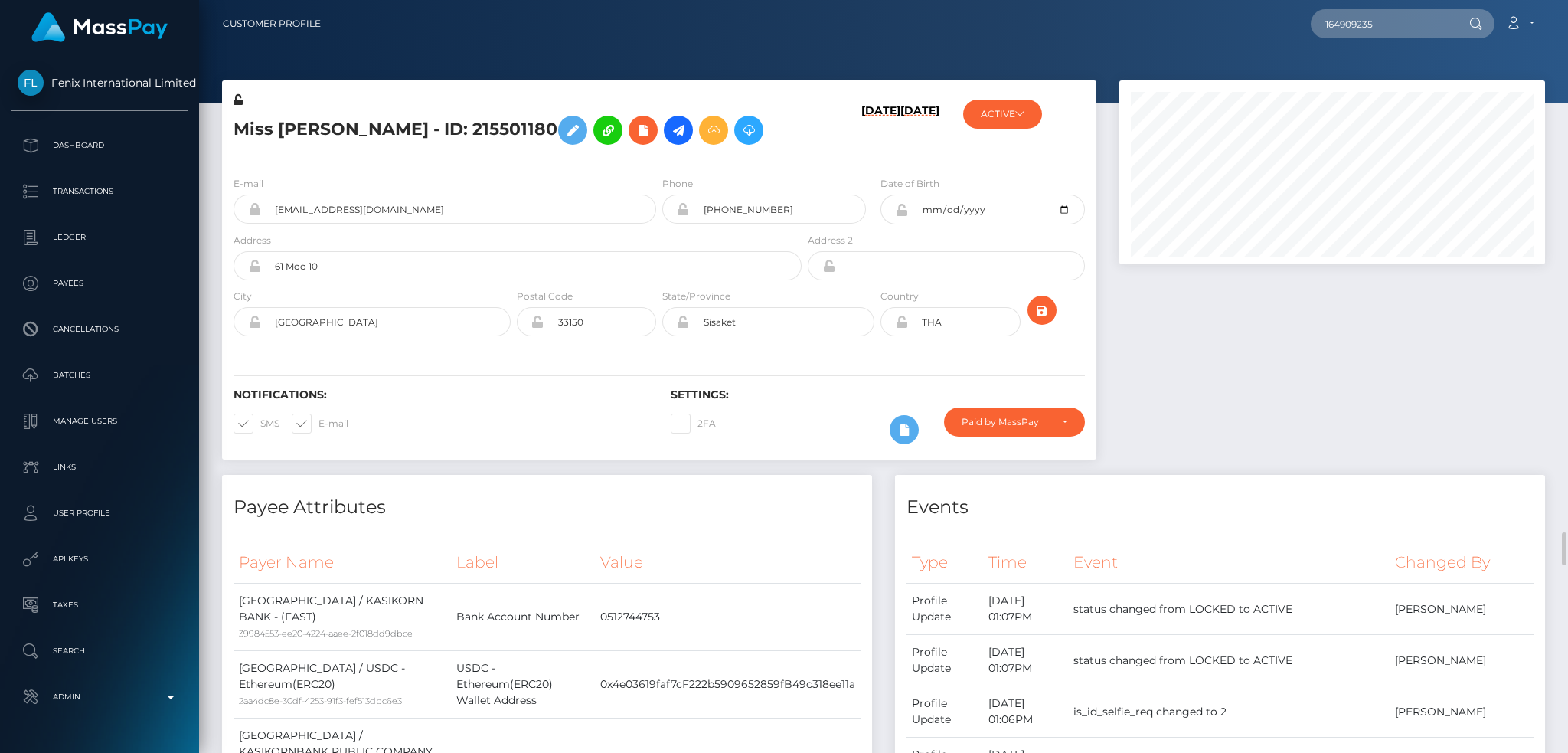
scroll to position [714, 0]
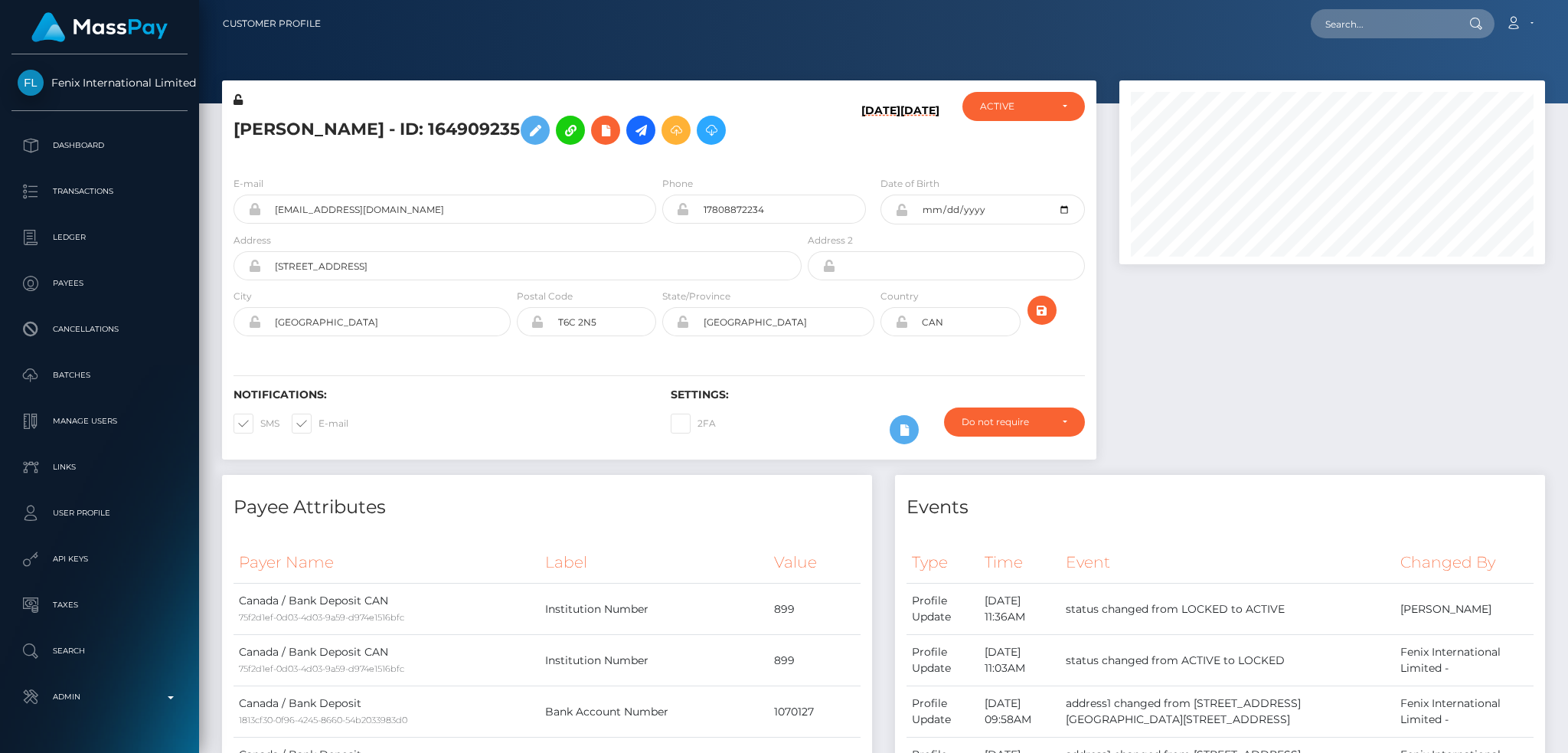
scroll to position [184, 425]
click at [483, 215] on input "pinkiekittie69@gmail.com" at bounding box center [458, 209] width 395 height 29
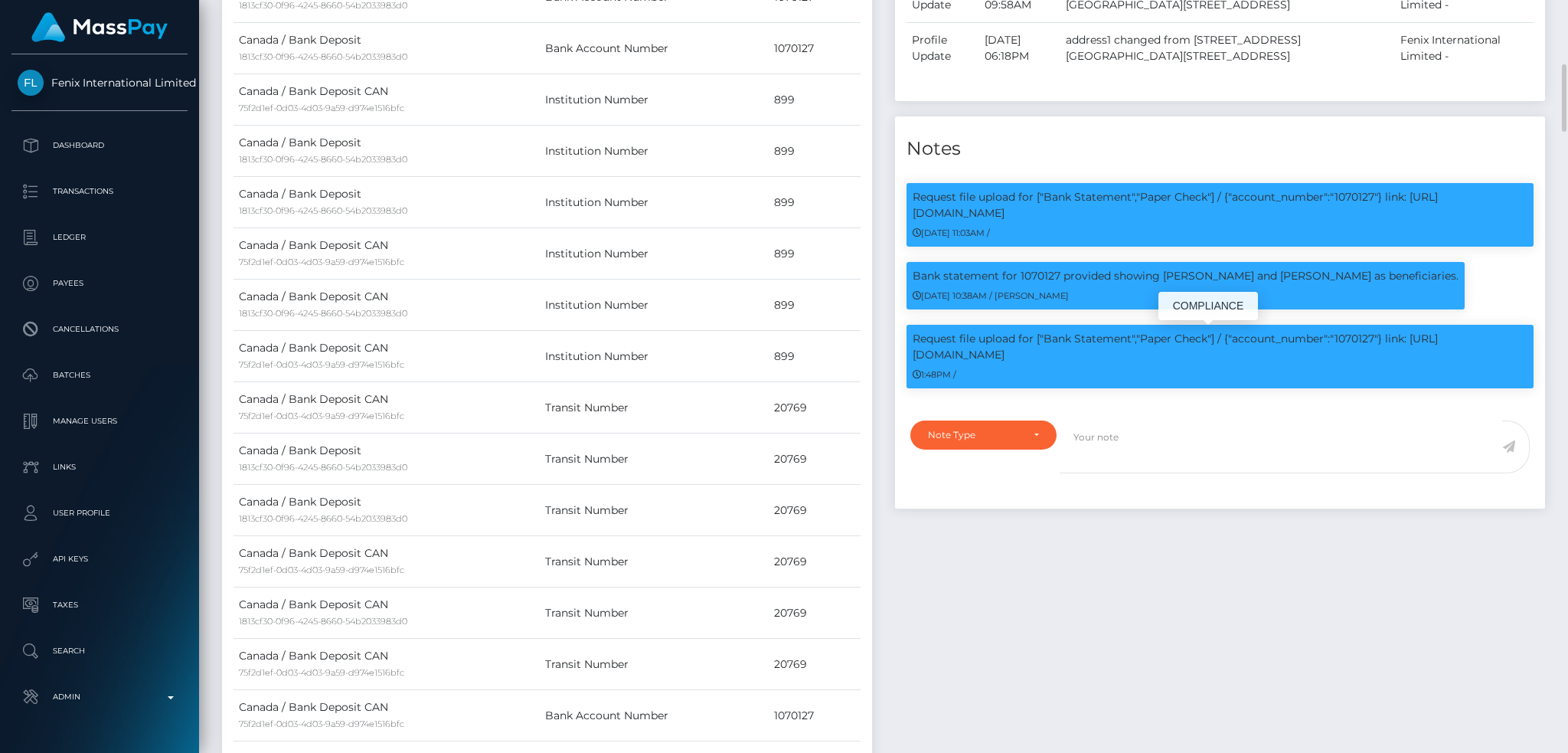
click at [1358, 337] on p "Request file upload for ["Bank Statement","Paper Check"] / {"account_number":"1…" at bounding box center [1219, 347] width 614 height 33
copy p "1070127"
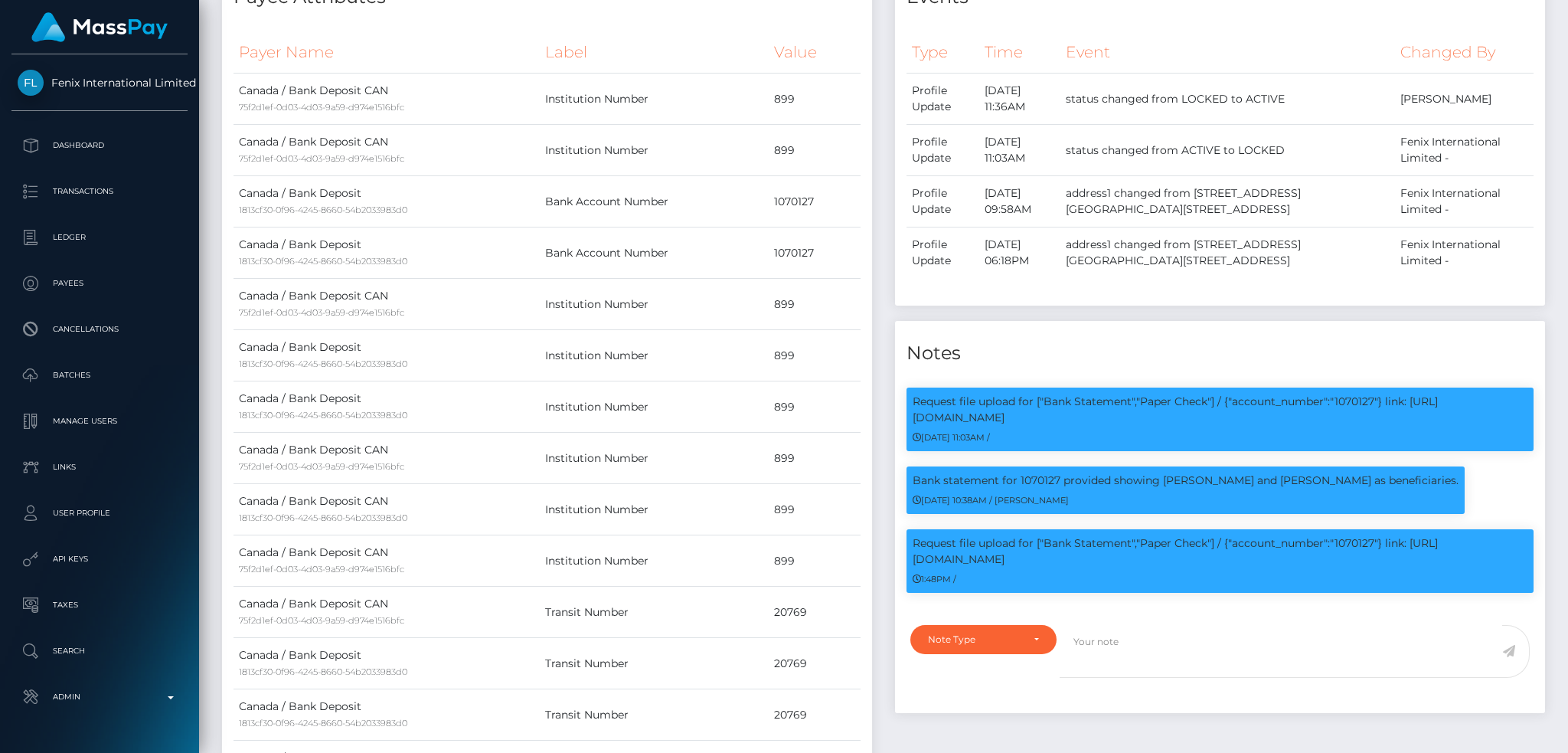
scroll to position [0, 0]
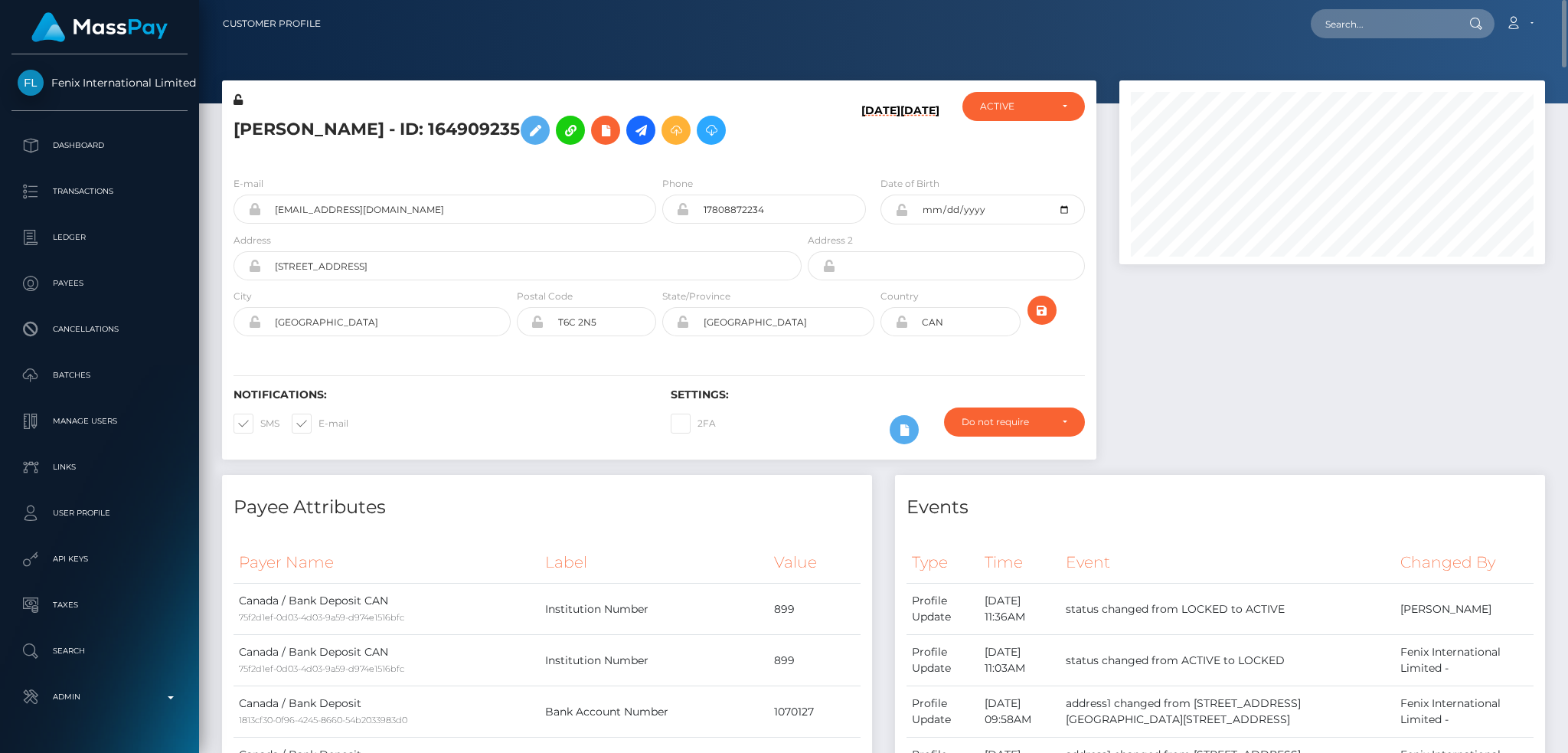
click at [359, 127] on h5 "Deanne myschuk - ID: 164909235" at bounding box center [513, 129] width 559 height 44
click at [358, 127] on h5 "Deanne myschuk - ID: 164909235" at bounding box center [513, 129] width 559 height 44
copy h5 "Deanne myschuk - ID: 164909235"
click at [1231, 367] on div at bounding box center [1332, 278] width 449 height 395
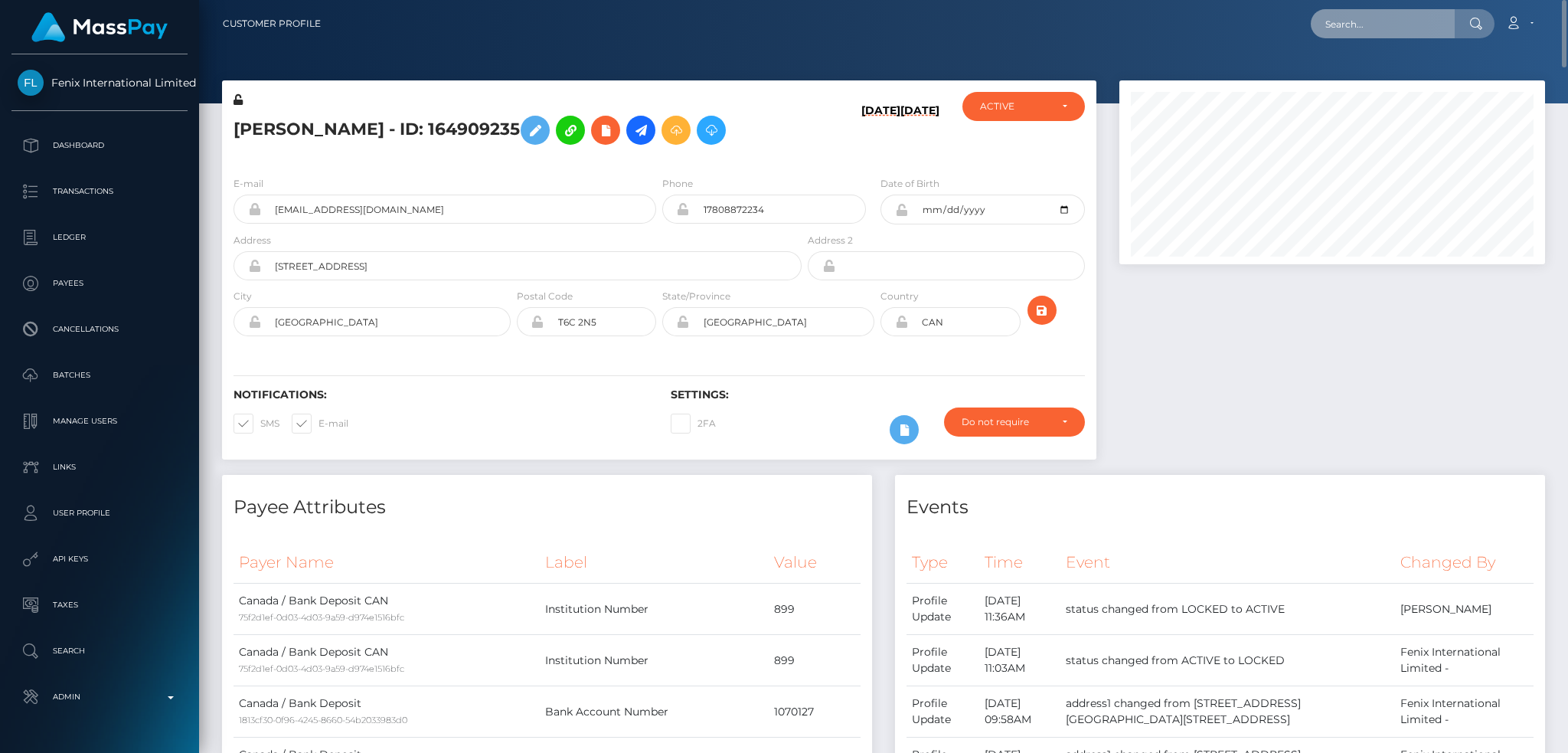
click at [1345, 34] on input "text" at bounding box center [1382, 24] width 144 height 29
paste input "95011198"
type input "95011198"
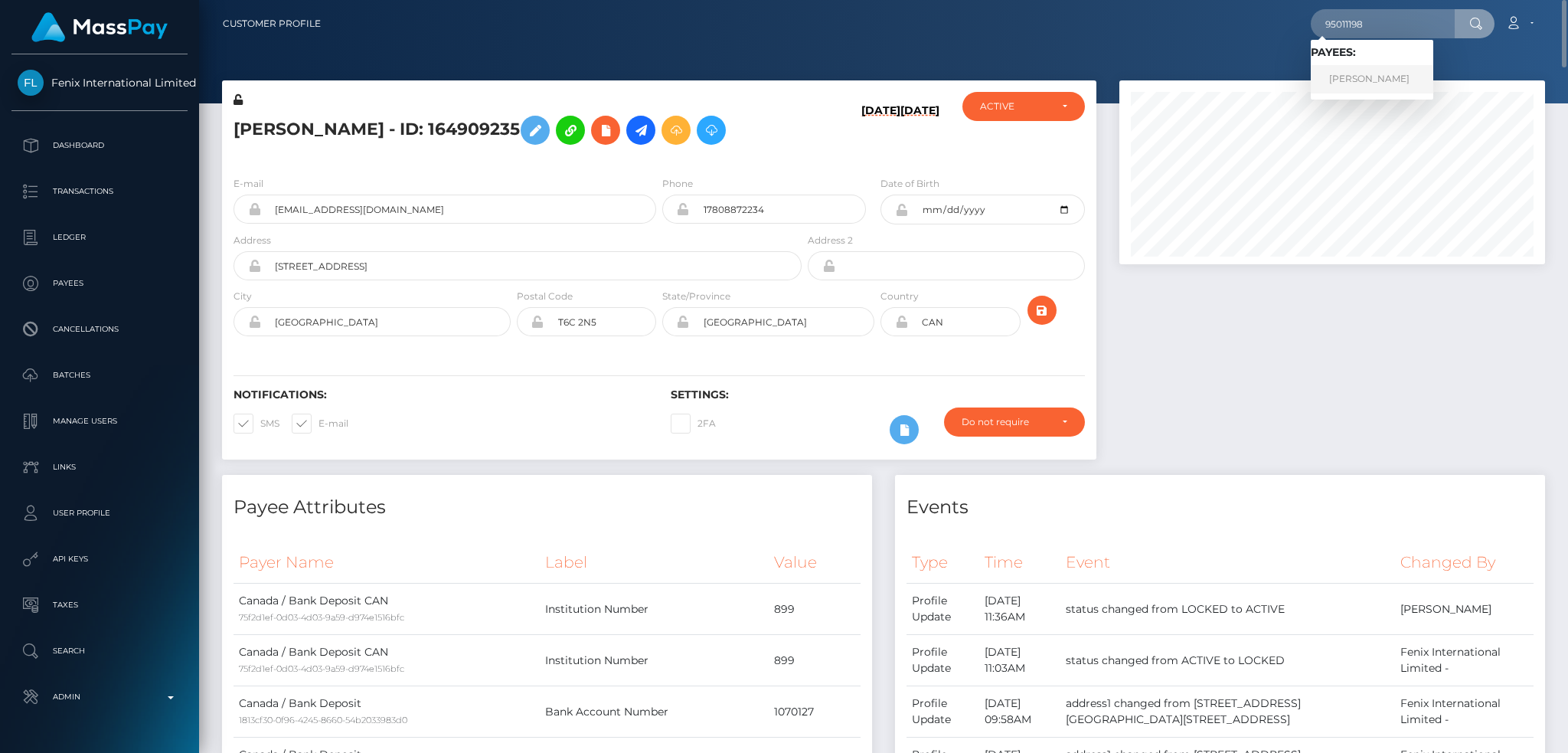
click at [1368, 81] on link "ROXANNE MONIER" at bounding box center [1371, 79] width 122 height 28
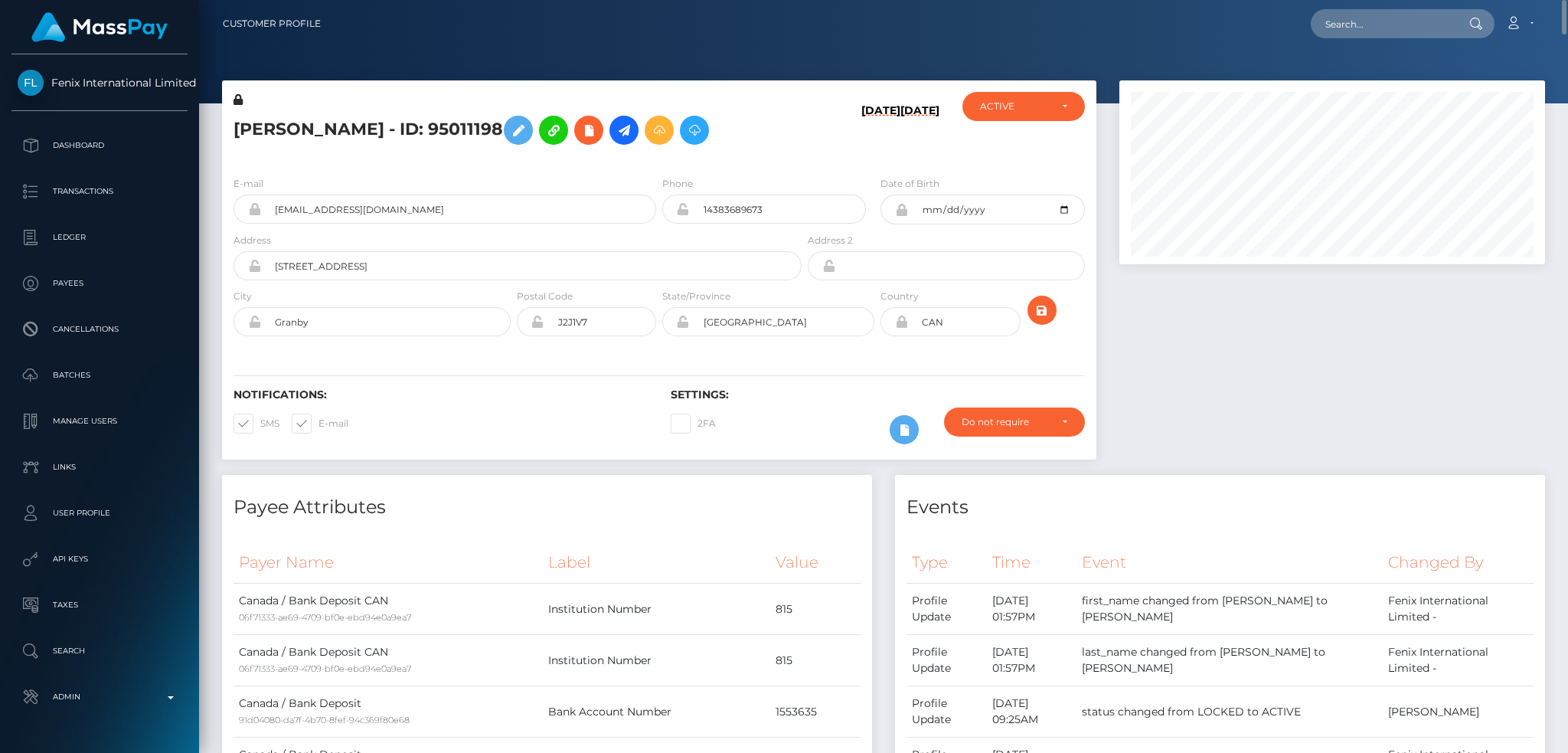
click at [286, 118] on h5 "[PERSON_NAME] - ID: 95011198" at bounding box center [513, 129] width 559 height 44
click at [286, 118] on h5 "ROXANNE MONIER - ID: 95011198" at bounding box center [513, 129] width 559 height 44
copy h5 "ROXANNE MONIER - ID: 95011198"
click at [458, 212] on input "bad.momqc23@gmail.com" at bounding box center [458, 209] width 395 height 29
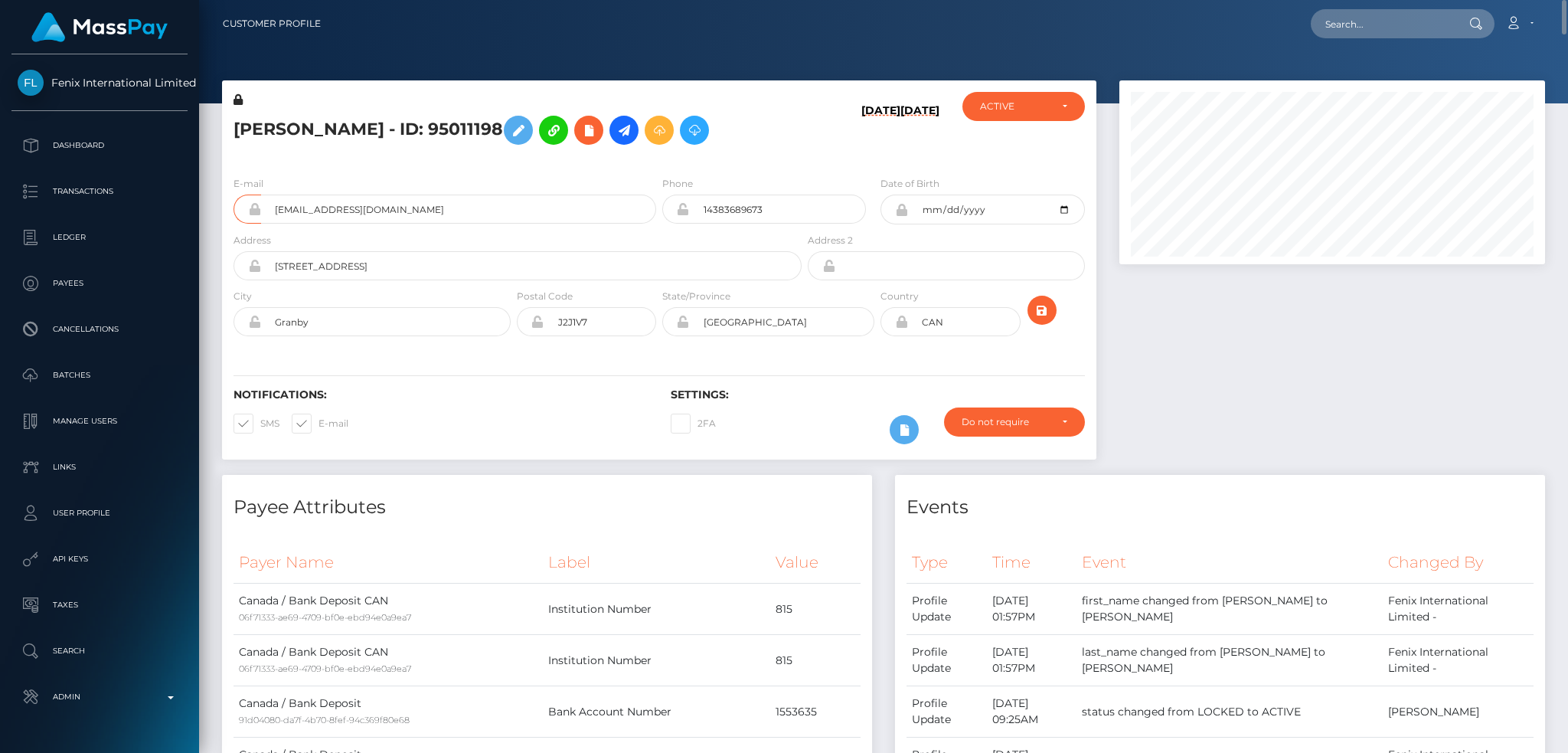
click at [1193, 336] on div at bounding box center [1332, 278] width 449 height 395
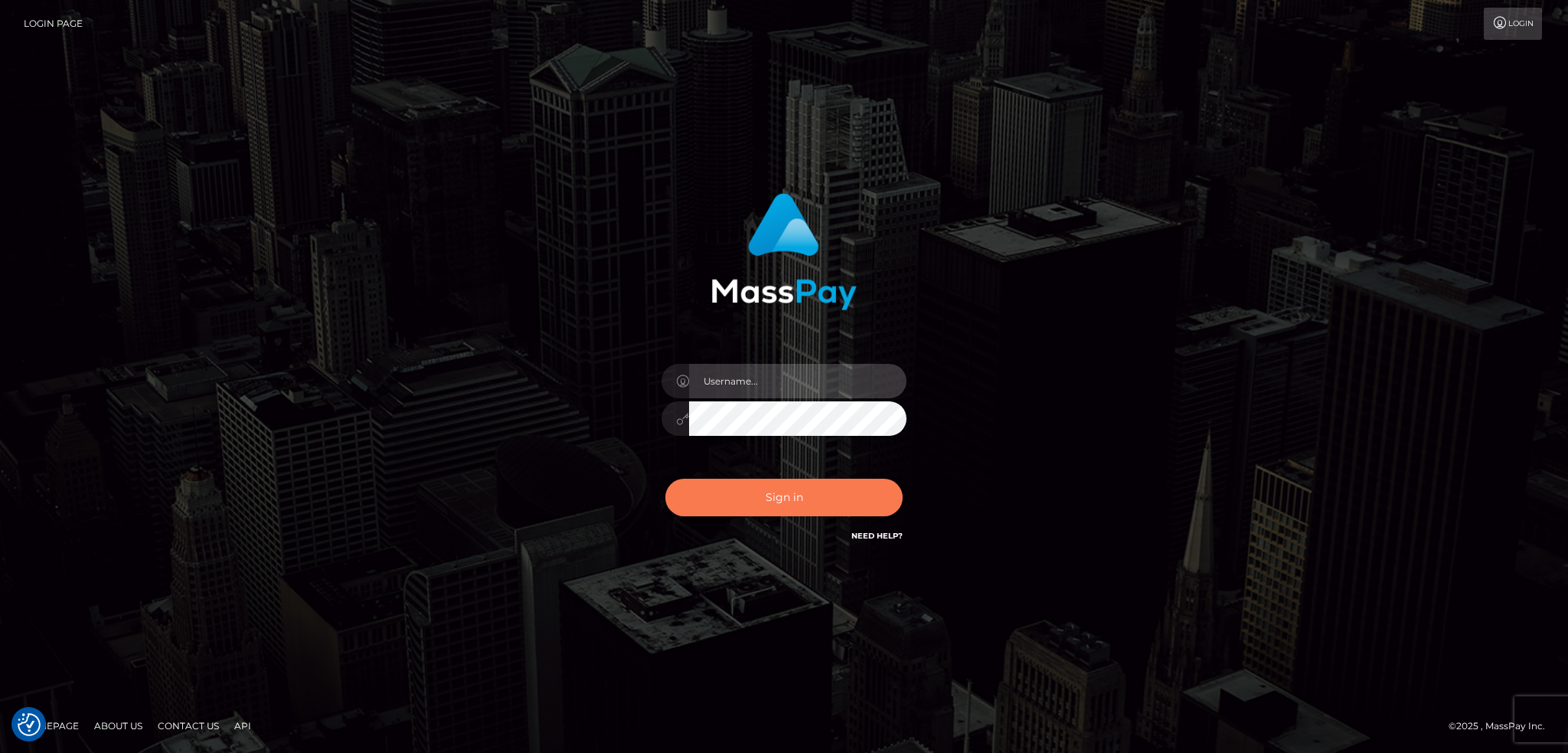
type input "alexstef"
click at [838, 504] on button "Sign in" at bounding box center [784, 497] width 237 height 37
type input "alexstef"
click at [777, 497] on button "Sign in" at bounding box center [784, 497] width 237 height 37
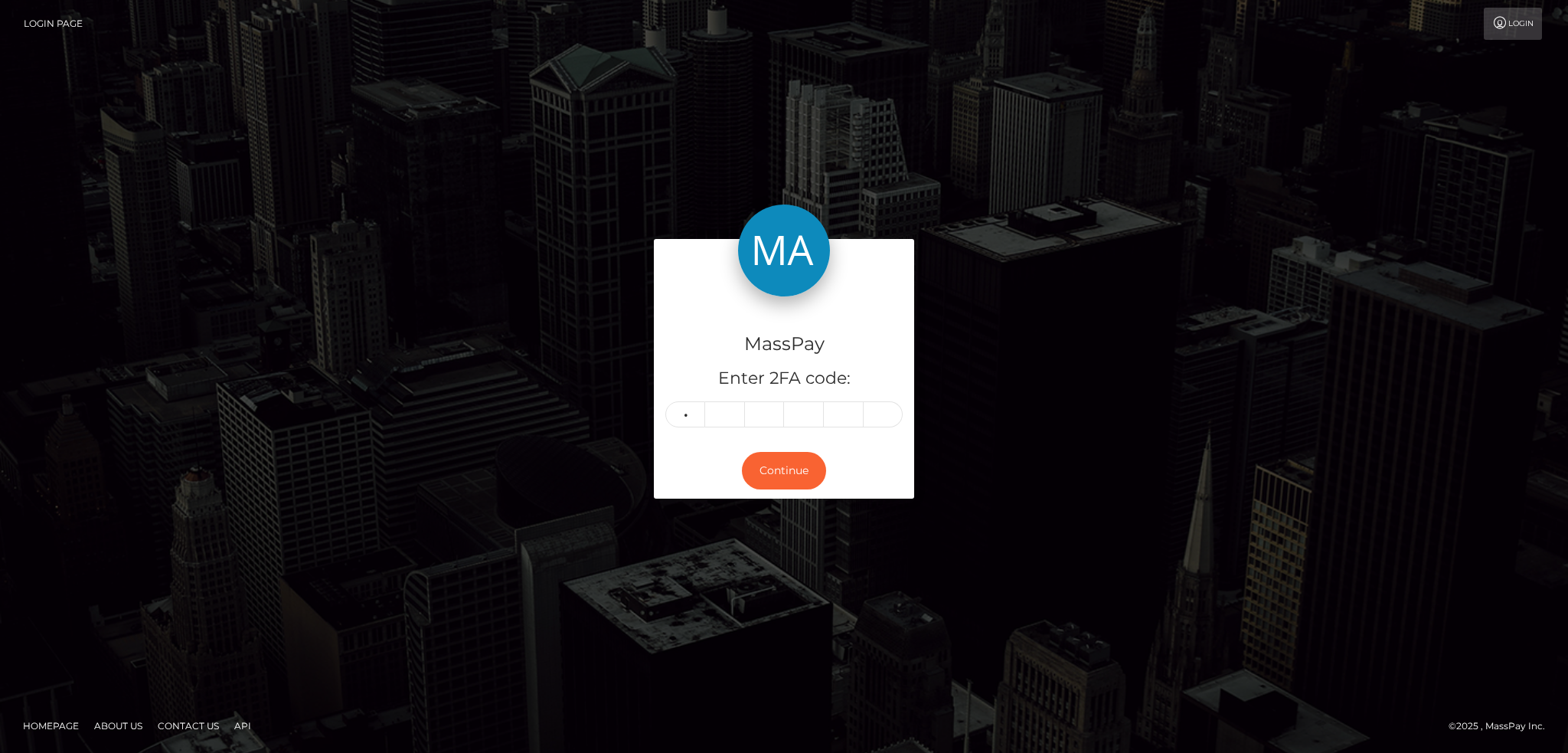
type input "9"
type input "1"
type input "9"
type input "8"
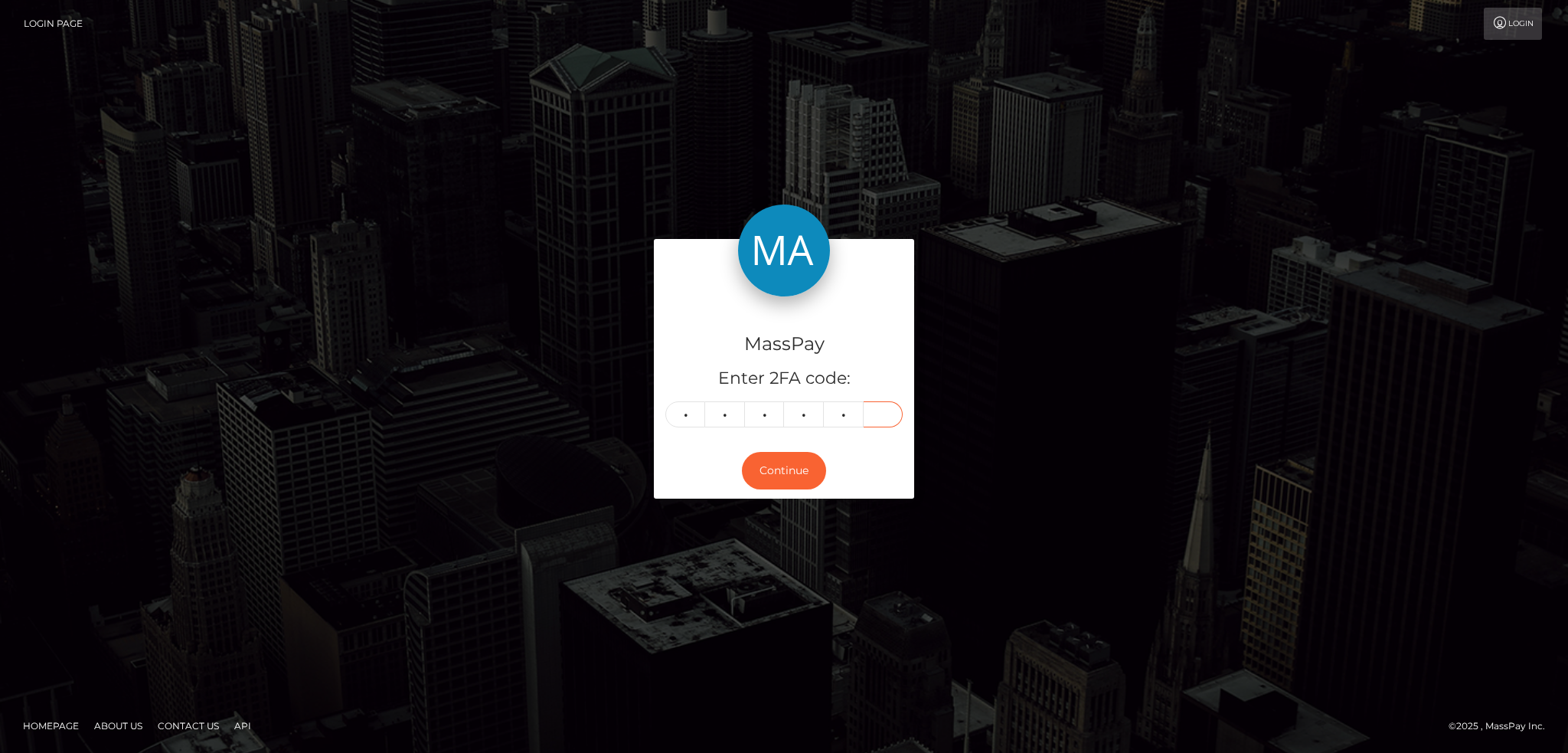
type input "6"
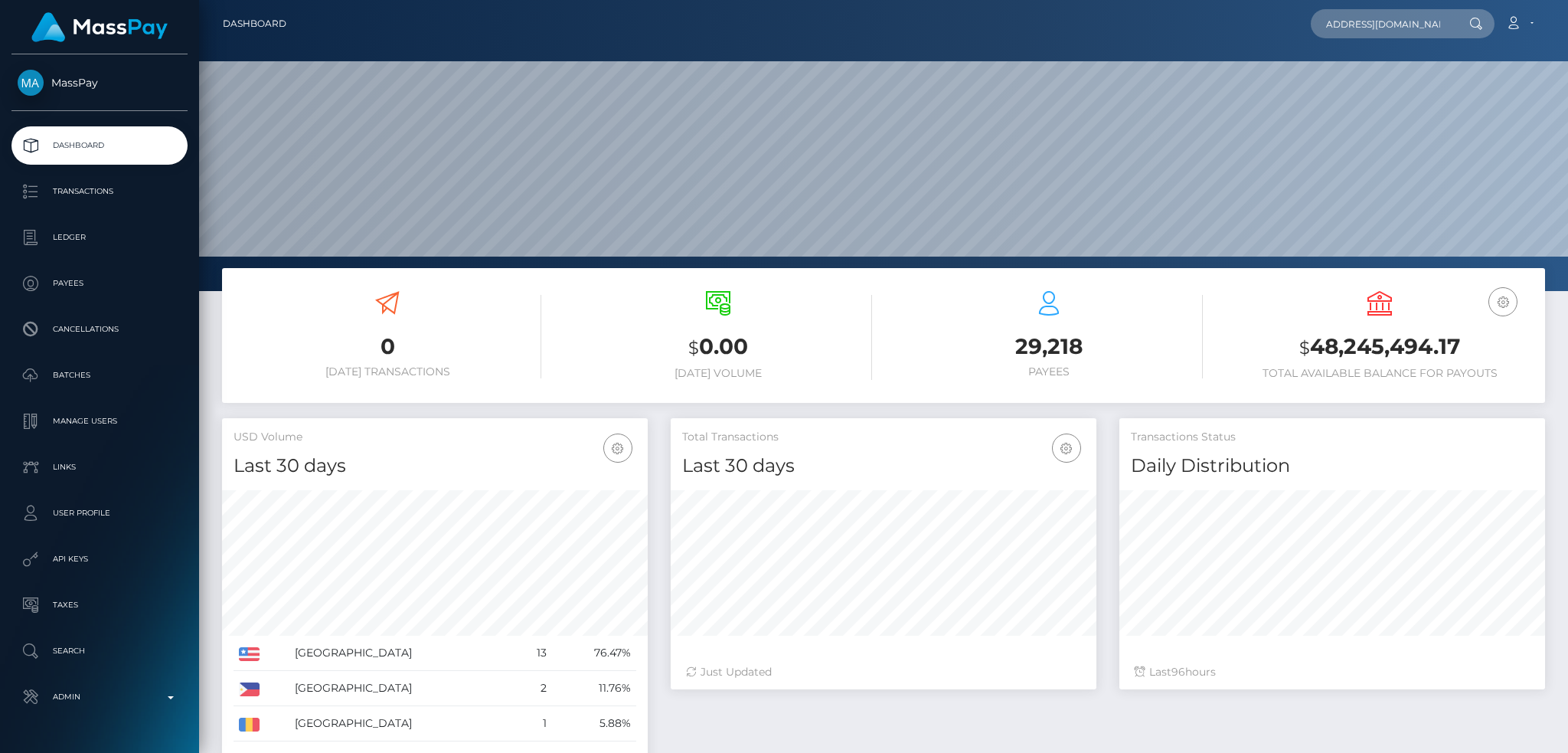
scroll to position [272, 425]
type input "[EMAIL_ADDRESS][DOMAIN_NAME]"
click at [1398, 82] on link "ZAKARIA BENMESROUK" at bounding box center [1371, 79] width 122 height 28
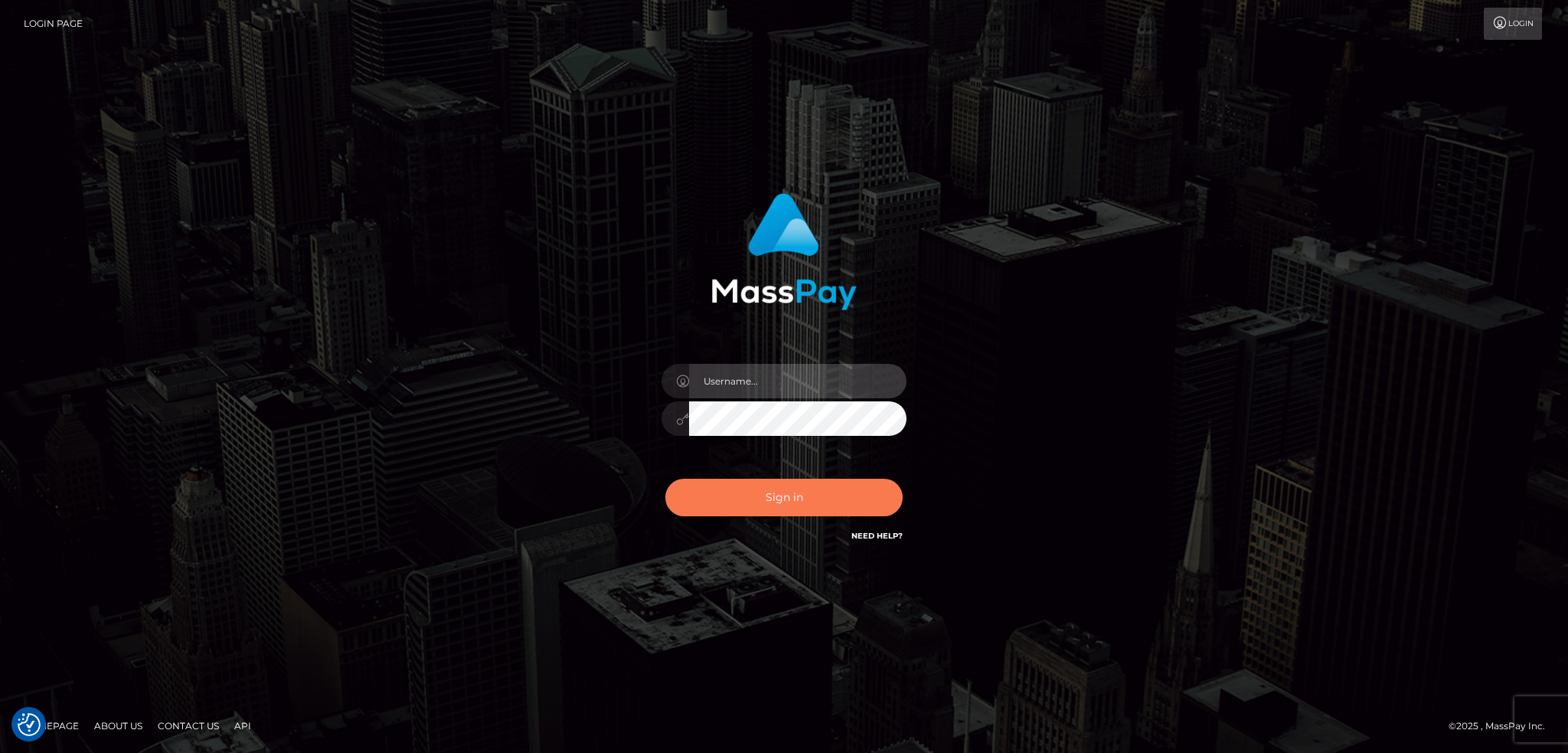
type input "alexstef"
click at [774, 491] on button "Sign in" at bounding box center [784, 497] width 237 height 37
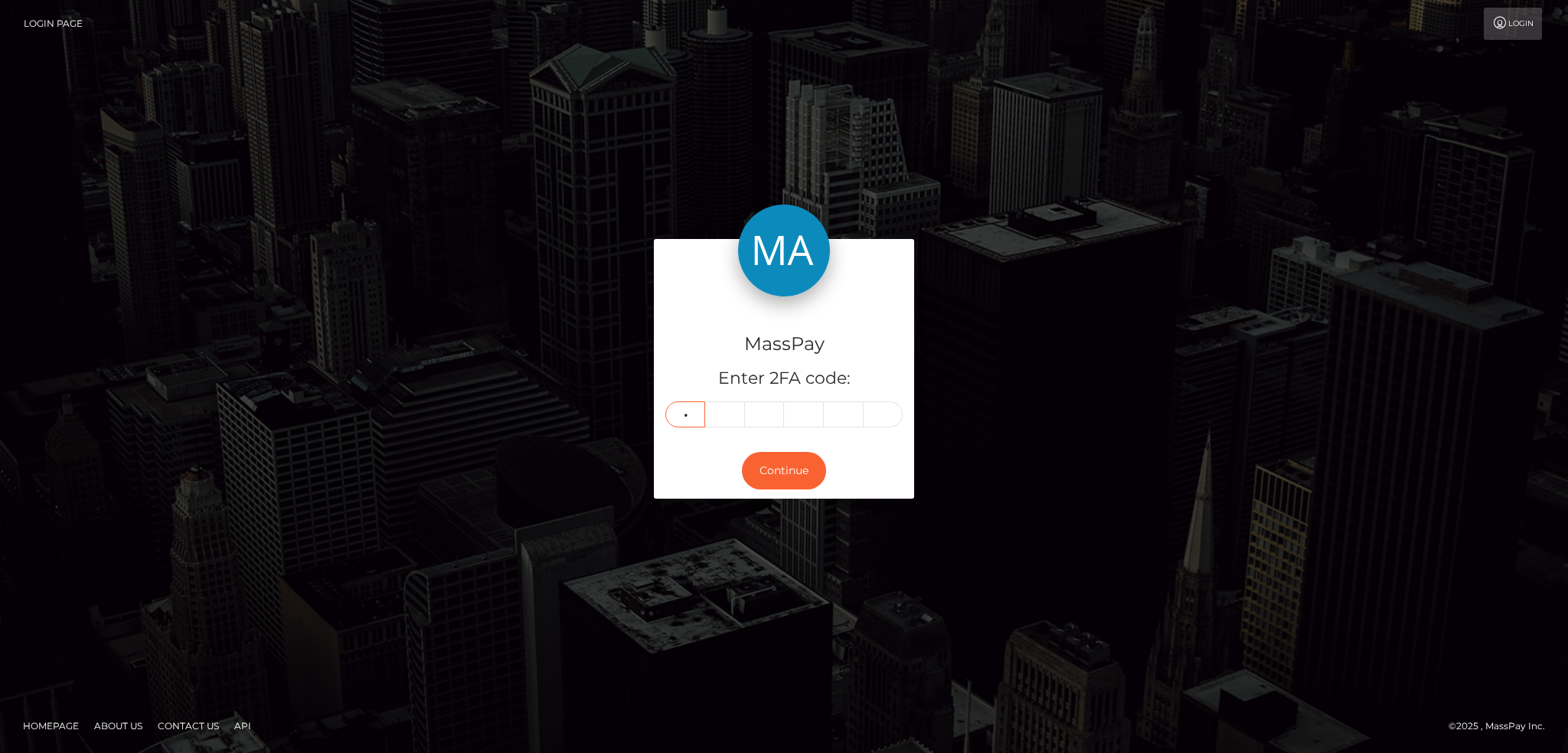
type input "5"
type input "0"
type input "2"
type input "6"
type input "8"
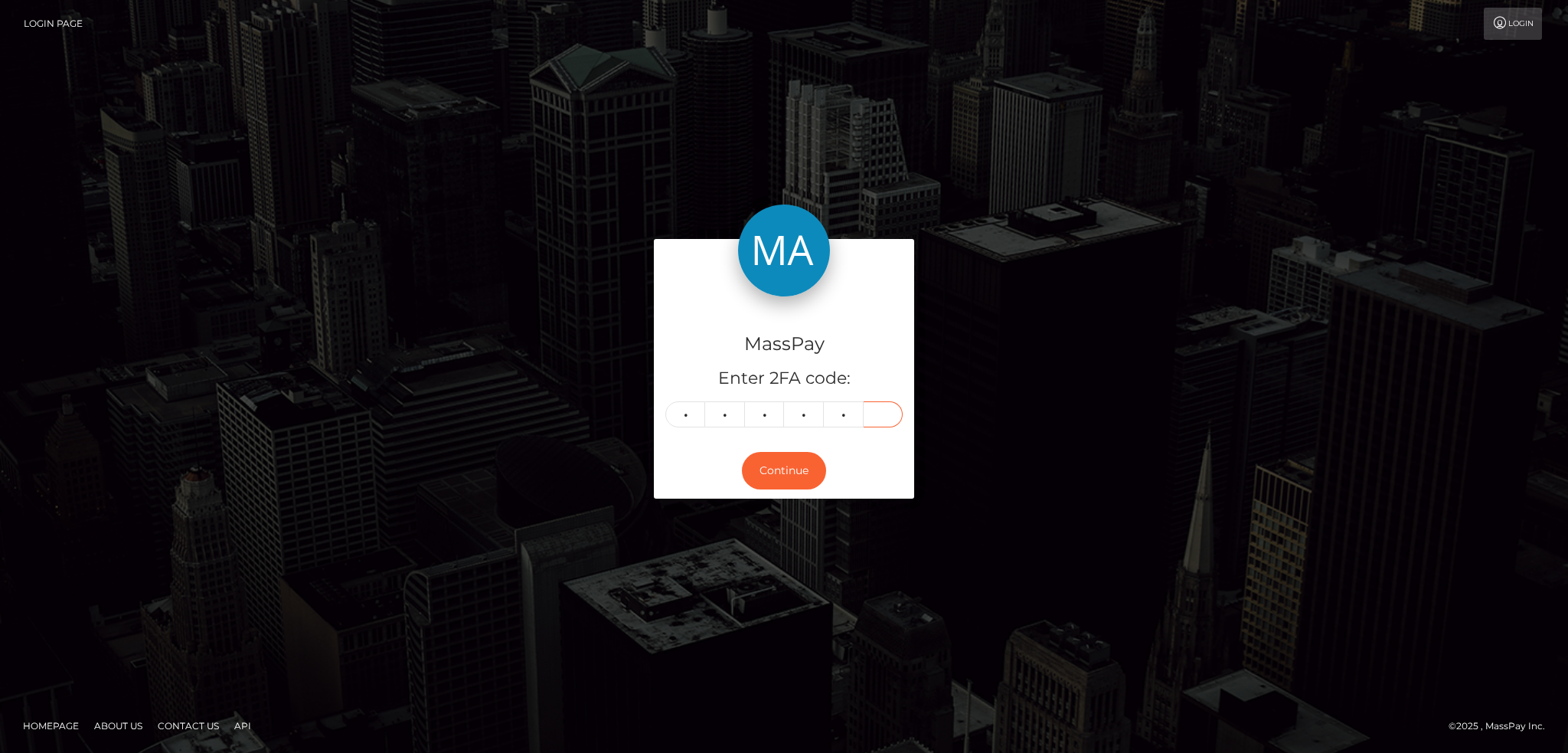
type input "2"
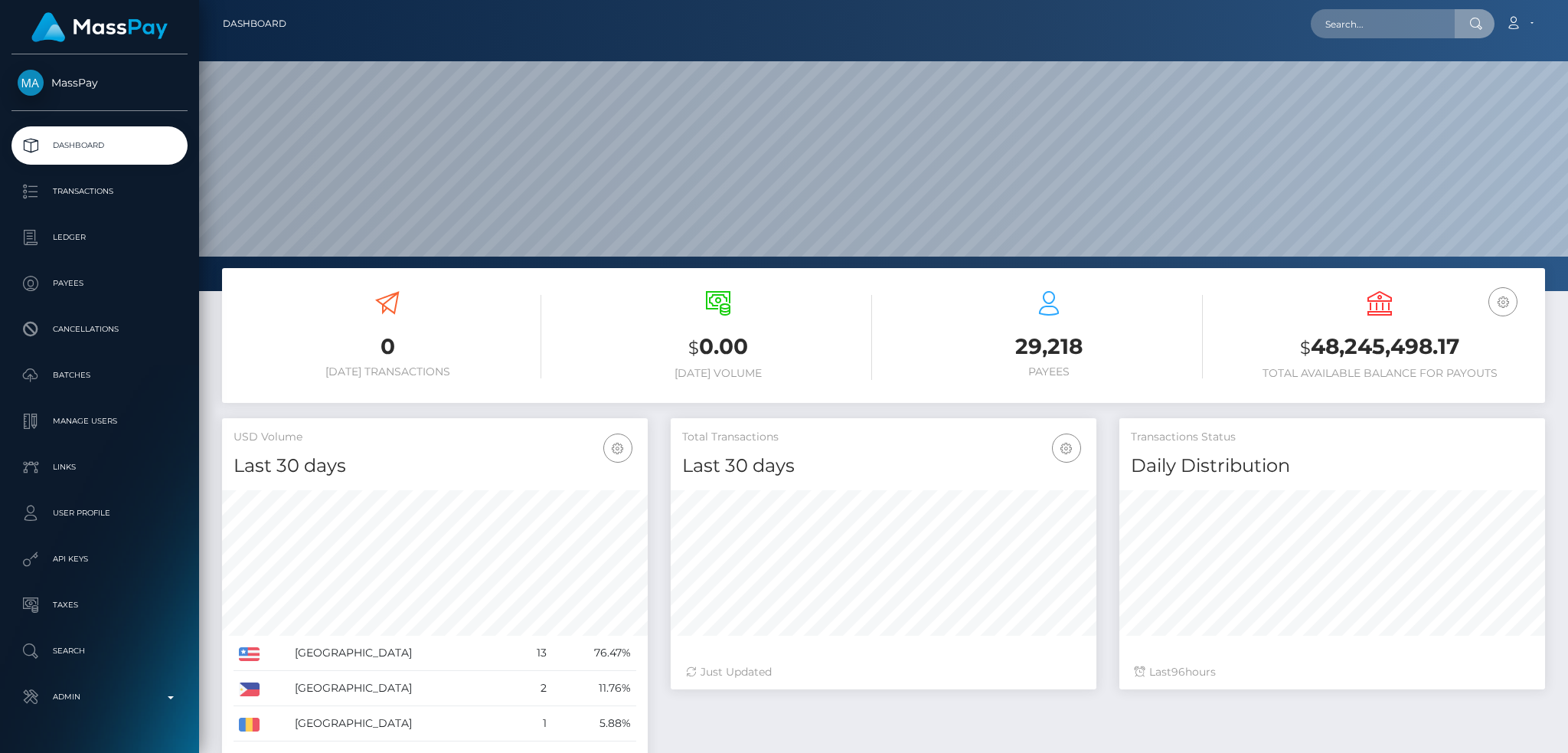
click at [1375, 23] on input "text" at bounding box center [1382, 24] width 144 height 29
type input "pout_WXDra7aDVR1TL"
click at [1360, 80] on link "Lineout-FZ LLC (Whop Inc - )" at bounding box center [1395, 79] width 170 height 28
